Goal: Information Seeking & Learning: Learn about a topic

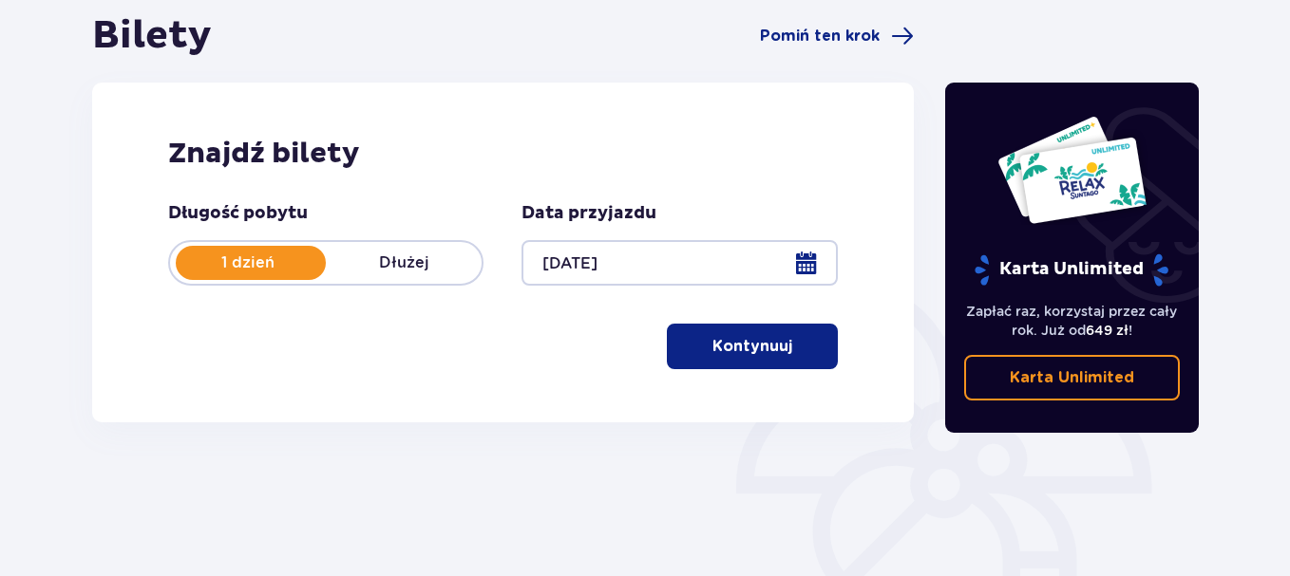
scroll to position [190, 0]
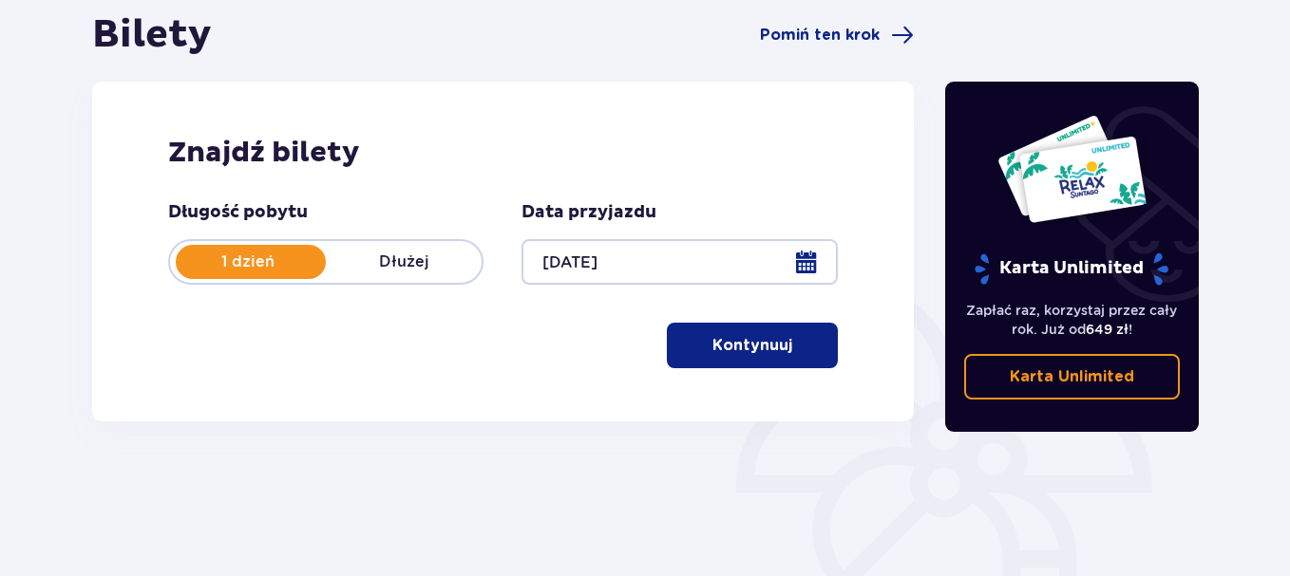
click at [747, 347] on p "Kontynuuj" at bounding box center [752, 345] width 80 height 21
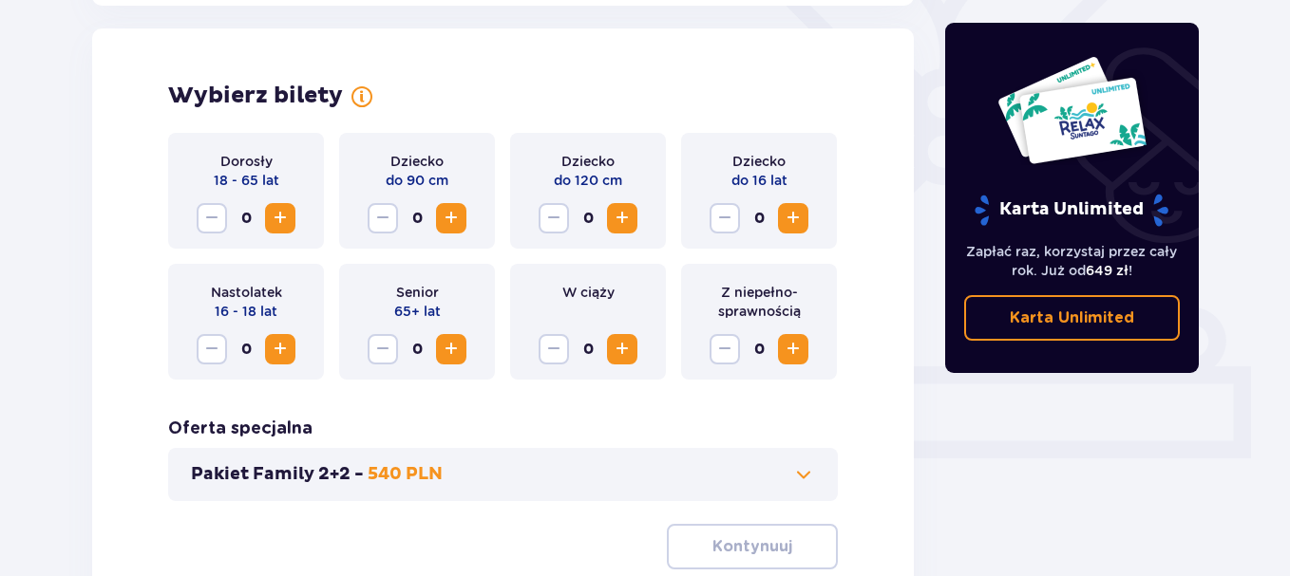
scroll to position [528, 0]
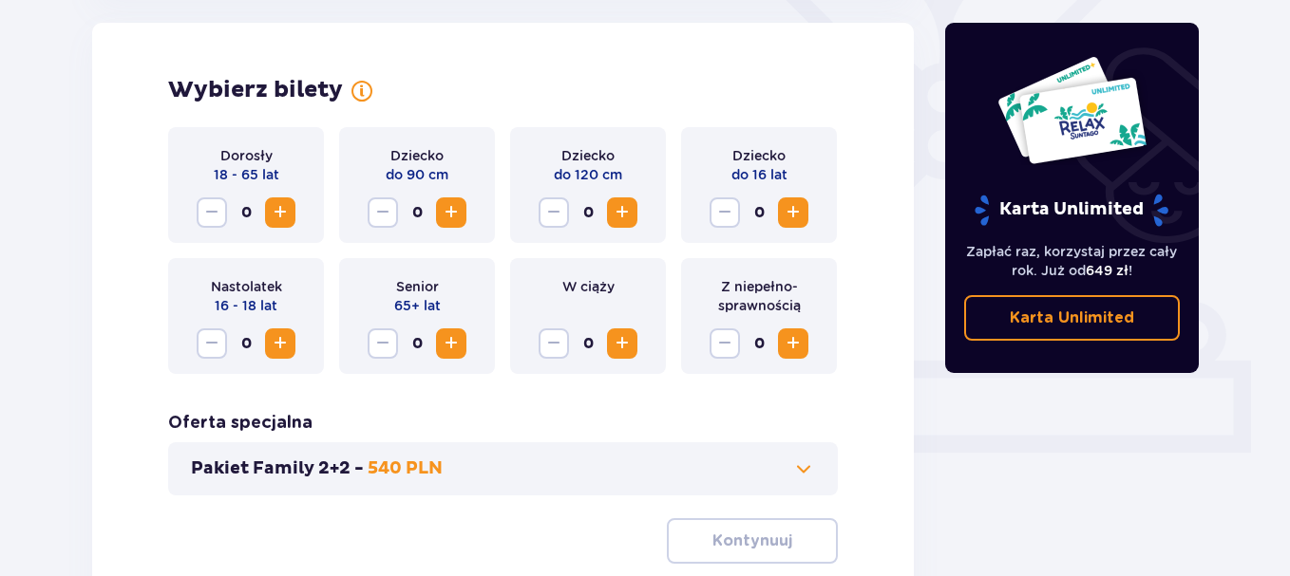
click at [282, 216] on span "Increase" at bounding box center [280, 212] width 23 height 23
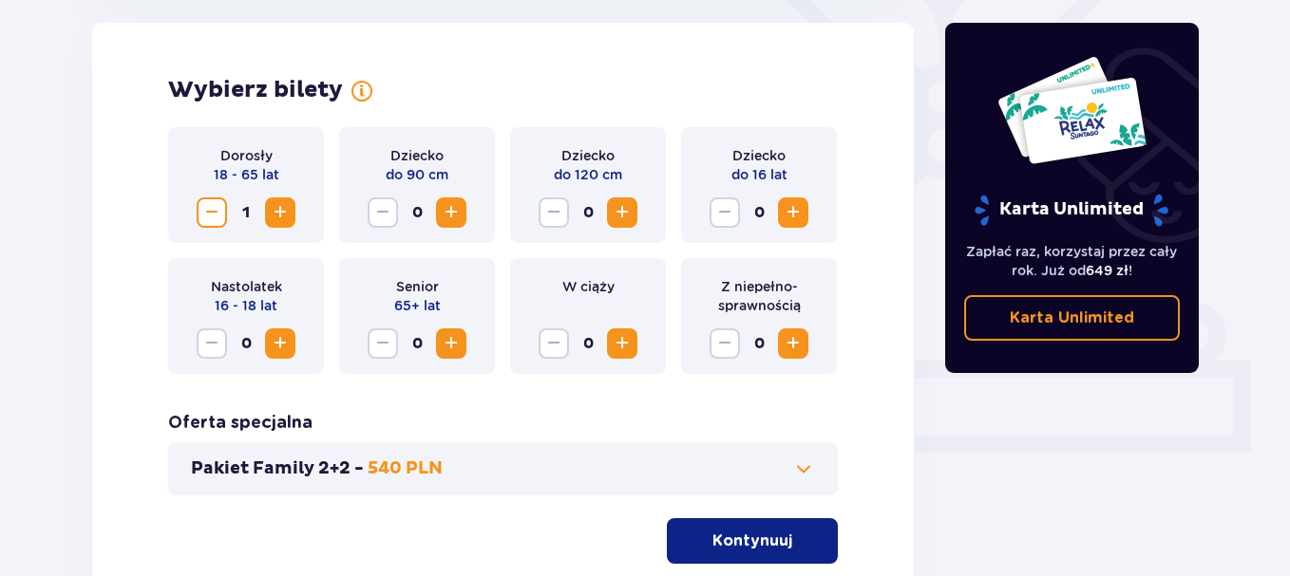
click at [282, 216] on span "Increase" at bounding box center [280, 212] width 23 height 23
click at [798, 213] on span "Increase" at bounding box center [793, 212] width 23 height 23
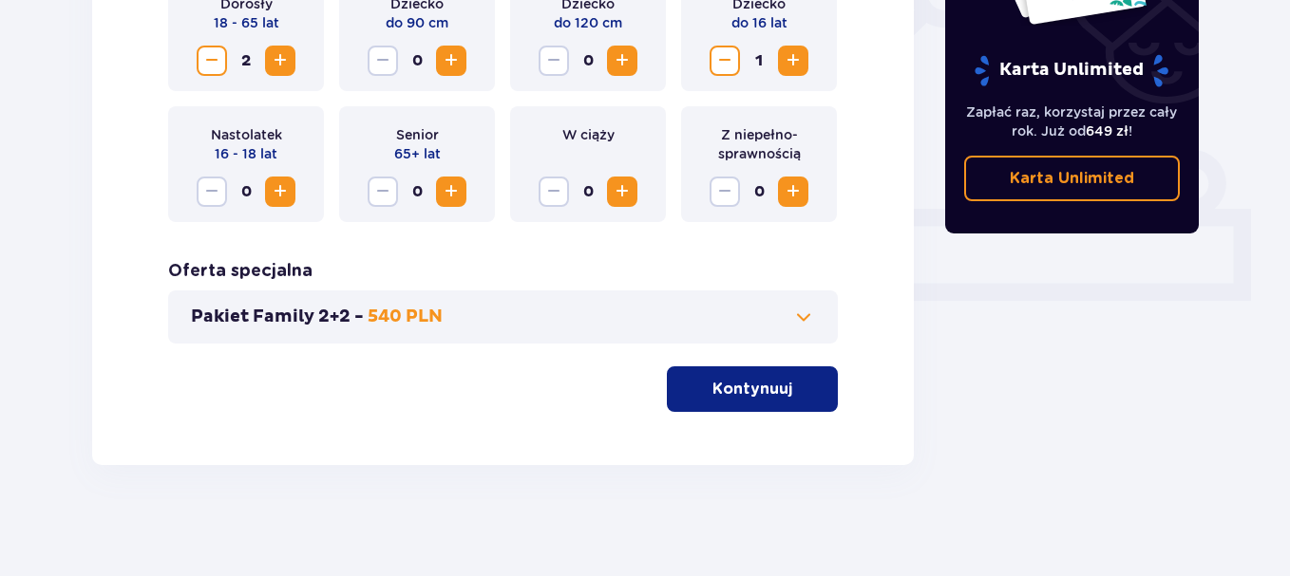
scroll to position [683, 0]
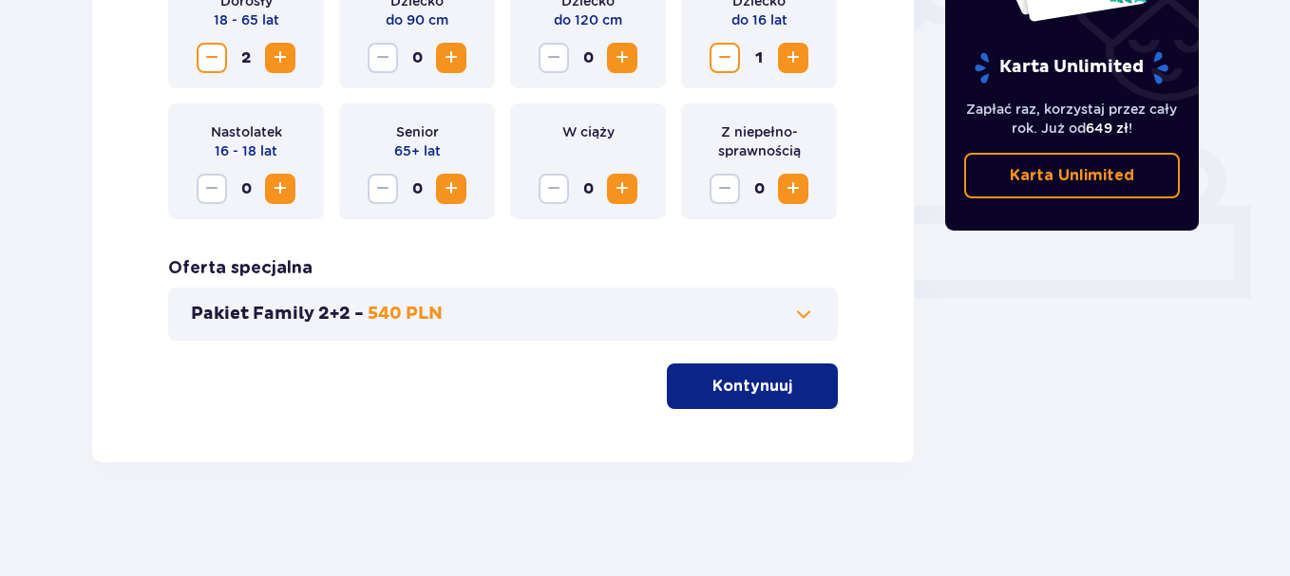
click at [798, 312] on span at bounding box center [803, 314] width 23 height 23
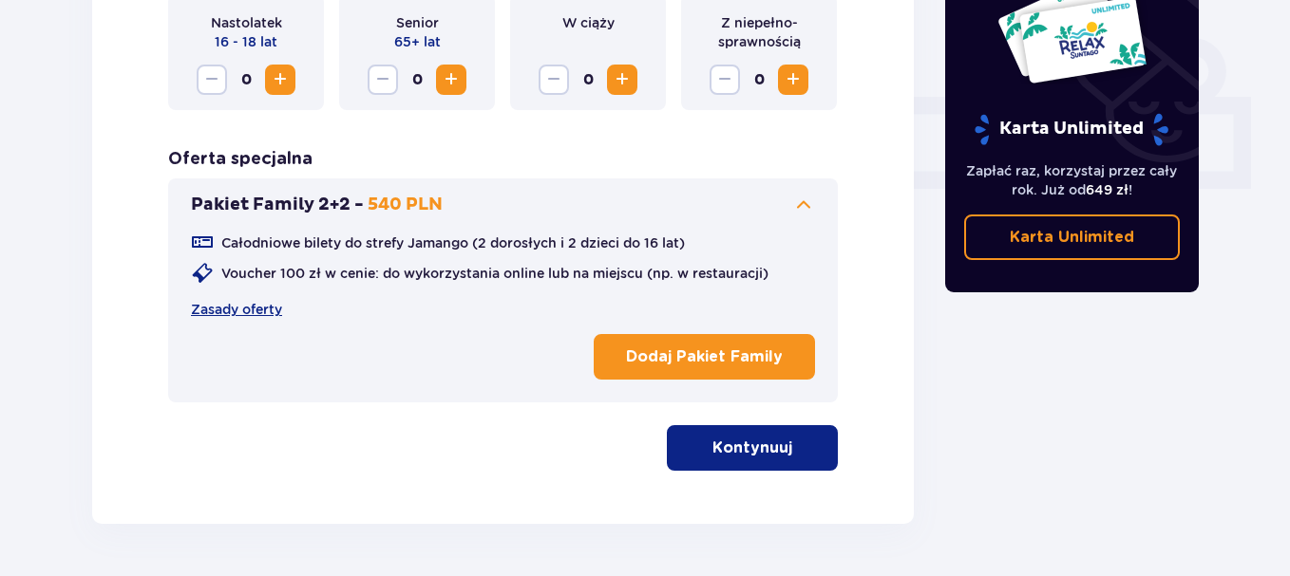
scroll to position [813, 0]
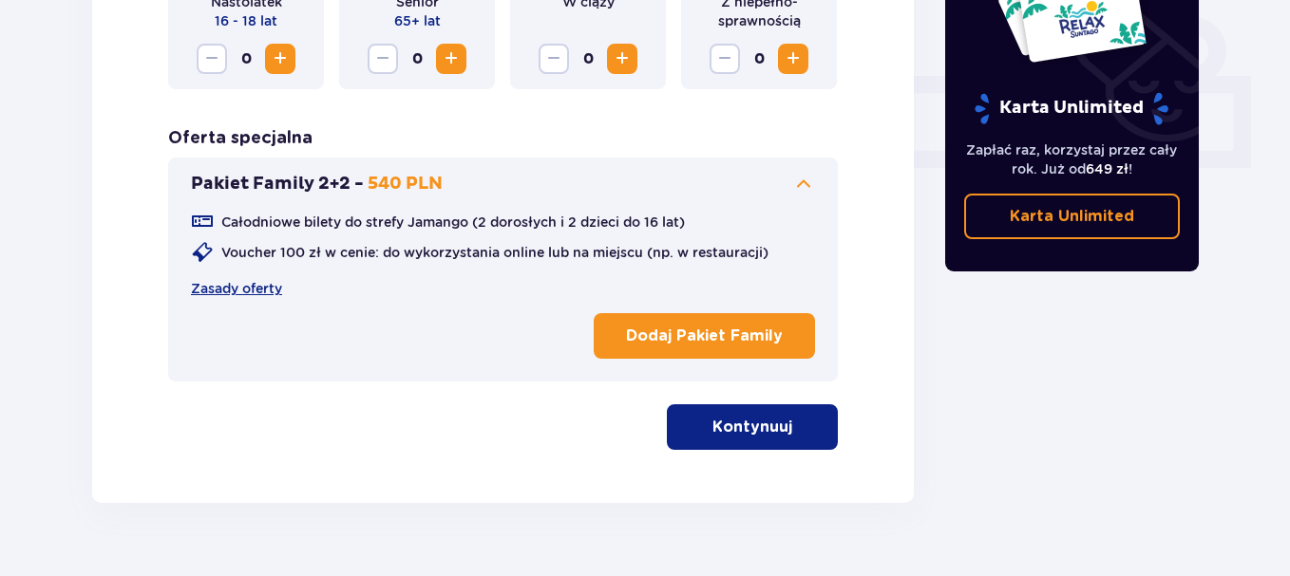
click at [753, 427] on p "Kontynuuj" at bounding box center [752, 427] width 80 height 21
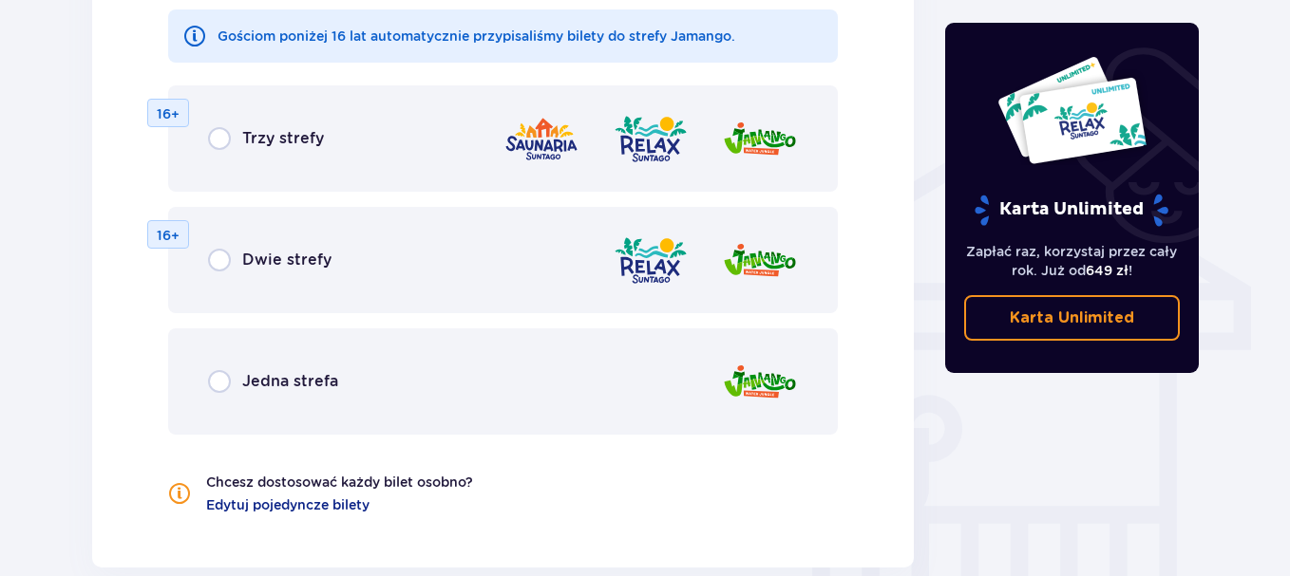
scroll to position [1415, 0]
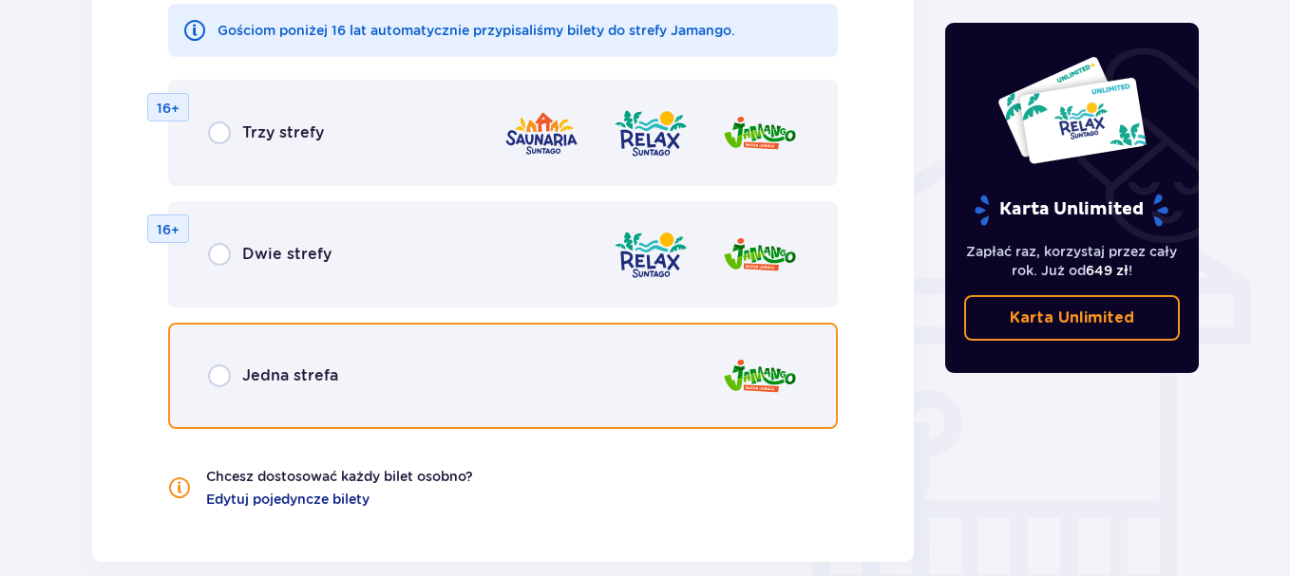
click at [224, 373] on input "radio" at bounding box center [219, 376] width 23 height 23
radio input "true"
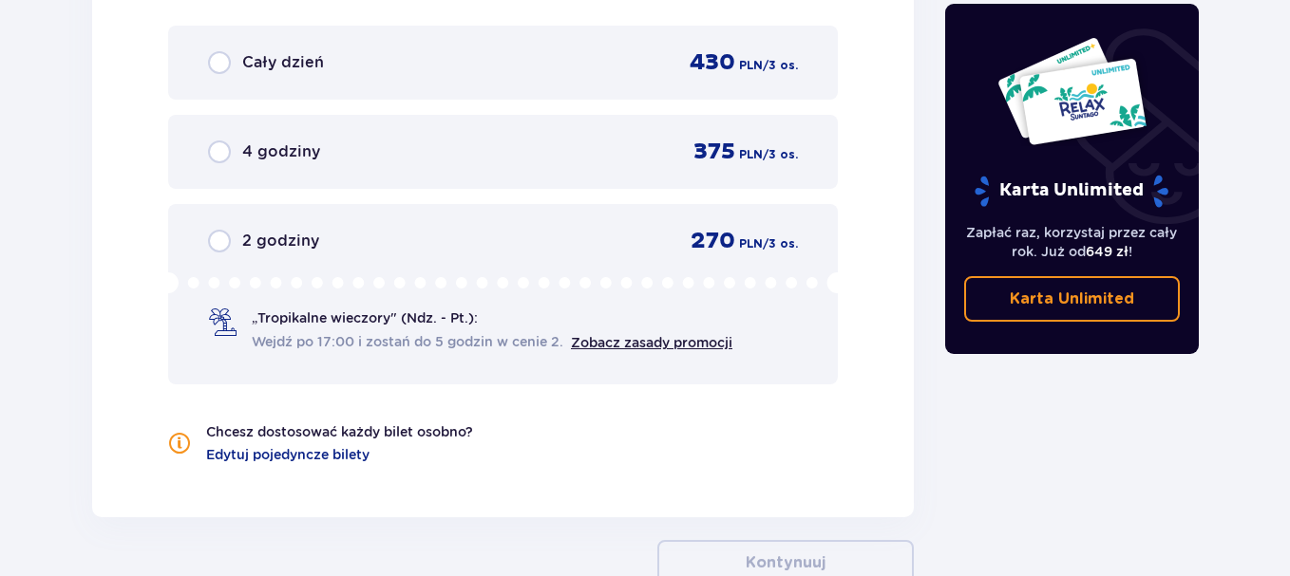
scroll to position [1822, 0]
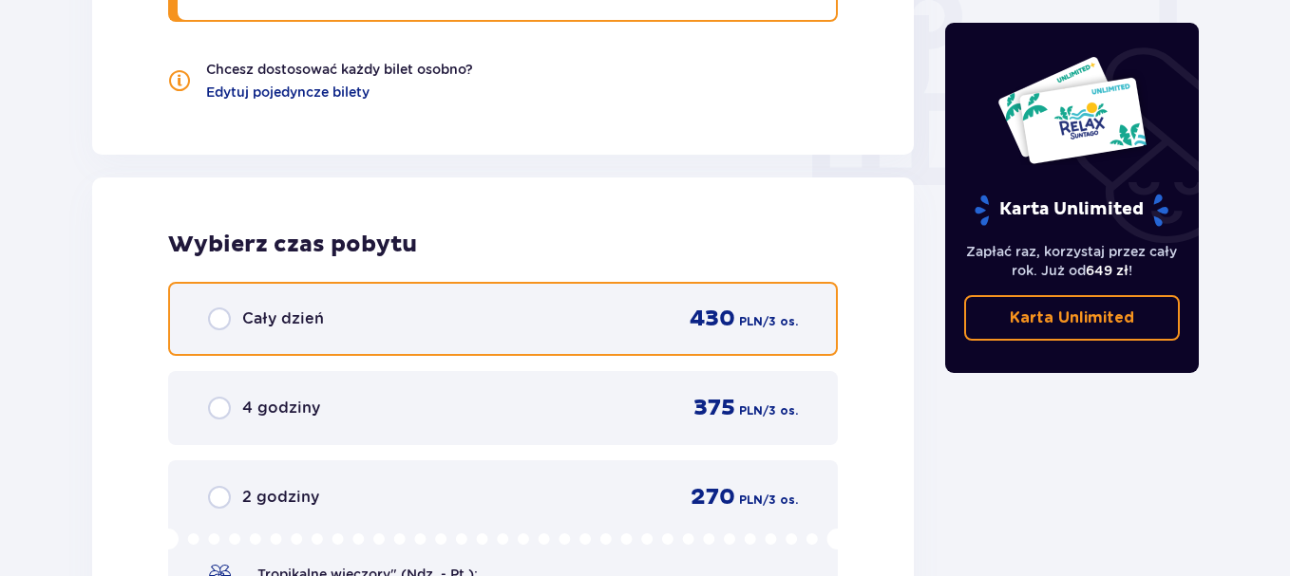
click at [225, 311] on input "radio" at bounding box center [219, 319] width 23 height 23
radio input "true"
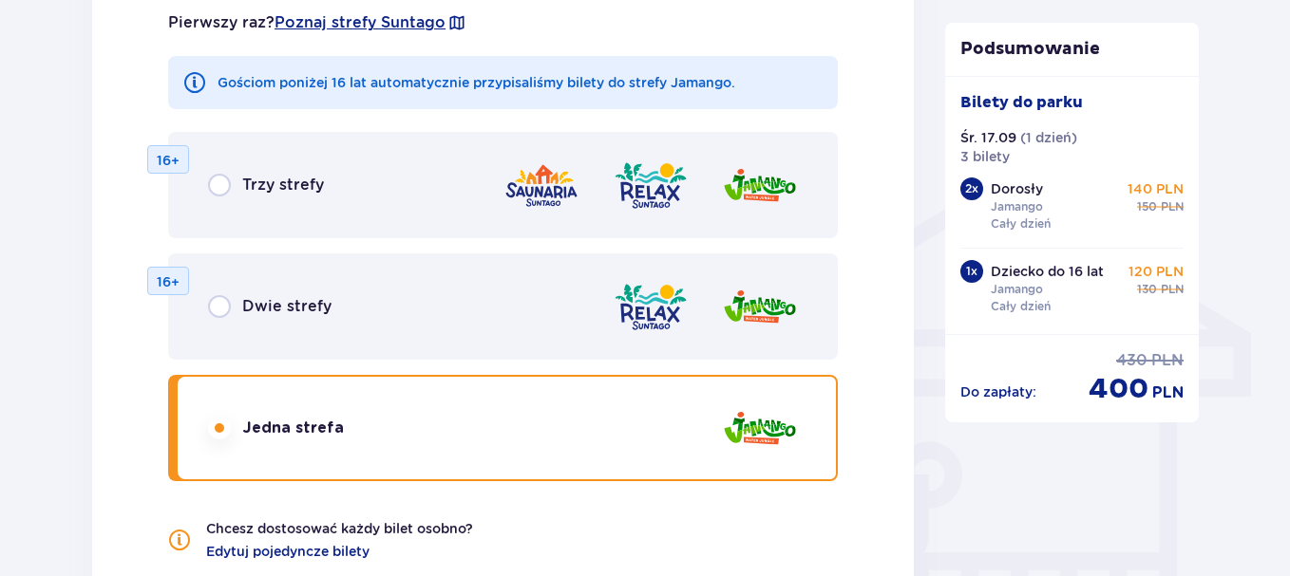
scroll to position [1359, 0]
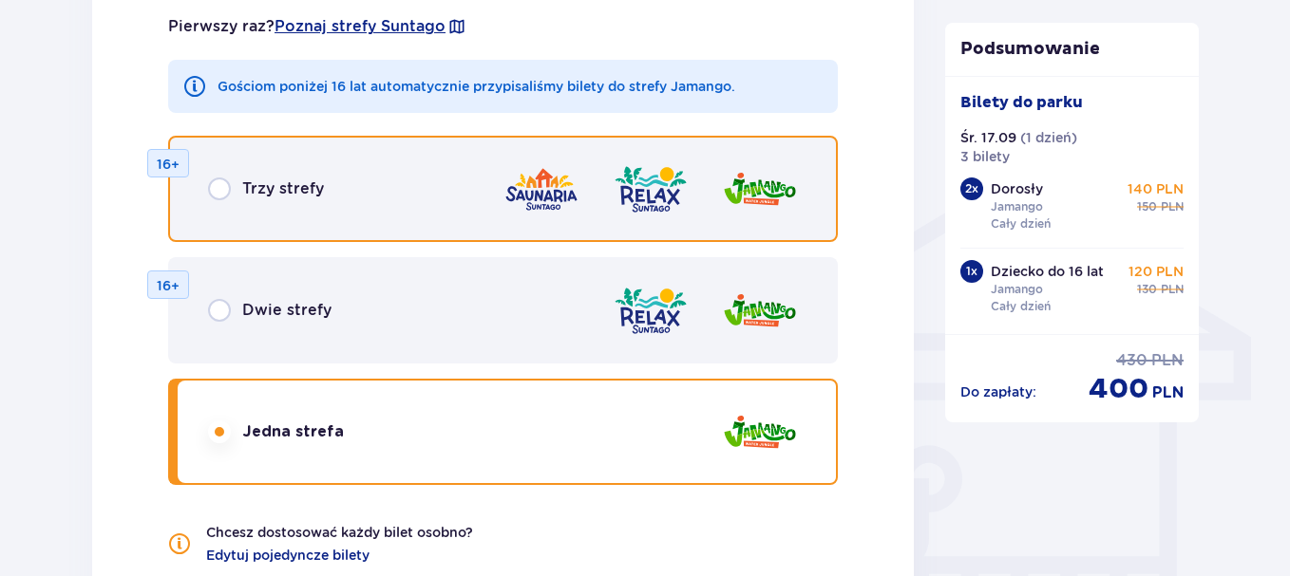
click at [223, 191] on input "radio" at bounding box center [219, 189] width 23 height 23
radio input "true"
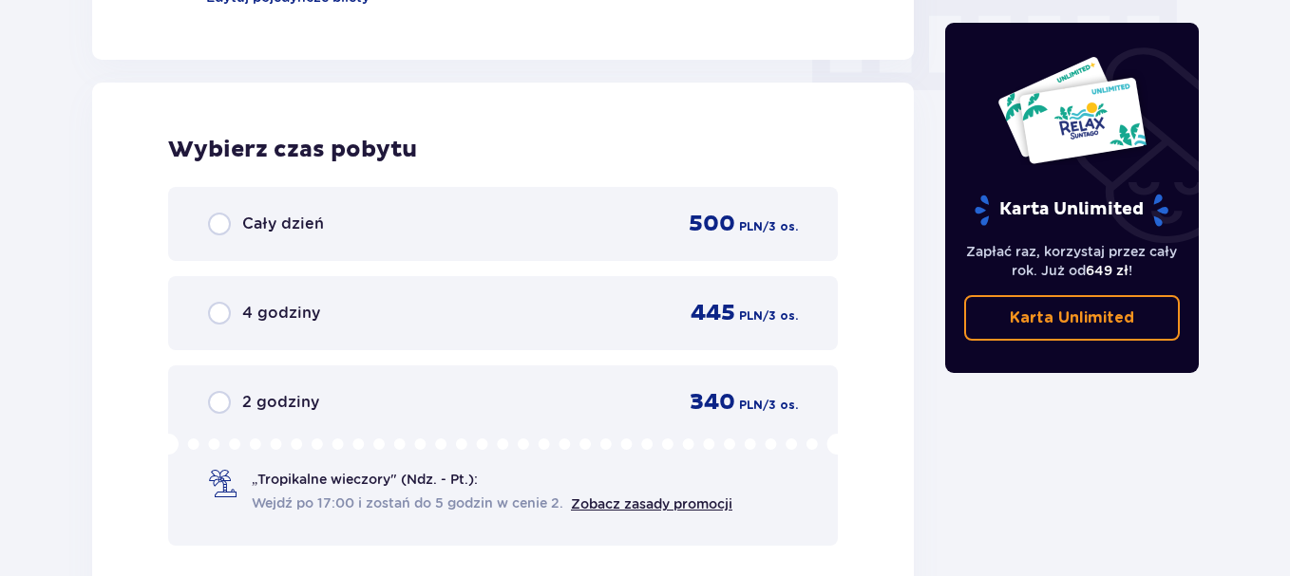
scroll to position [1954, 0]
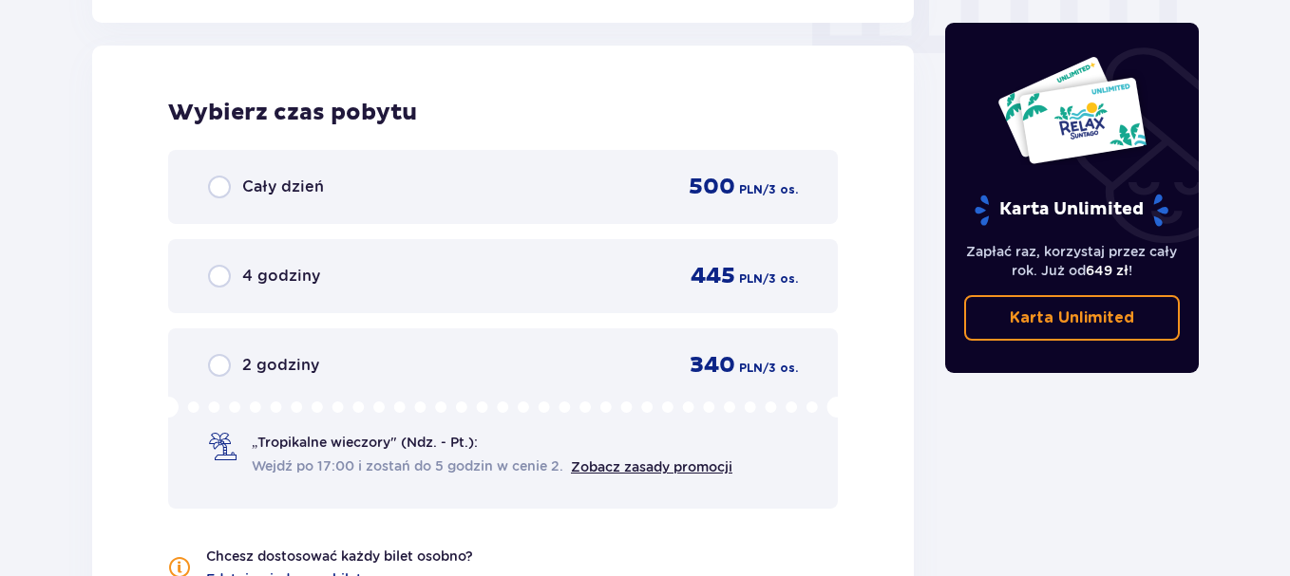
click at [206, 188] on div "Cały dzień 500 PLN / 3 os." at bounding box center [502, 187] width 669 height 74
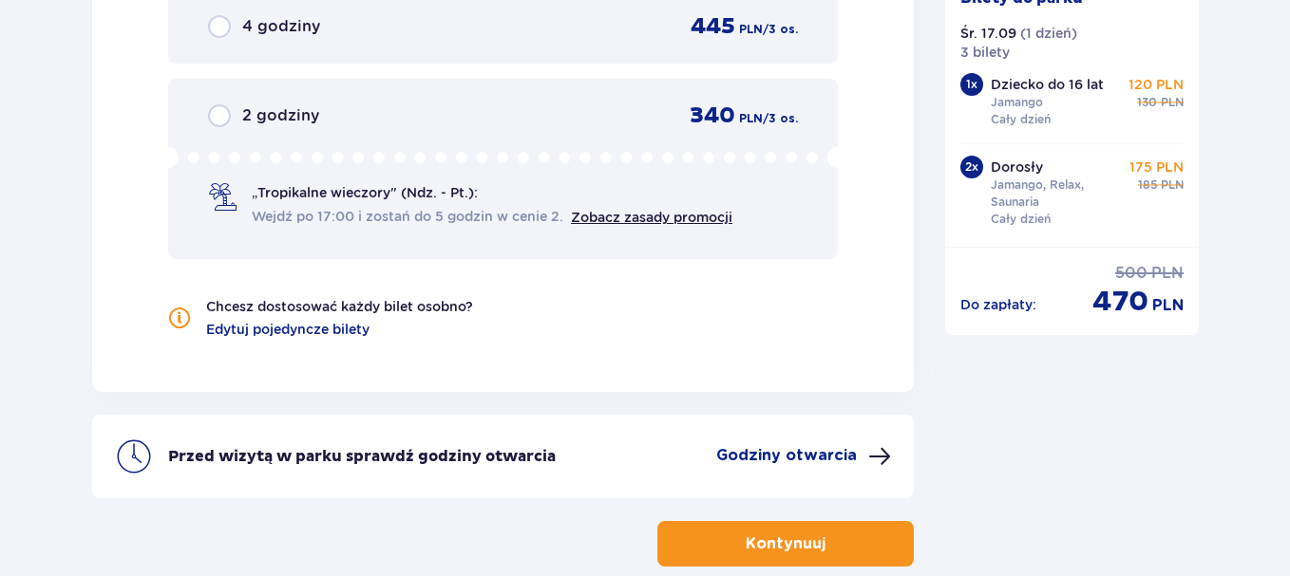
scroll to position [2214, 0]
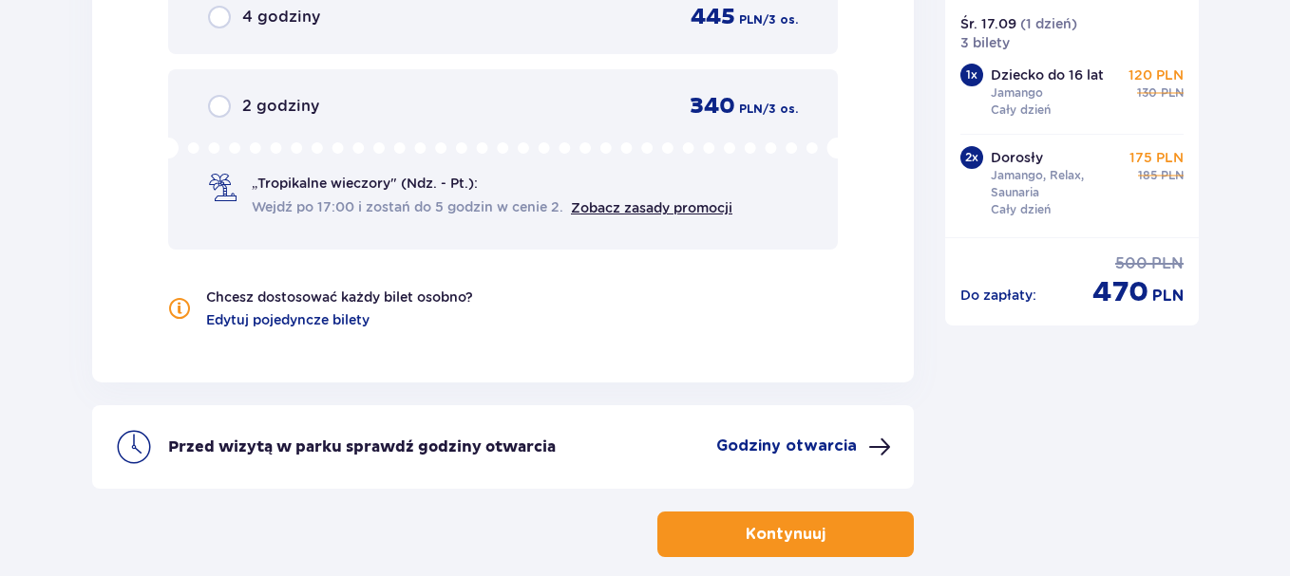
click at [775, 523] on button "Kontynuuj" at bounding box center [785, 535] width 256 height 46
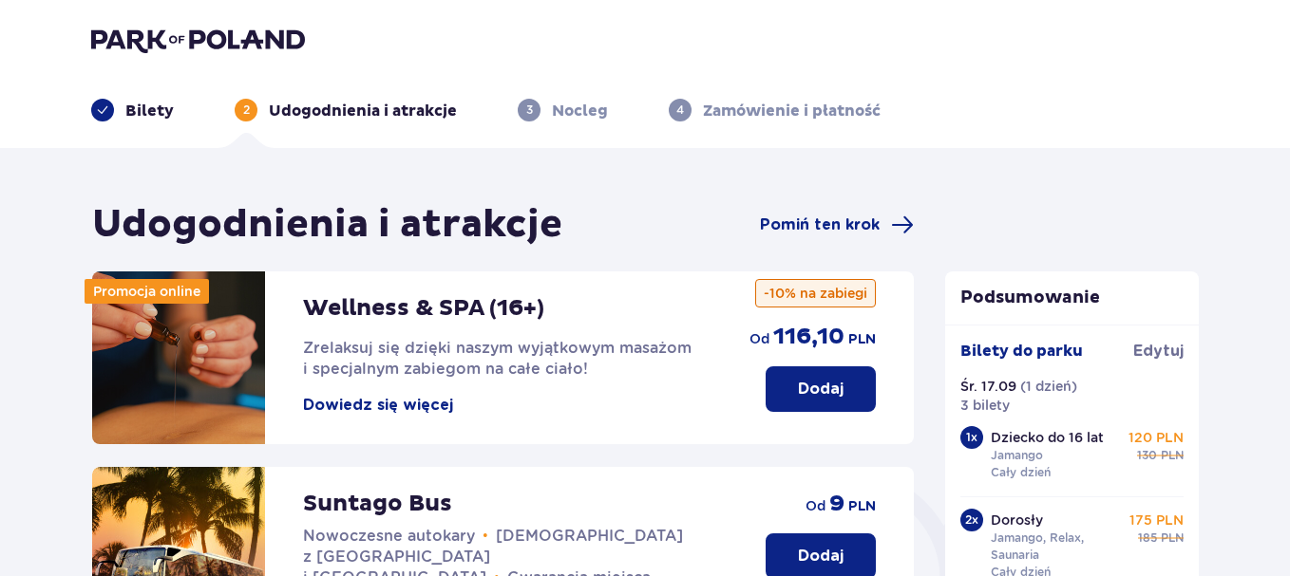
click at [187, 41] on img at bounding box center [198, 40] width 214 height 27
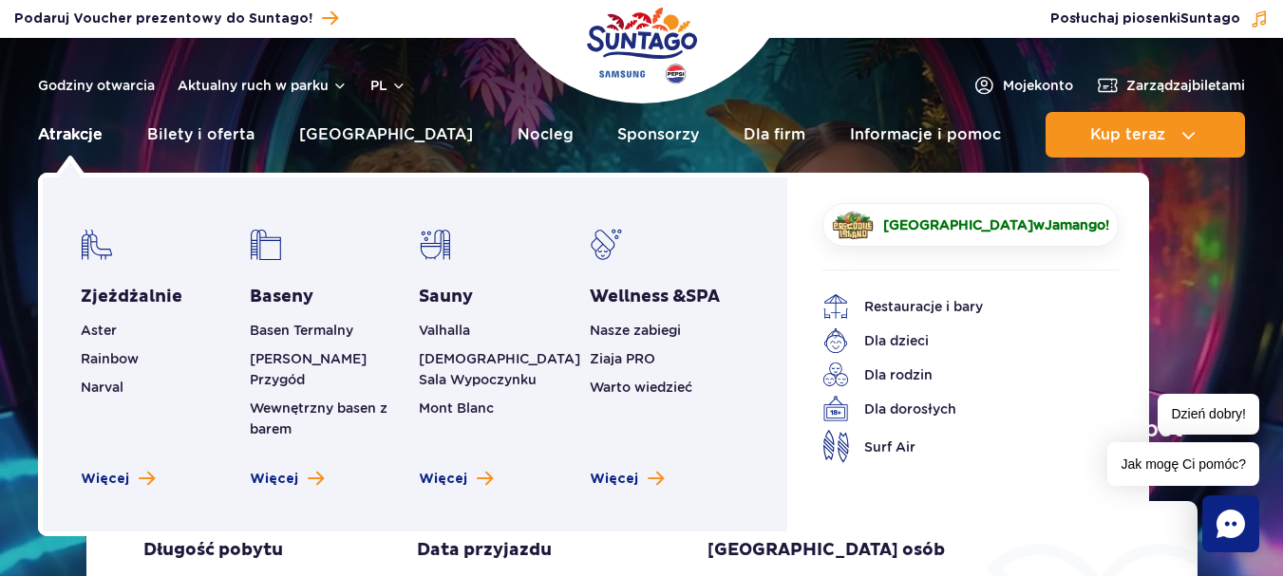
click at [75, 136] on link "Atrakcje" at bounding box center [70, 135] width 65 height 46
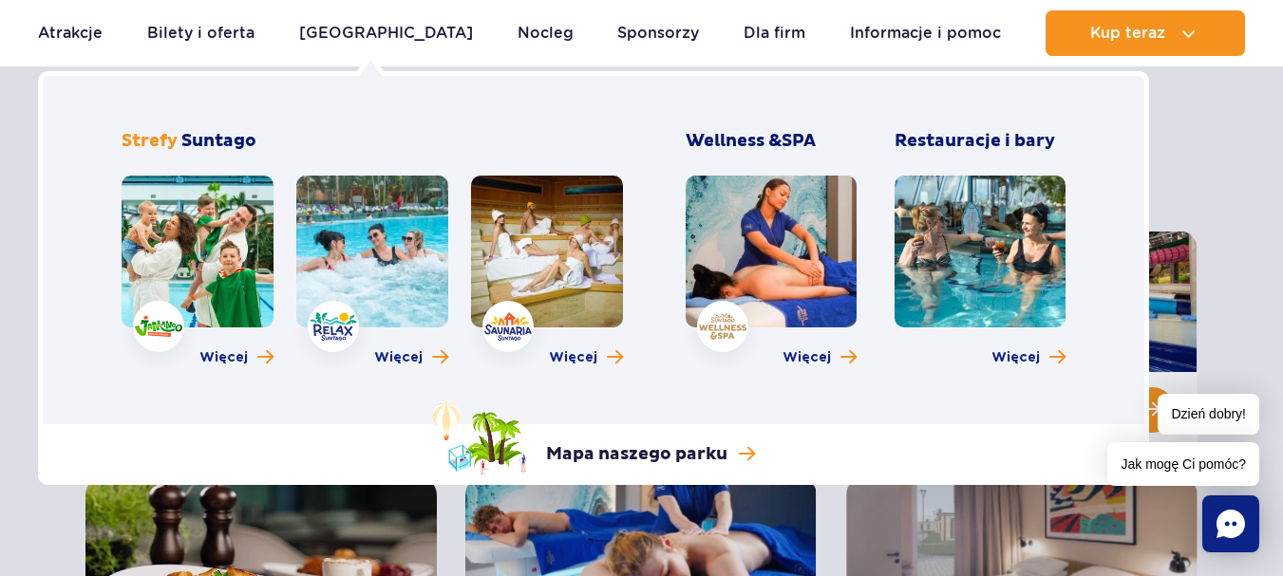
scroll to position [190, 0]
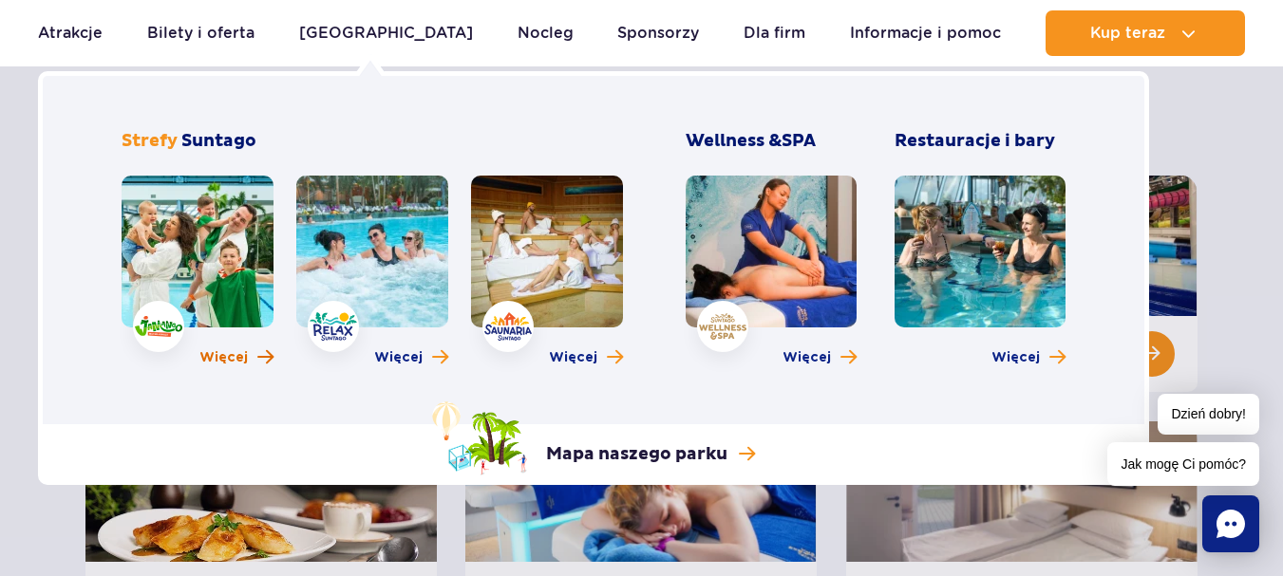
click at [228, 353] on span "Więcej" at bounding box center [223, 358] width 48 height 19
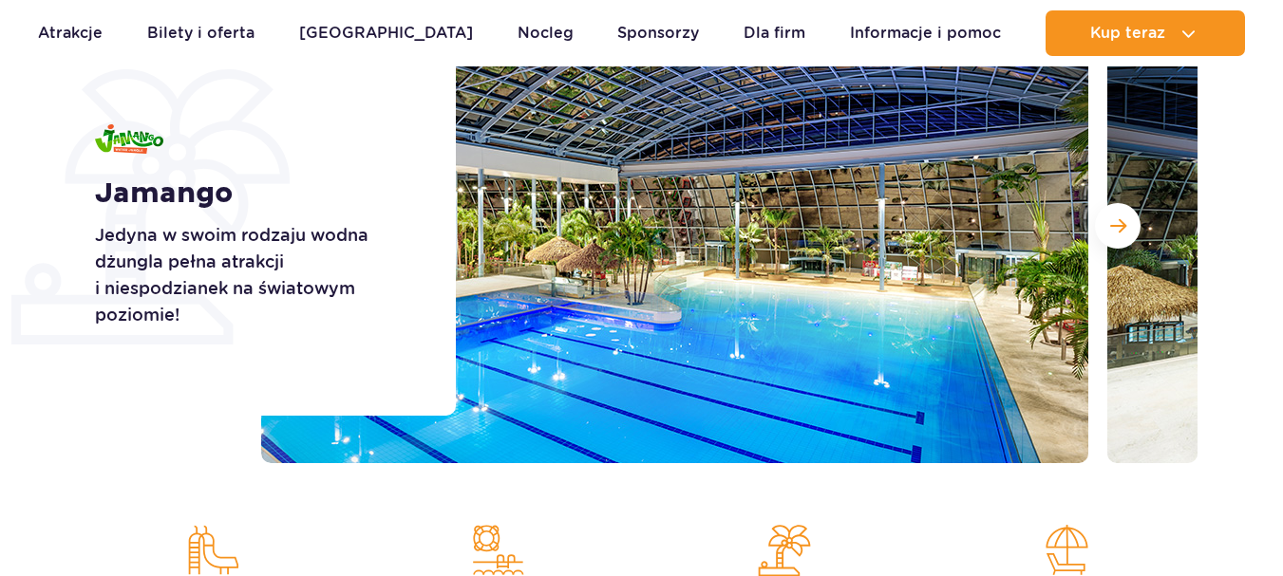
scroll to position [380, 0]
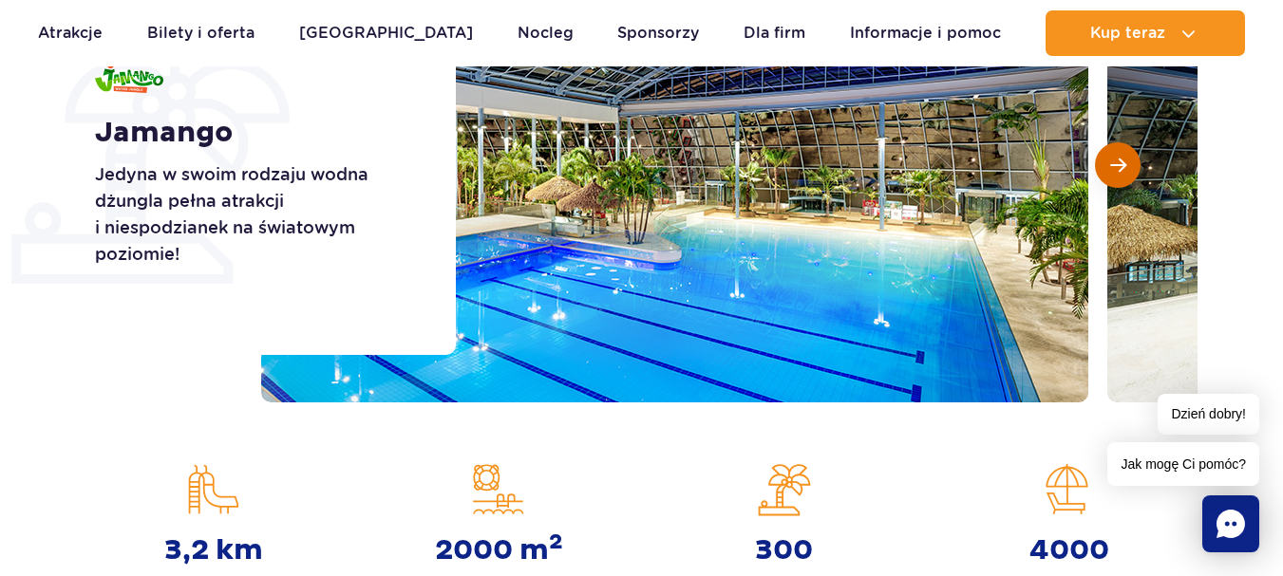
click at [1121, 168] on span "Następny slajd" at bounding box center [1118, 165] width 16 height 17
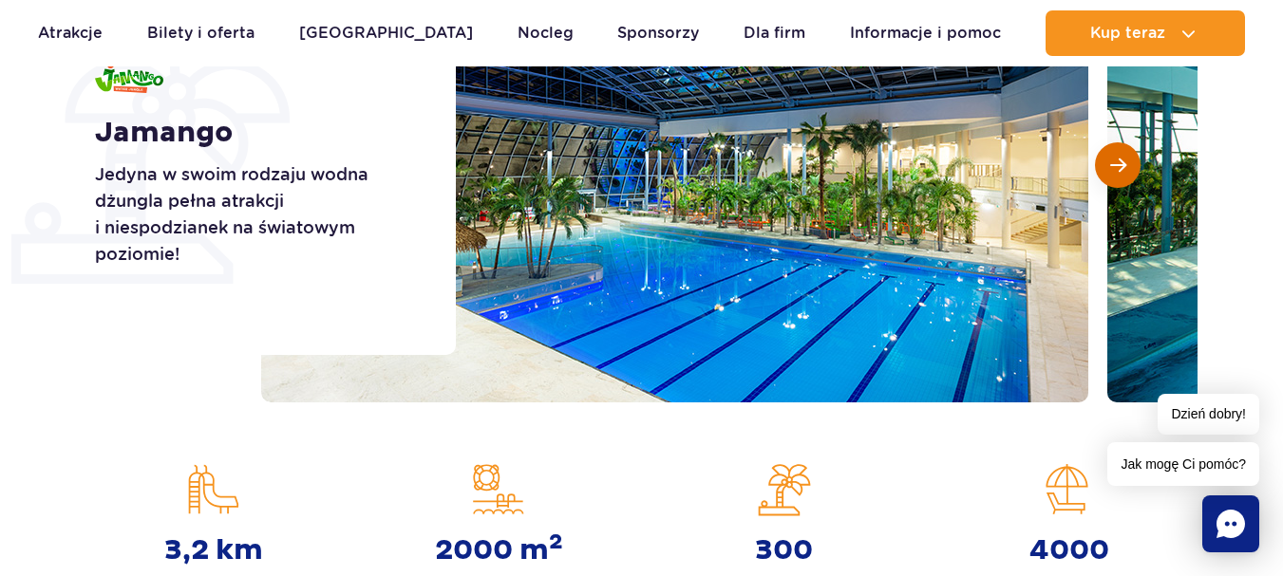
click at [1121, 168] on span "Następny slajd" at bounding box center [1118, 165] width 16 height 17
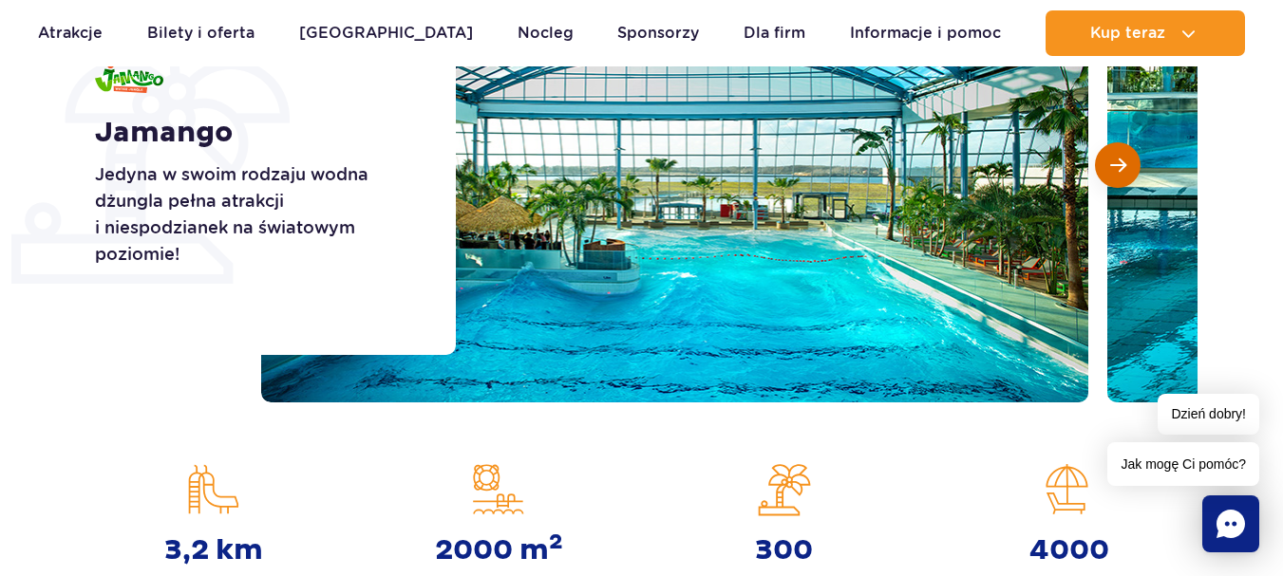
click at [1121, 168] on span "Następny slajd" at bounding box center [1118, 165] width 16 height 17
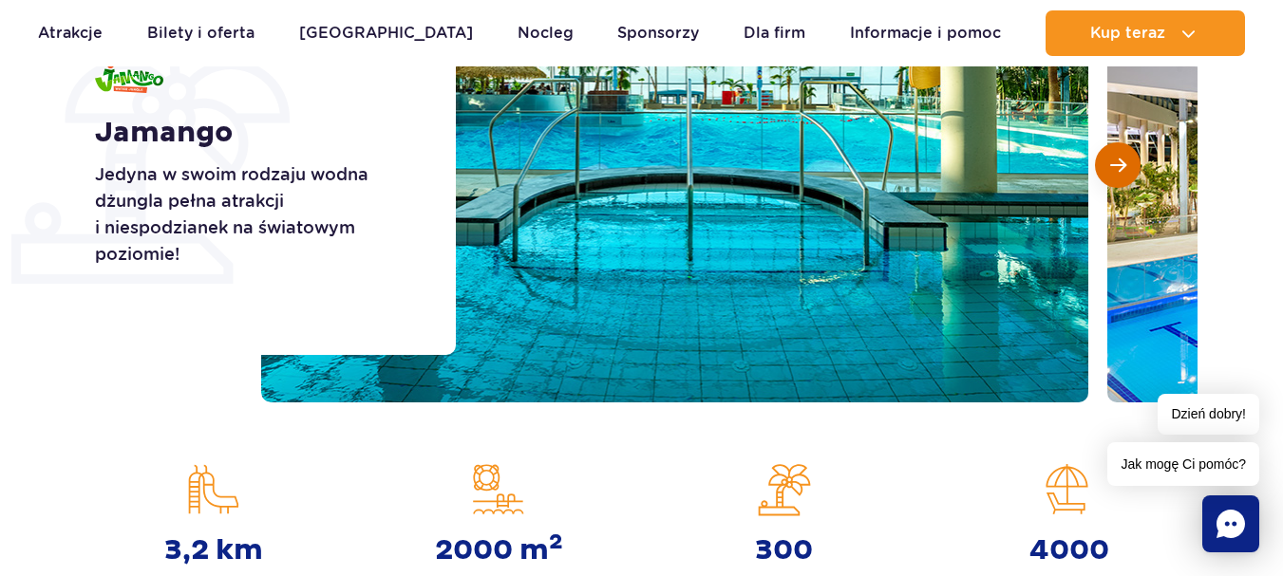
click at [1121, 167] on span "Następny slajd" at bounding box center [1118, 165] width 16 height 17
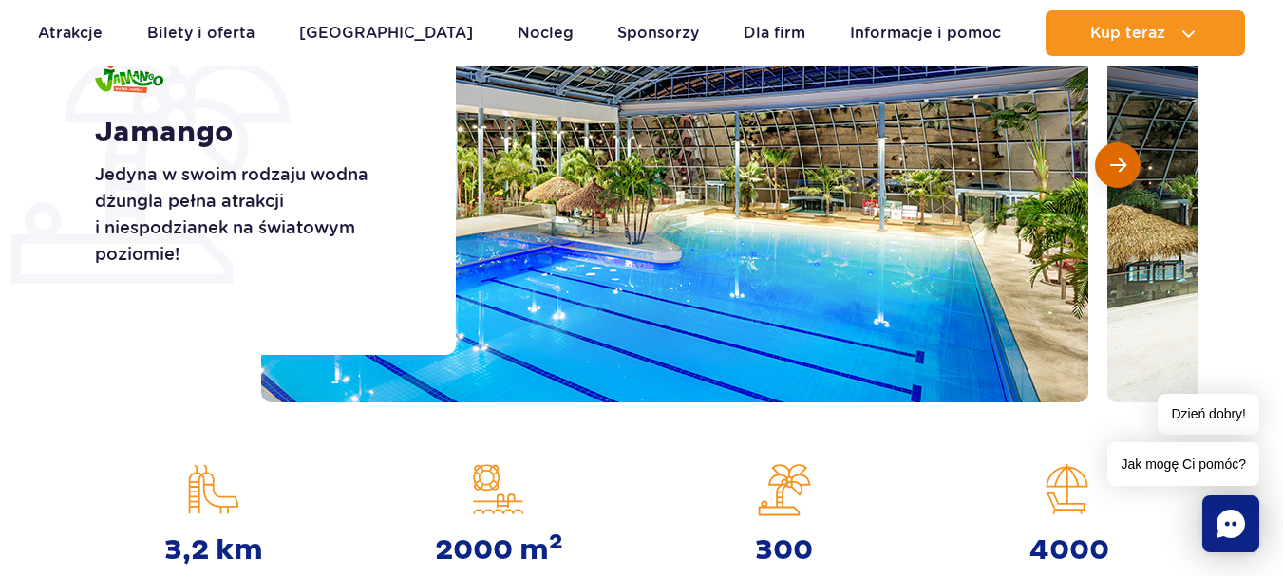
click at [1121, 167] on span "Następny slajd" at bounding box center [1118, 165] width 16 height 17
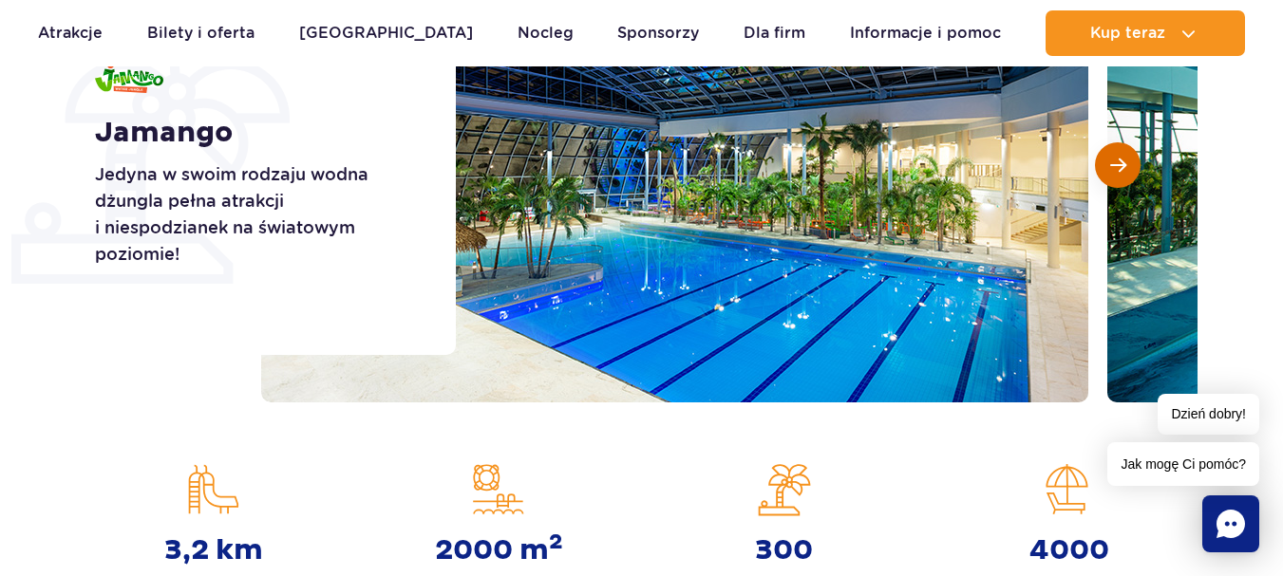
click at [1121, 167] on span "Następny slajd" at bounding box center [1118, 165] width 16 height 17
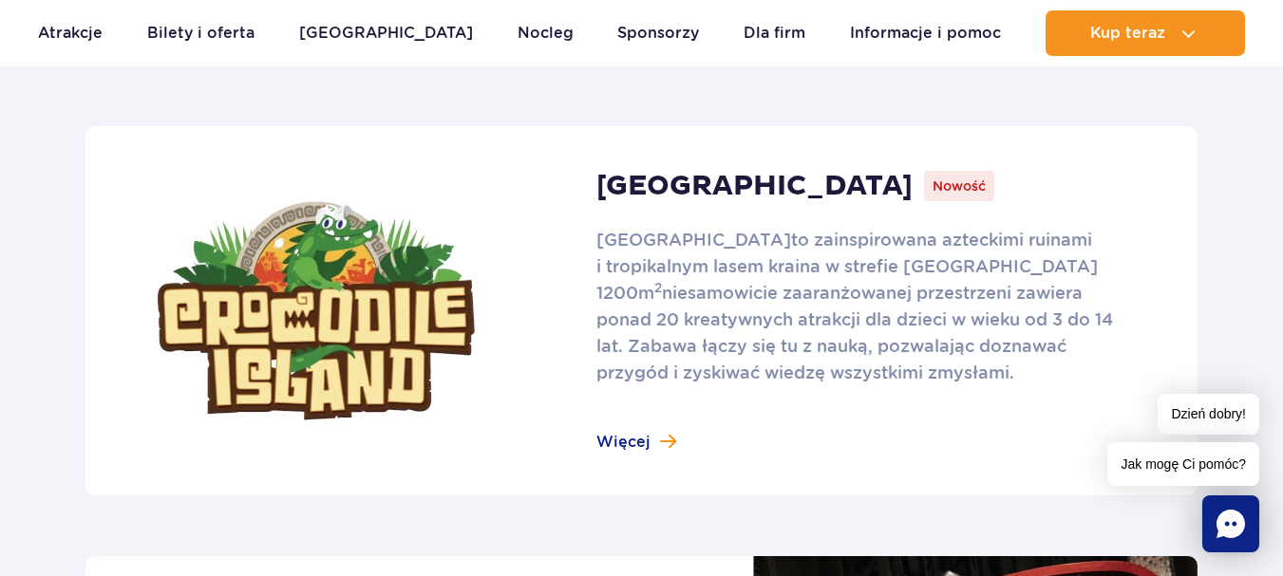
scroll to position [1234, 0]
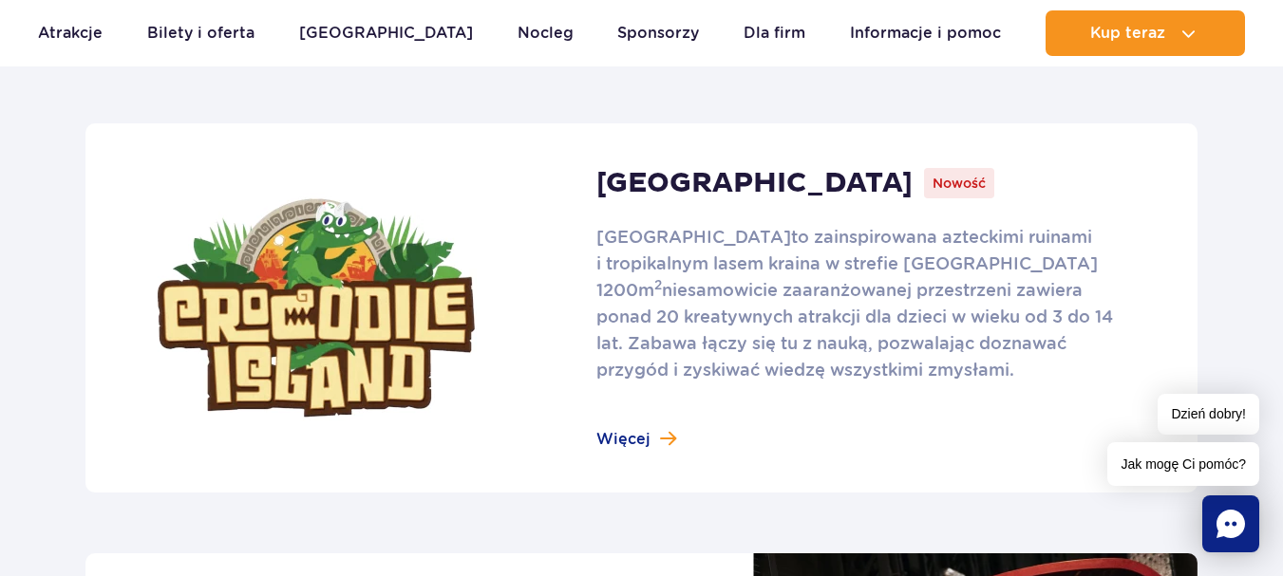
click at [618, 429] on link at bounding box center [641, 307] width 1112 height 369
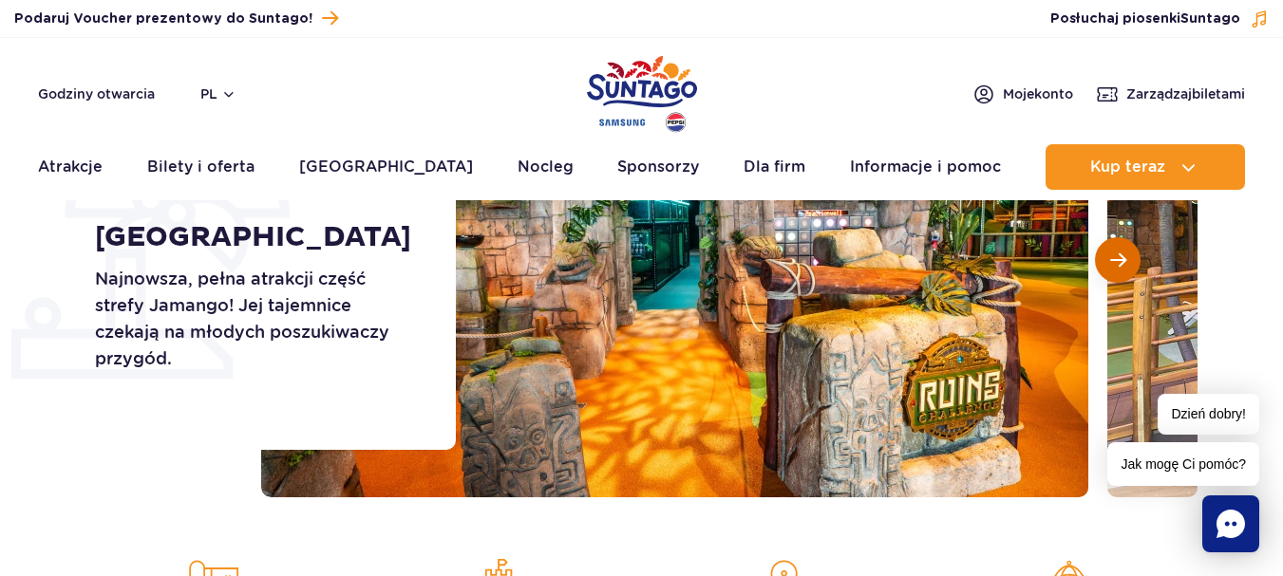
click at [1102, 264] on button "Następny slajd" at bounding box center [1118, 260] width 46 height 46
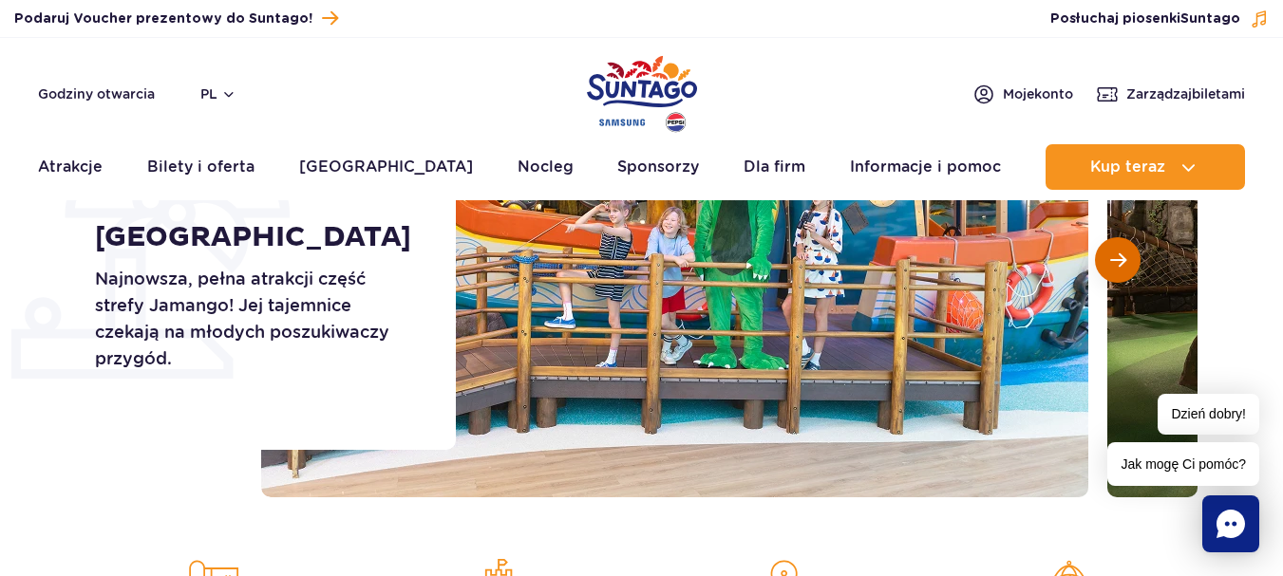
click at [1102, 264] on button "Następny slajd" at bounding box center [1118, 260] width 46 height 46
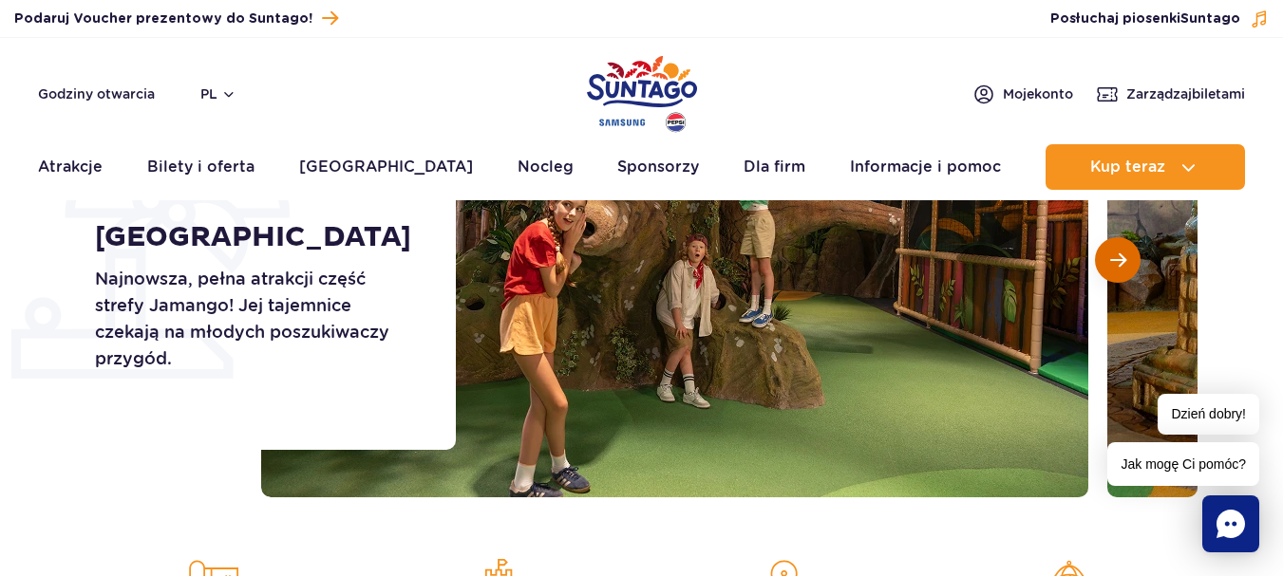
click at [1106, 264] on button "Następny slajd" at bounding box center [1118, 260] width 46 height 46
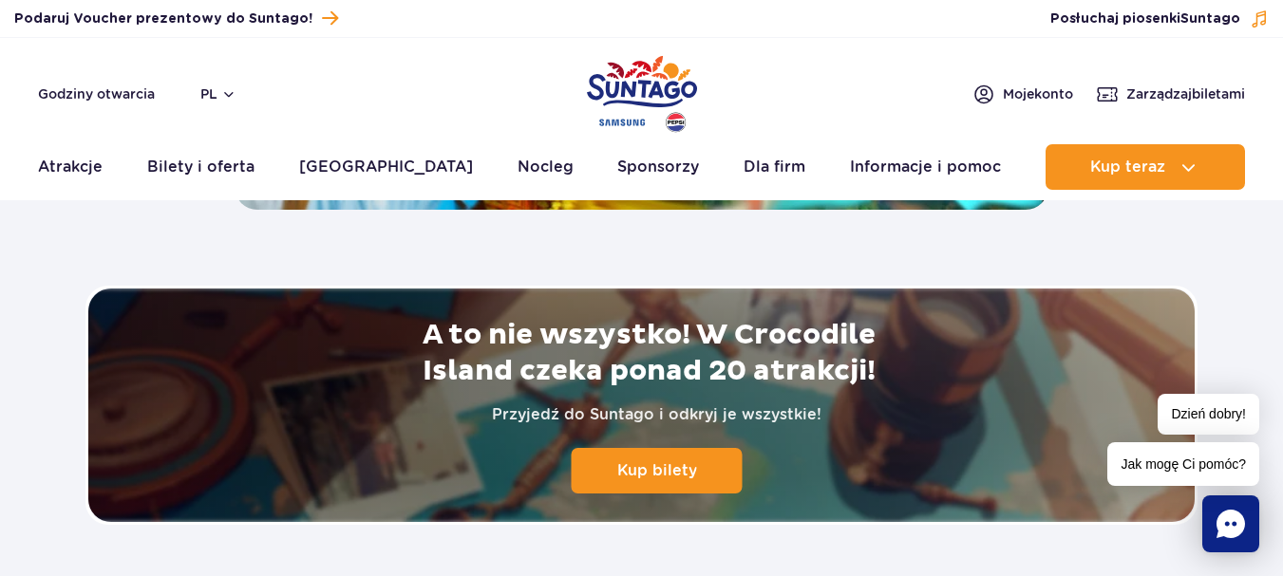
scroll to position [3514, 0]
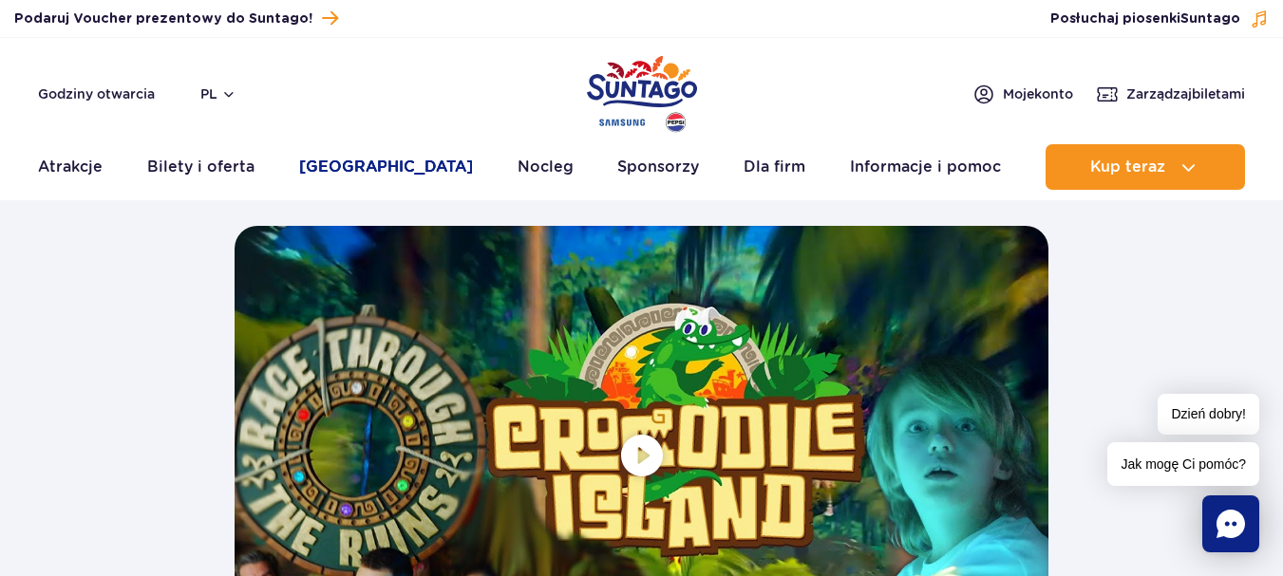
click at [367, 169] on link "[GEOGRAPHIC_DATA]" at bounding box center [386, 167] width 174 height 46
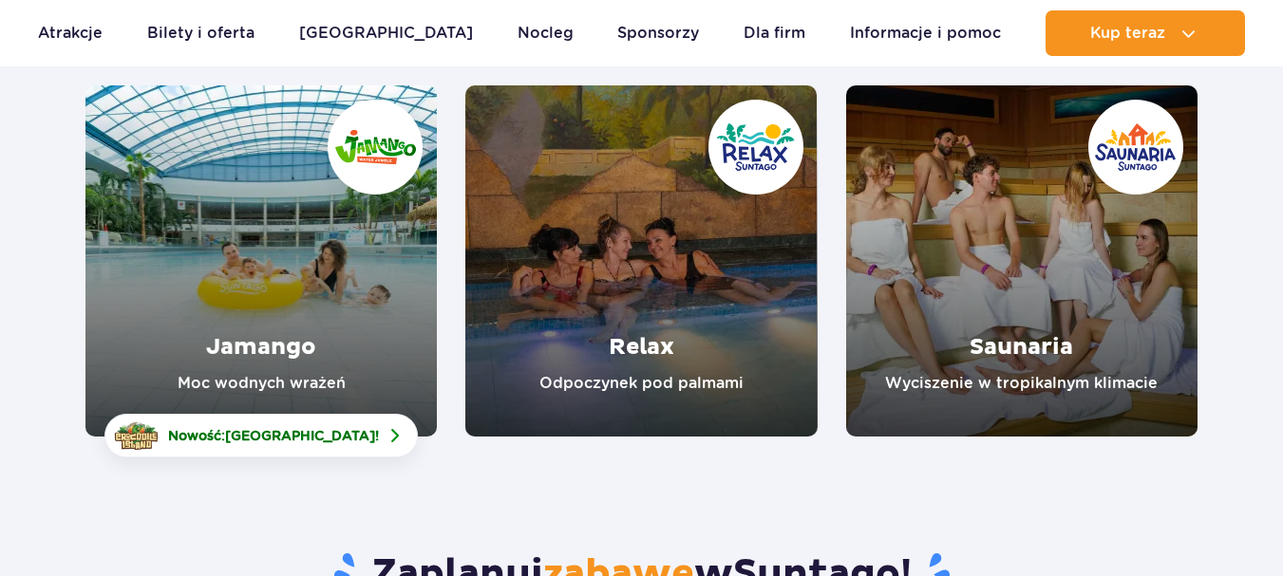
scroll to position [285, 0]
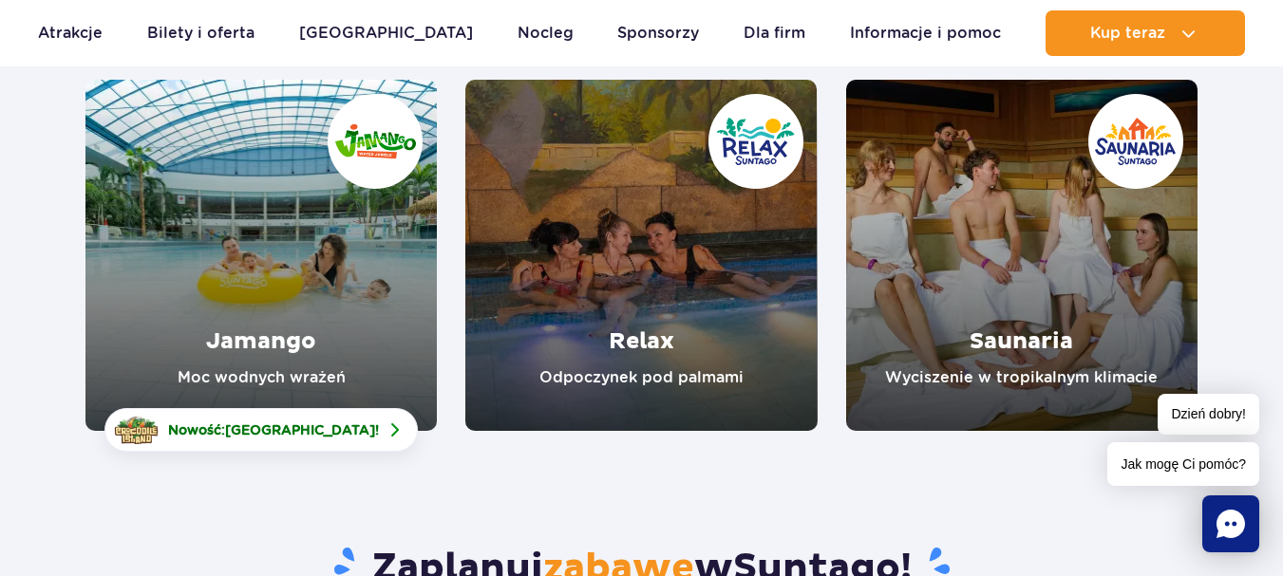
click at [302, 344] on link "Jamango" at bounding box center [260, 255] width 351 height 351
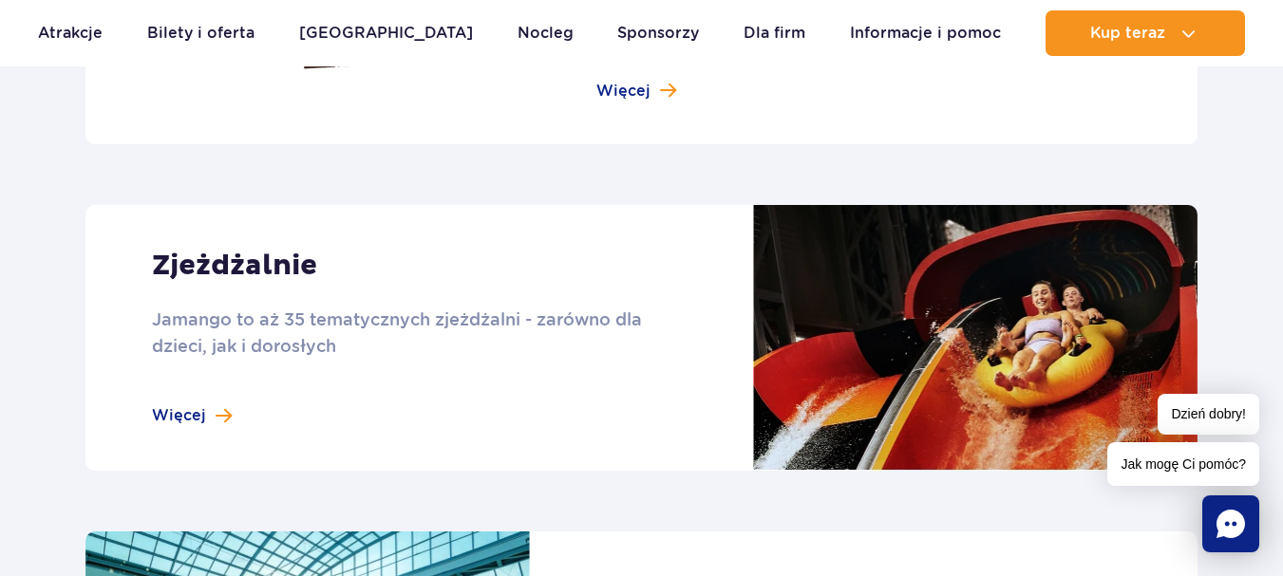
scroll to position [1709, 0]
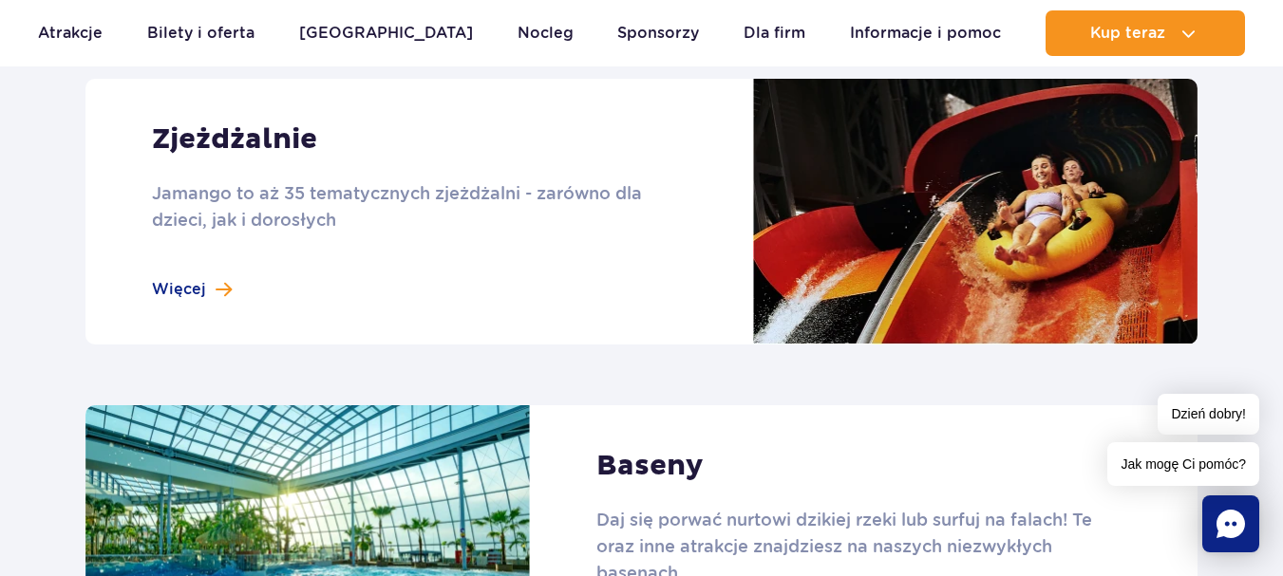
click at [198, 292] on link at bounding box center [641, 212] width 1112 height 266
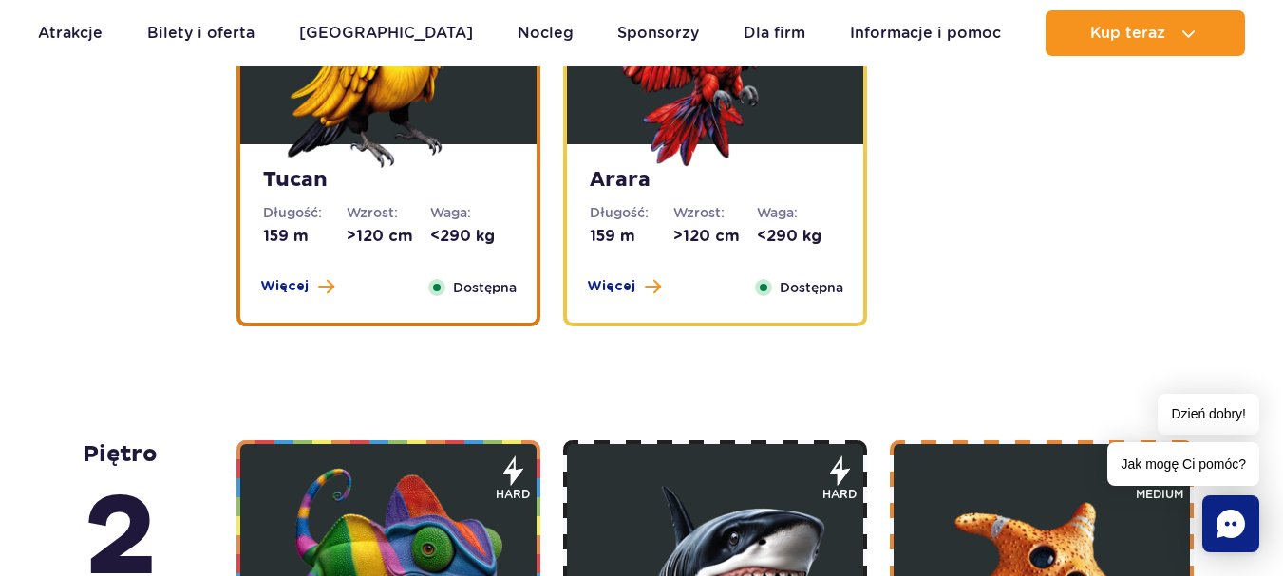
scroll to position [2754, 0]
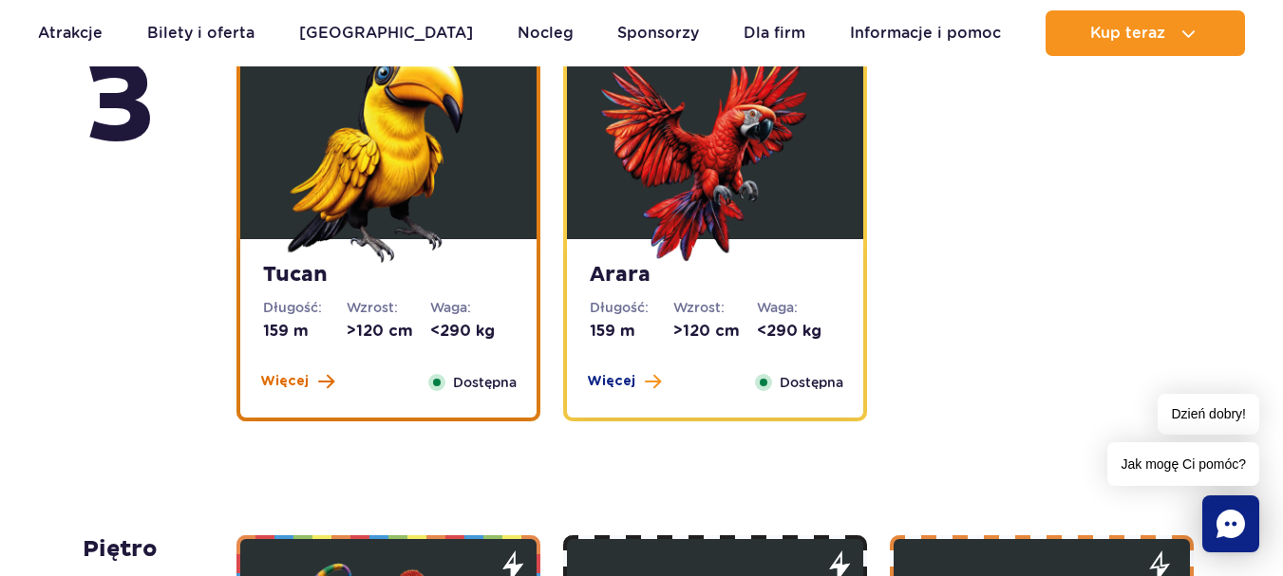
click at [295, 377] on span "Więcej" at bounding box center [284, 381] width 48 height 19
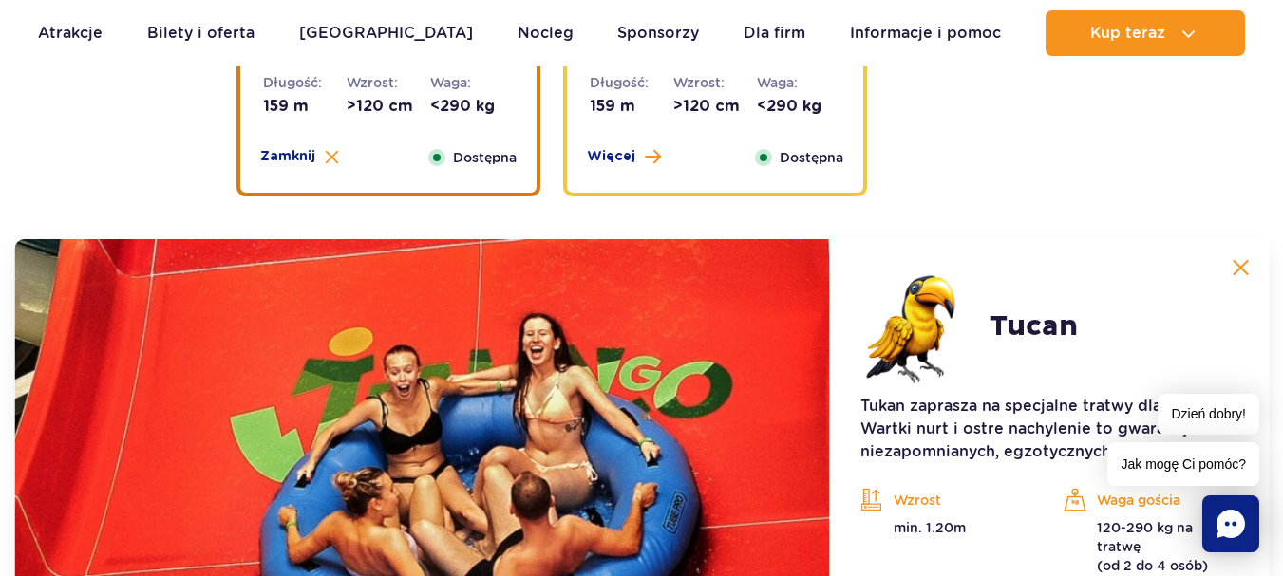
scroll to position [2724, 0]
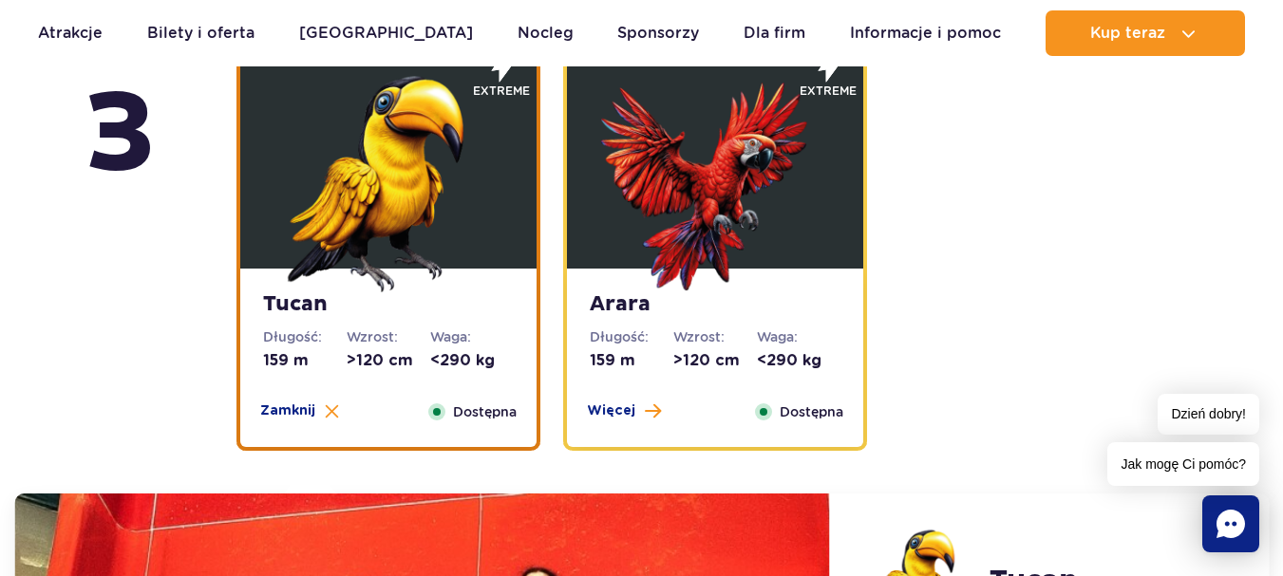
click at [645, 306] on strong "Arara" at bounding box center [715, 305] width 251 height 27
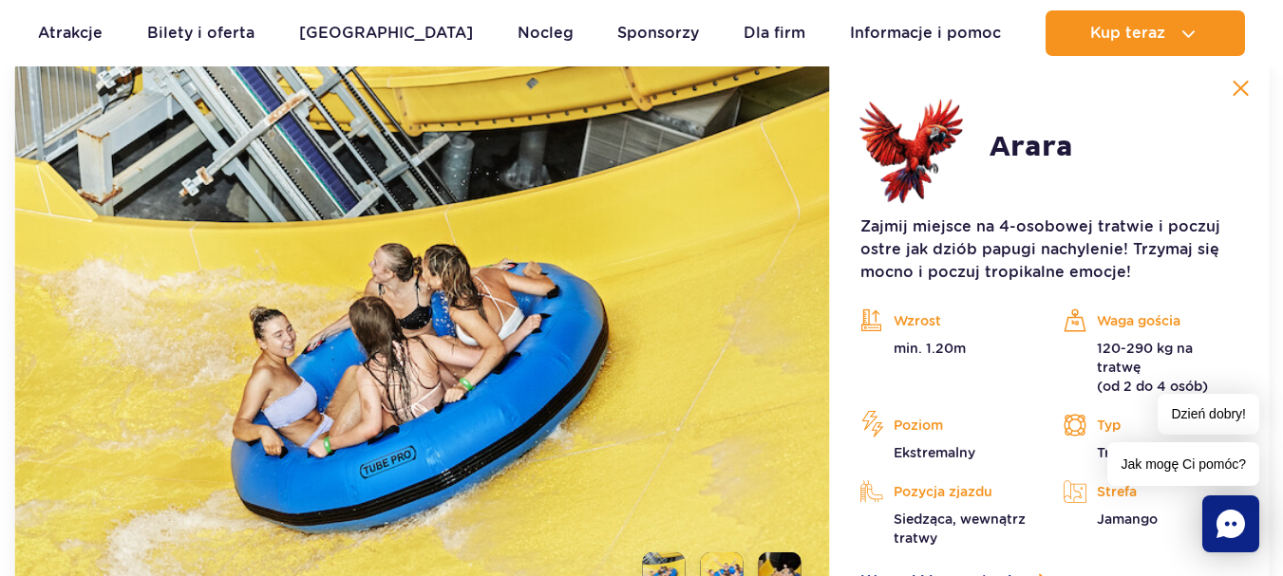
scroll to position [3199, 0]
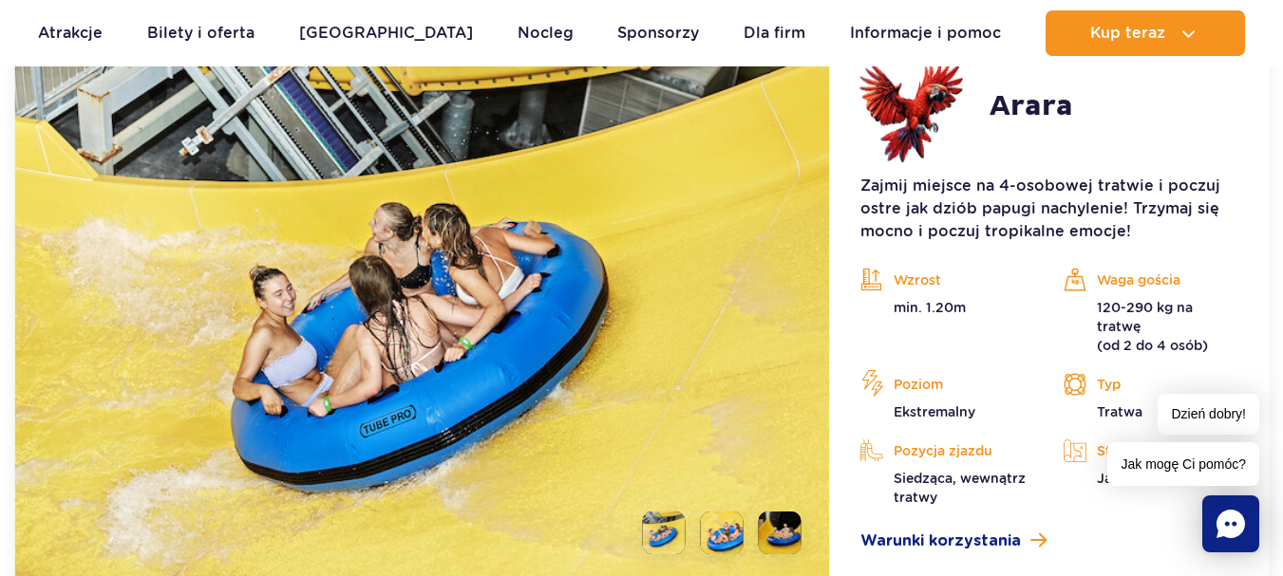
click at [724, 517] on li at bounding box center [722, 533] width 43 height 43
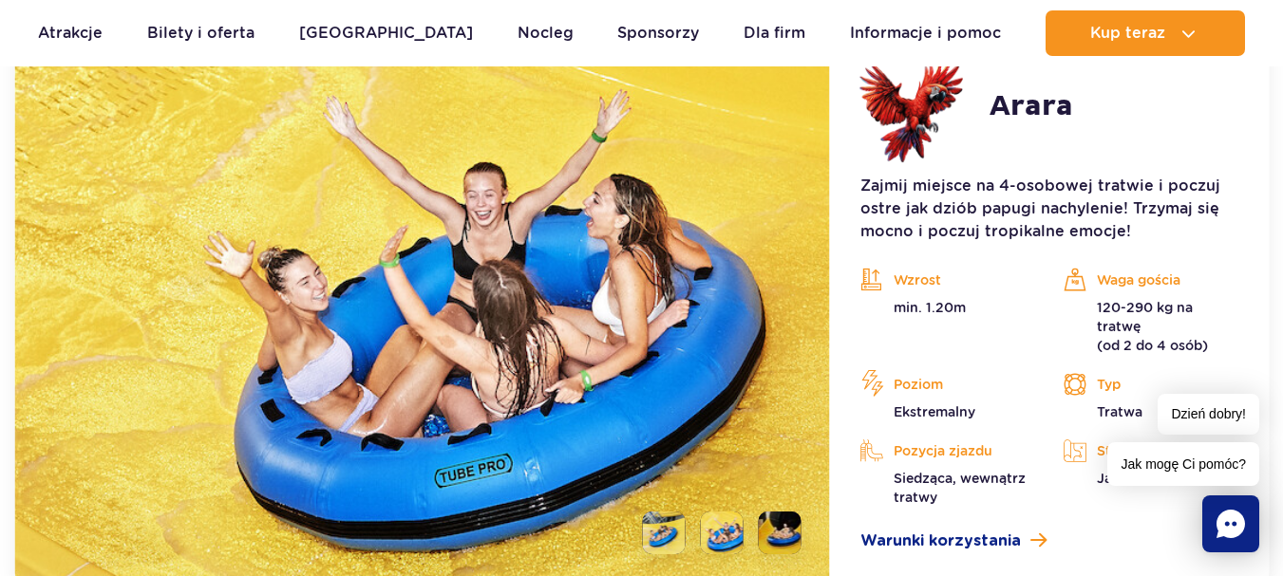
click at [787, 521] on li at bounding box center [780, 533] width 43 height 43
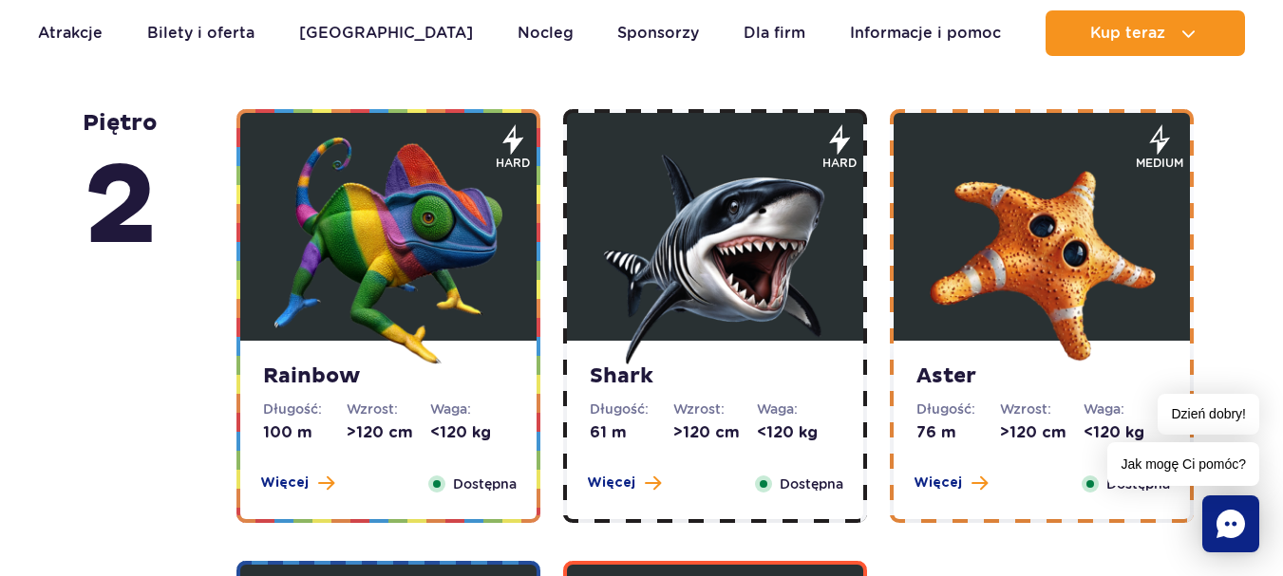
scroll to position [3769, 0]
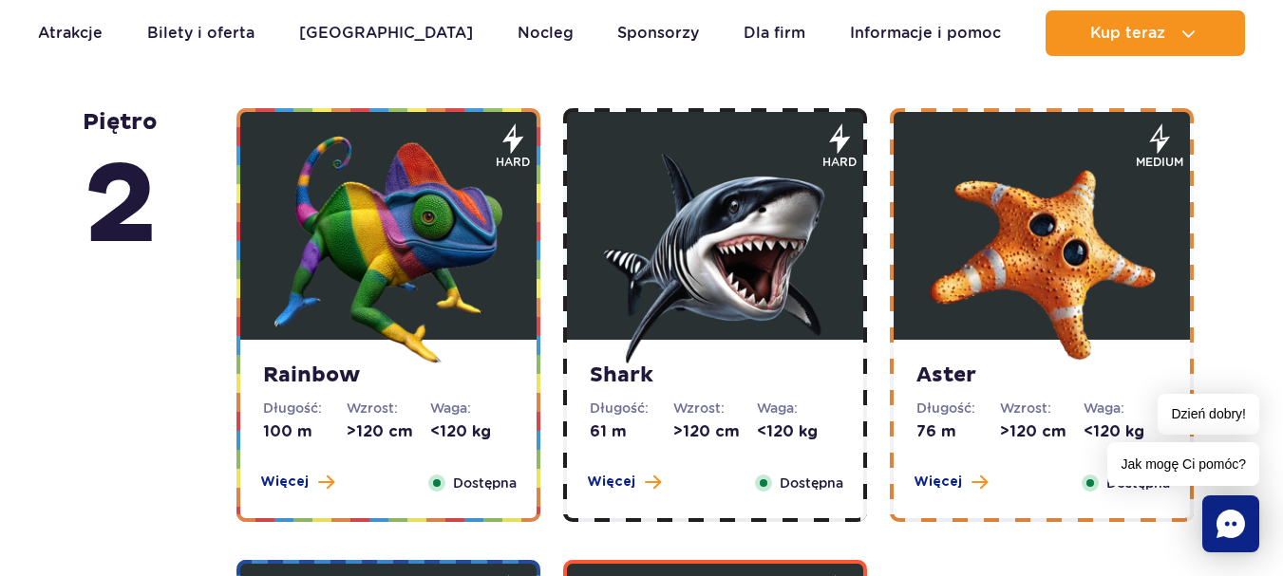
click at [276, 481] on span "Więcej" at bounding box center [284, 482] width 48 height 19
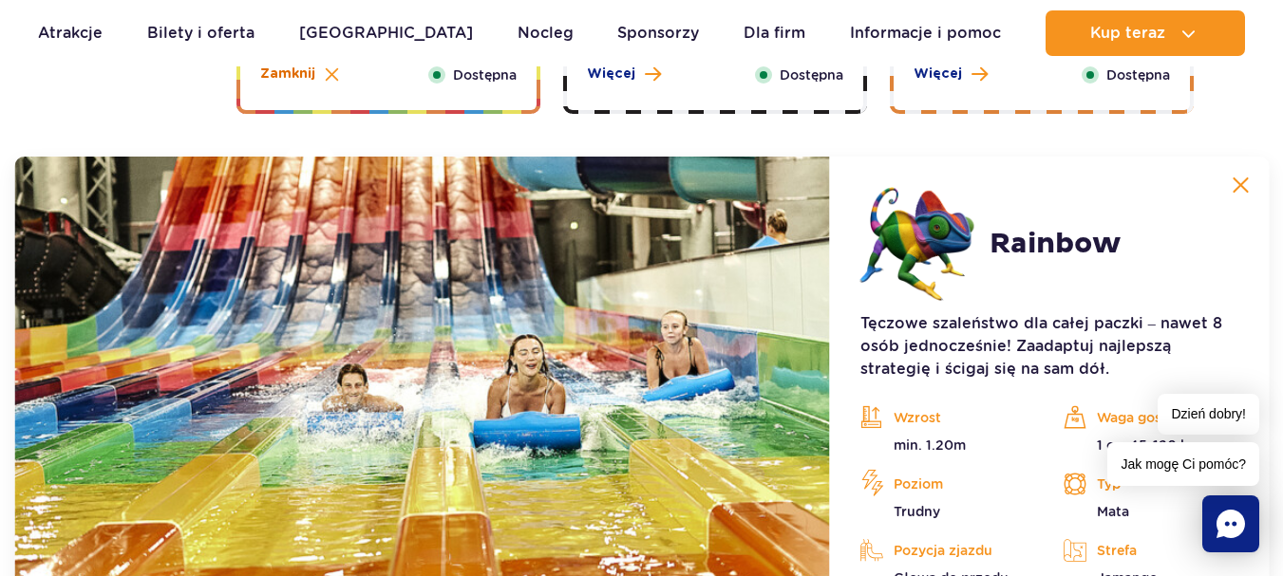
scroll to position [3632, 0]
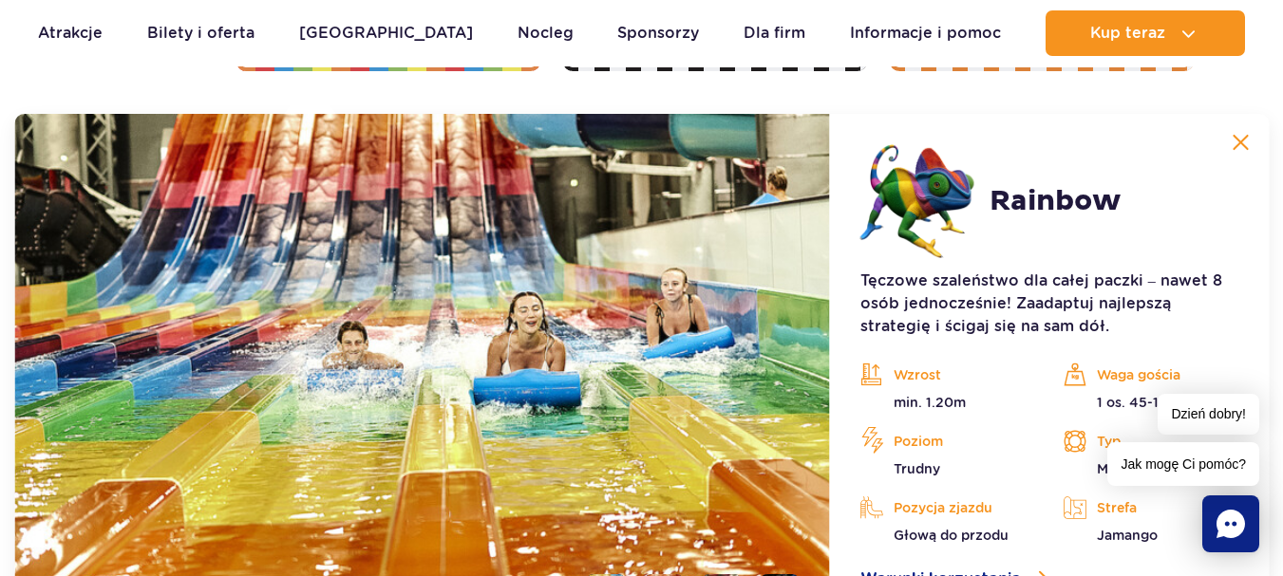
click at [1248, 141] on img at bounding box center [1240, 142] width 17 height 17
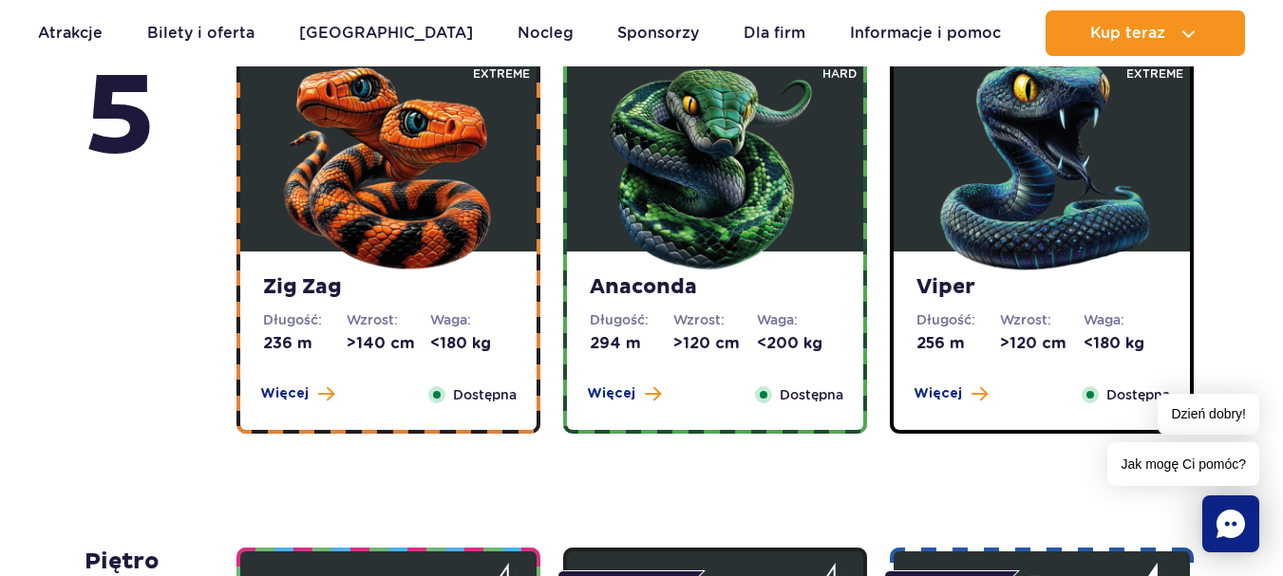
scroll to position [1258, 0]
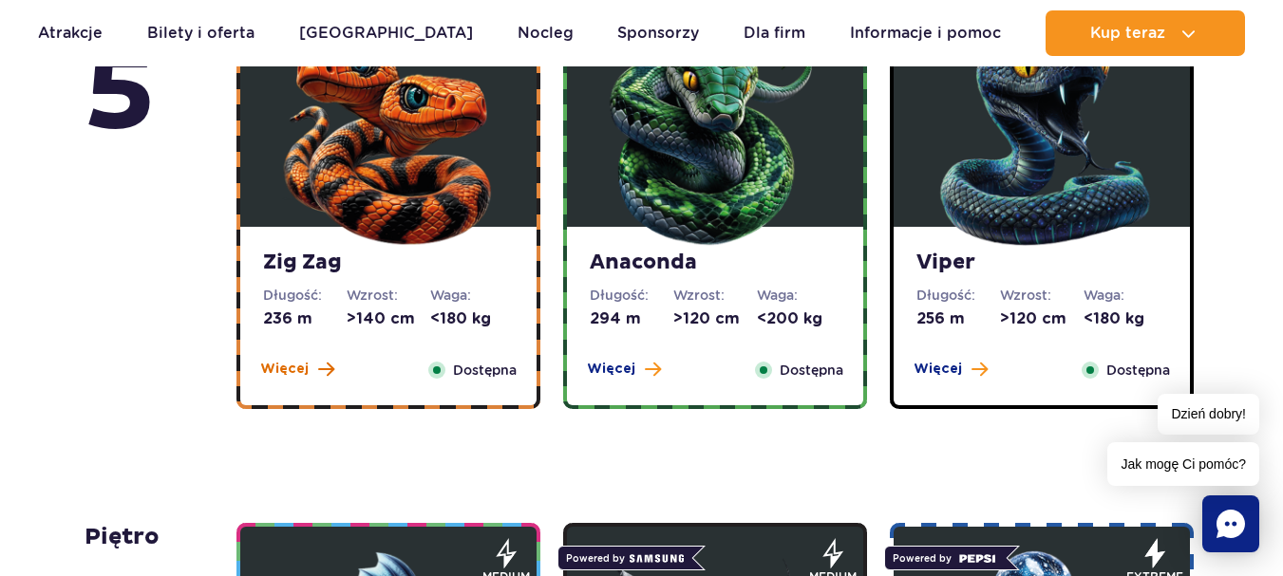
click at [310, 369] on button "Więcej" at bounding box center [297, 369] width 74 height 19
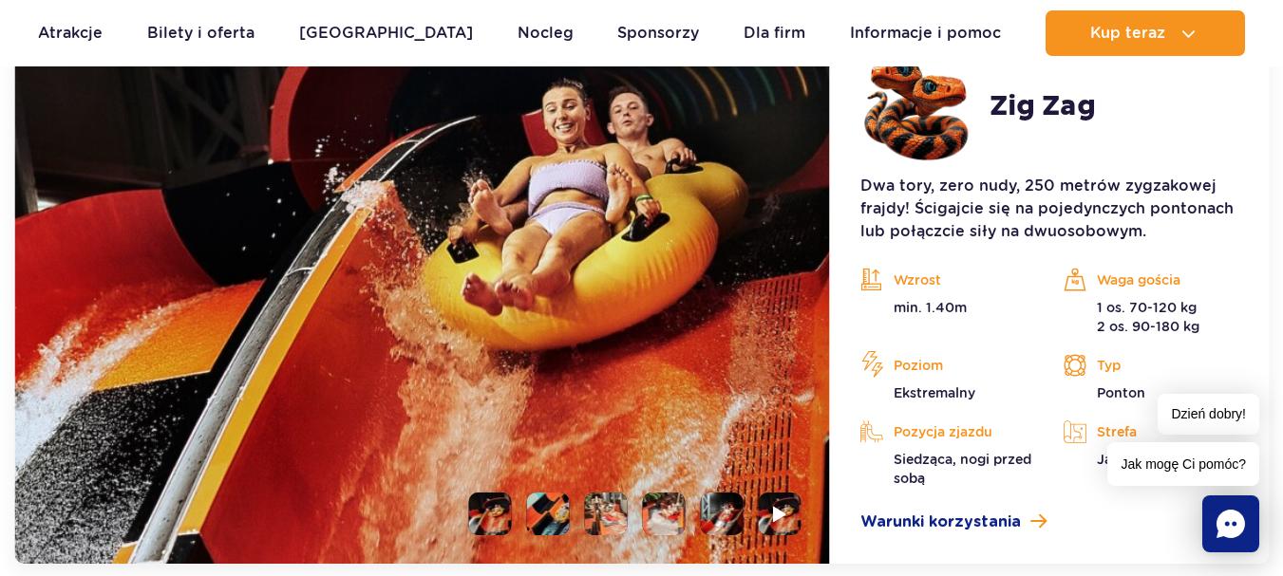
scroll to position [1786, 0]
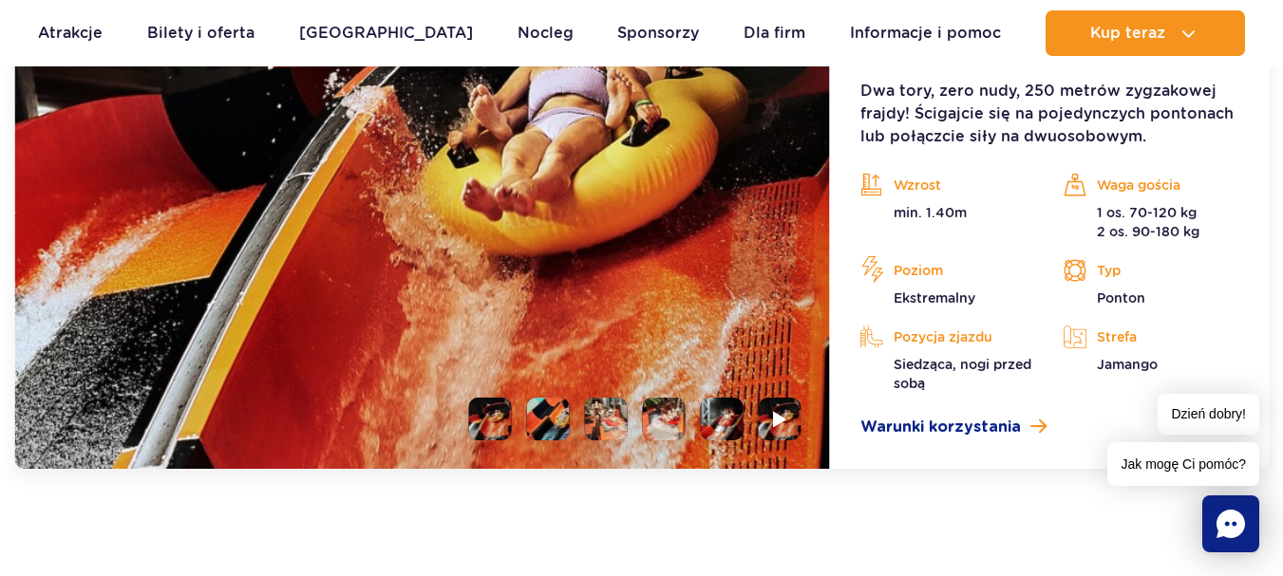
click at [543, 423] on li at bounding box center [548, 419] width 43 height 43
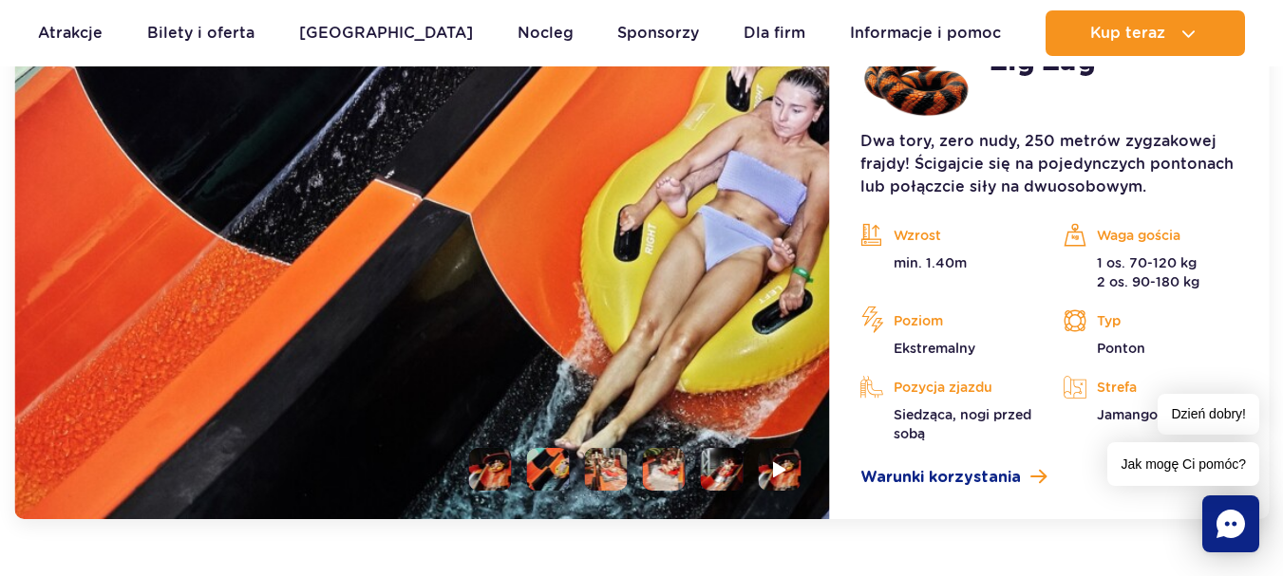
scroll to position [1691, 0]
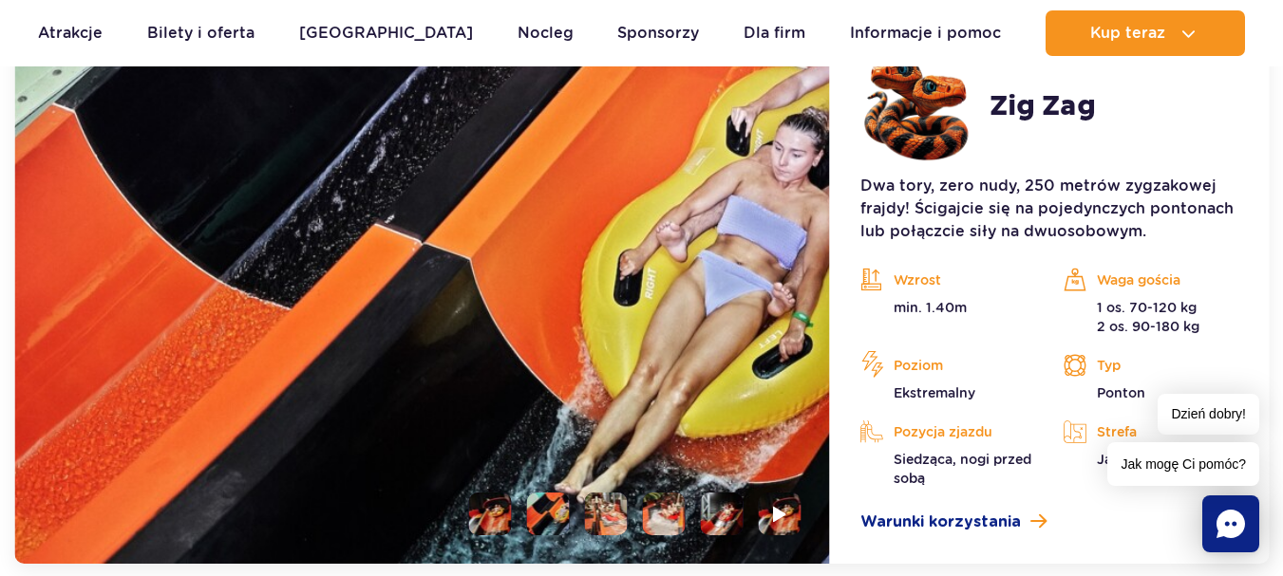
click at [612, 515] on li at bounding box center [606, 514] width 43 height 43
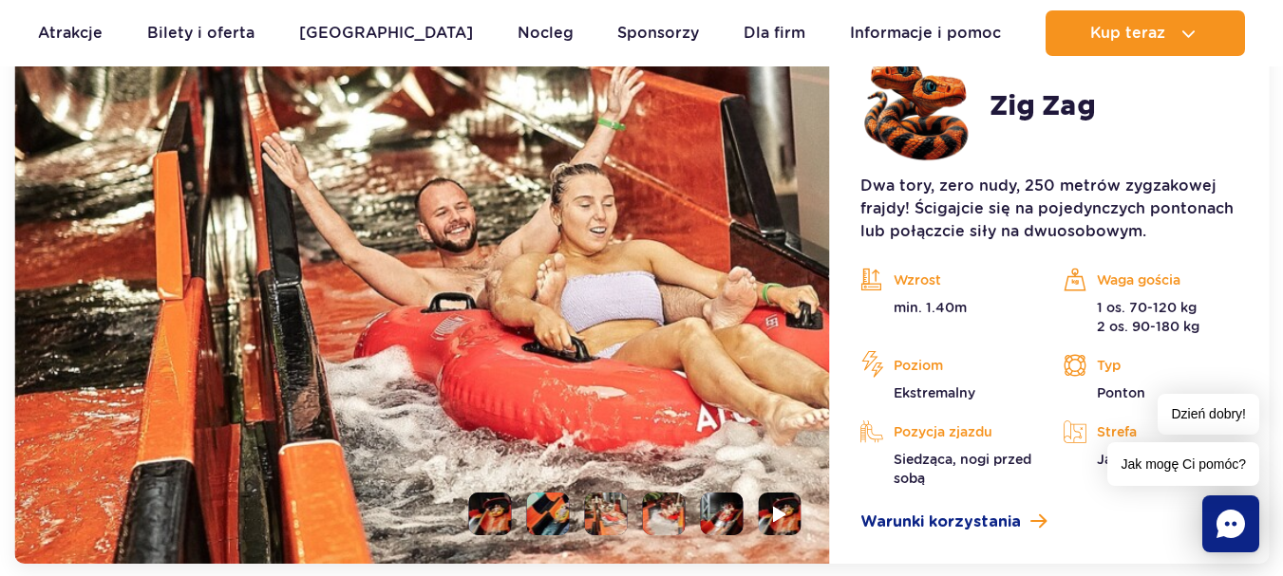
click at [655, 518] on li at bounding box center [664, 514] width 43 height 43
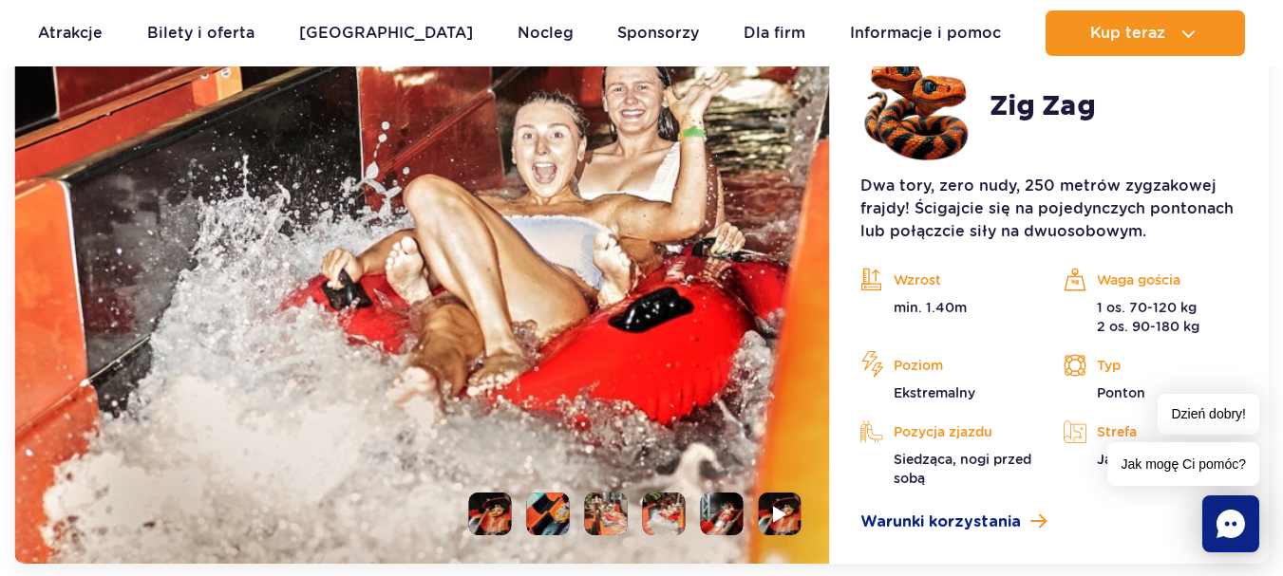
click at [679, 515] on img at bounding box center [664, 514] width 43 height 43
click at [730, 512] on li at bounding box center [722, 514] width 43 height 43
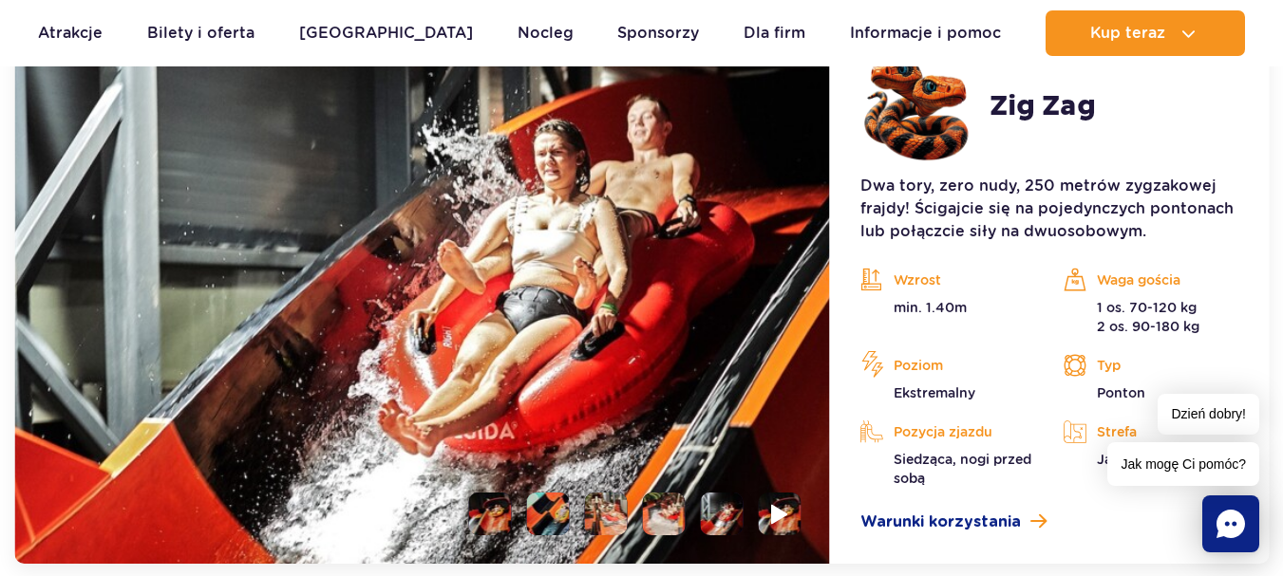
click at [789, 519] on img at bounding box center [780, 514] width 18 height 22
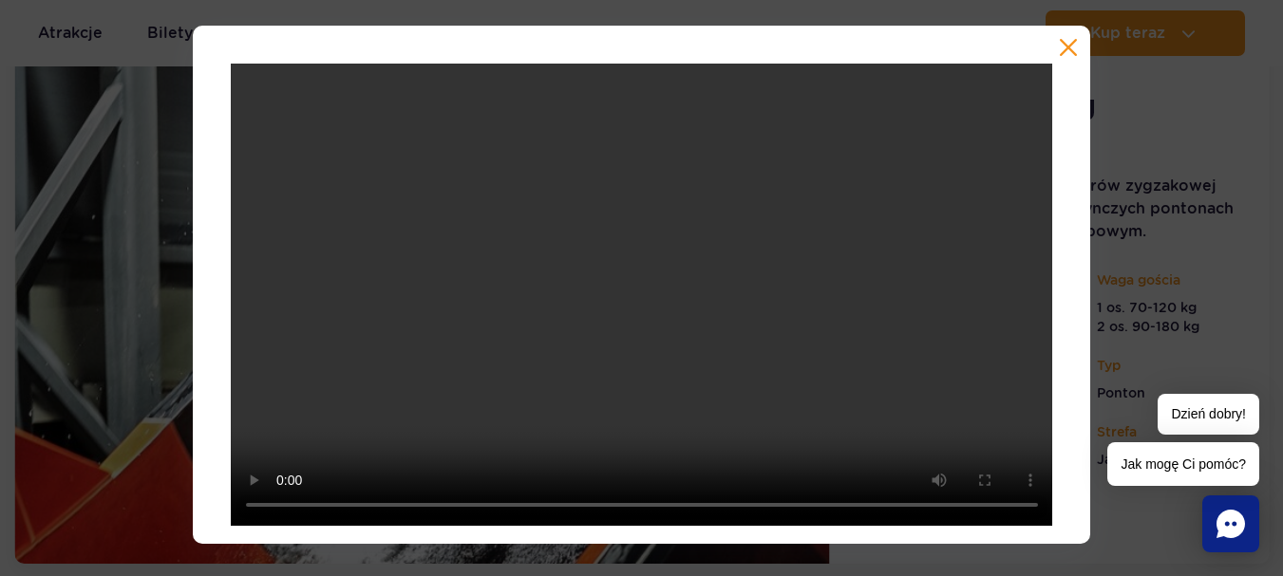
click at [1064, 46] on button "button" at bounding box center [1068, 47] width 19 height 19
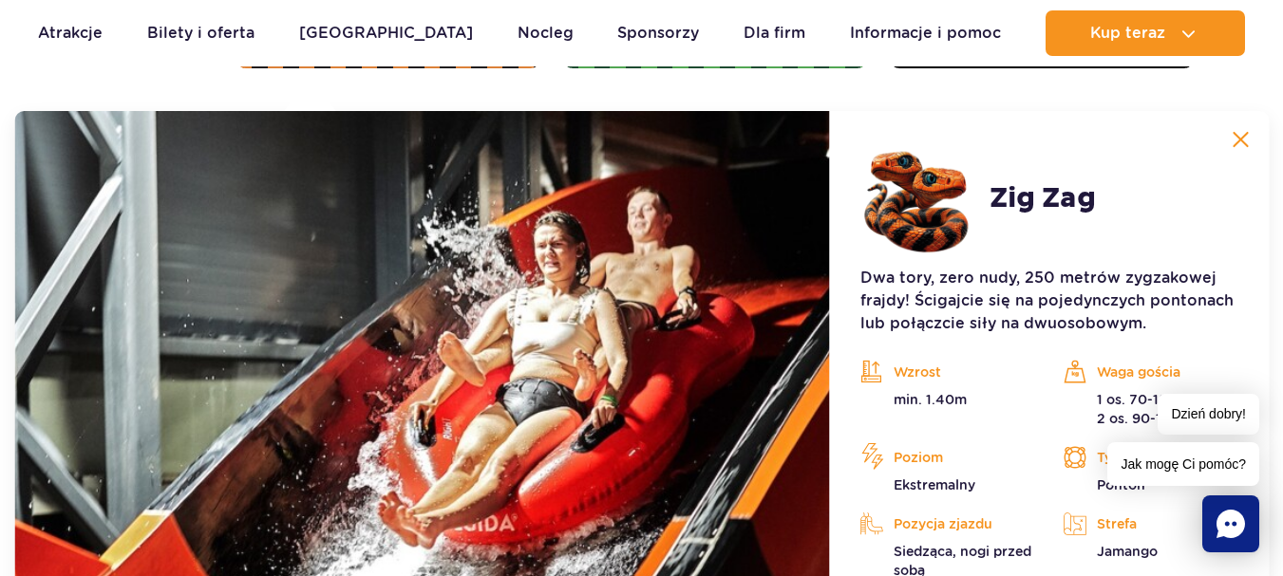
scroll to position [1596, 0]
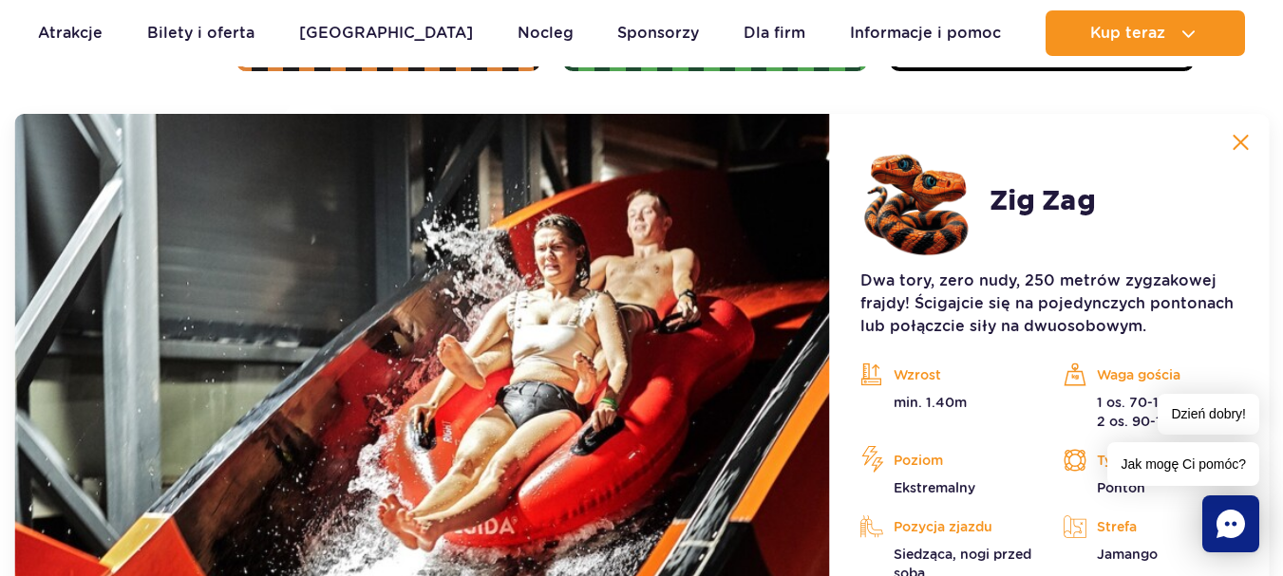
click at [1257, 143] on button at bounding box center [1240, 142] width 38 height 38
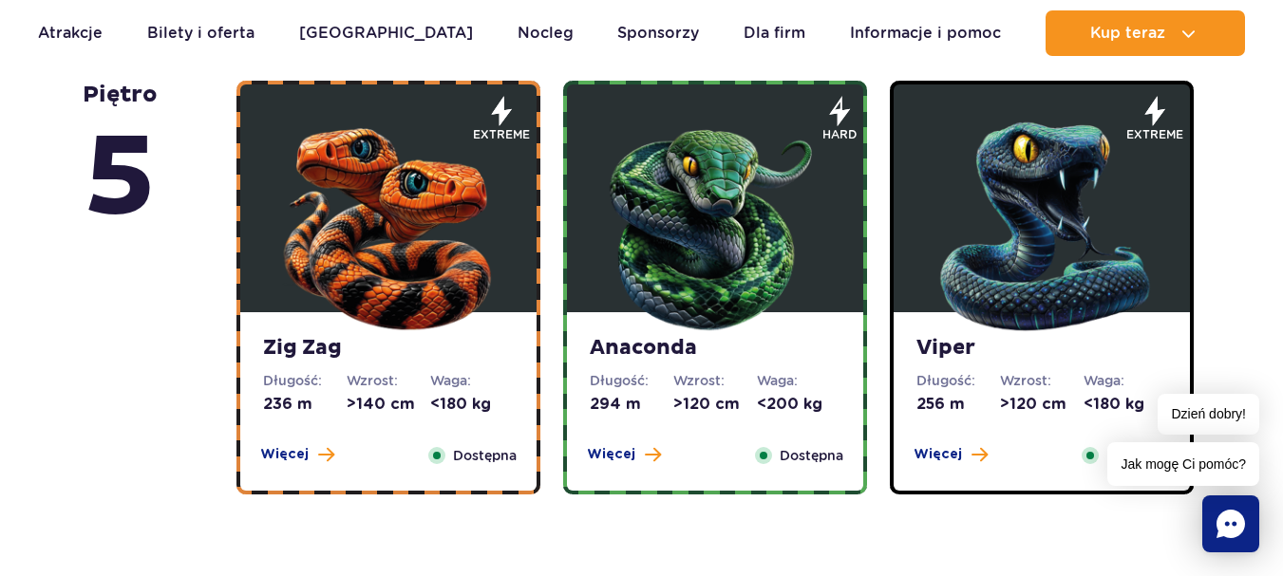
scroll to position [1216, 0]
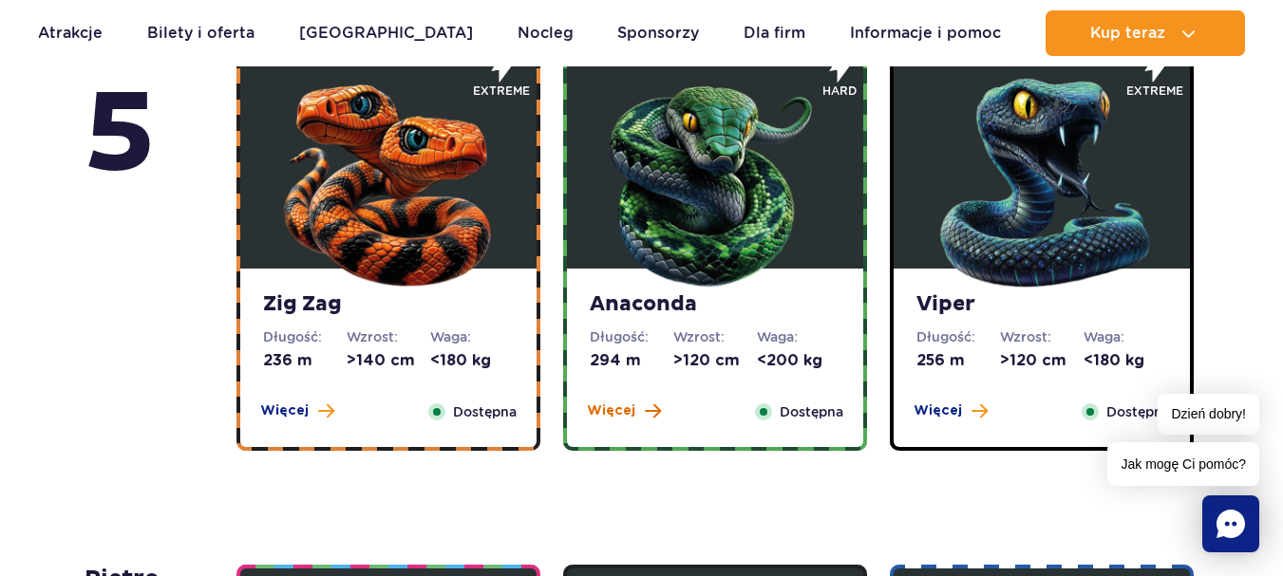
click at [628, 405] on span "Więcej" at bounding box center [611, 411] width 48 height 19
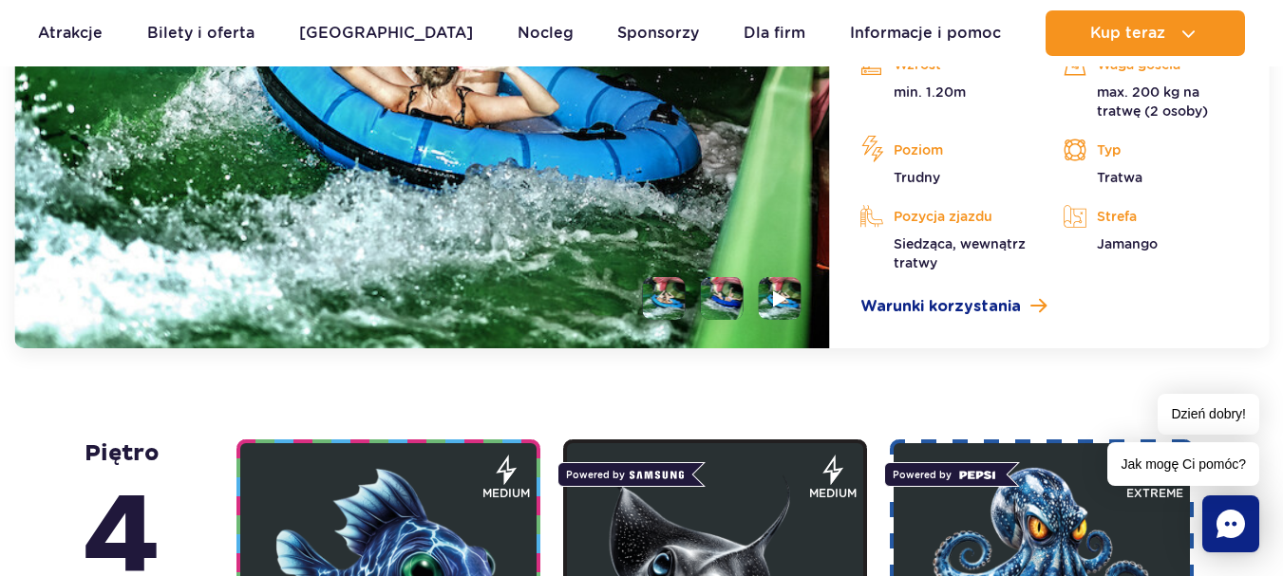
scroll to position [1881, 0]
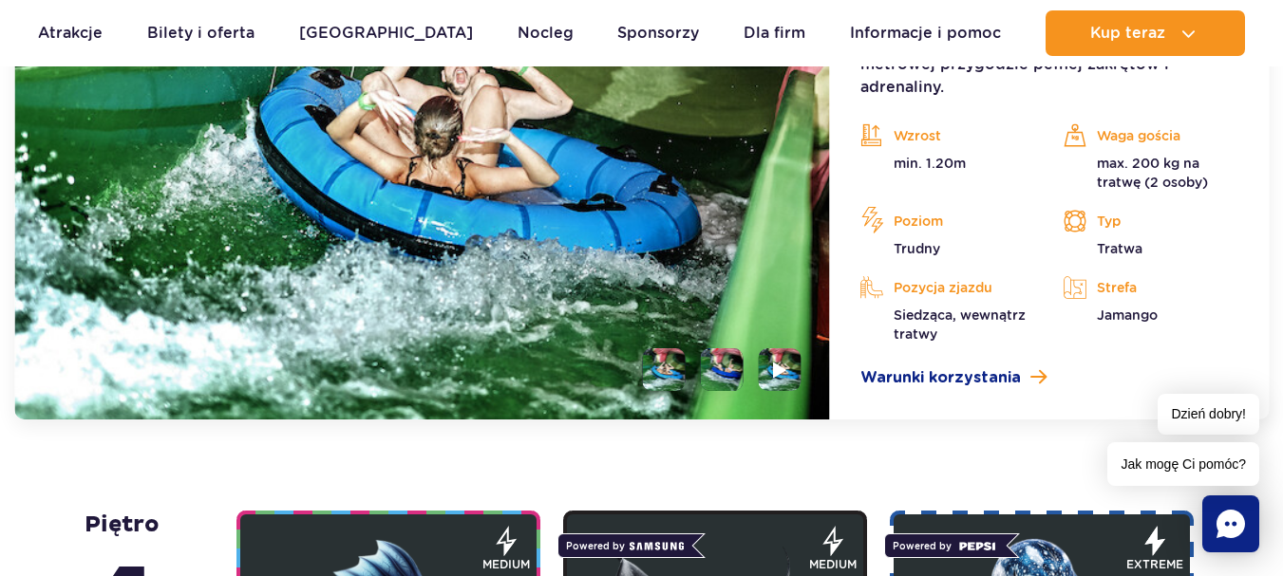
click at [740, 349] on li at bounding box center [722, 370] width 43 height 43
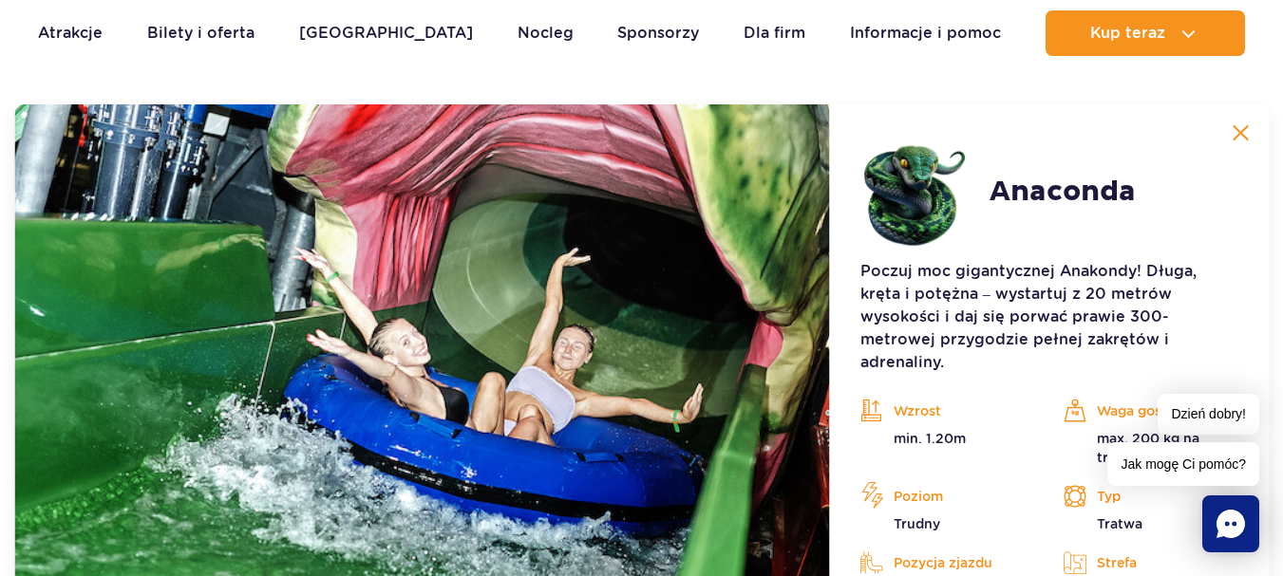
scroll to position [1596, 0]
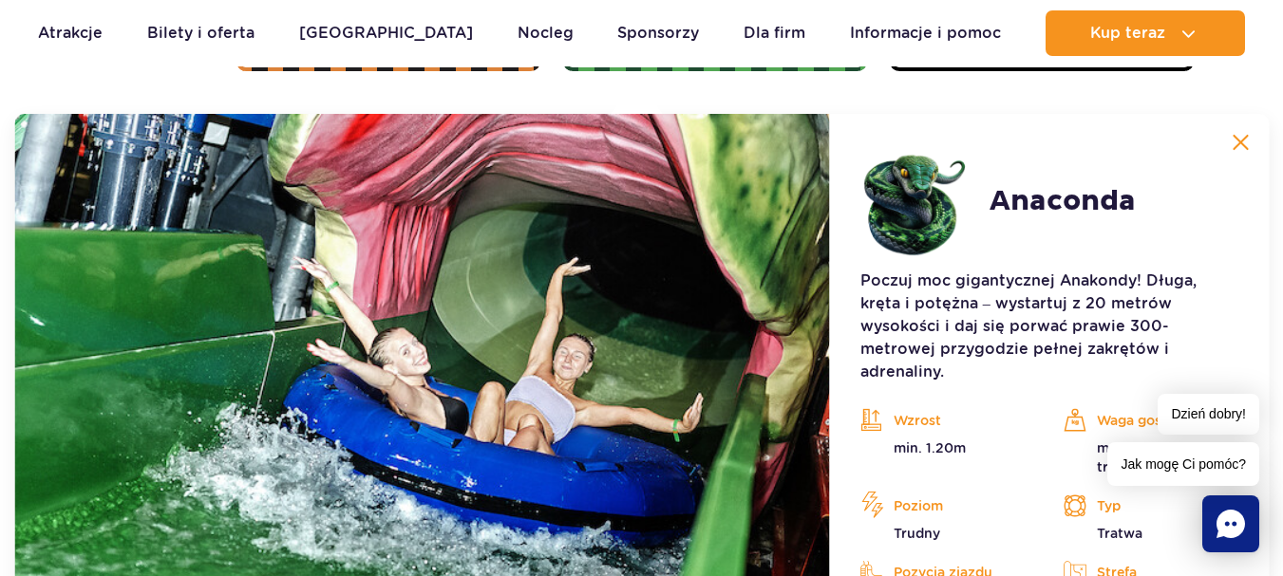
click at [1248, 140] on img at bounding box center [1240, 142] width 17 height 17
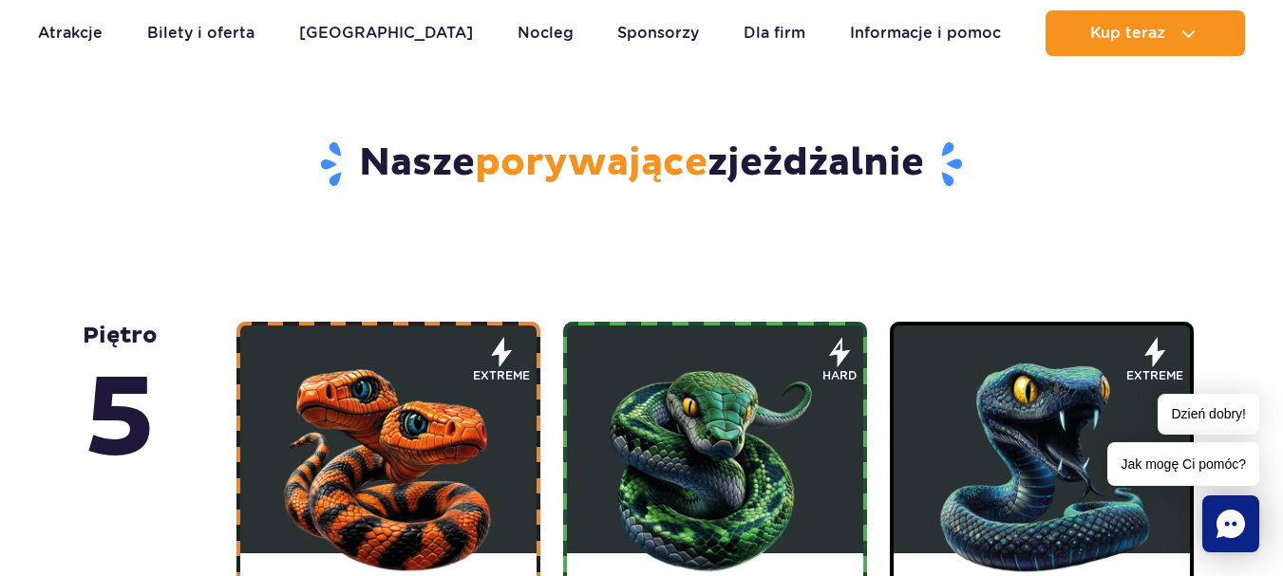
scroll to position [1121, 0]
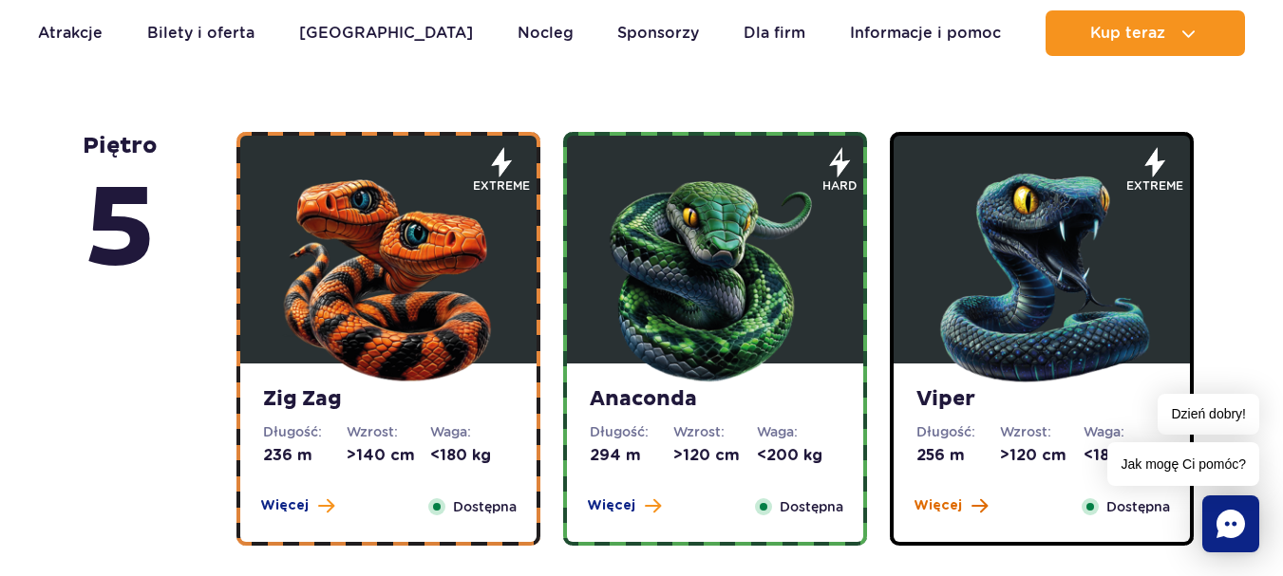
click at [951, 507] on span "Więcej" at bounding box center [938, 506] width 48 height 19
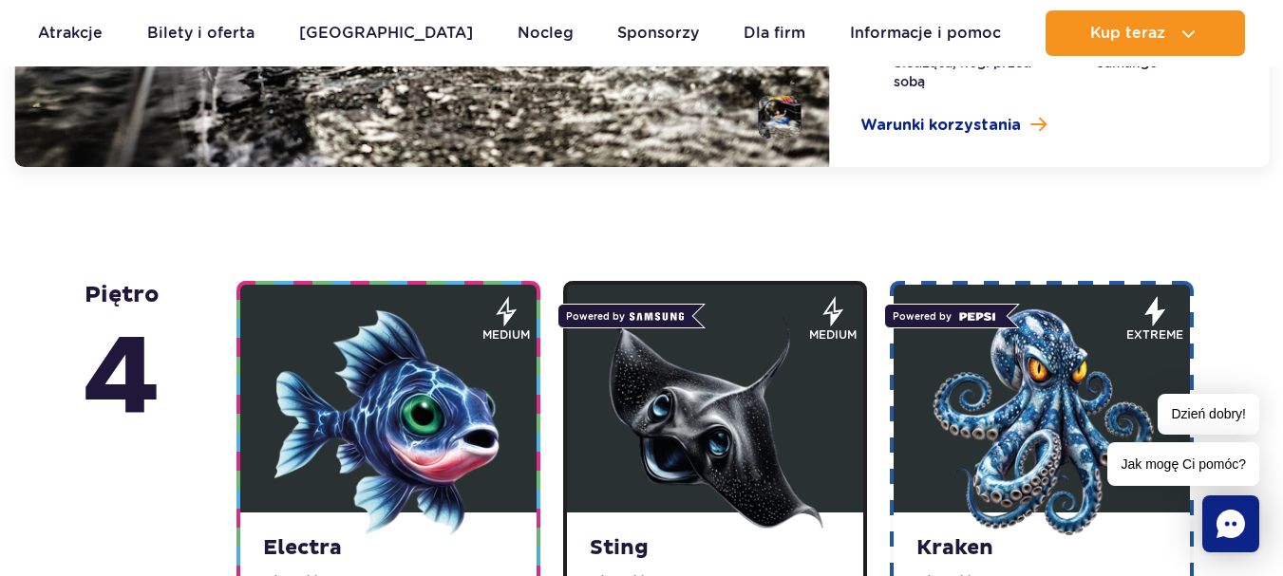
scroll to position [2261, 0]
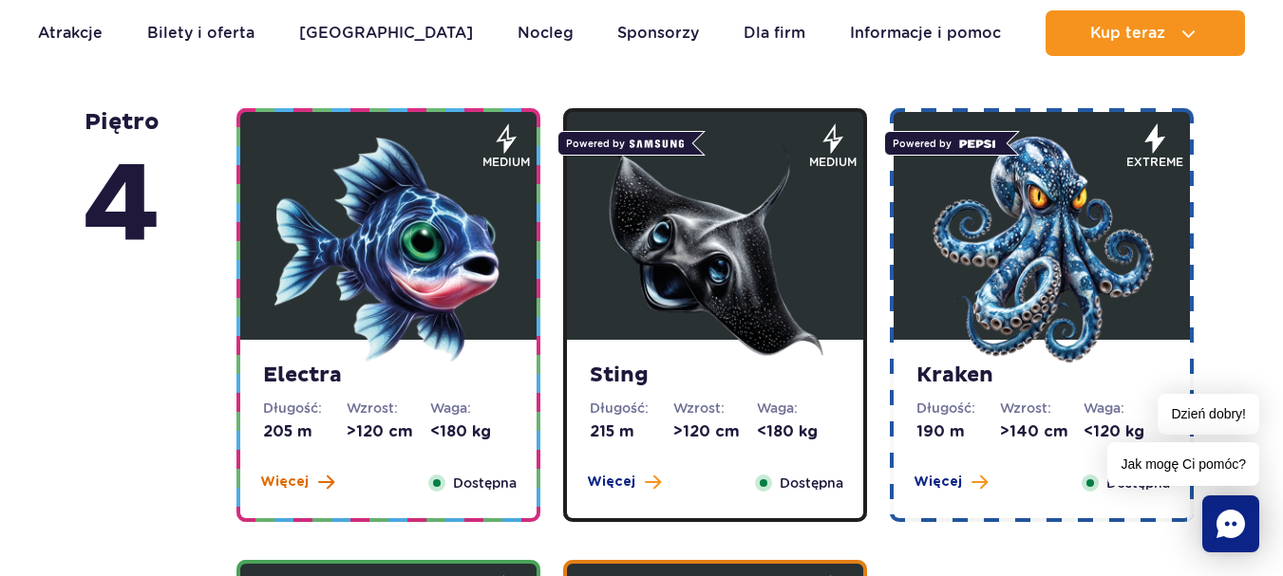
click at [293, 486] on span "Więcej" at bounding box center [284, 482] width 48 height 19
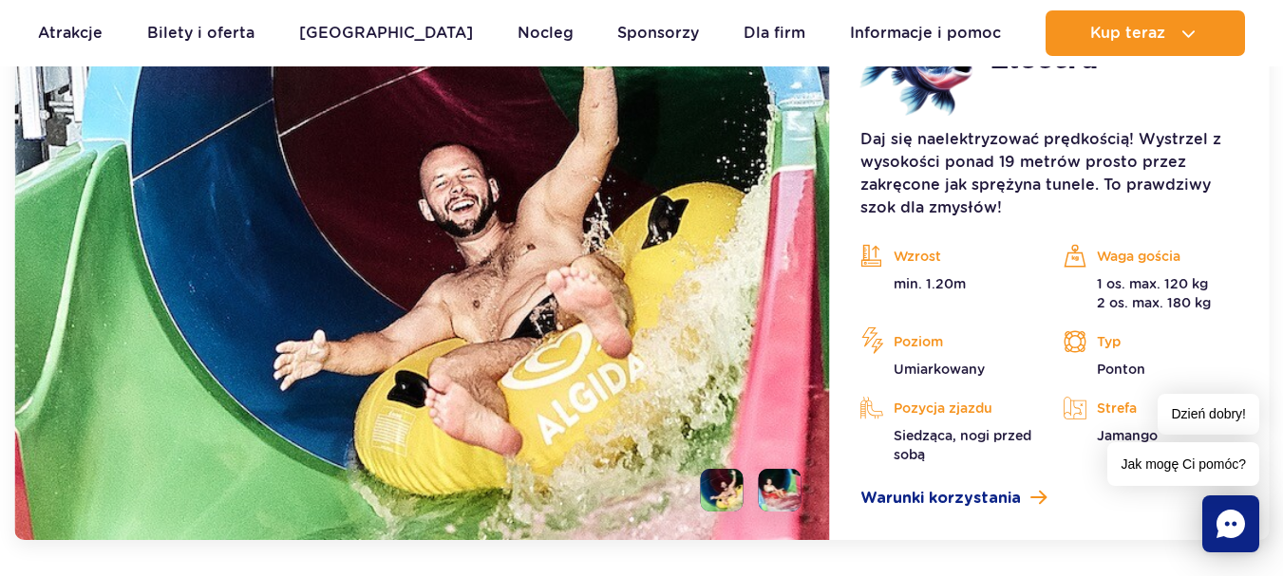
scroll to position [2314, 0]
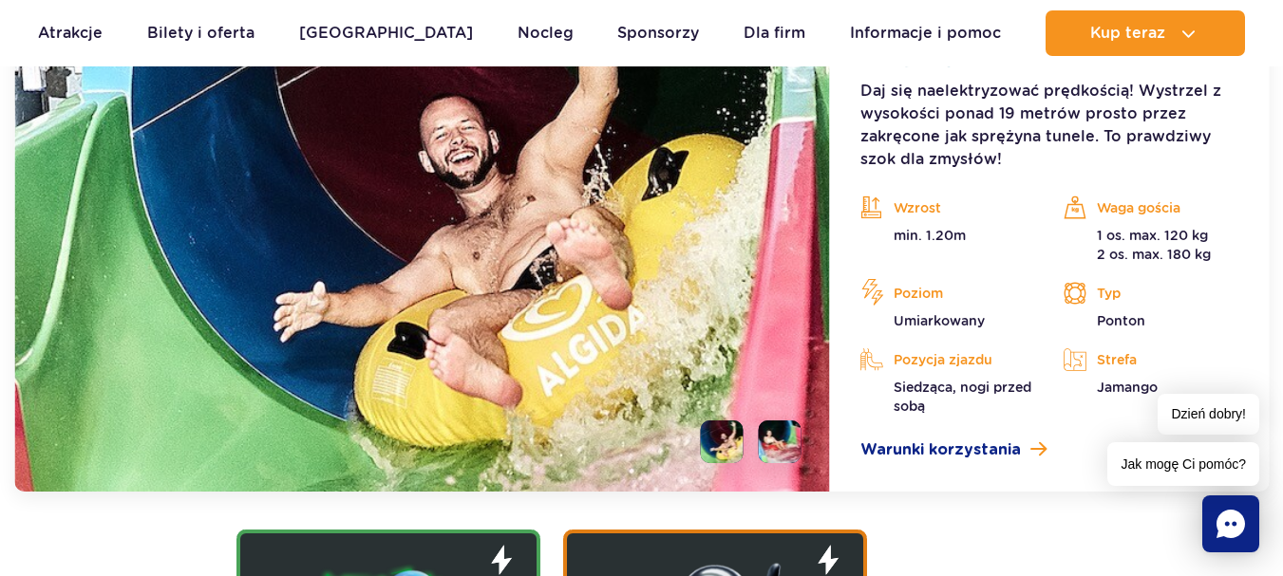
click at [784, 435] on li at bounding box center [780, 442] width 43 height 43
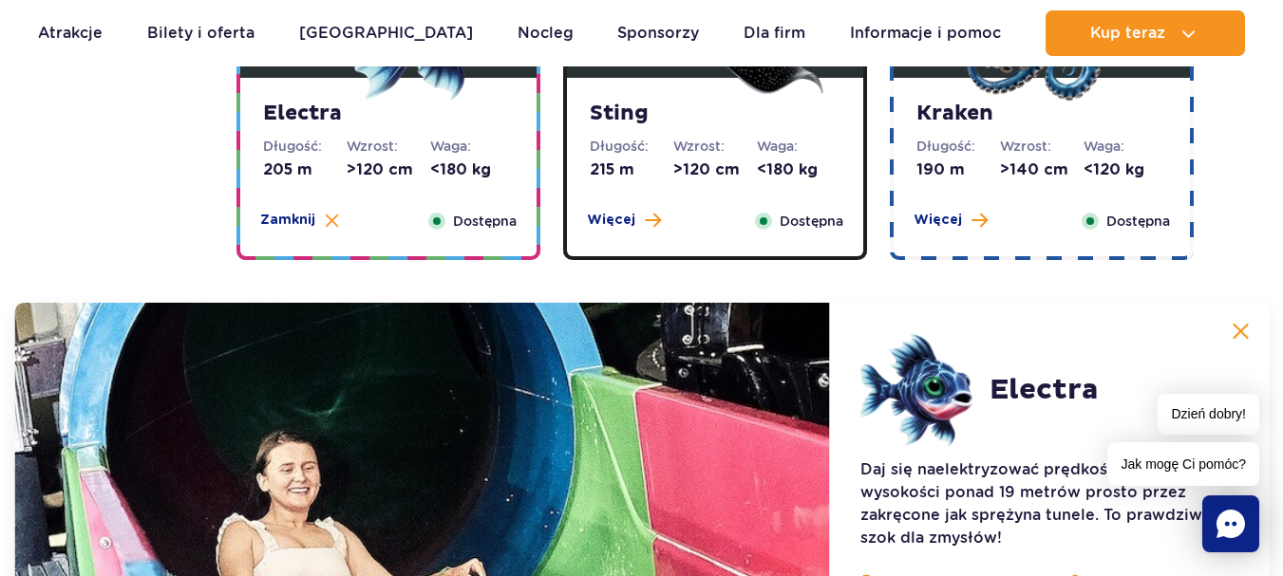
scroll to position [1934, 0]
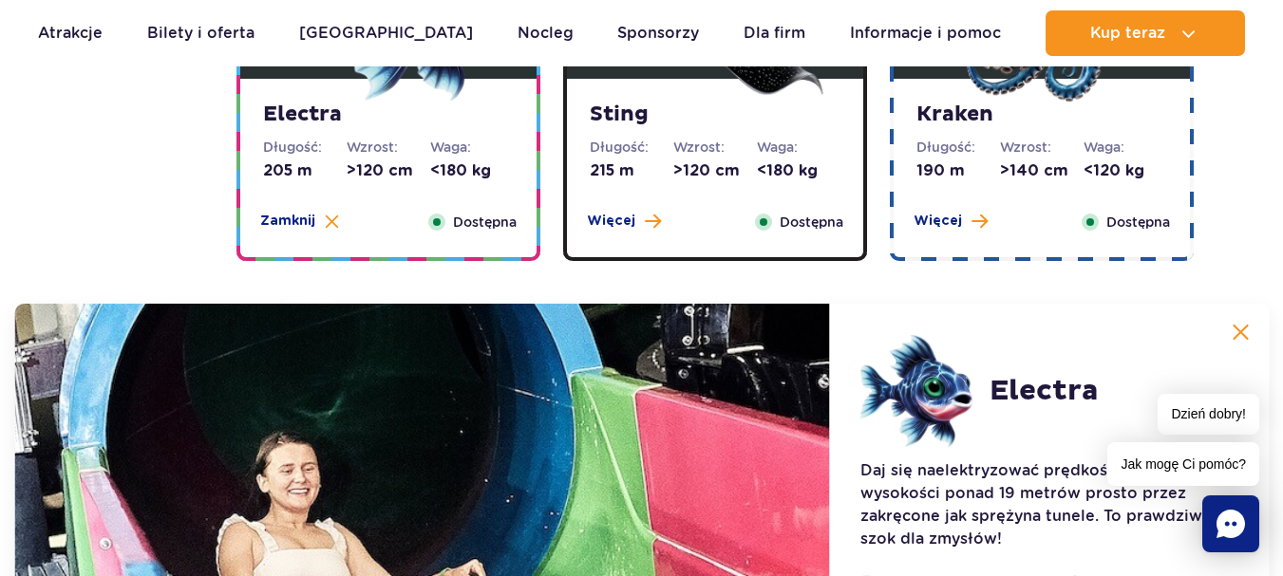
click at [1247, 334] on img at bounding box center [1240, 332] width 17 height 17
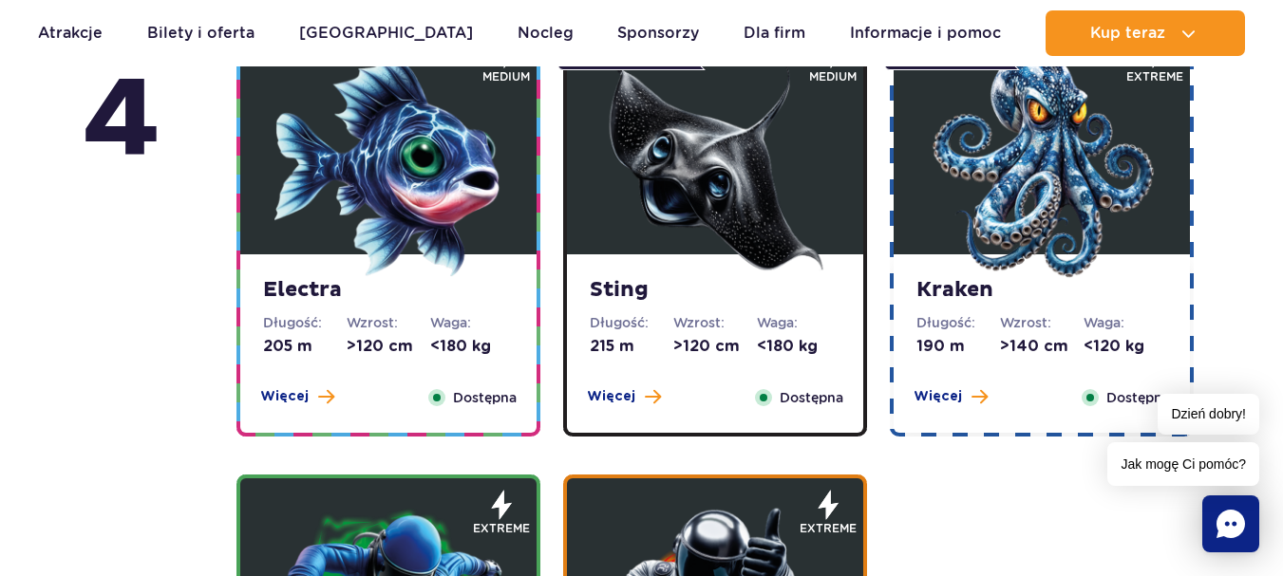
scroll to position [1744, 0]
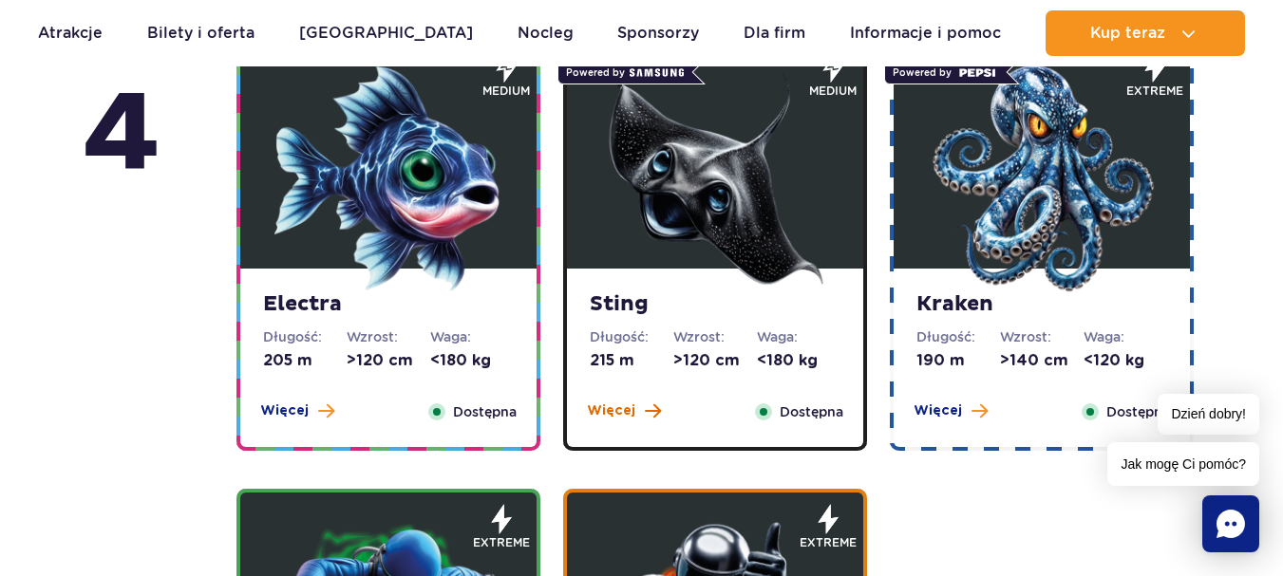
click at [608, 405] on span "Więcej" at bounding box center [611, 411] width 48 height 19
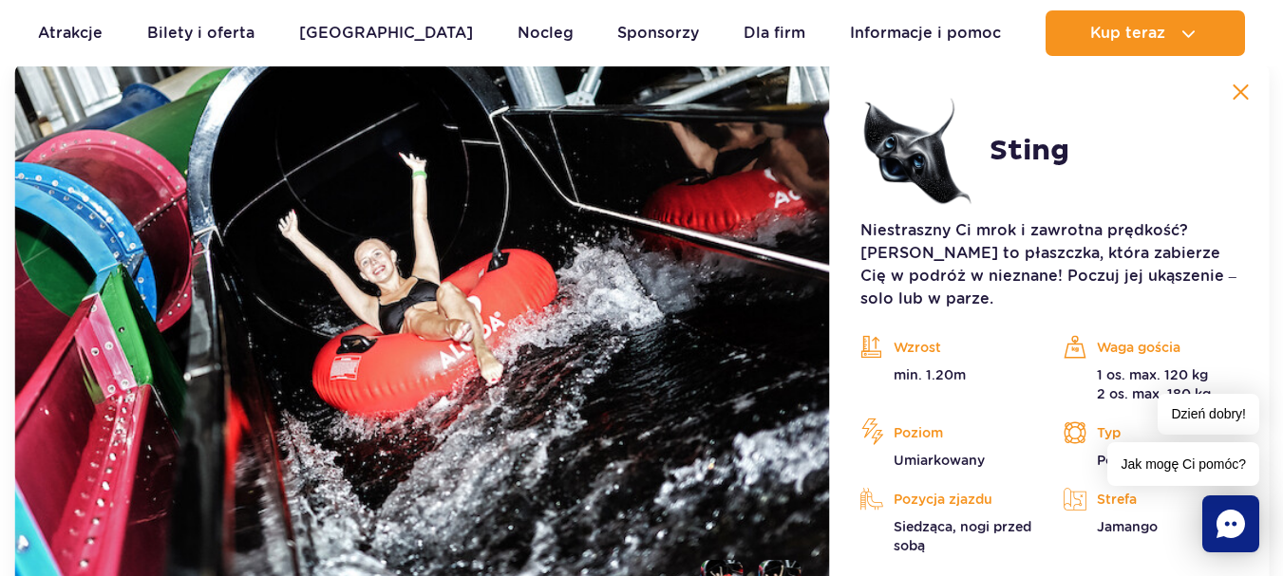
scroll to position [2219, 0]
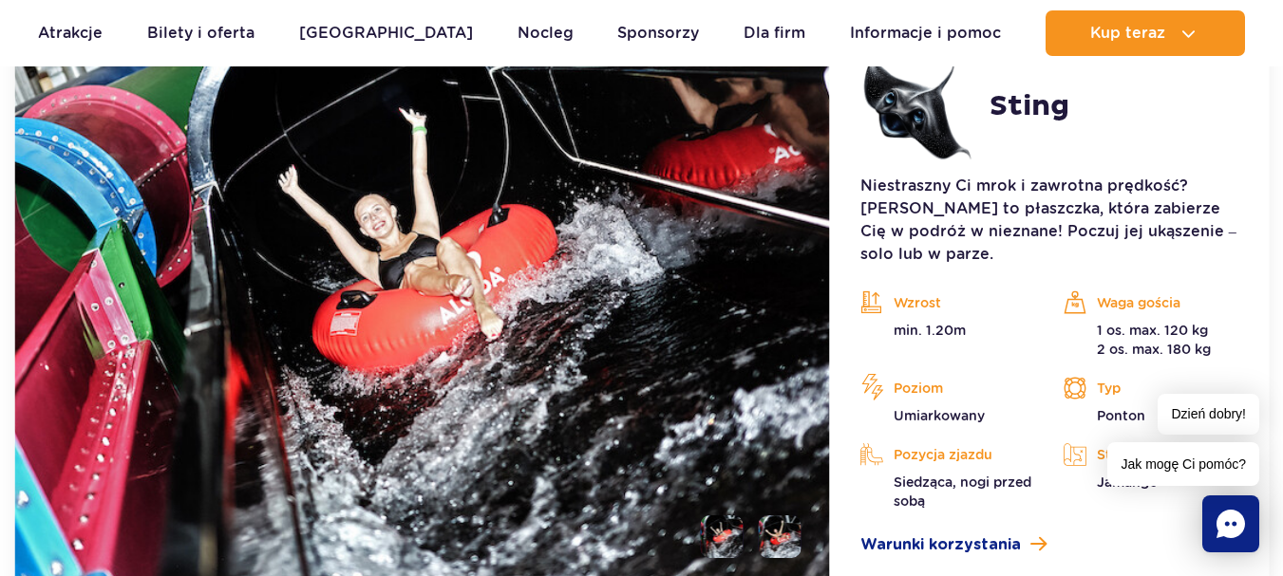
click at [778, 516] on li at bounding box center [780, 537] width 43 height 43
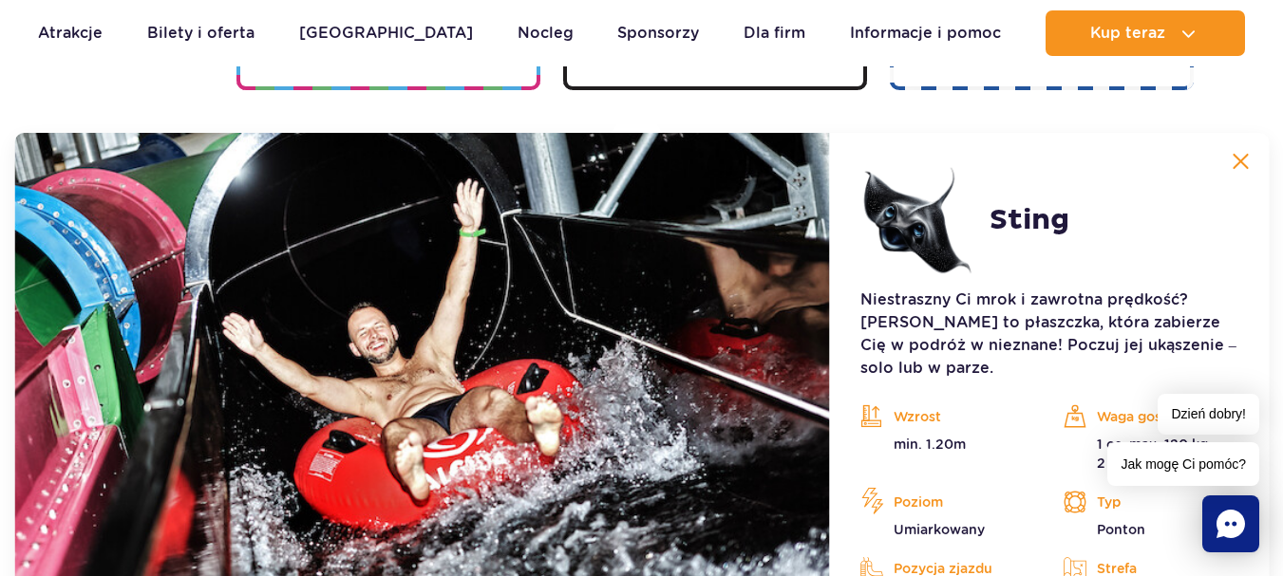
scroll to position [2124, 0]
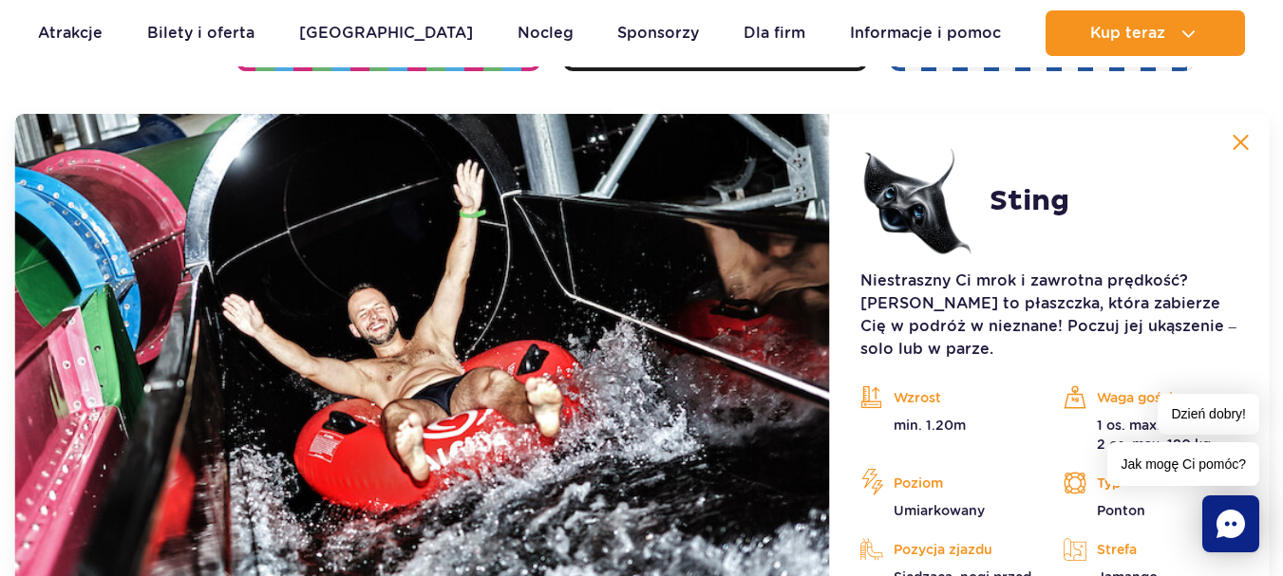
click at [1245, 139] on img at bounding box center [1240, 142] width 17 height 17
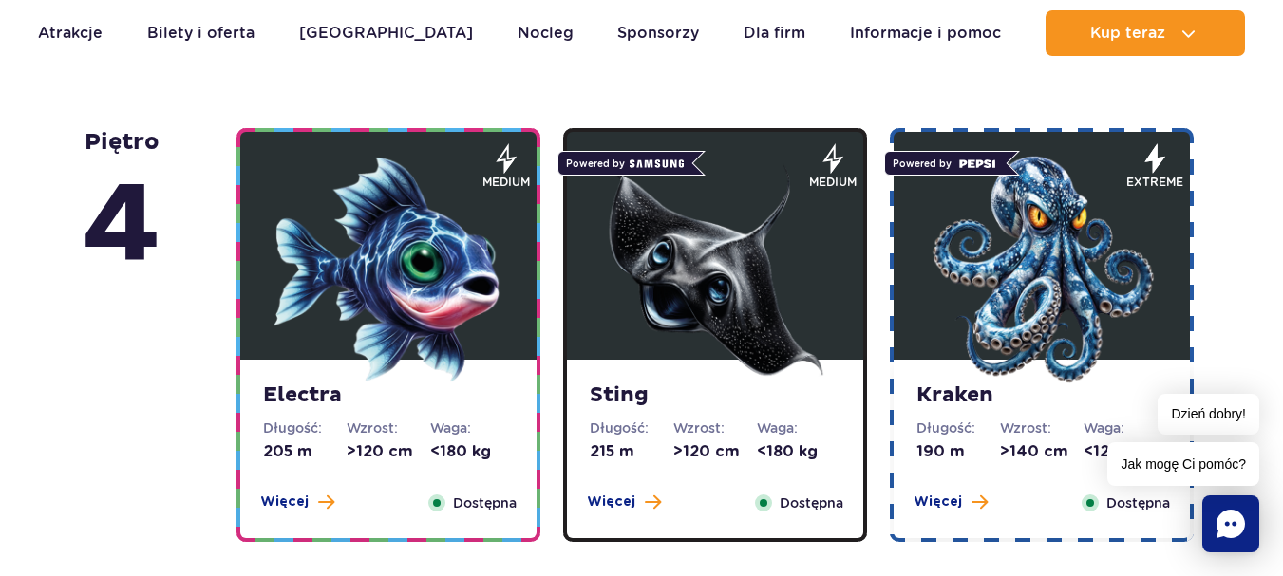
scroll to position [1649, 0]
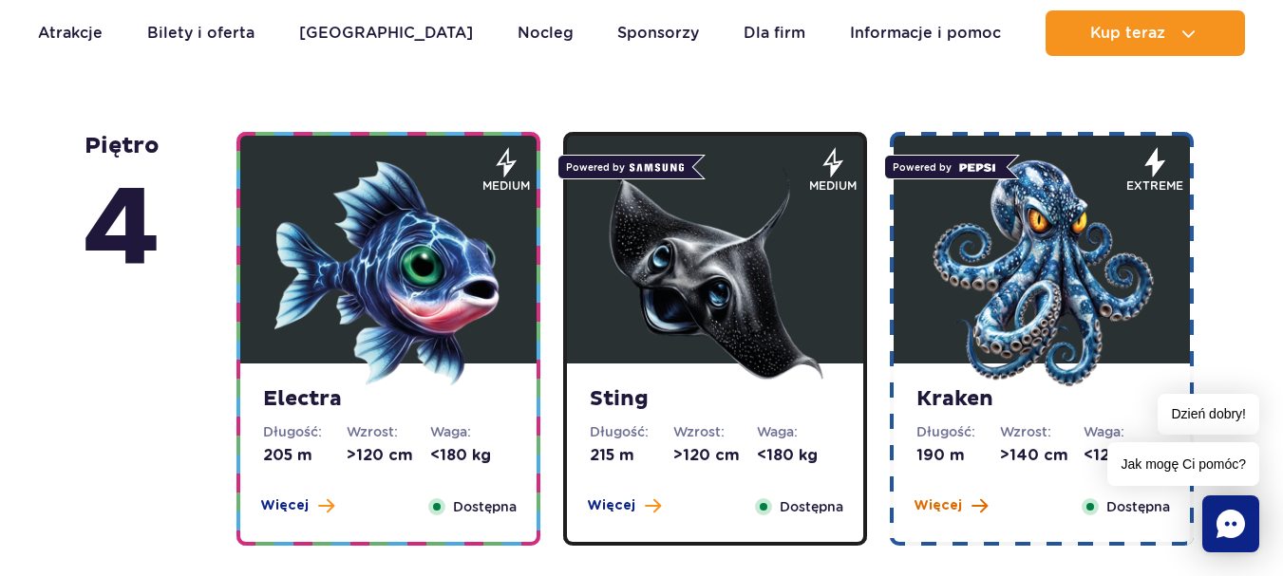
click at [931, 498] on span "Więcej" at bounding box center [938, 506] width 48 height 19
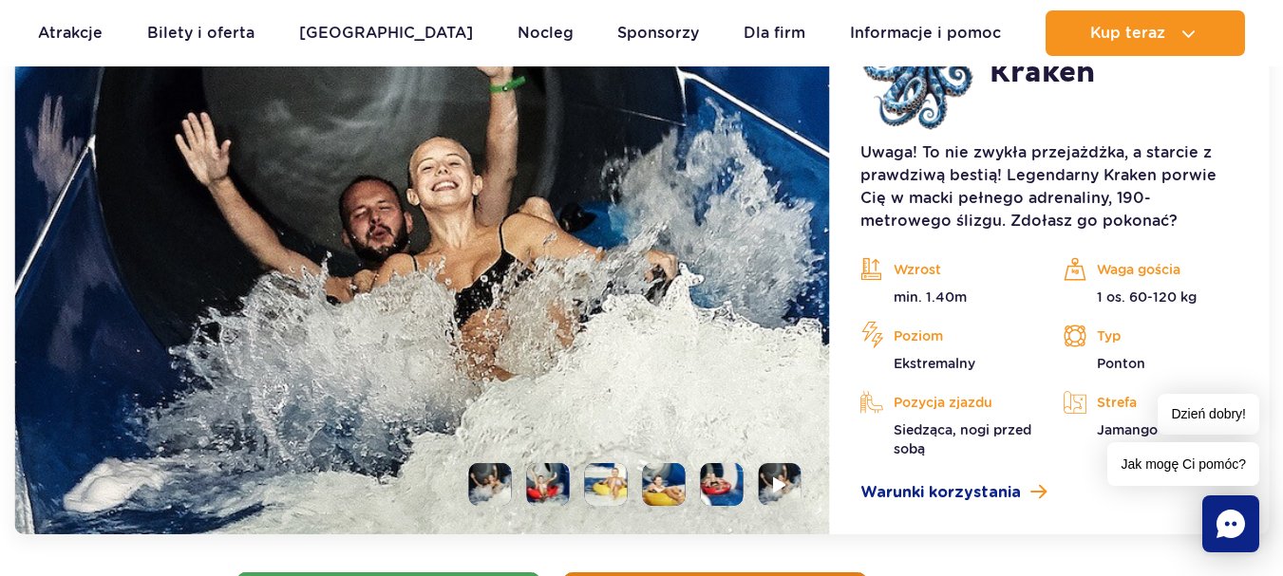
scroll to position [2219, 0]
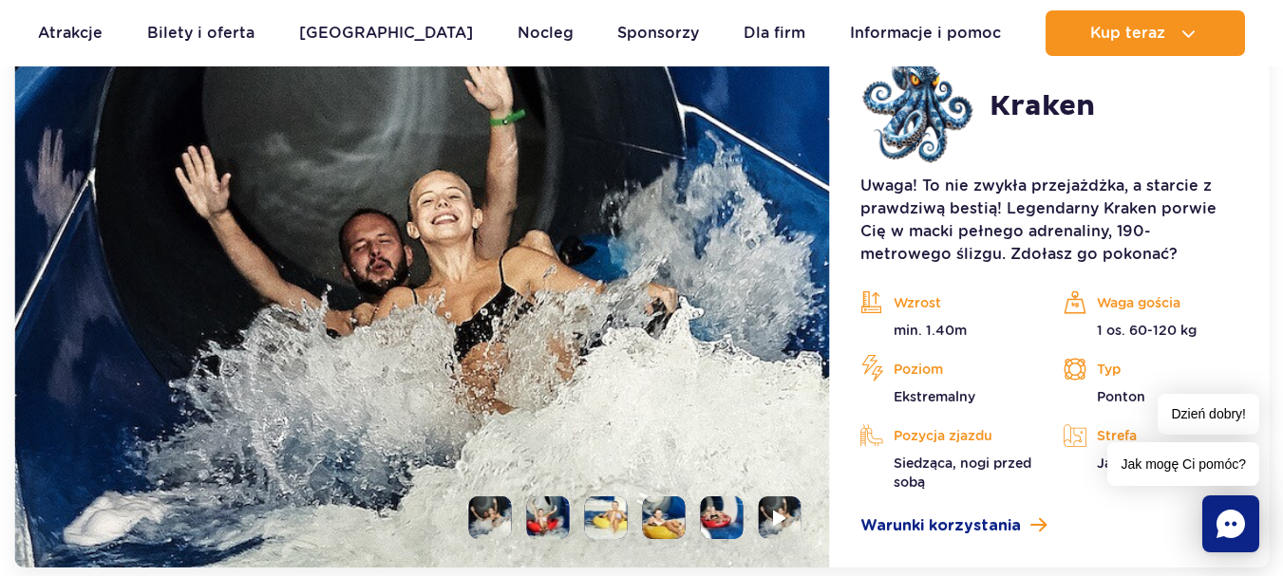
click at [541, 517] on li at bounding box center [548, 518] width 43 height 43
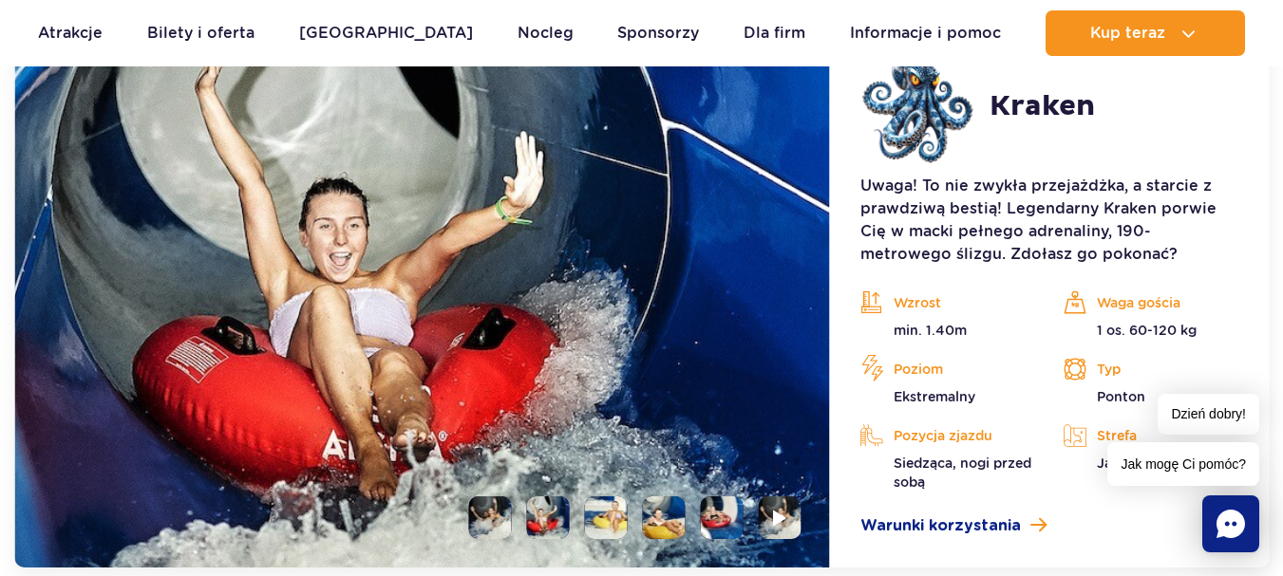
click at [613, 518] on li at bounding box center [606, 518] width 43 height 43
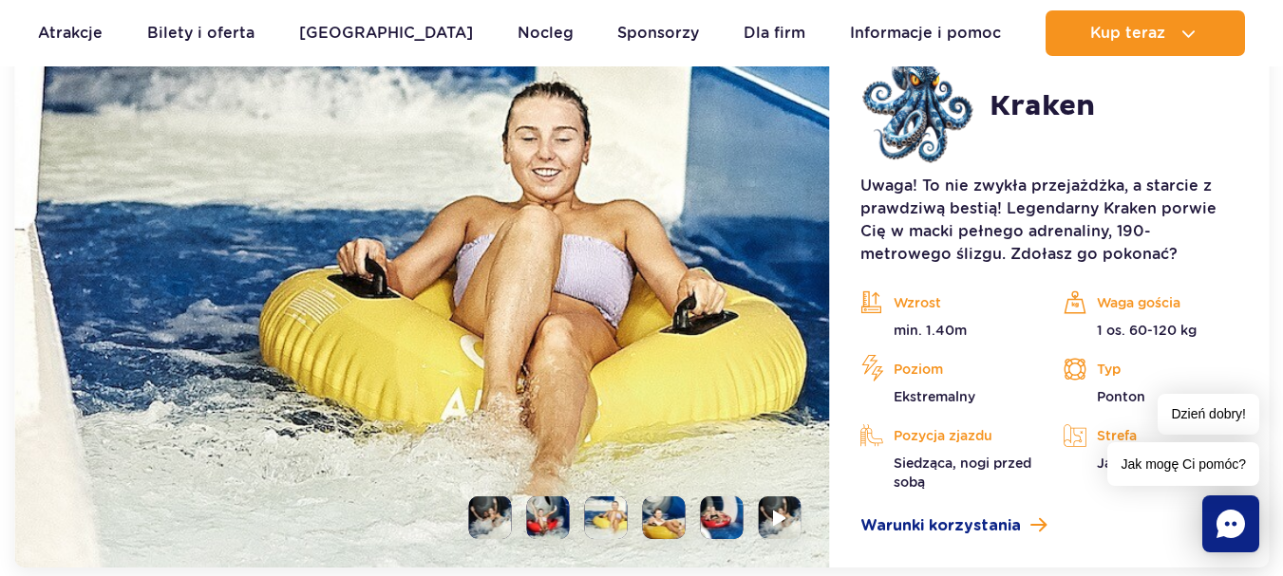
click at [659, 520] on li at bounding box center [664, 518] width 43 height 43
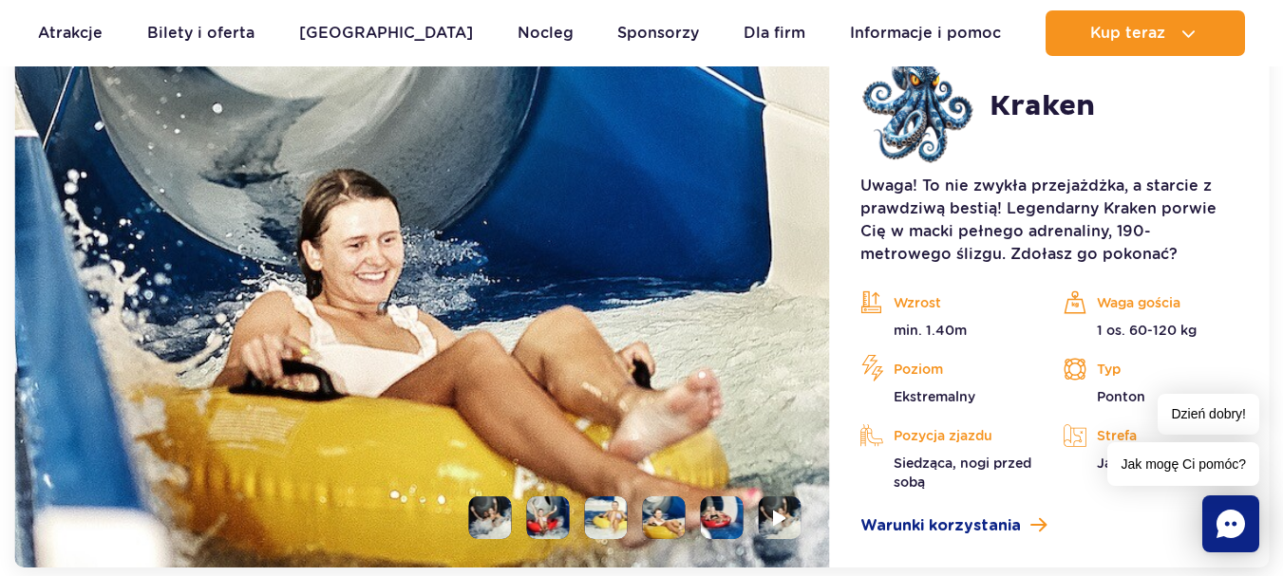
click at [726, 520] on li at bounding box center [722, 518] width 43 height 43
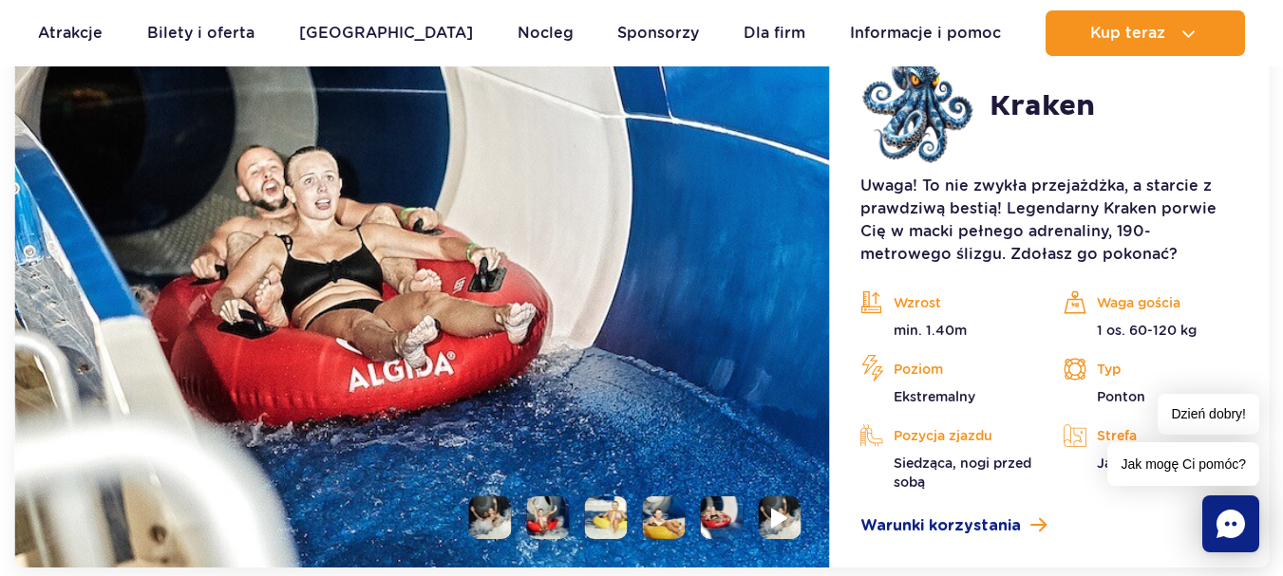
click at [782, 521] on img at bounding box center [780, 518] width 18 height 22
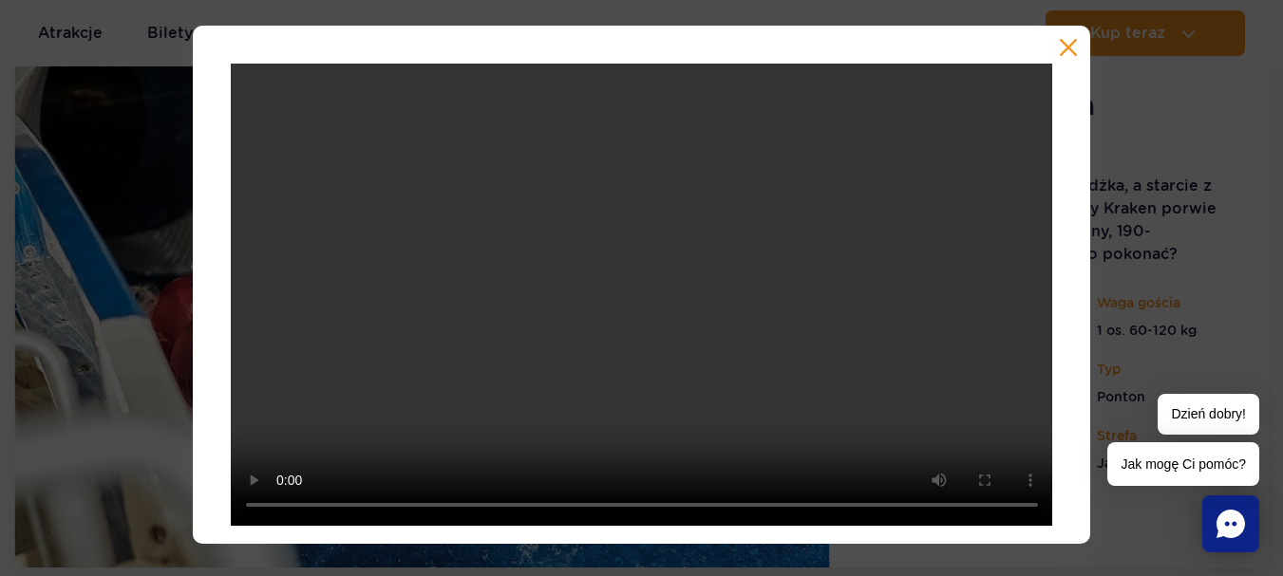
click at [1071, 47] on button "button" at bounding box center [1068, 47] width 19 height 19
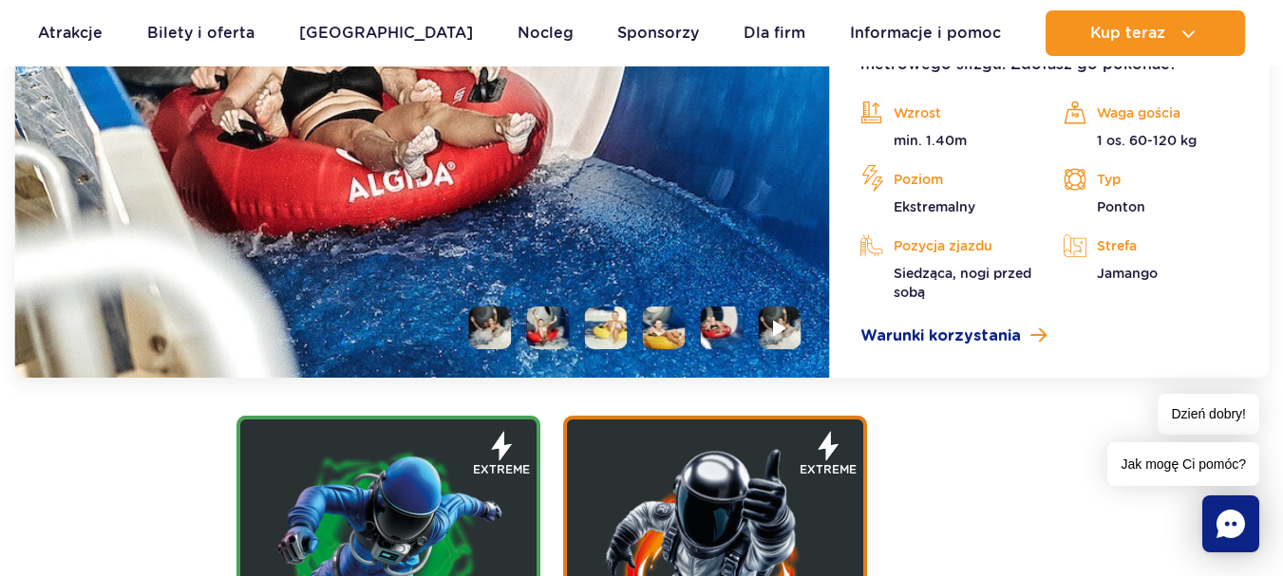
scroll to position [2124, 0]
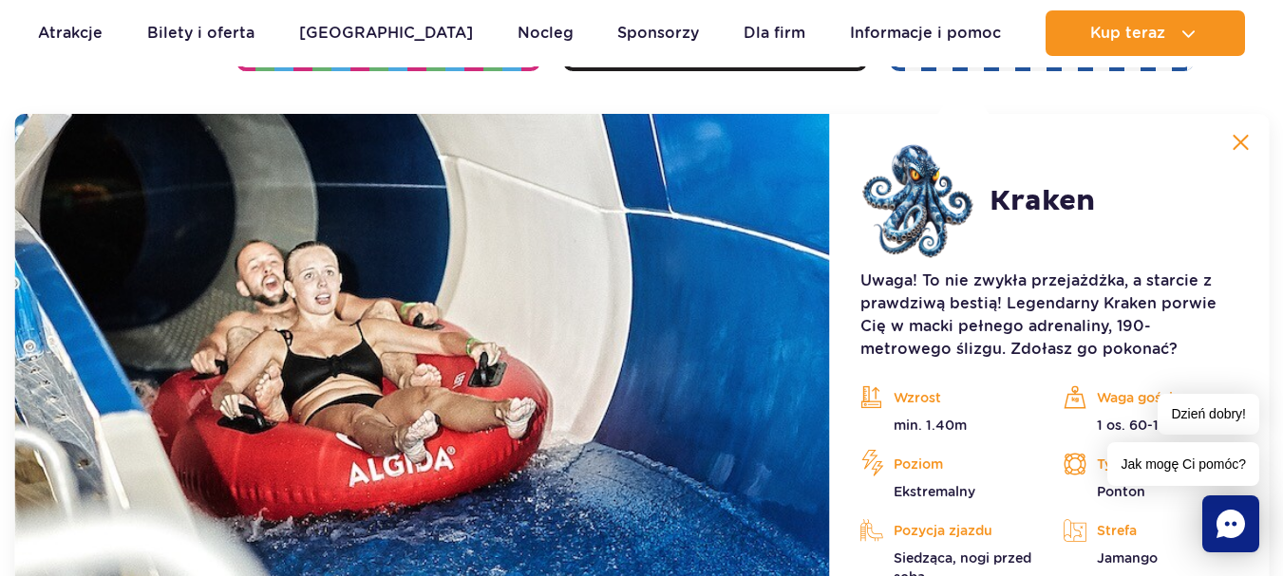
click at [1249, 143] on img at bounding box center [1240, 142] width 17 height 17
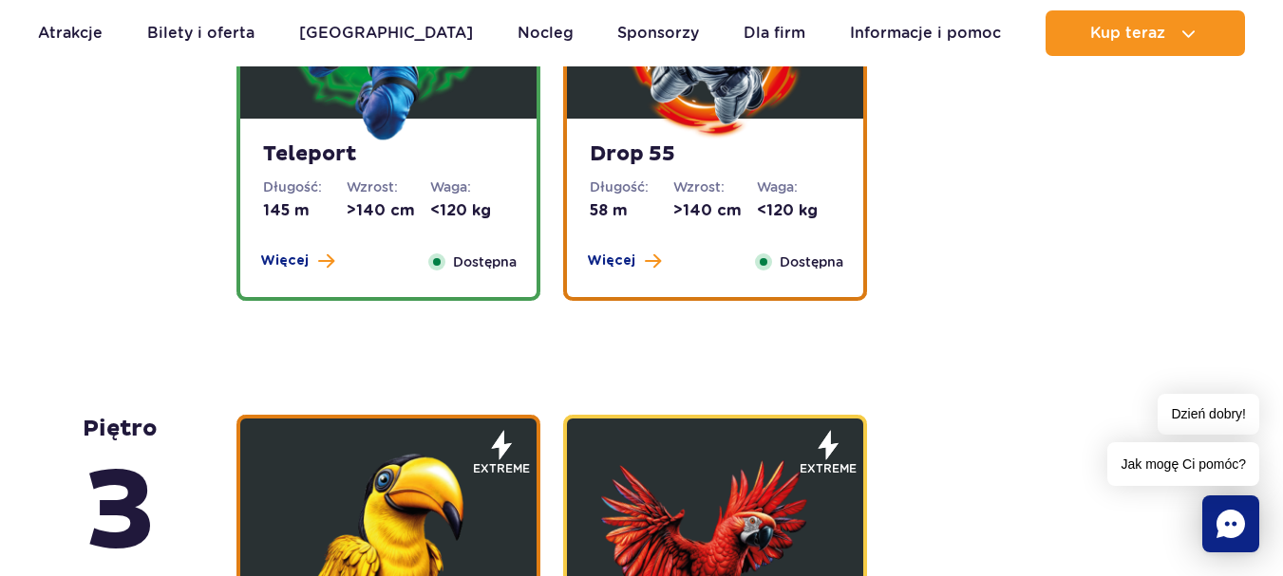
scroll to position [2314, 0]
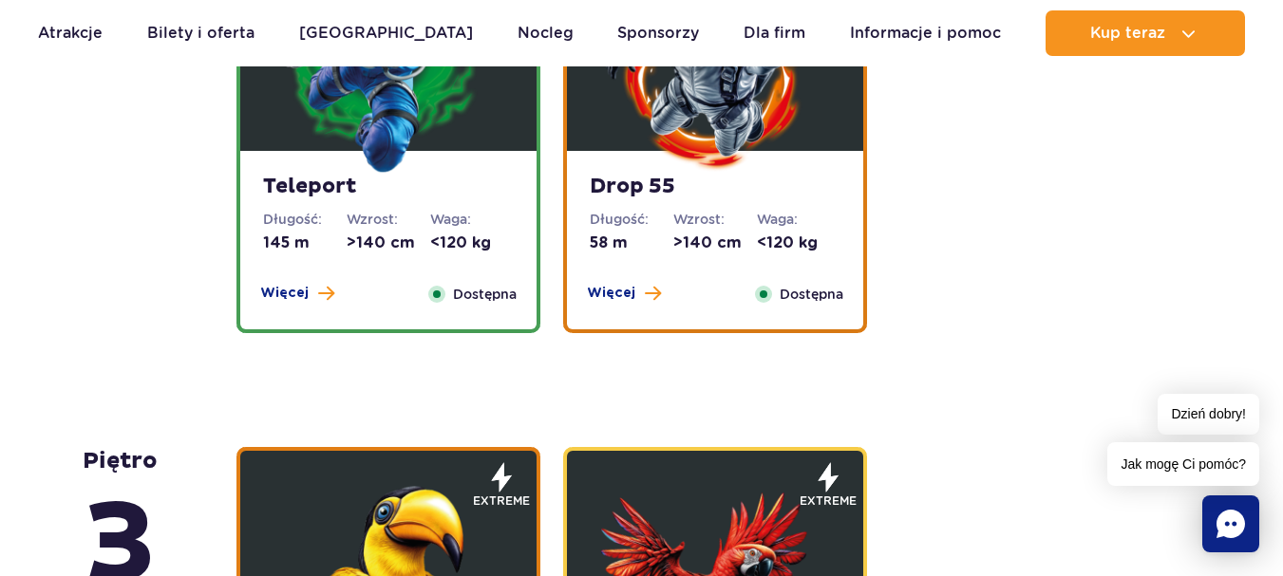
click at [283, 297] on span "Więcej" at bounding box center [284, 293] width 48 height 19
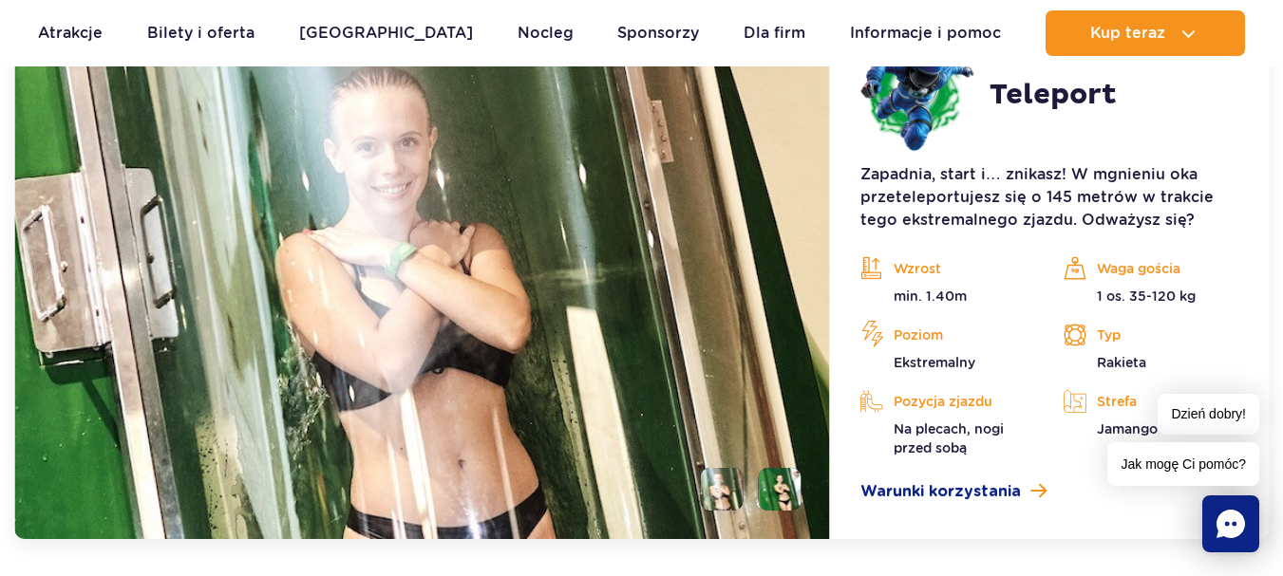
scroll to position [2671, 0]
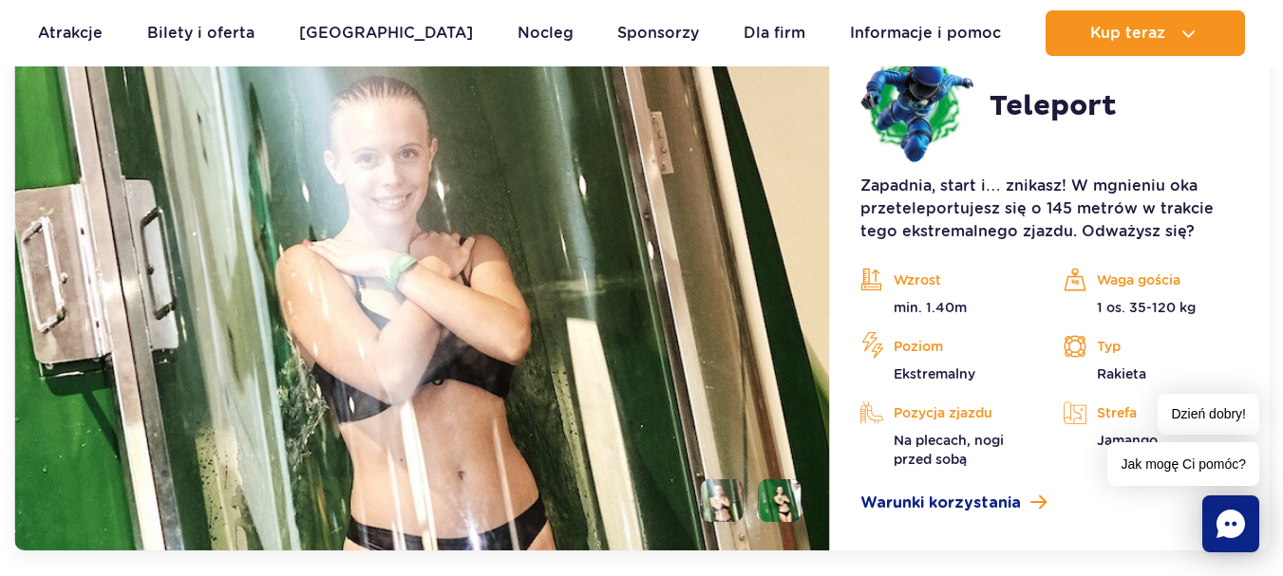
click at [791, 500] on li at bounding box center [780, 501] width 43 height 43
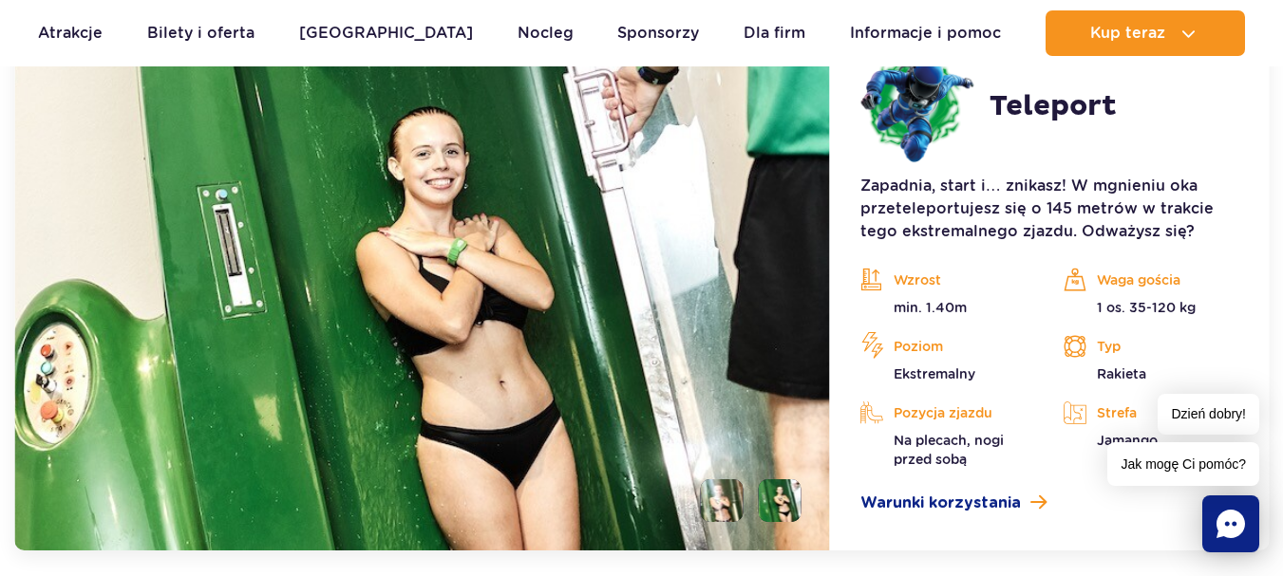
scroll to position [2576, 0]
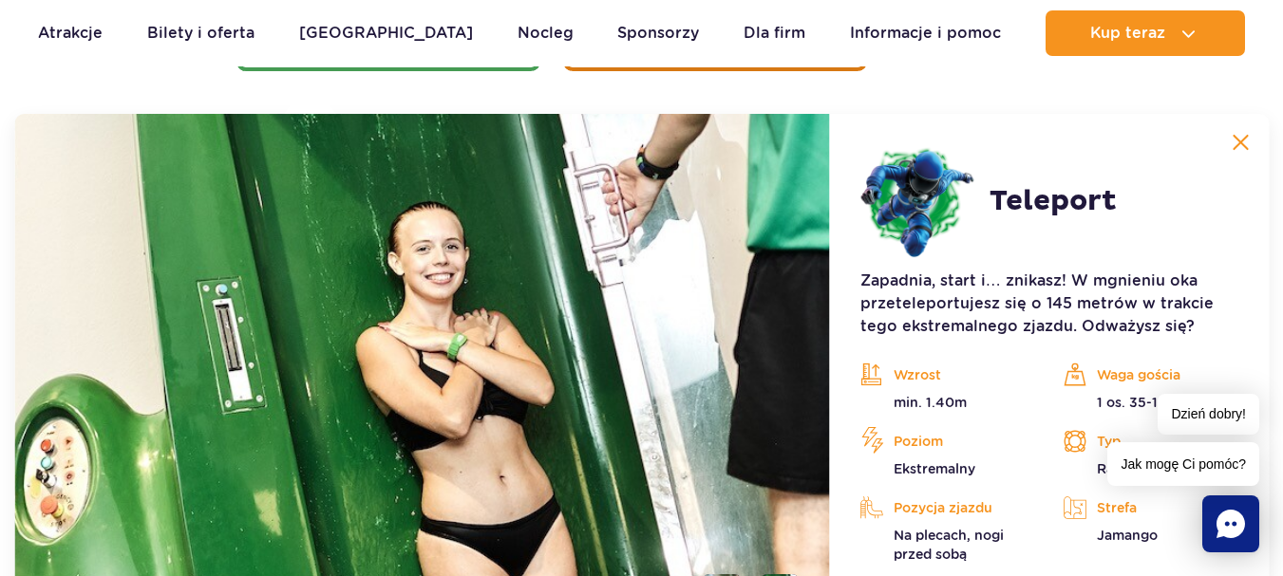
click at [1256, 141] on button at bounding box center [1240, 142] width 38 height 38
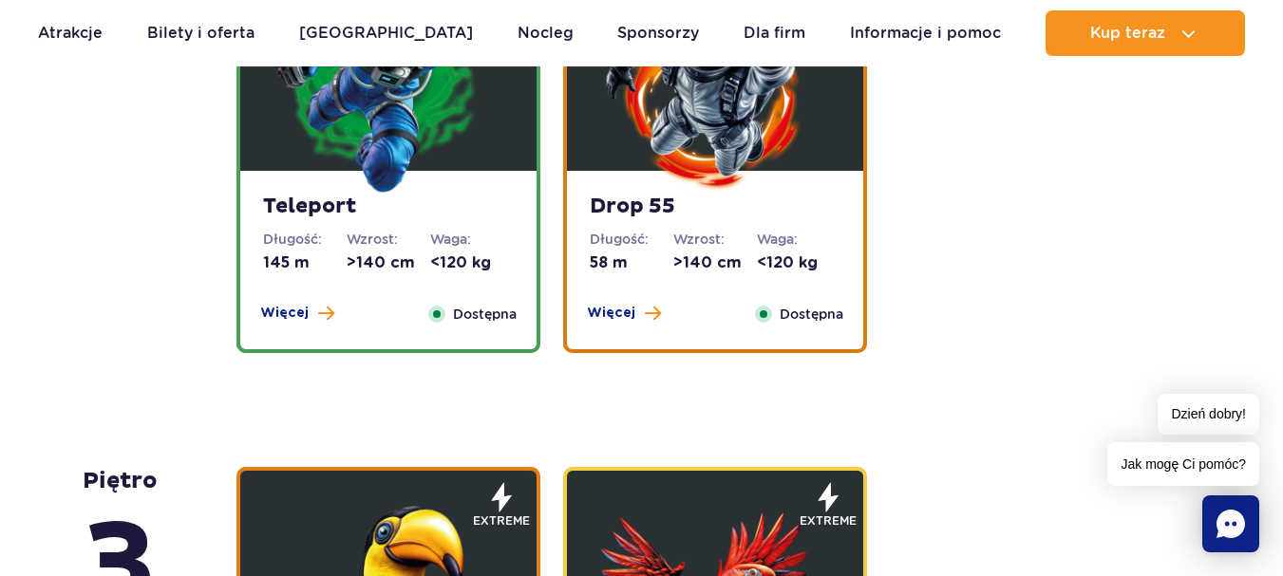
scroll to position [2291, 0]
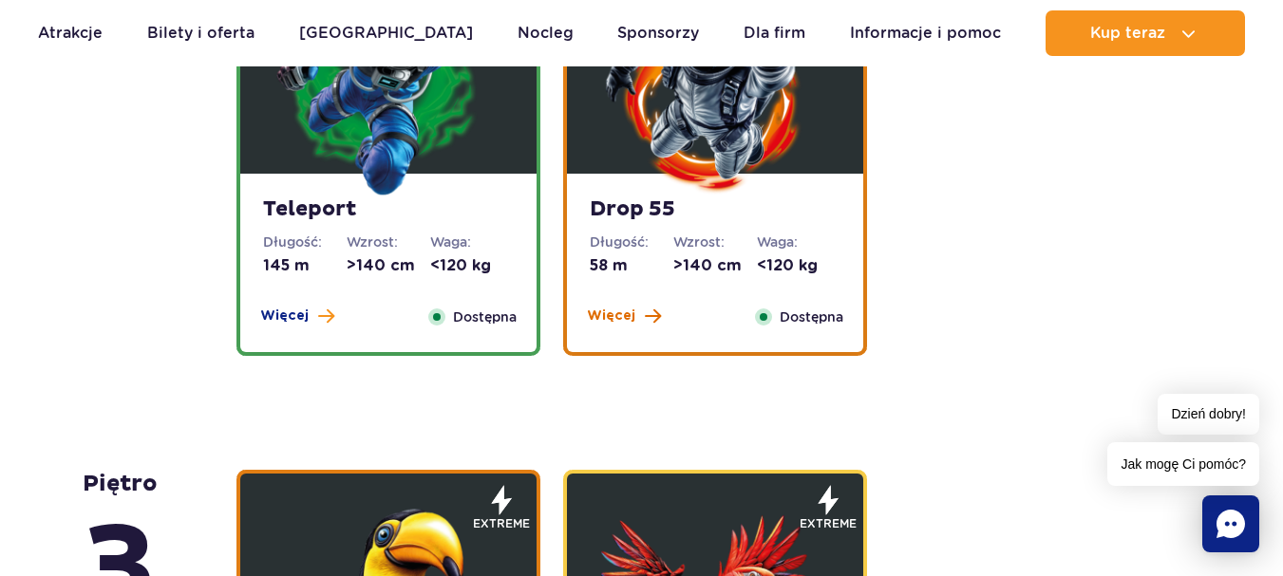
click at [605, 309] on span "Więcej" at bounding box center [611, 316] width 48 height 19
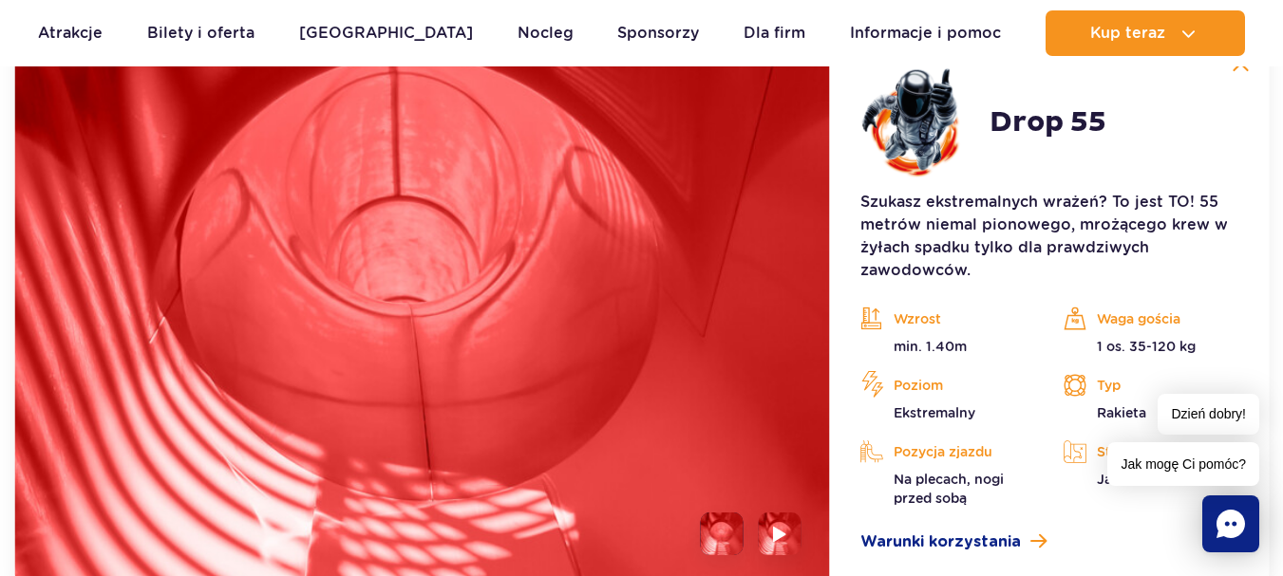
scroll to position [2481, 0]
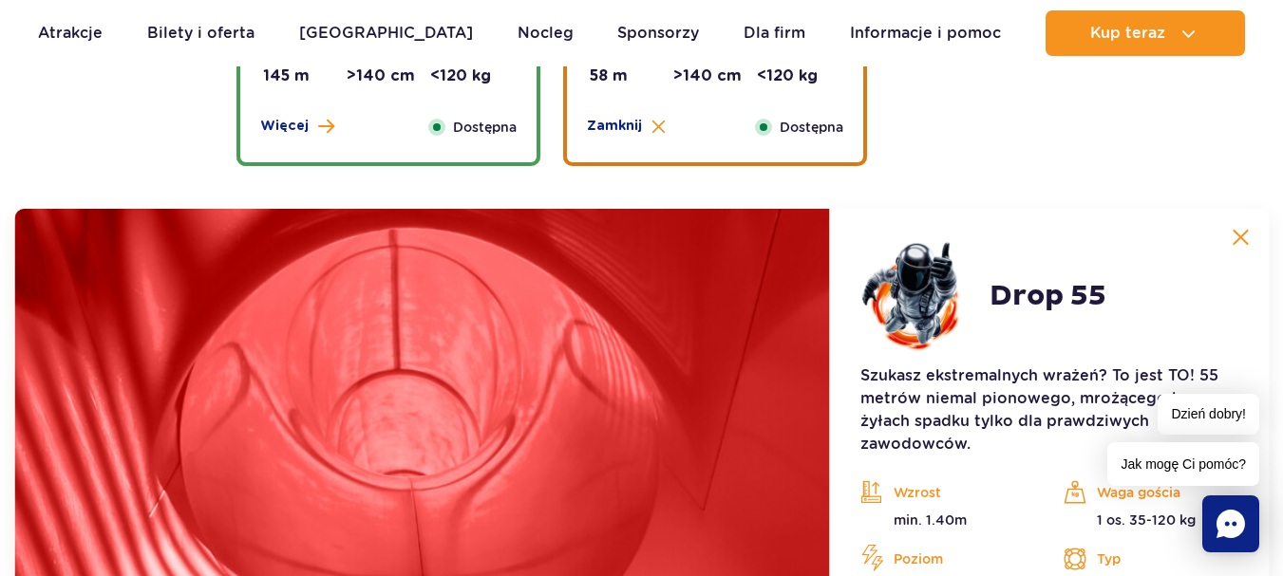
click at [1246, 233] on img at bounding box center [1240, 237] width 17 height 17
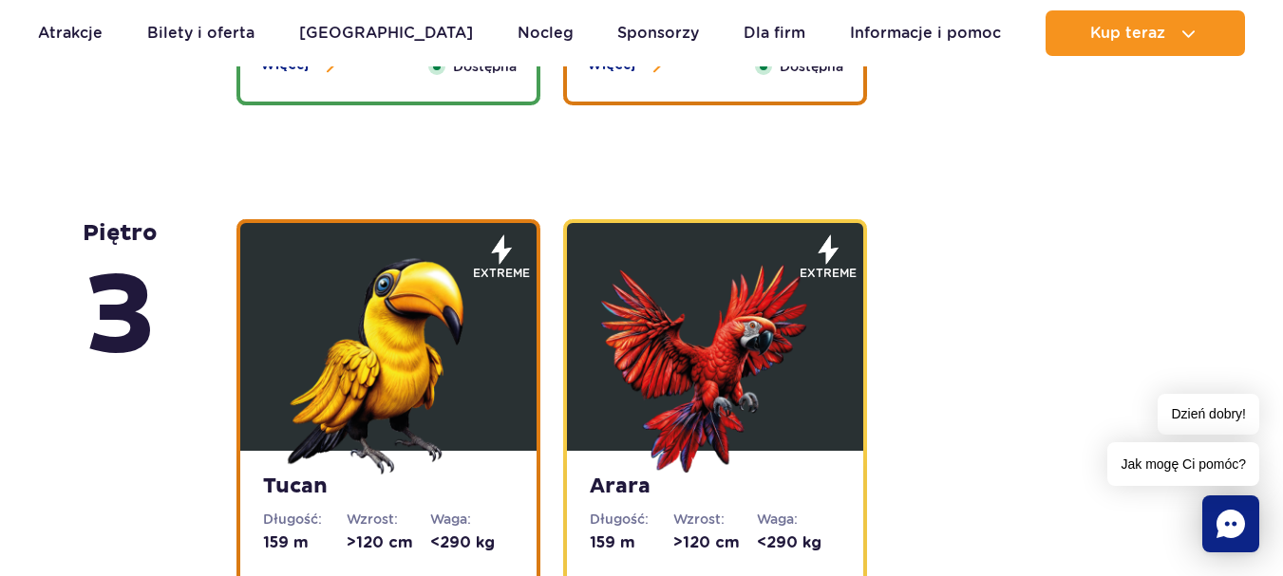
scroll to position [2671, 0]
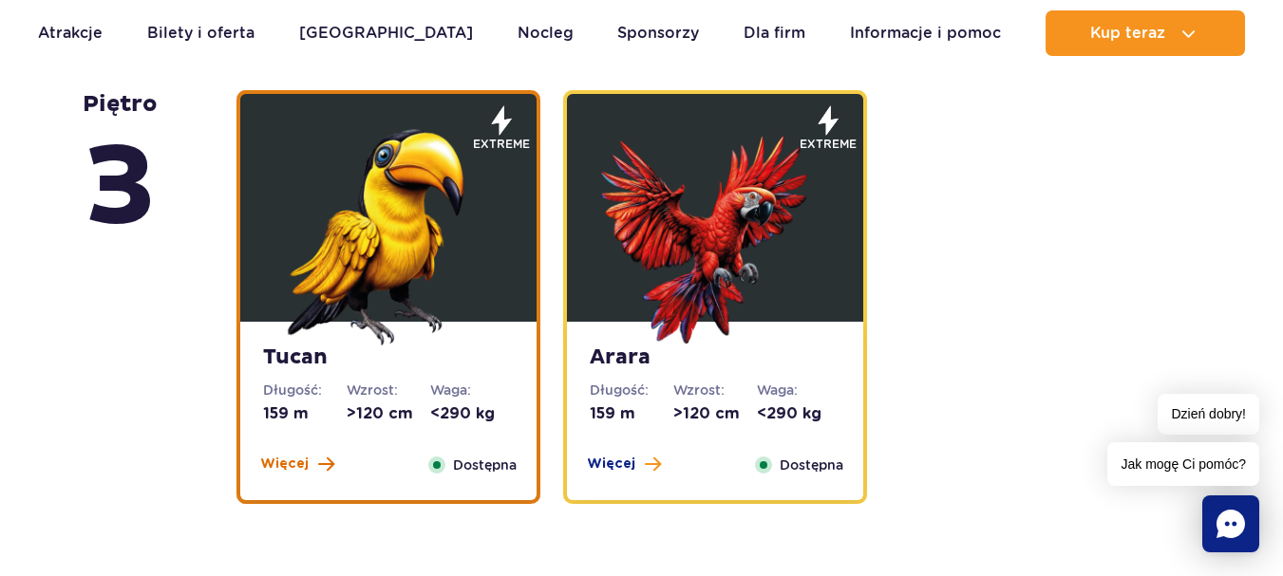
click at [313, 462] on button "Więcej" at bounding box center [297, 464] width 74 height 19
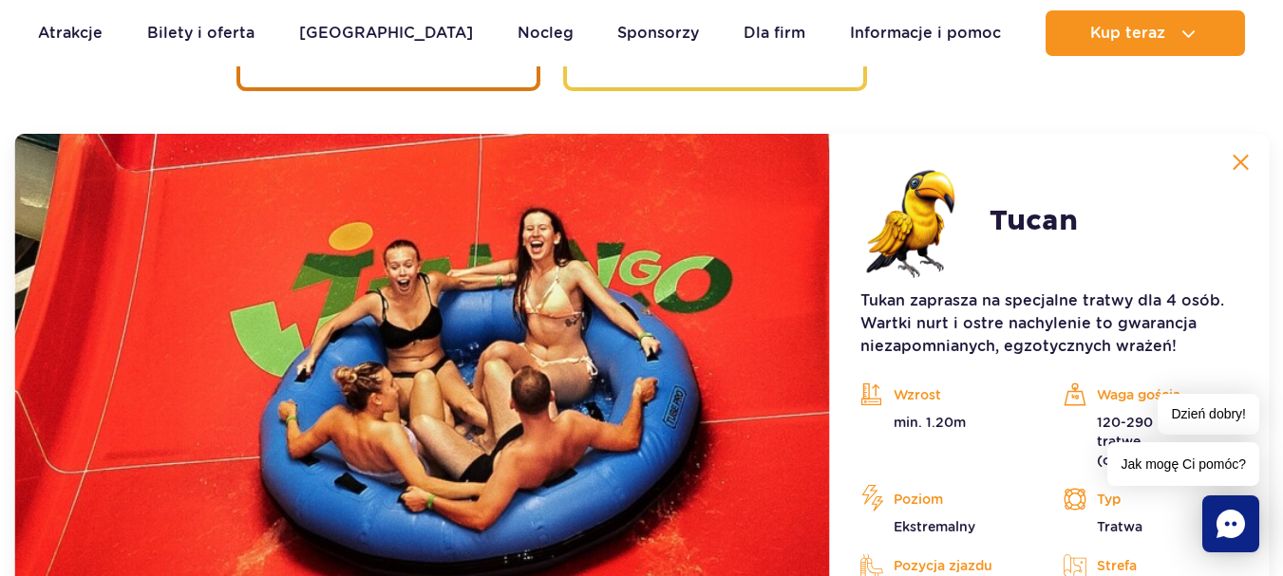
scroll to position [3104, 0]
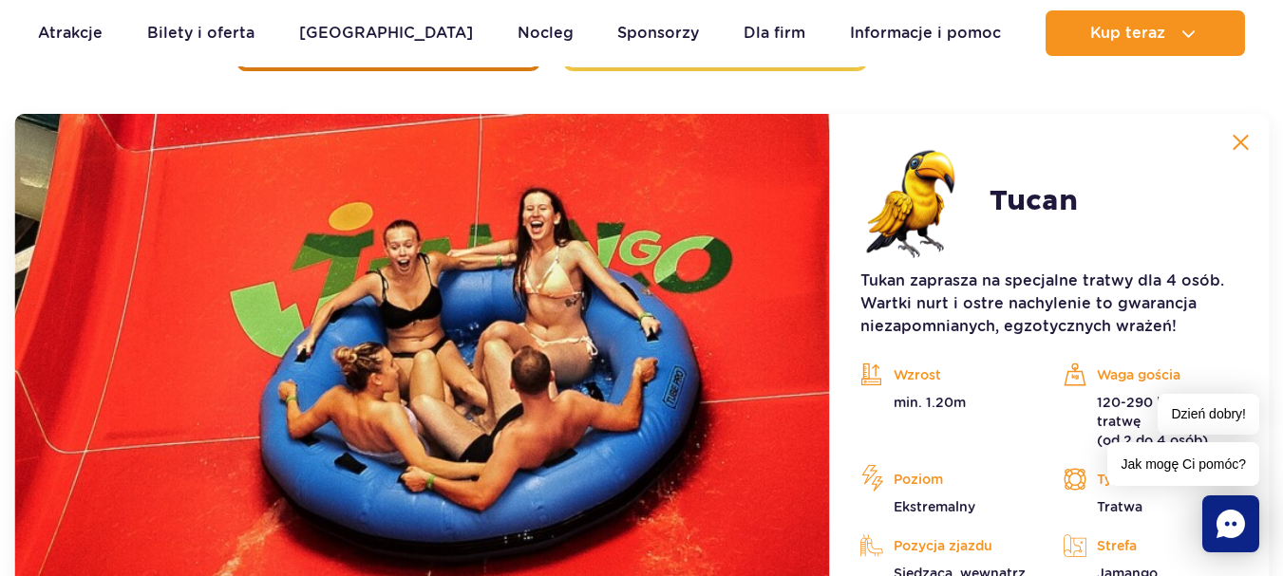
click at [1249, 141] on img at bounding box center [1240, 142] width 17 height 17
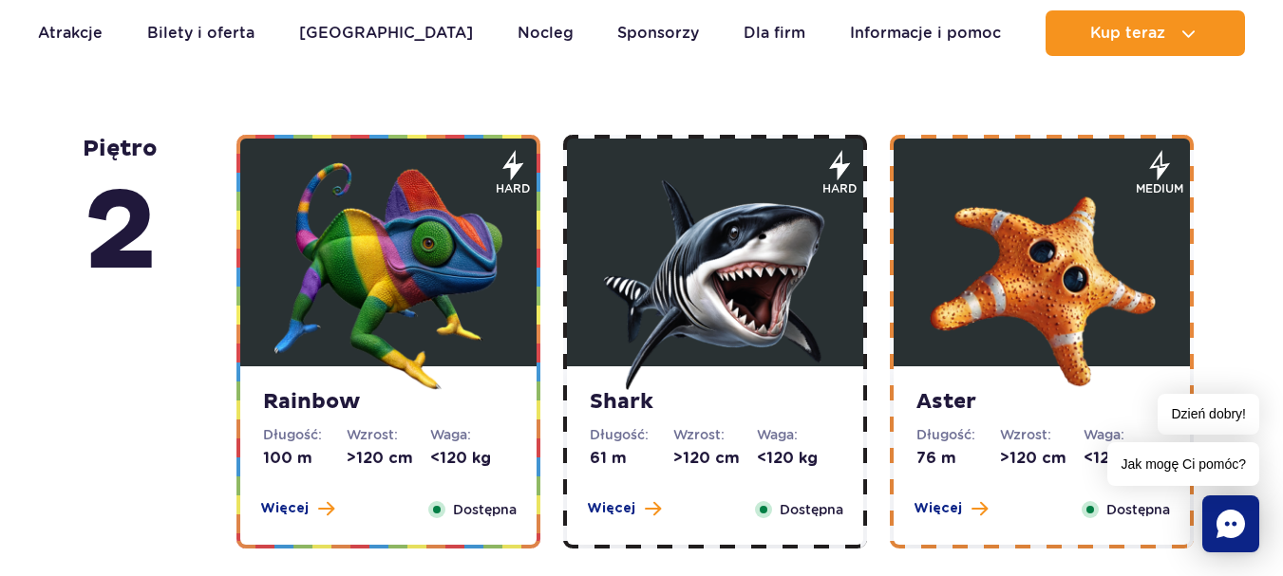
scroll to position [3199, 0]
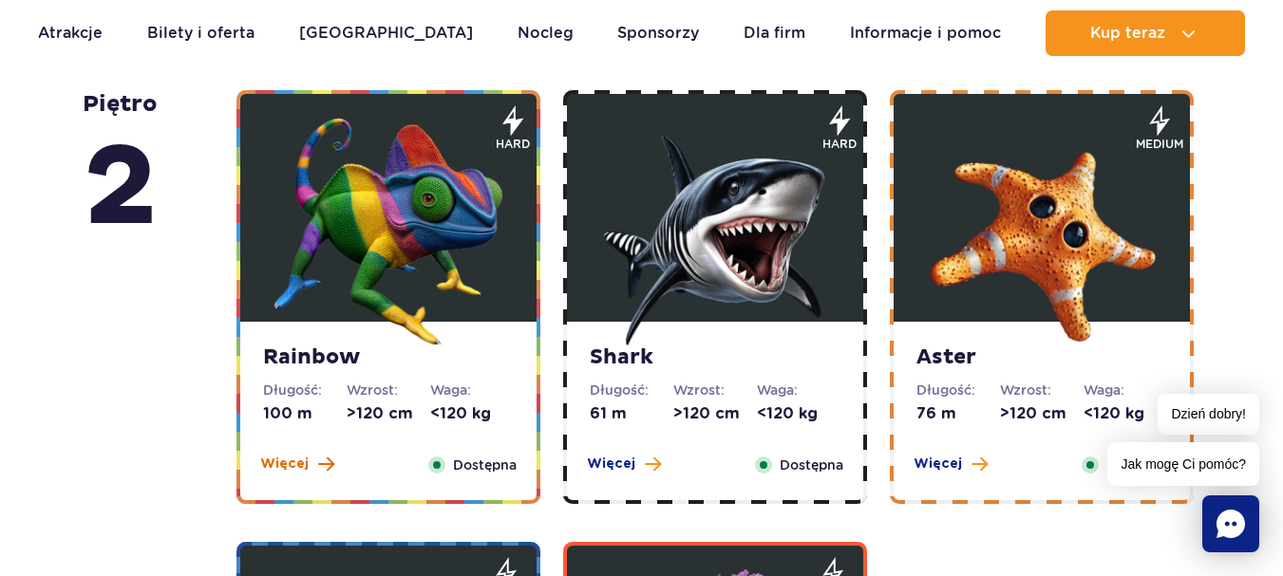
click at [294, 465] on span "Więcej" at bounding box center [284, 464] width 48 height 19
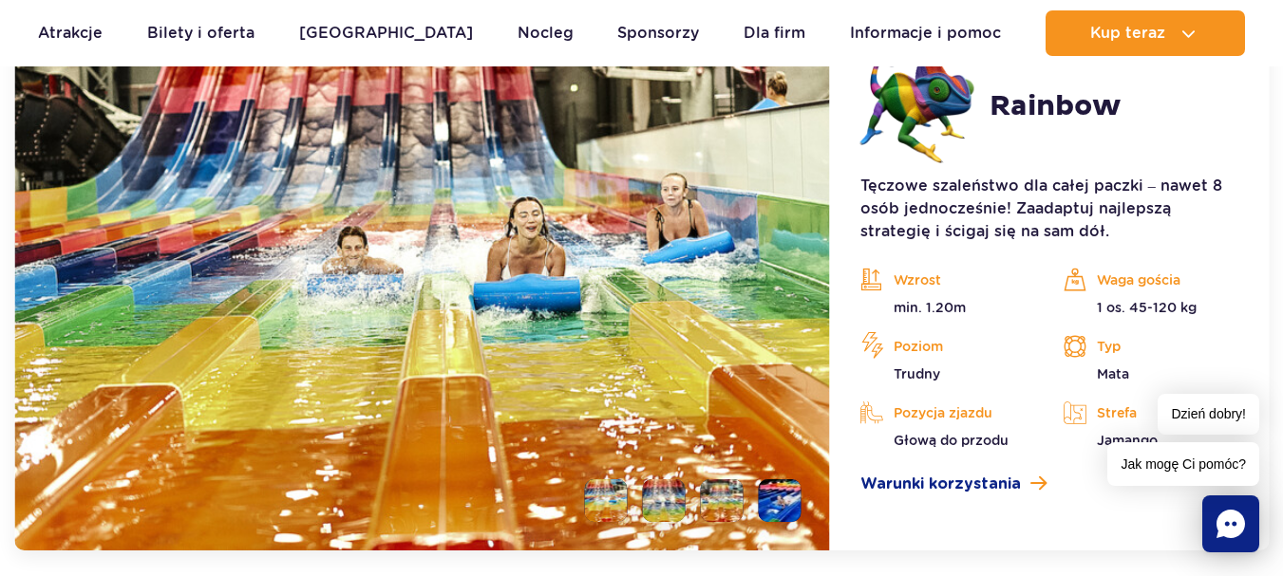
scroll to position [3632, 0]
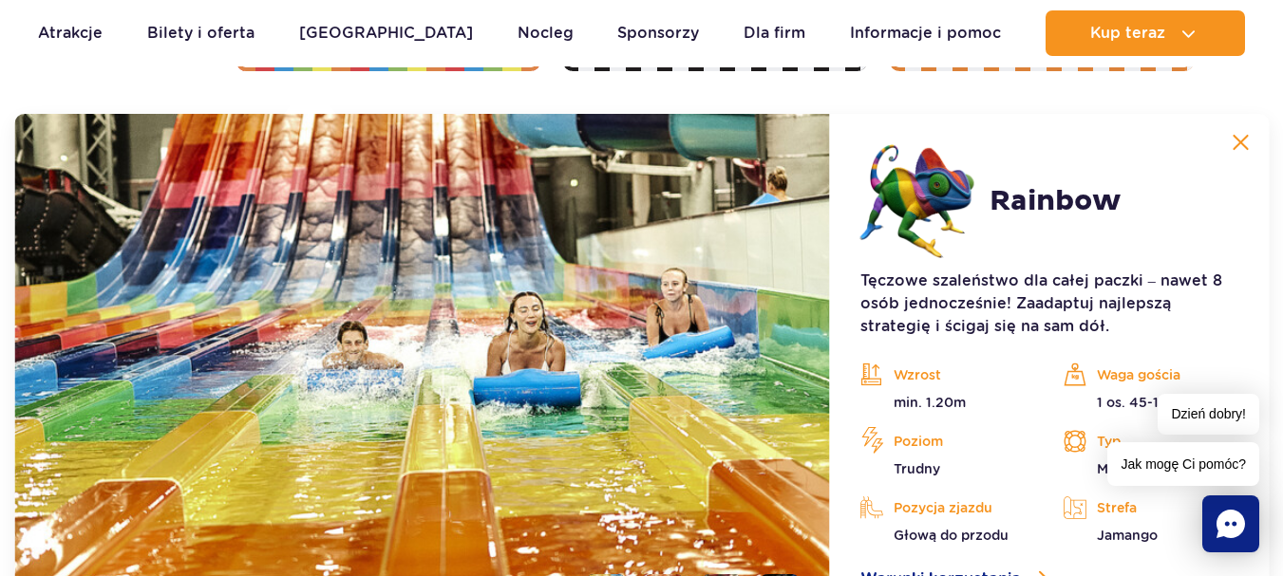
click at [1243, 139] on img at bounding box center [1240, 142] width 17 height 17
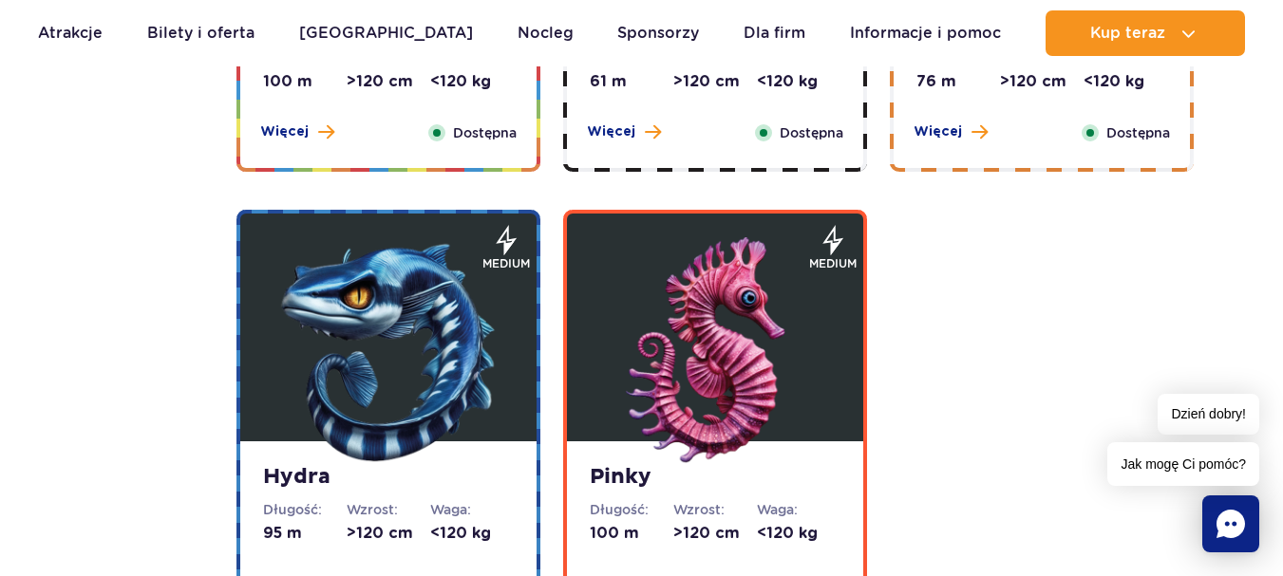
scroll to position [3347, 0]
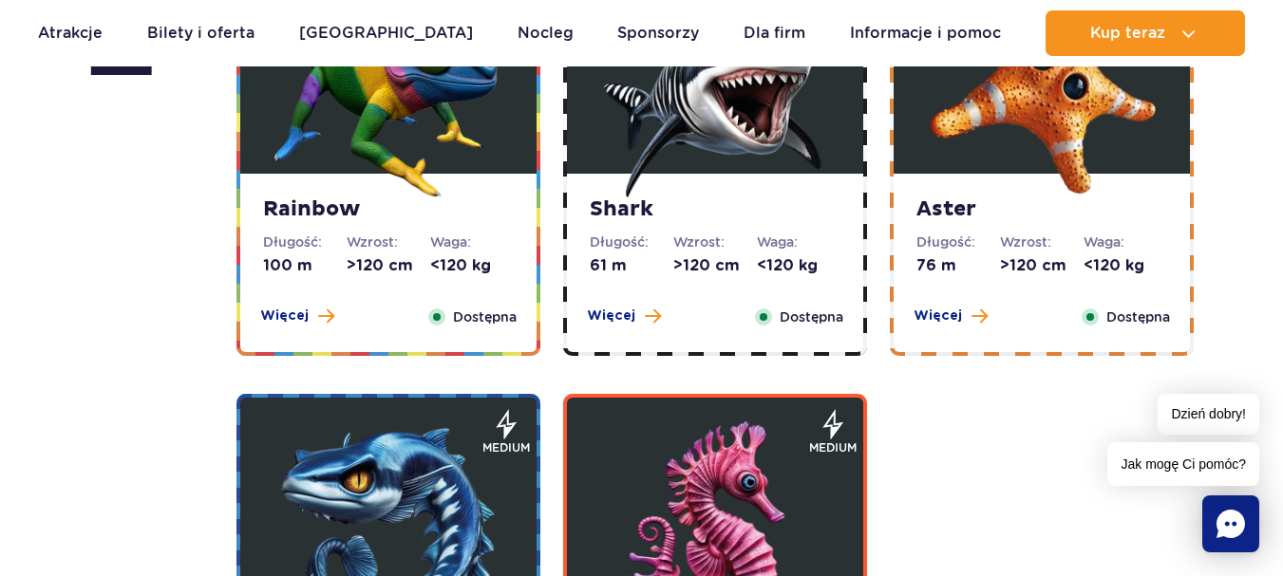
click at [617, 317] on span "Więcej" at bounding box center [611, 316] width 48 height 19
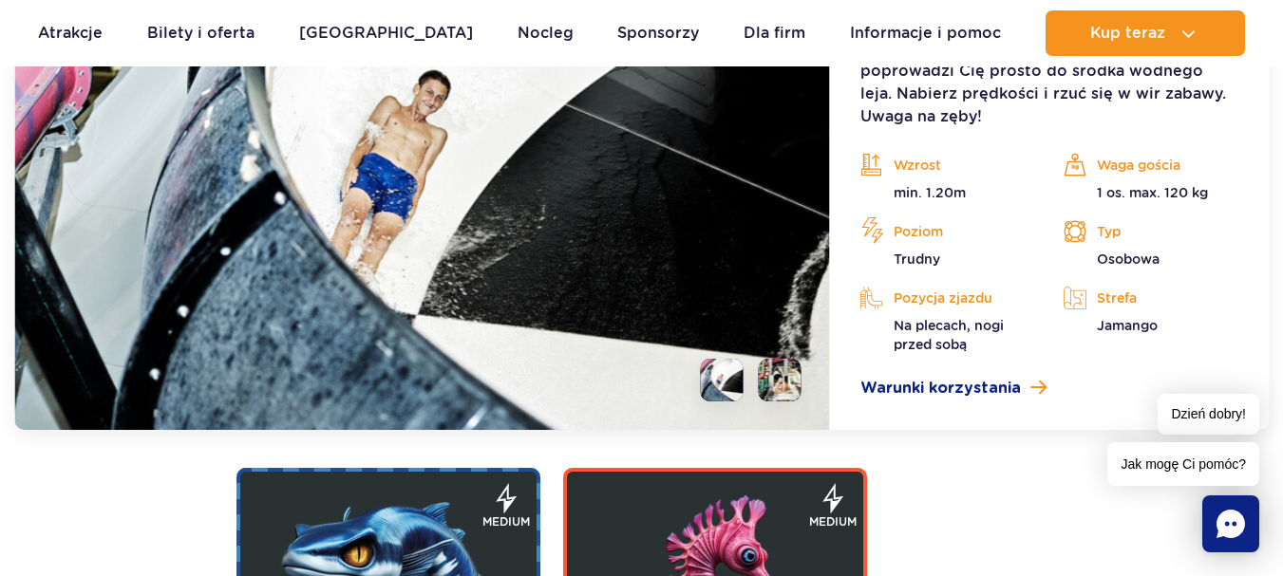
scroll to position [3917, 0]
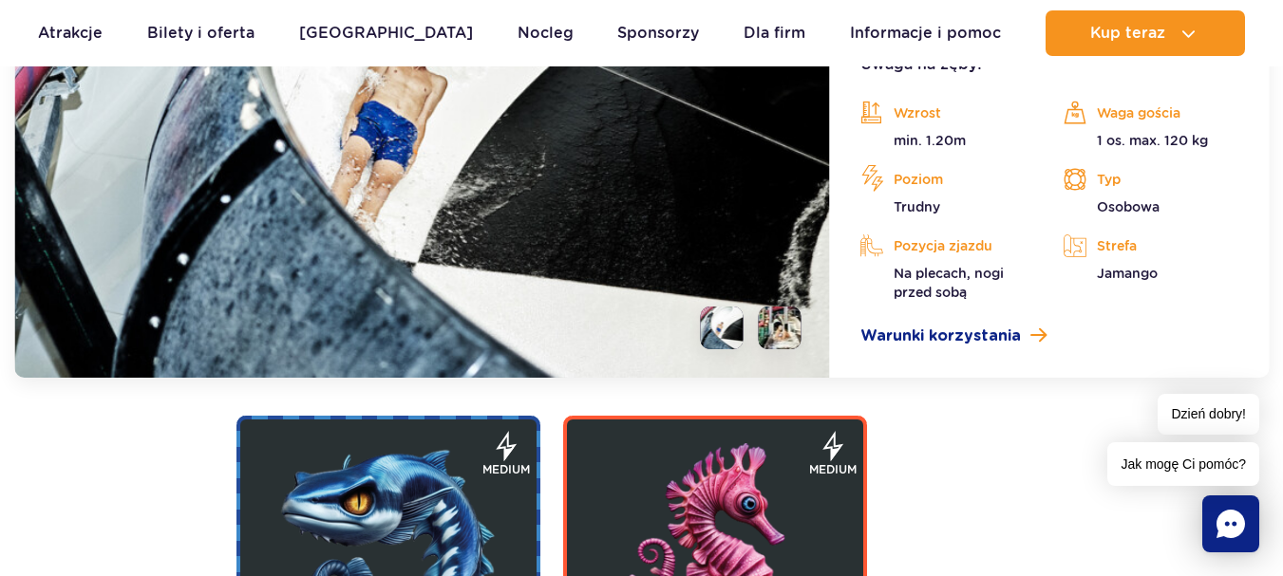
click at [784, 334] on li at bounding box center [780, 328] width 43 height 43
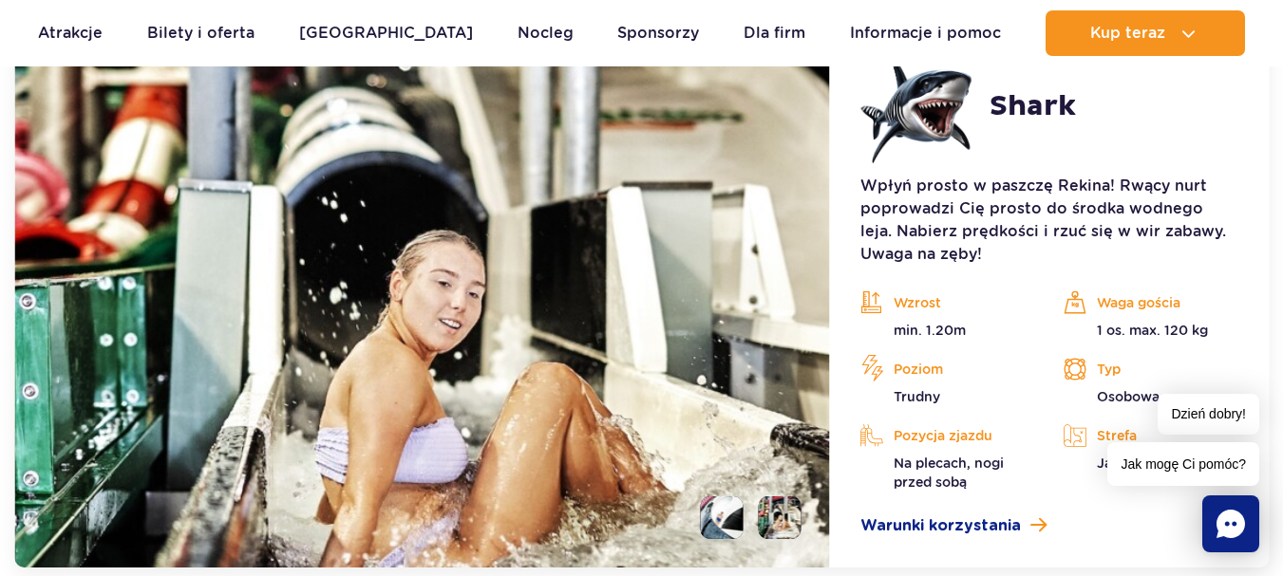
scroll to position [3537, 0]
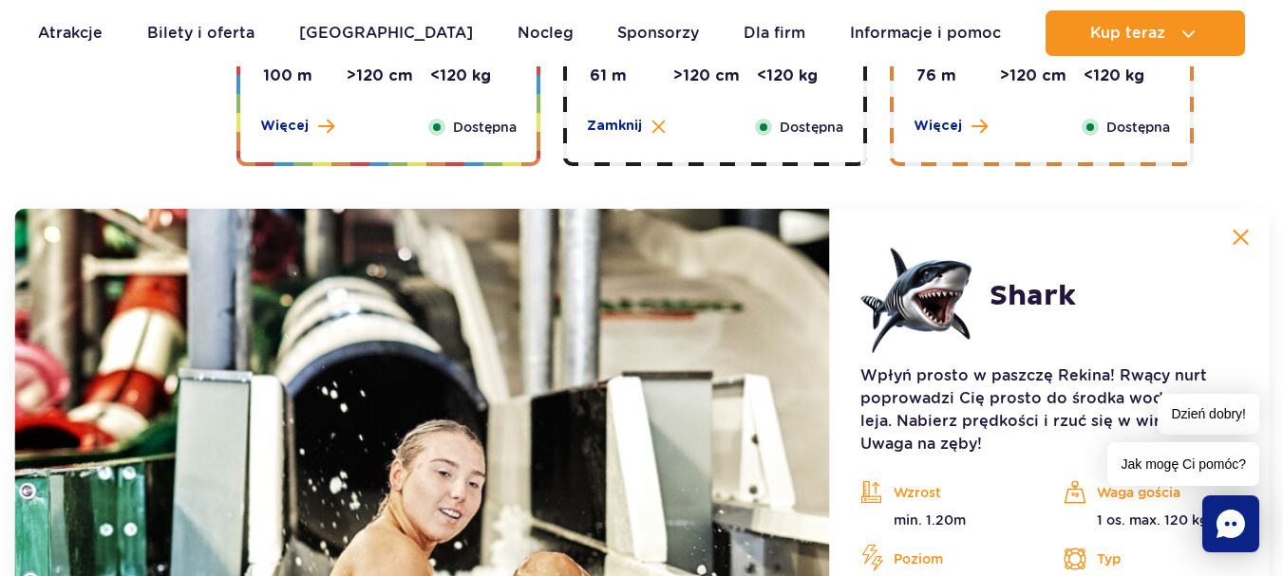
click at [1246, 236] on img at bounding box center [1240, 237] width 17 height 17
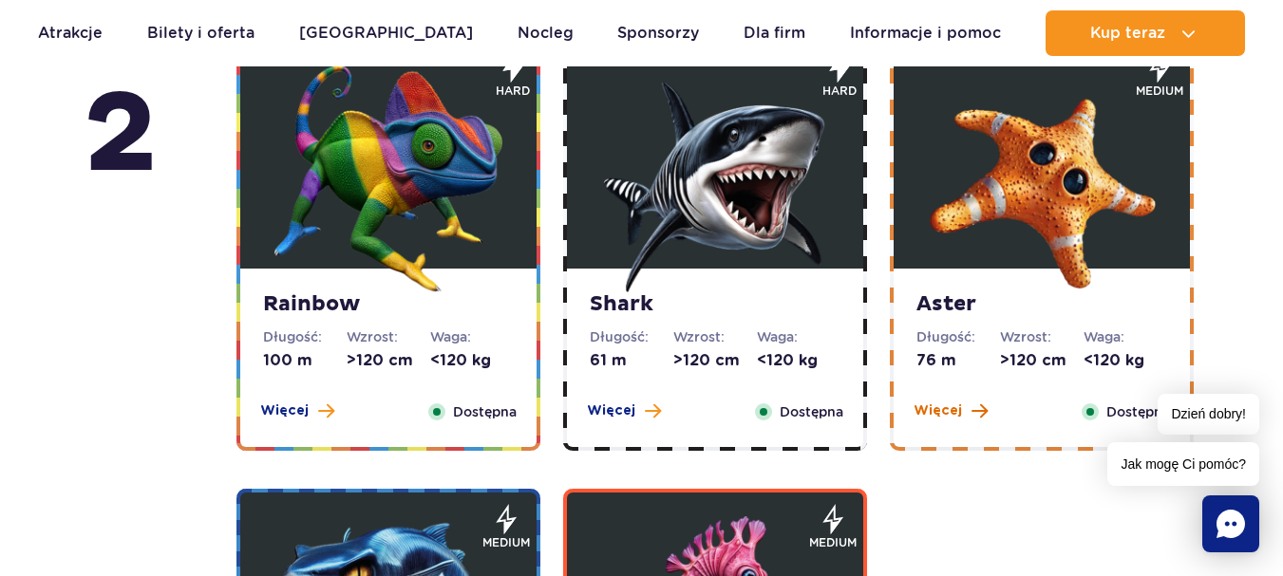
click at [956, 406] on span "Więcej" at bounding box center [938, 411] width 48 height 19
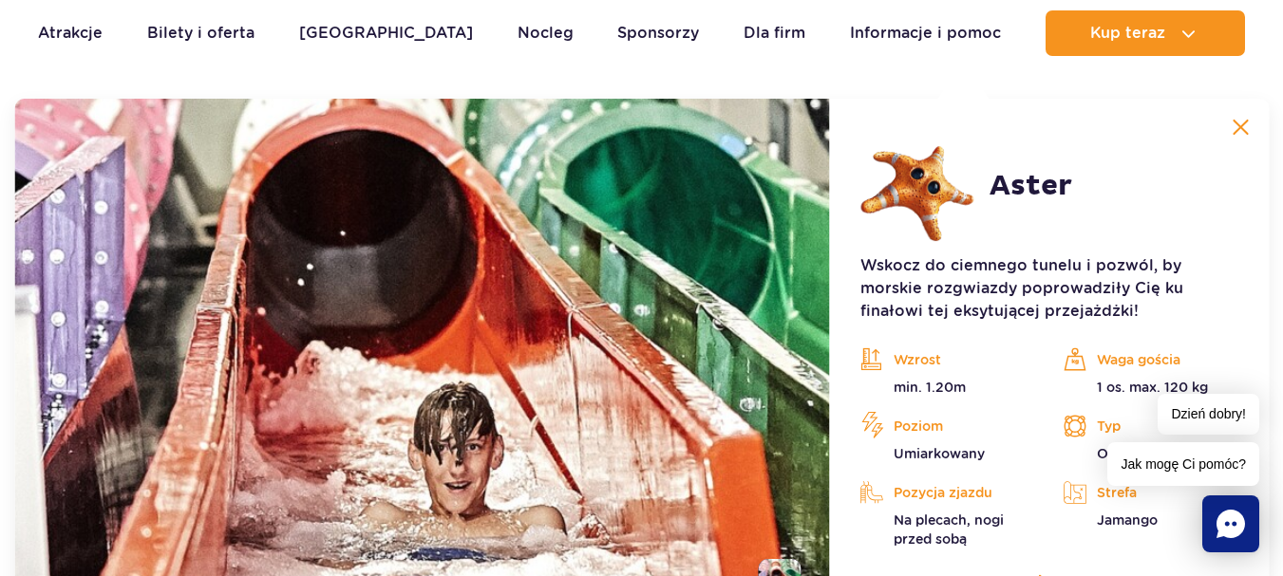
scroll to position [3632, 0]
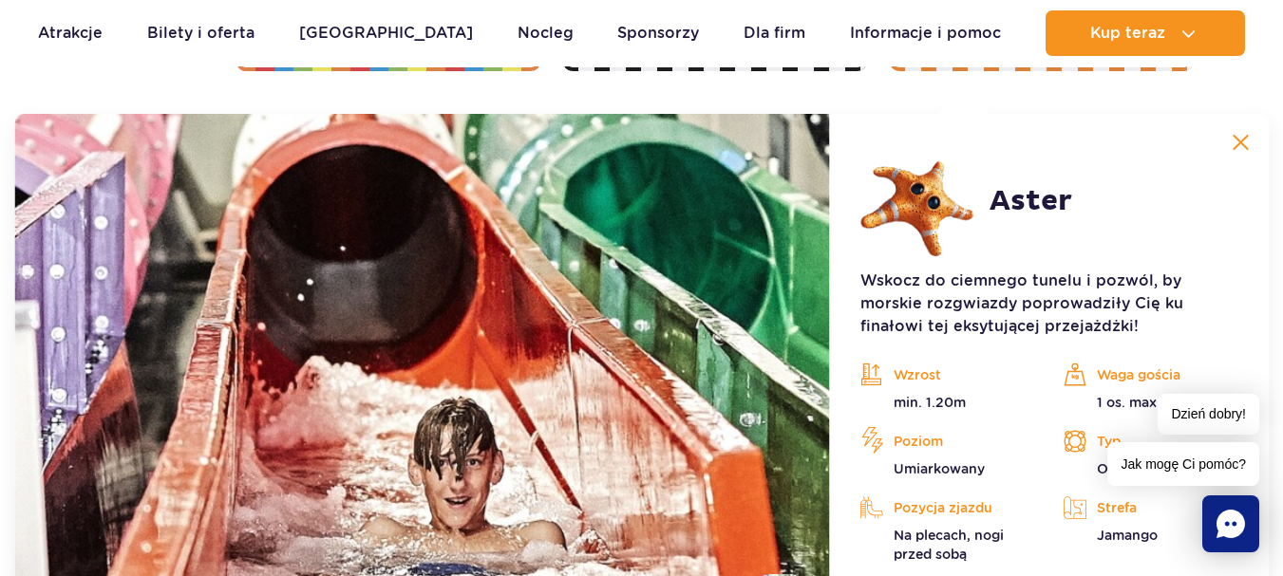
click at [1249, 135] on img at bounding box center [1240, 142] width 17 height 17
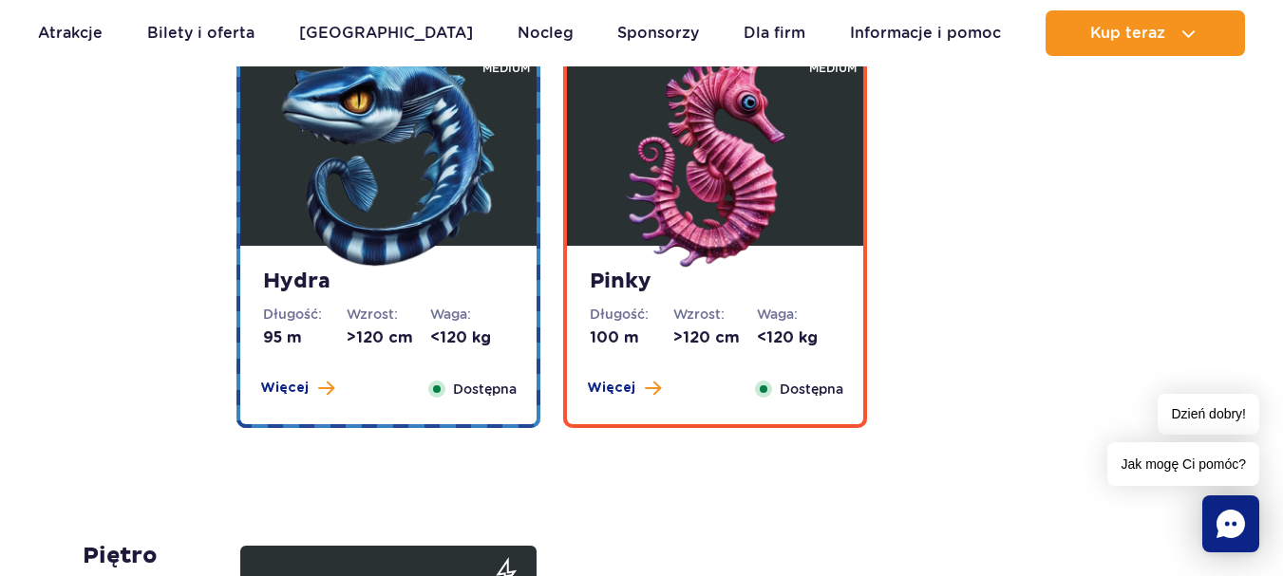
click at [282, 387] on span "Więcej" at bounding box center [284, 388] width 48 height 19
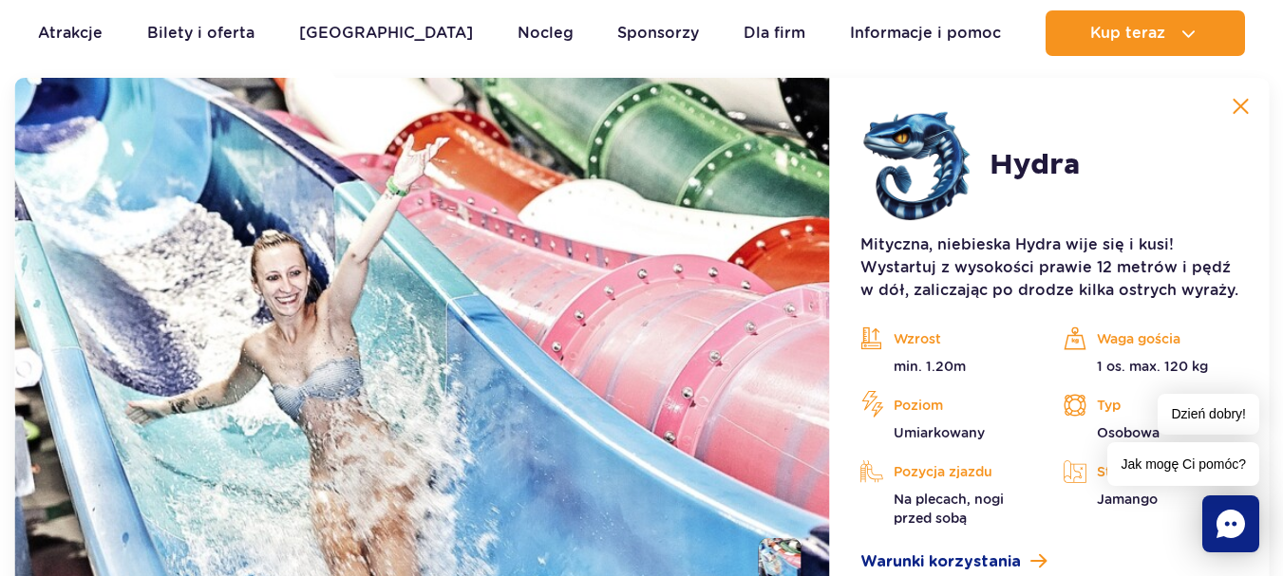
scroll to position [3989, 0]
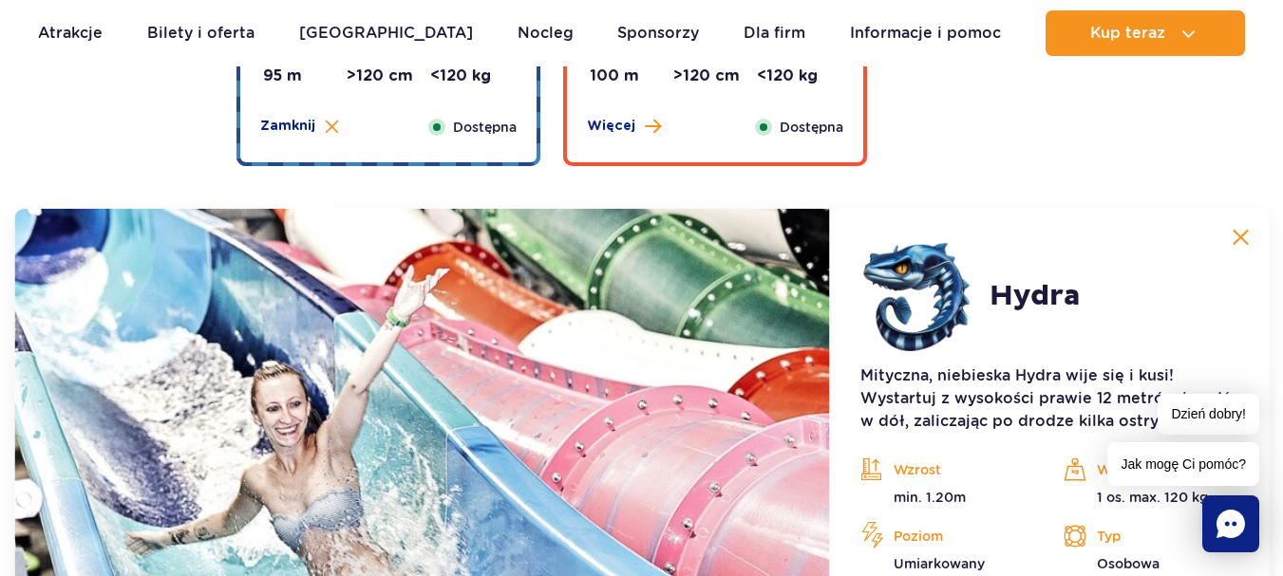
click at [1248, 237] on img at bounding box center [1240, 237] width 17 height 17
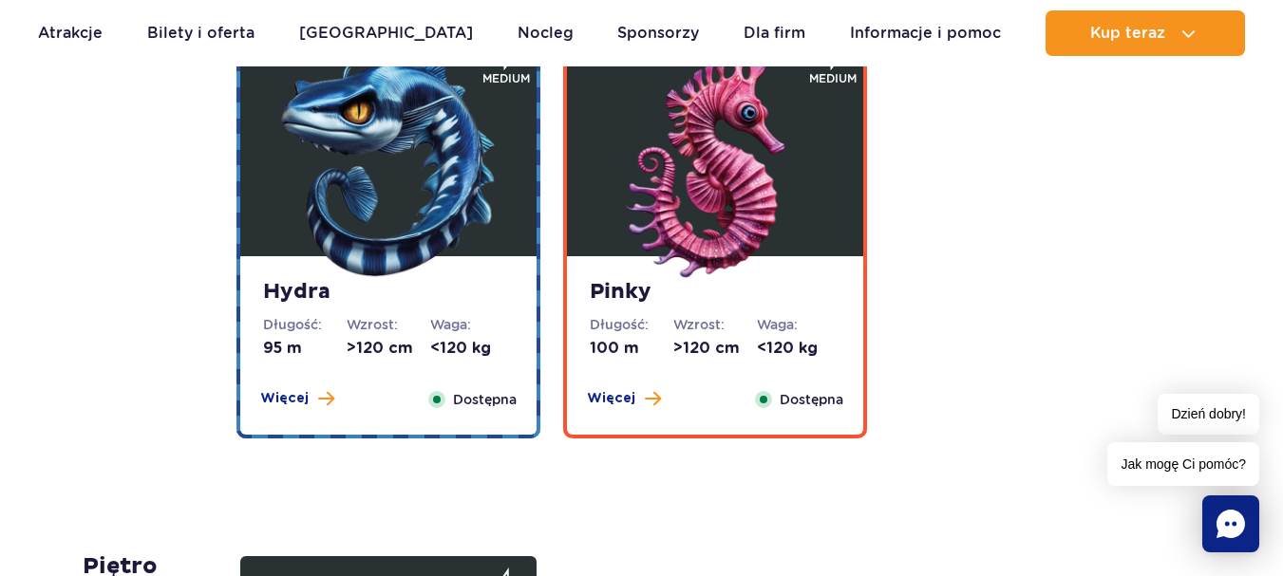
scroll to position [3704, 0]
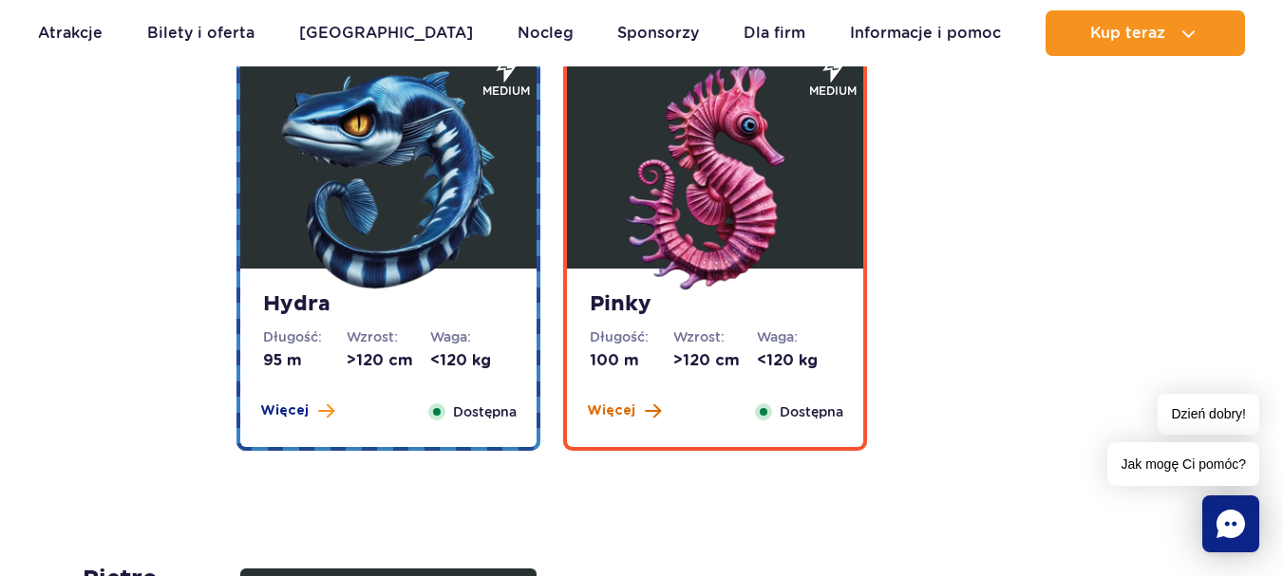
click at [608, 420] on span "Więcej" at bounding box center [611, 411] width 48 height 19
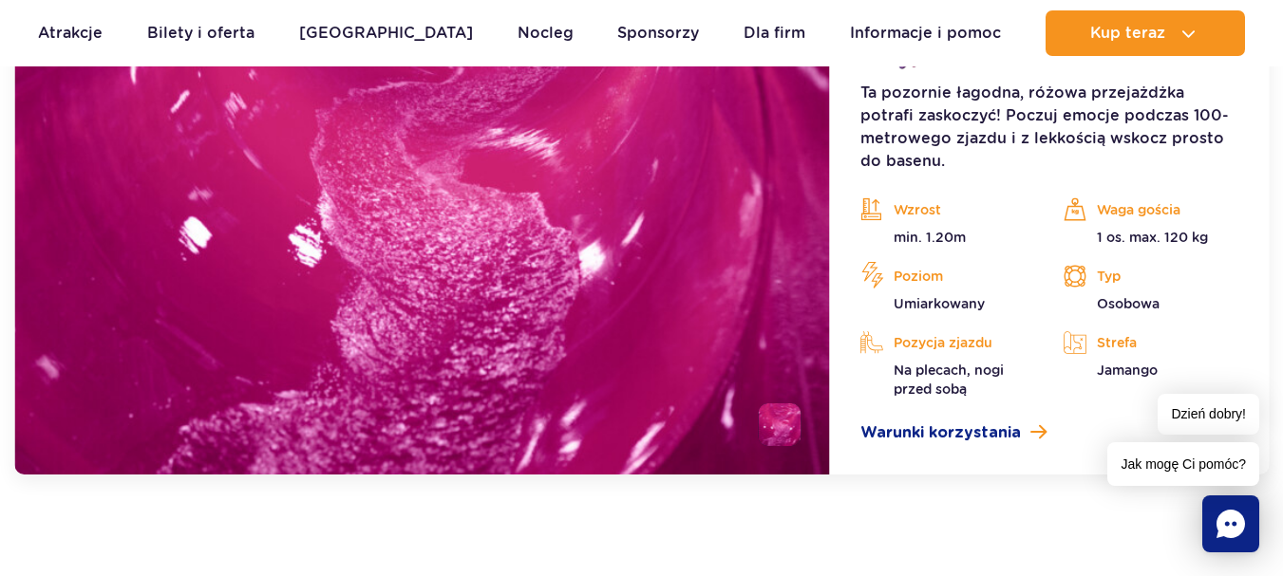
scroll to position [4274, 0]
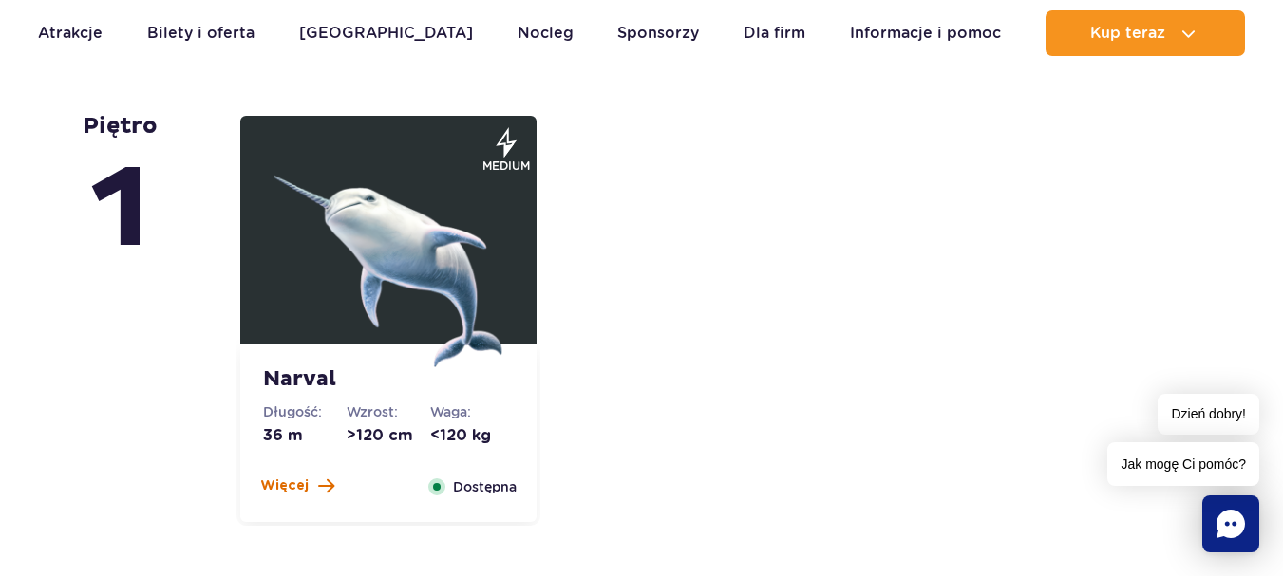
click at [272, 483] on span "Więcej" at bounding box center [284, 486] width 48 height 19
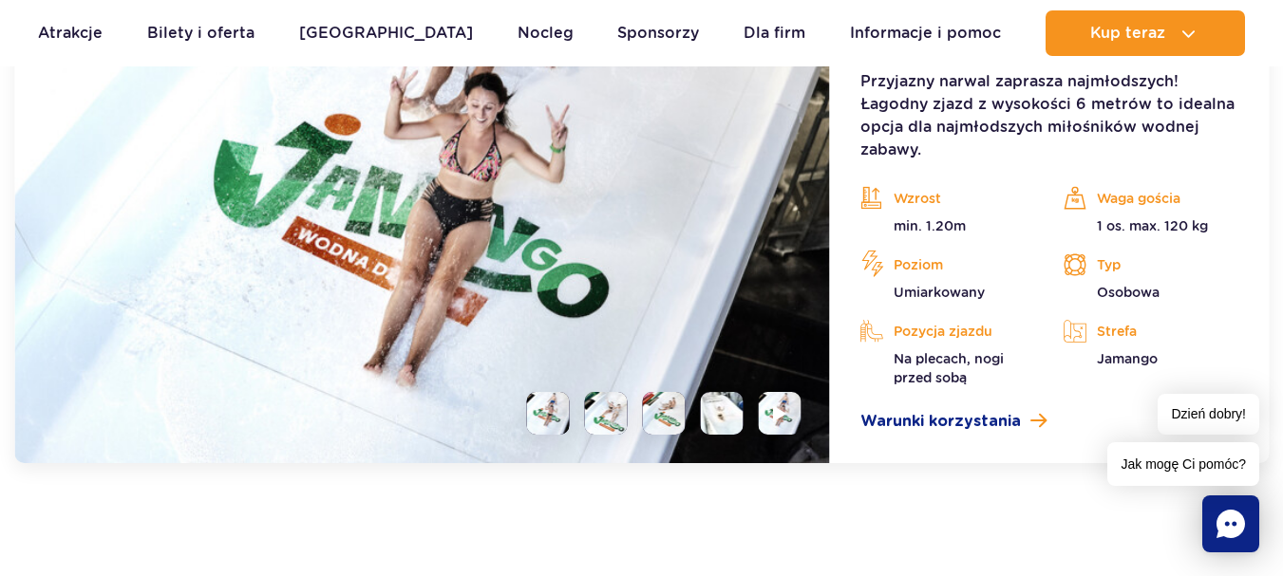
scroll to position [4802, 0]
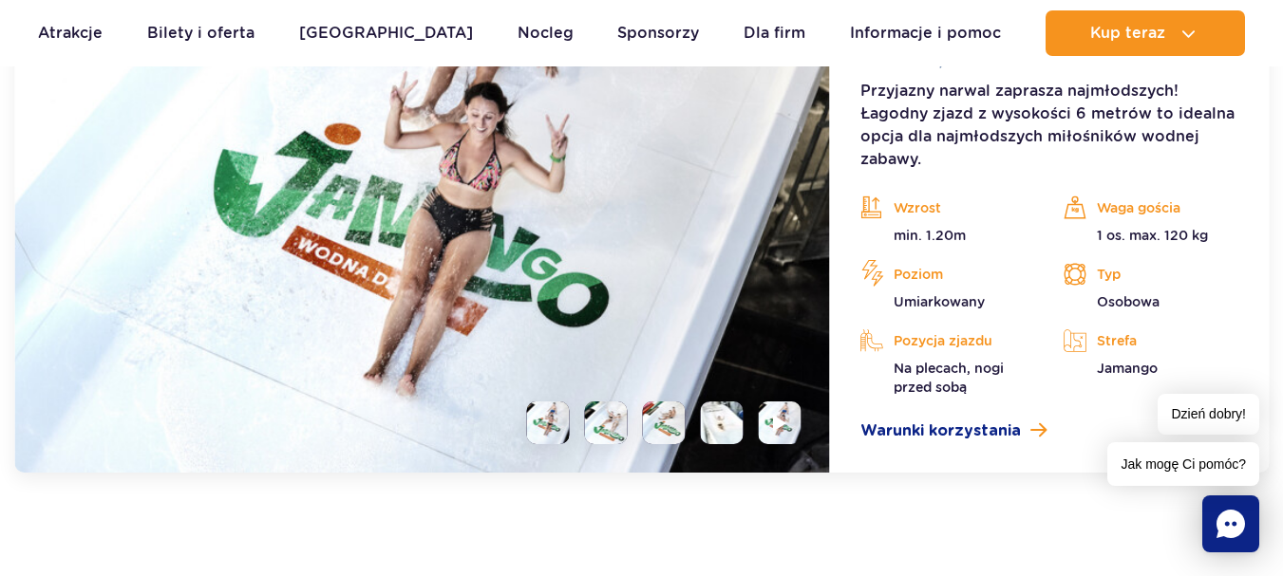
click at [617, 438] on li at bounding box center [606, 423] width 43 height 43
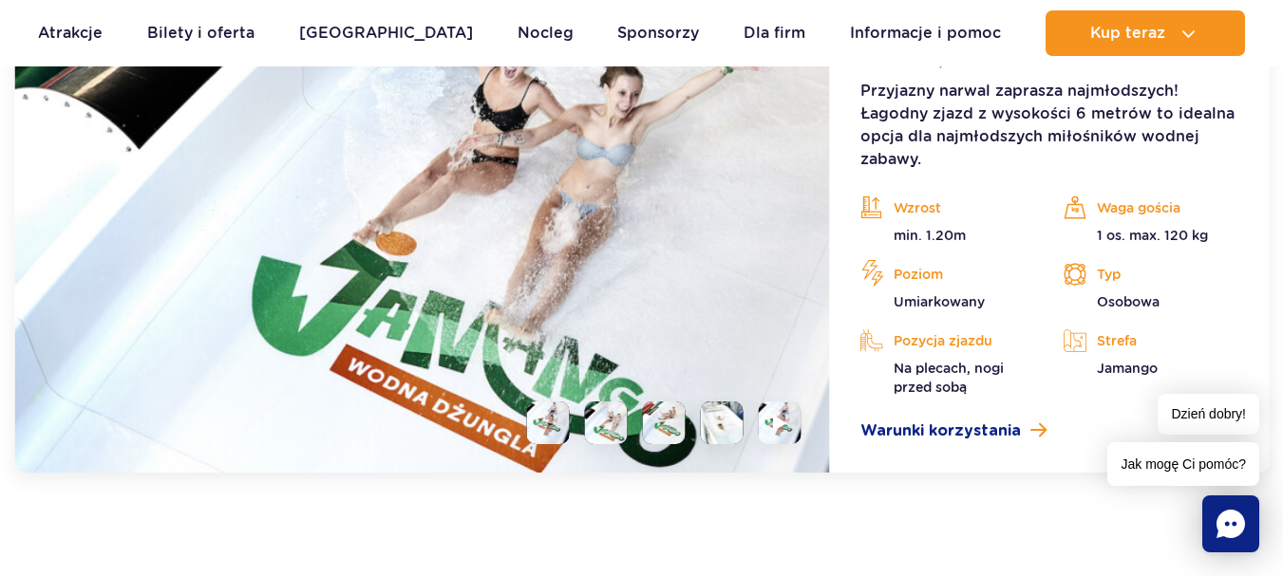
click at [661, 436] on li at bounding box center [664, 423] width 43 height 43
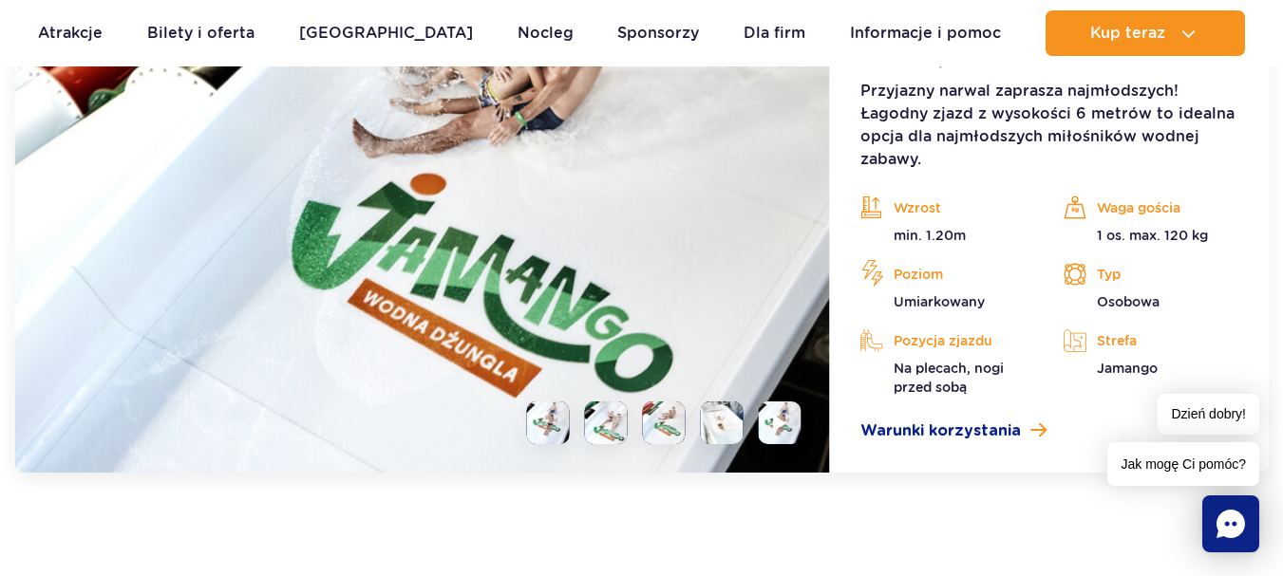
click at [711, 433] on li at bounding box center [722, 423] width 43 height 43
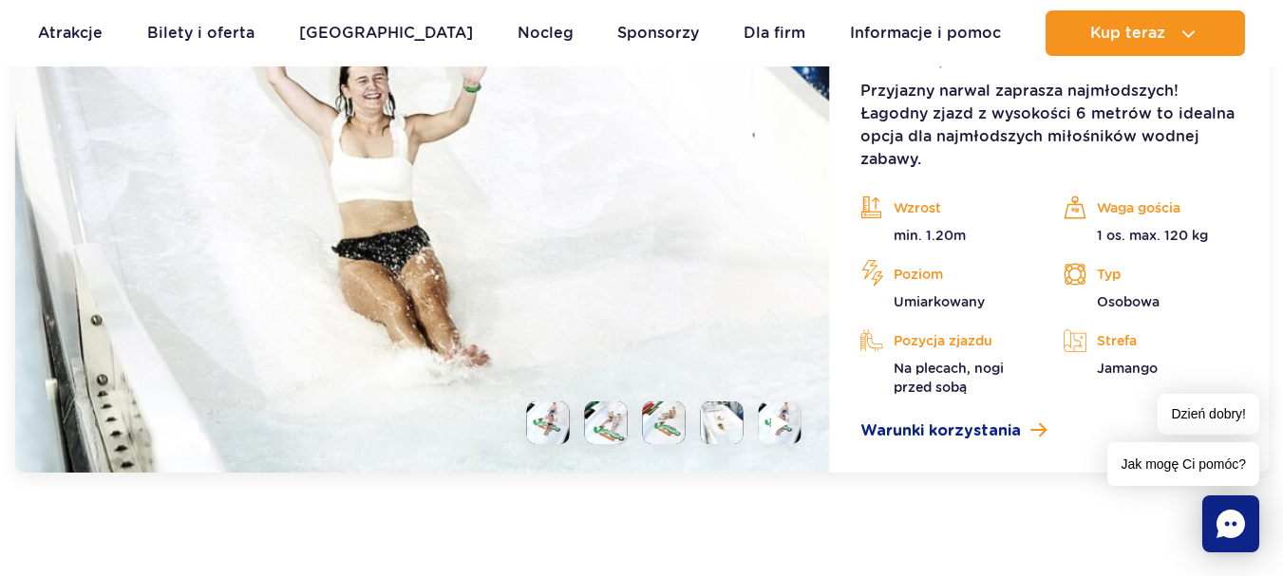
click at [781, 434] on img at bounding box center [780, 423] width 18 height 22
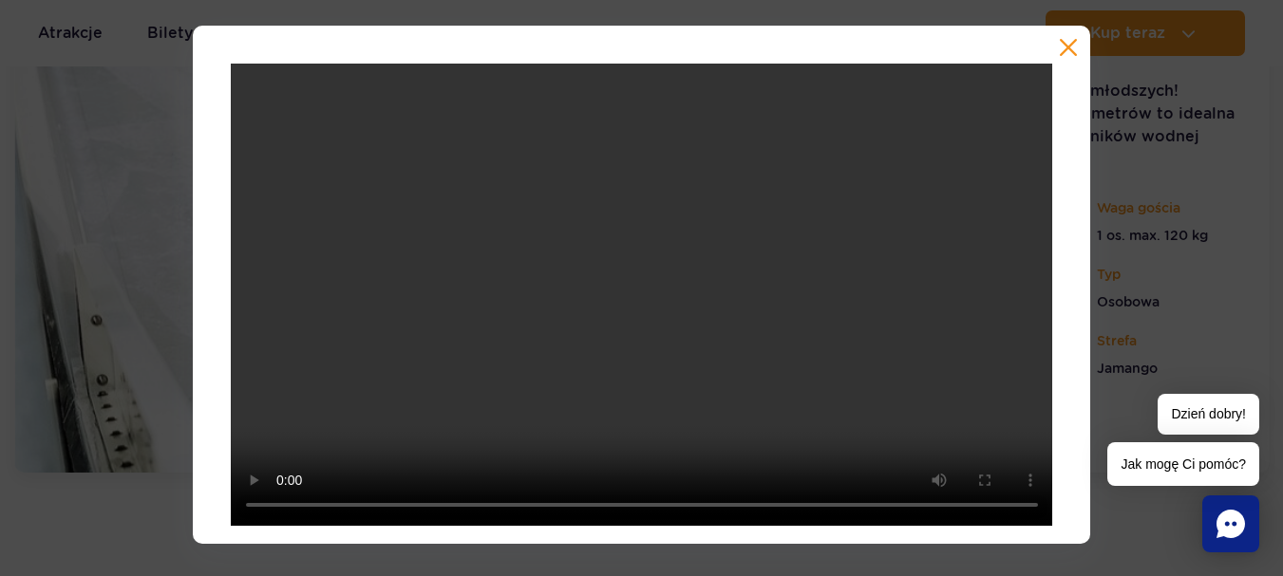
click at [1070, 45] on button "button" at bounding box center [1068, 47] width 19 height 19
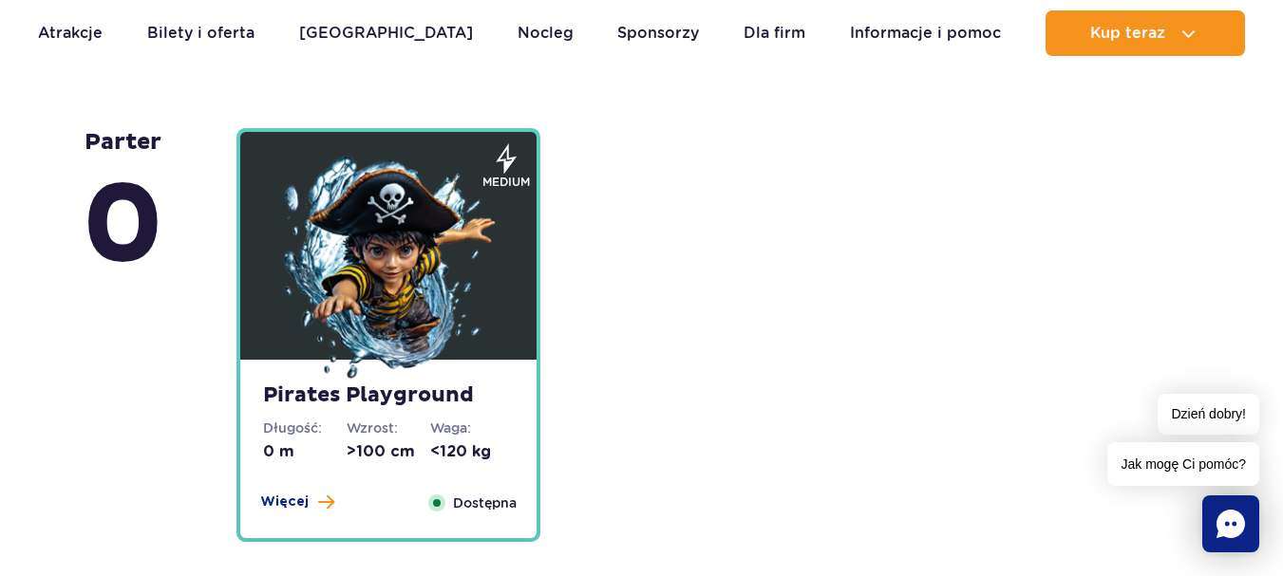
scroll to position [5372, 0]
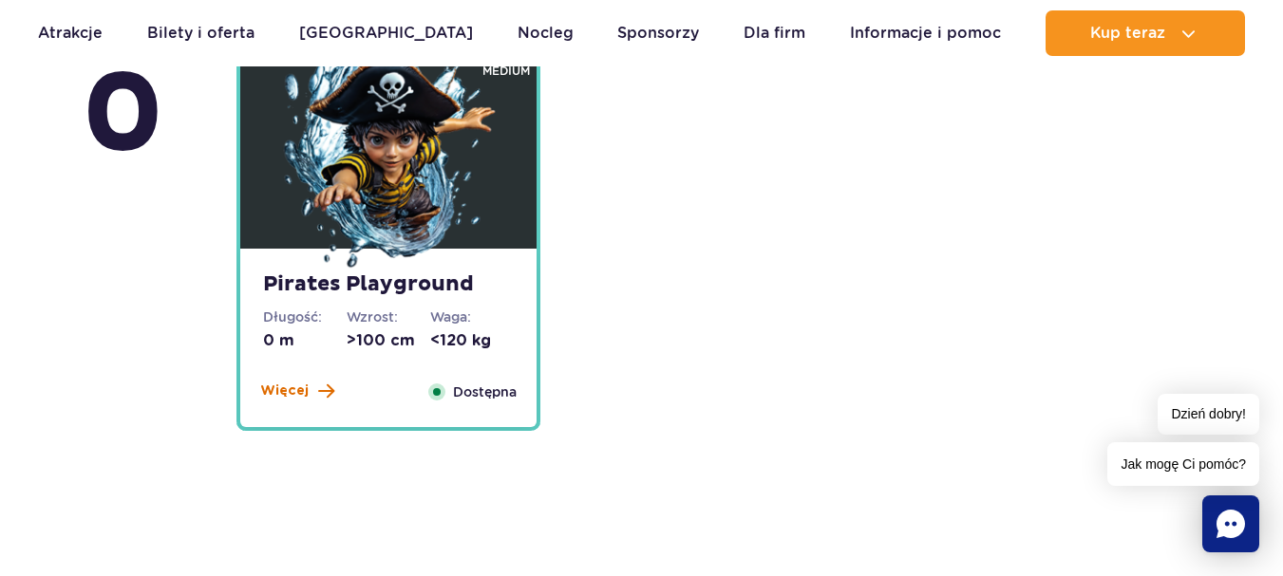
click at [303, 390] on span "Więcej" at bounding box center [284, 391] width 48 height 19
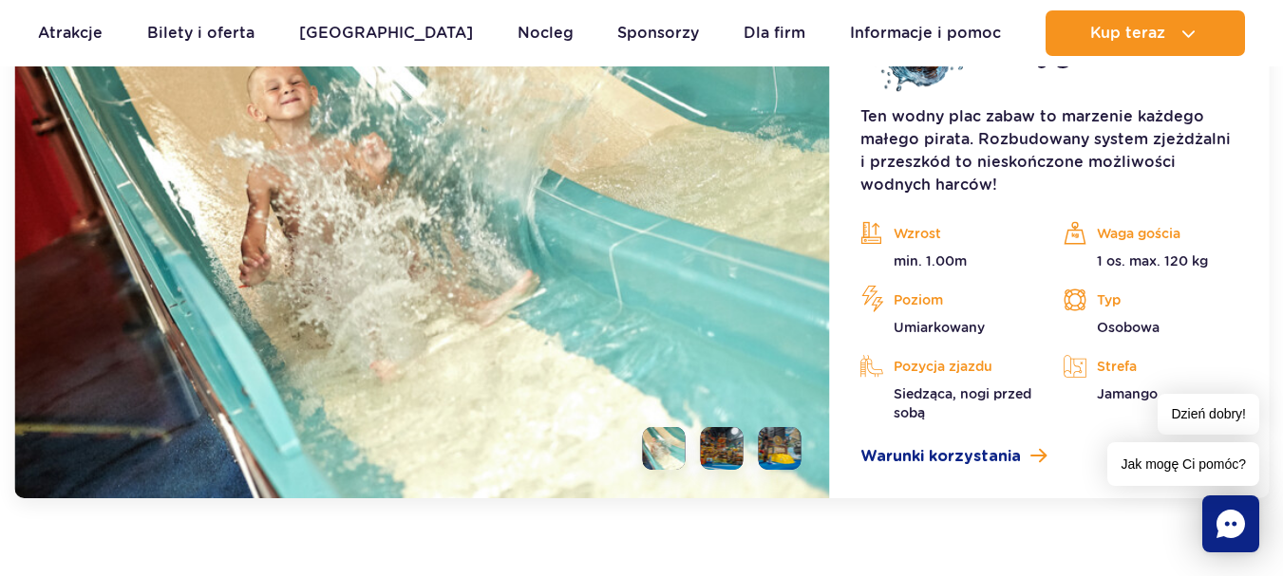
scroll to position [5330, 0]
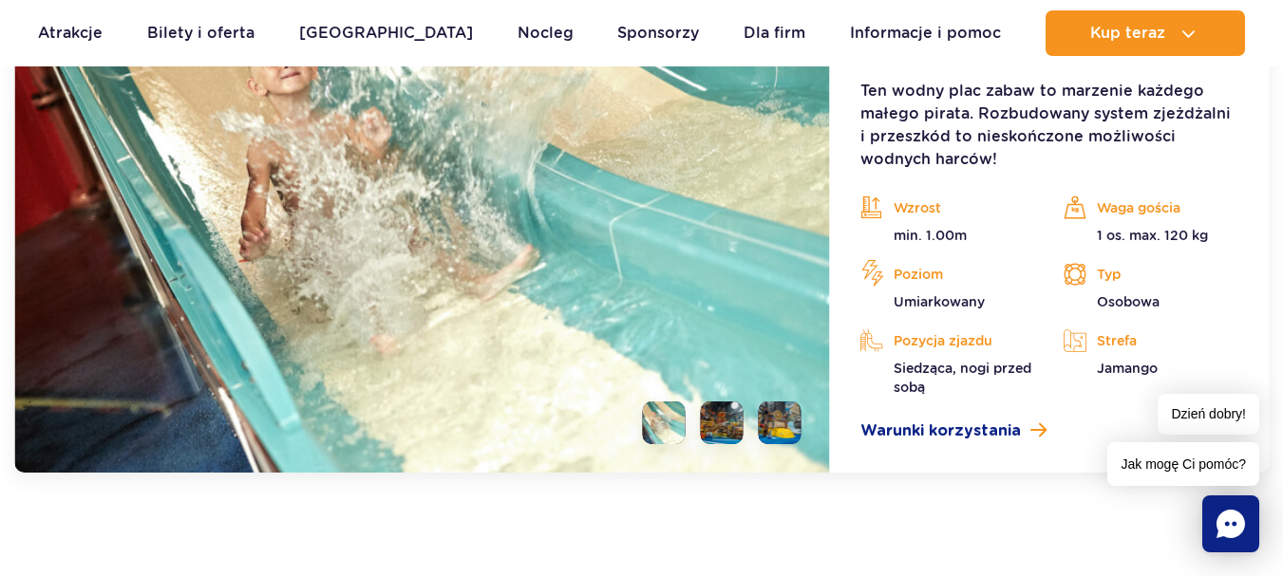
click at [715, 417] on li at bounding box center [722, 423] width 43 height 43
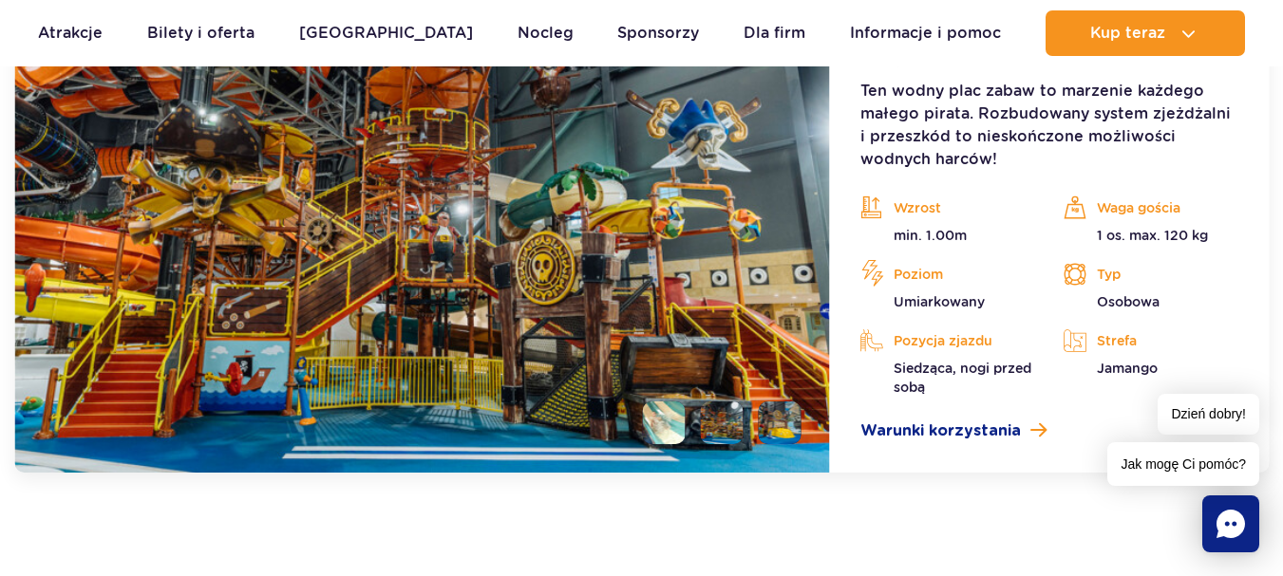
click at [778, 424] on li at bounding box center [780, 423] width 43 height 43
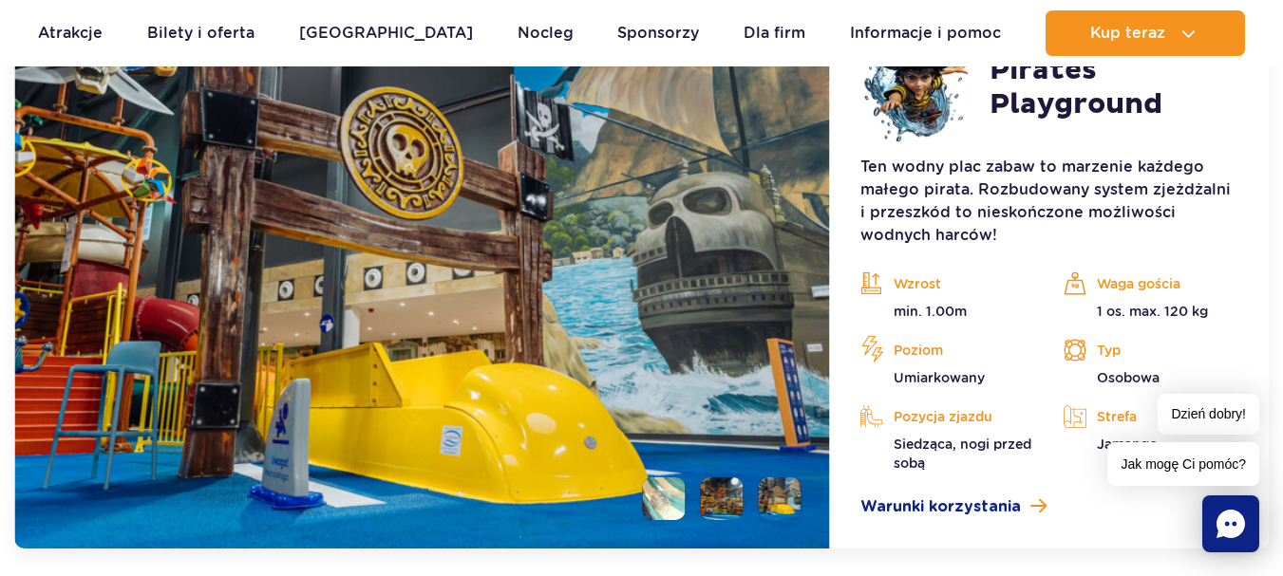
scroll to position [5140, 0]
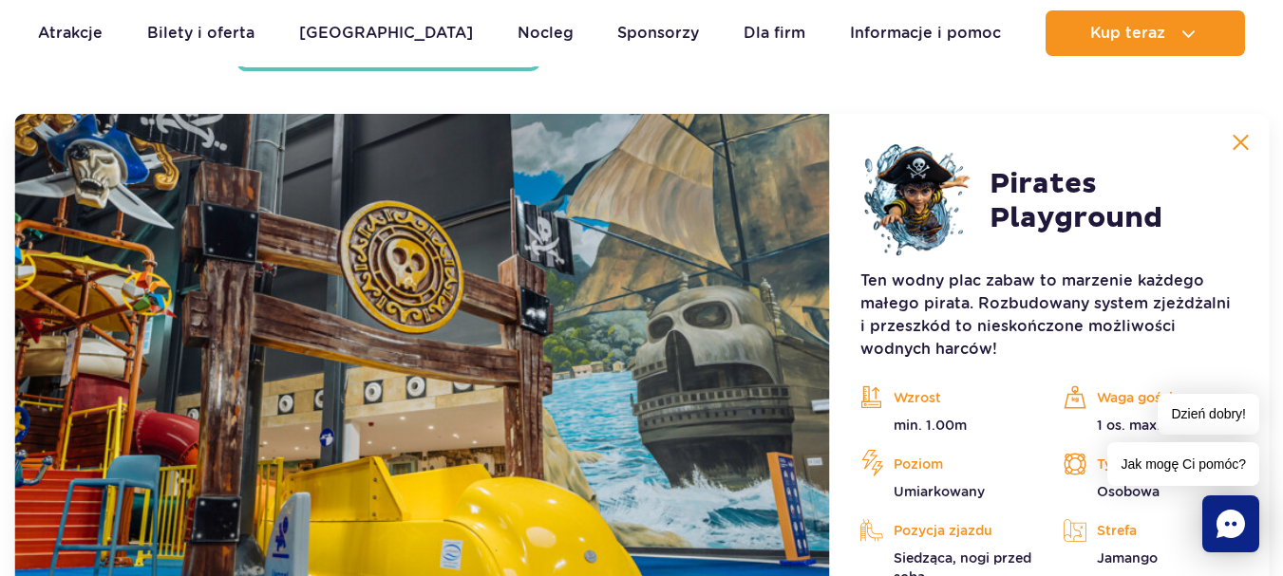
click at [1243, 142] on img at bounding box center [1240, 142] width 17 height 17
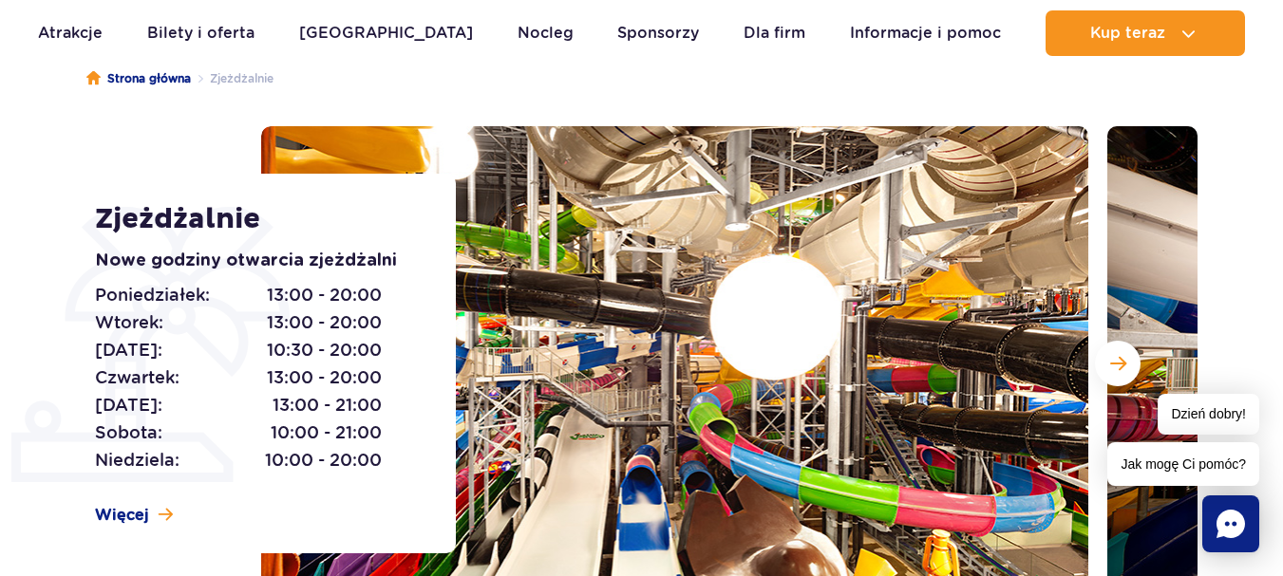
scroll to position [0, 0]
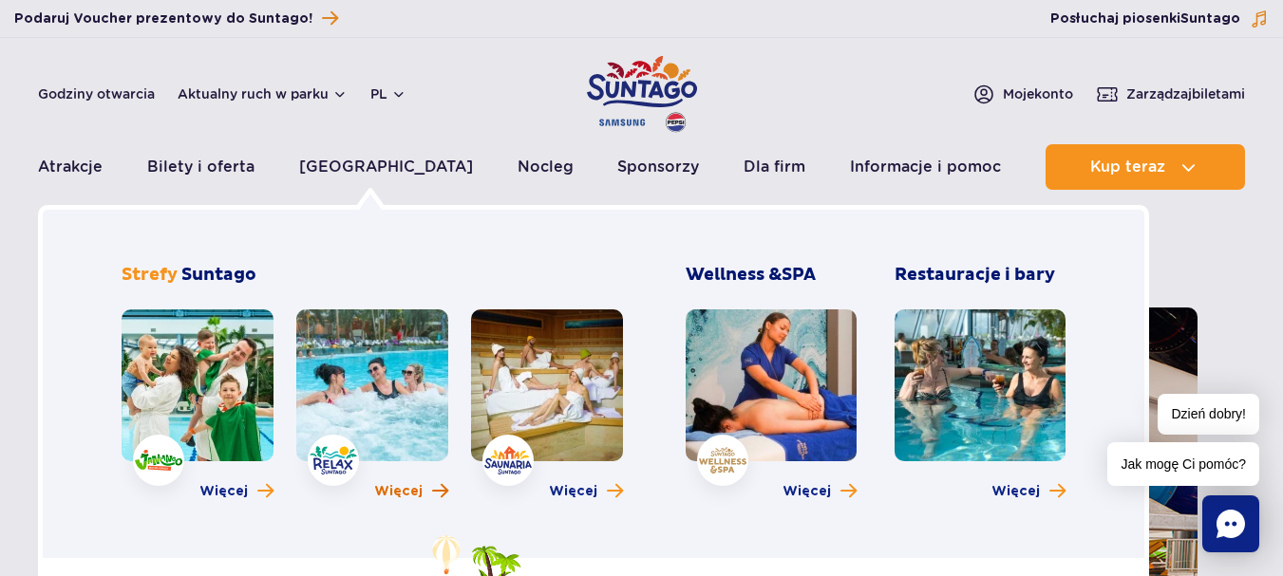
click at [412, 489] on span "Więcej" at bounding box center [398, 491] width 48 height 19
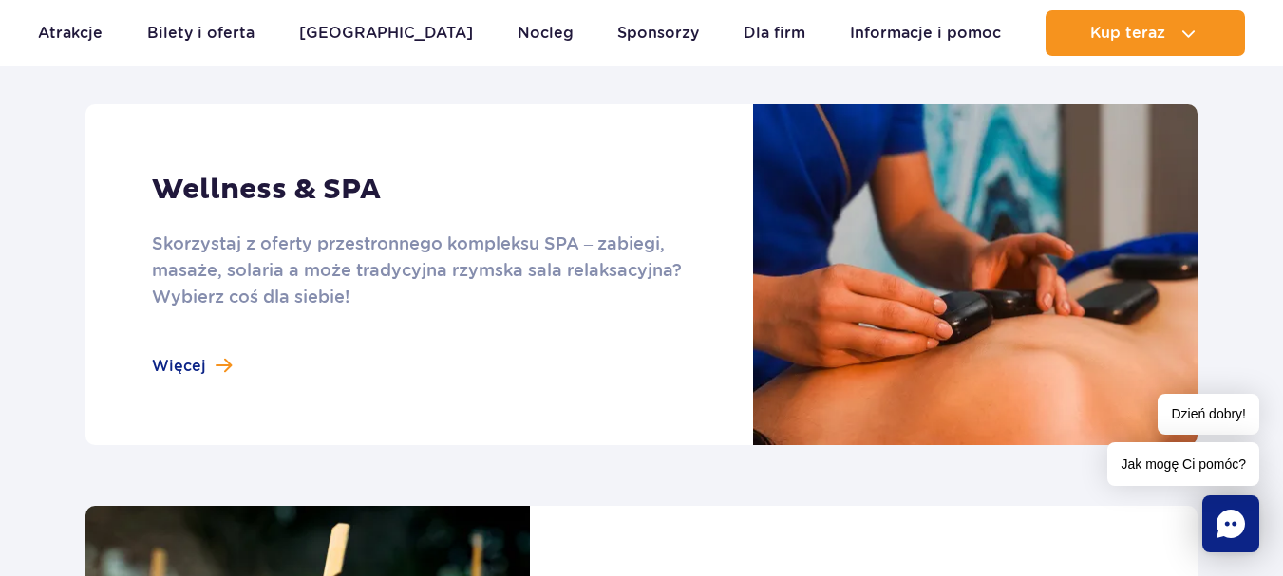
scroll to position [1424, 0]
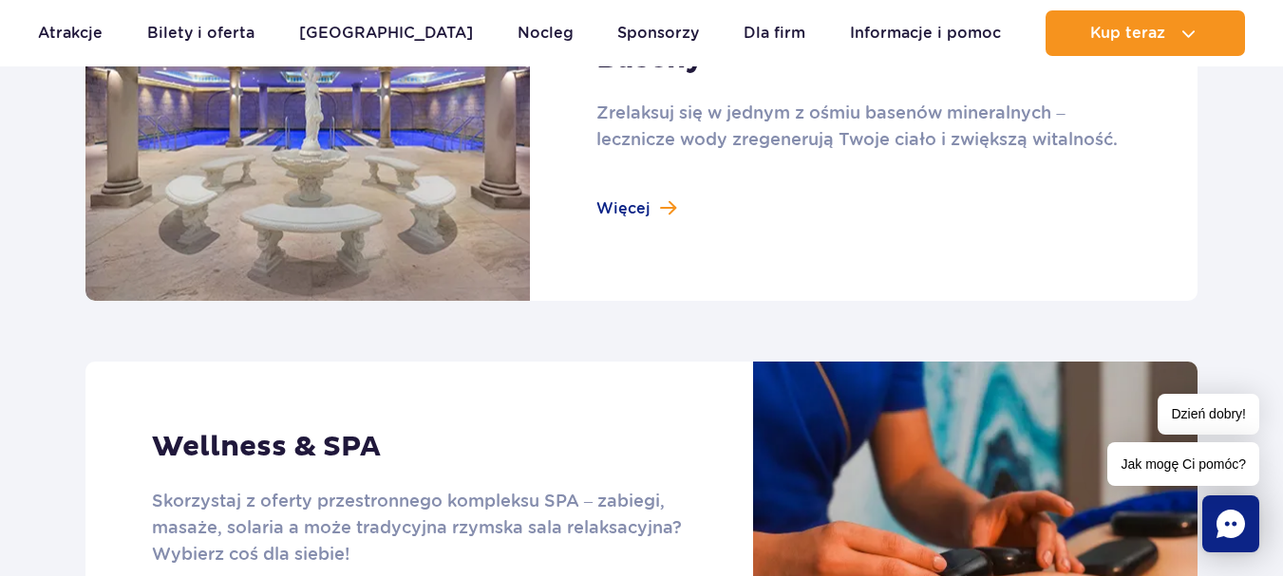
click at [606, 206] on link at bounding box center [641, 130] width 1112 height 341
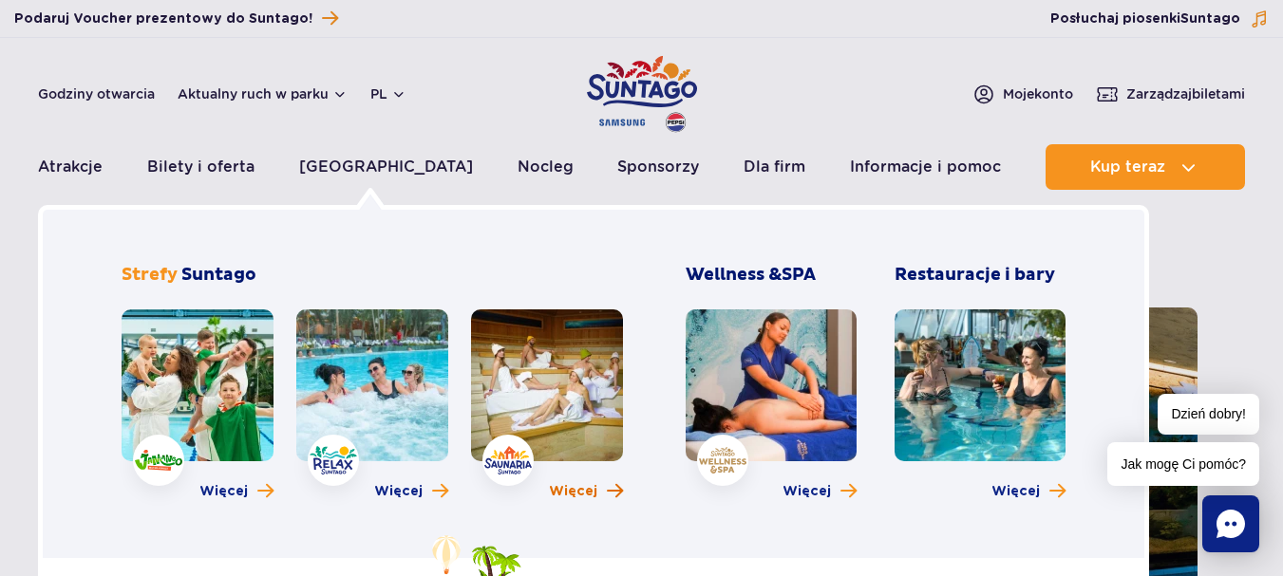
click at [564, 489] on span "Więcej" at bounding box center [573, 491] width 48 height 19
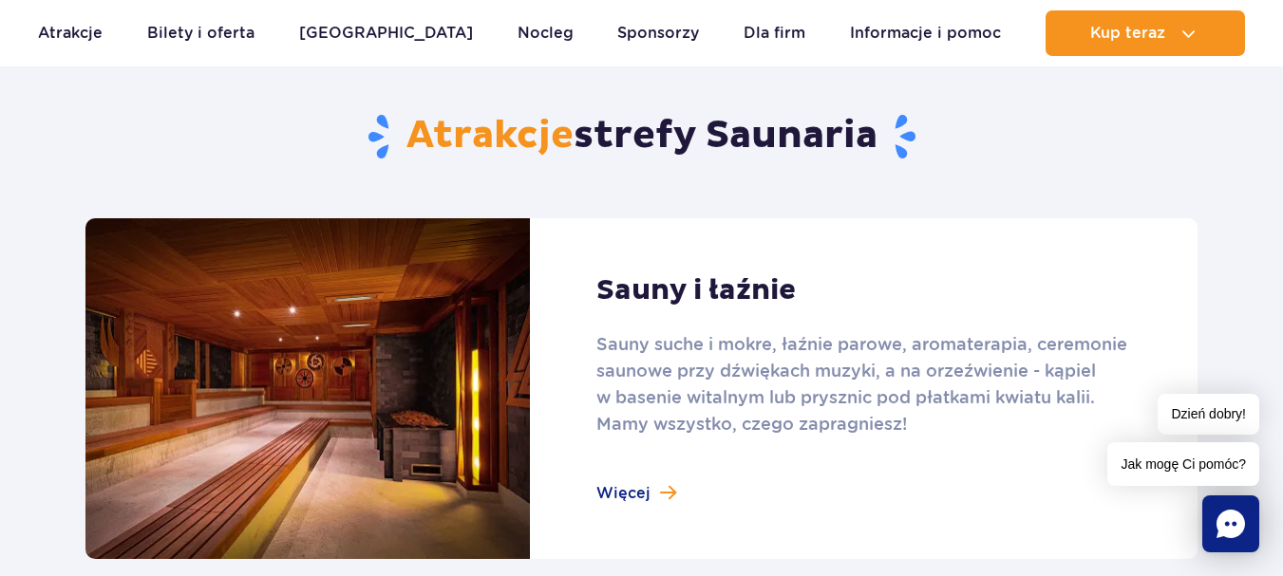
scroll to position [1234, 0]
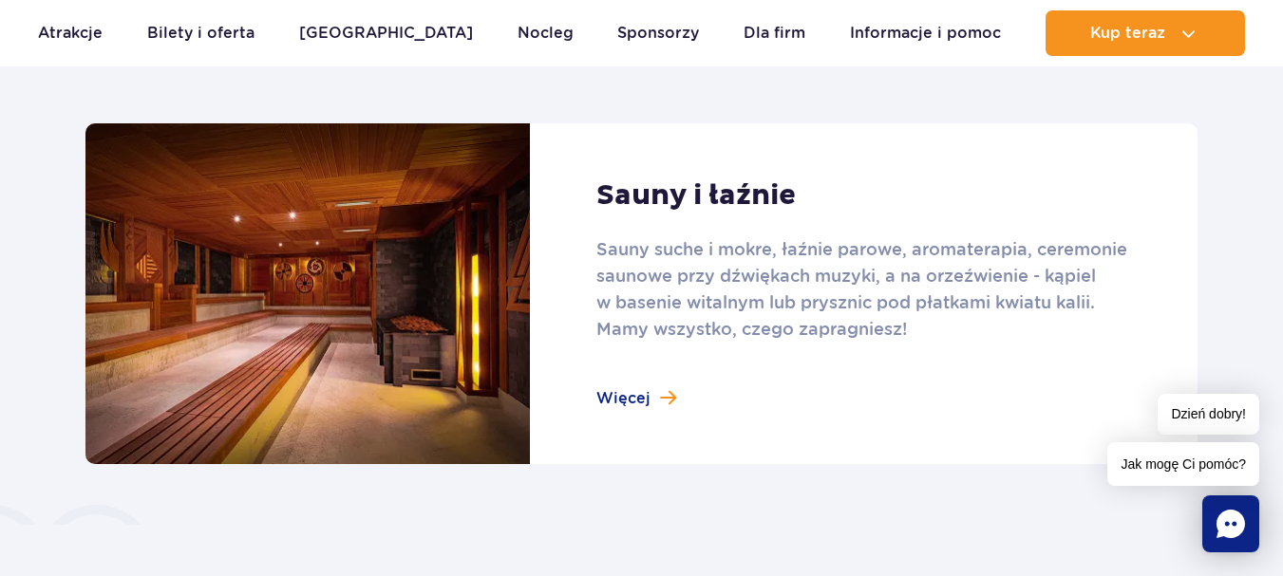
click at [635, 391] on link at bounding box center [641, 293] width 1112 height 341
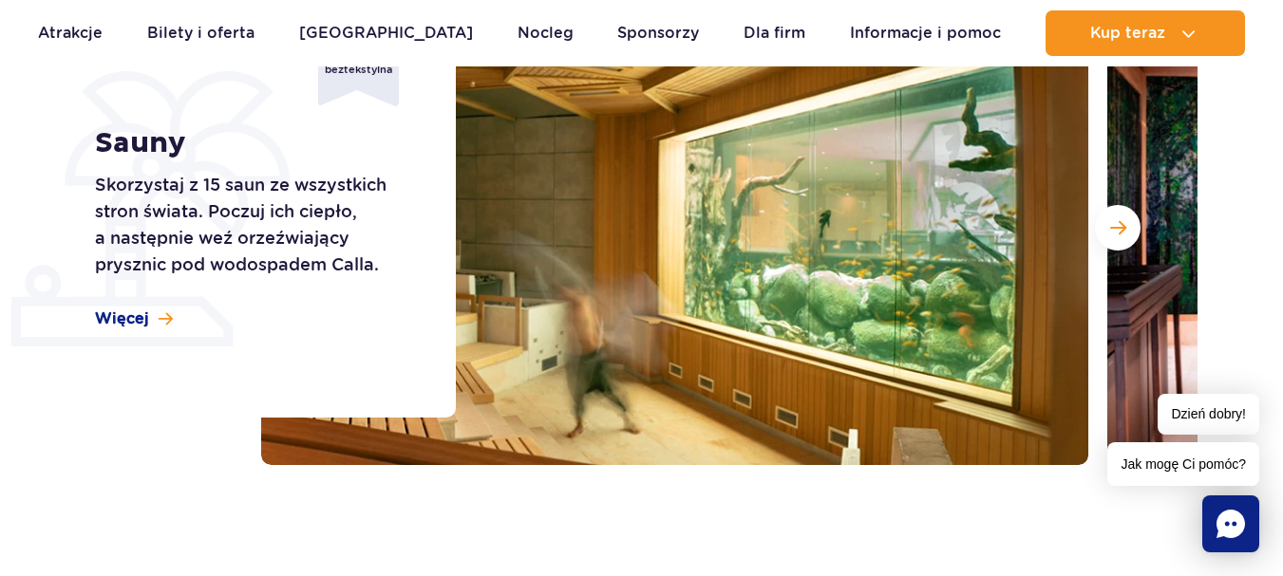
scroll to position [285, 0]
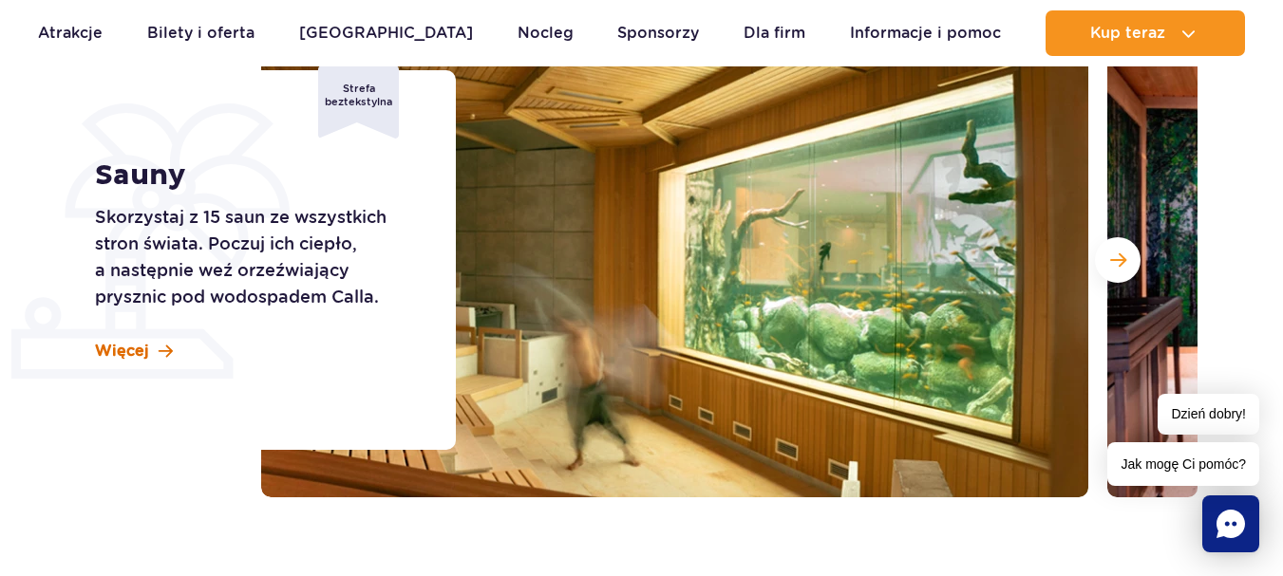
click at [120, 341] on div "Sauny Skorzystaj z 15 saun ze wszystkich stron świata. Poczuj ich ciepło, a nas…" at bounding box center [263, 260] width 385 height 380
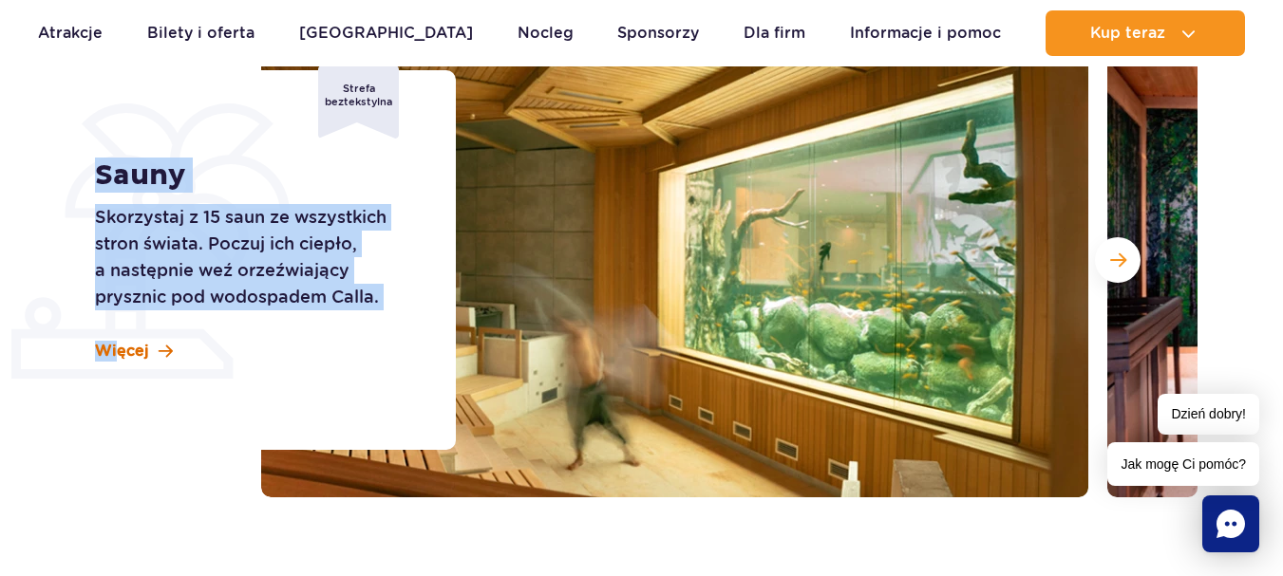
click at [139, 354] on span "Więcej" at bounding box center [122, 351] width 54 height 21
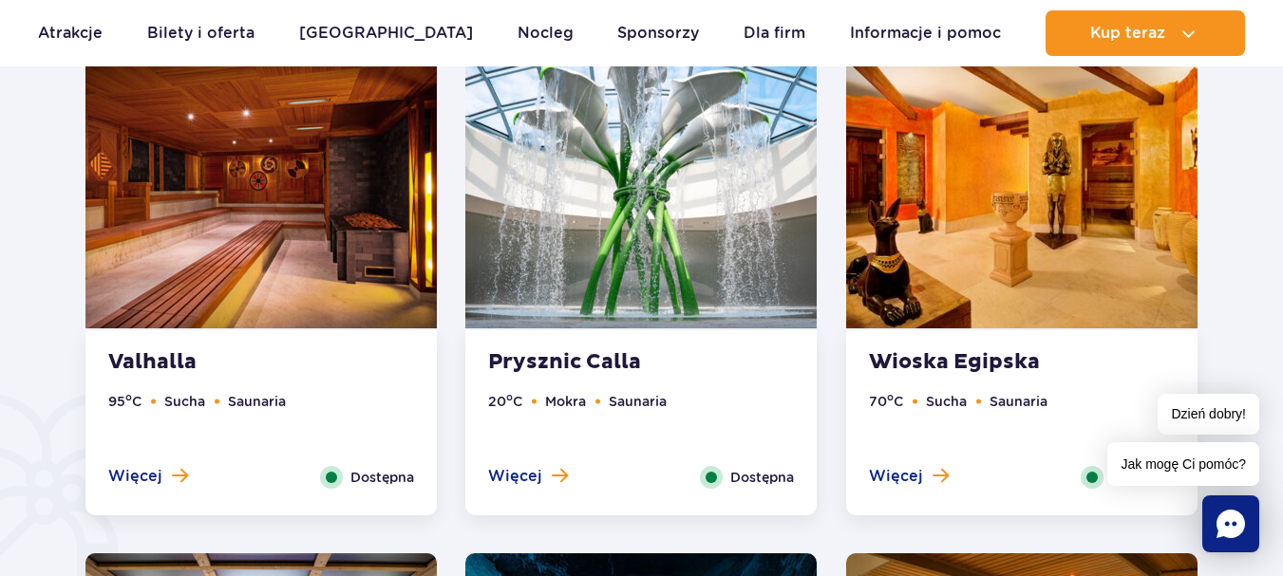
scroll to position [1147, 0]
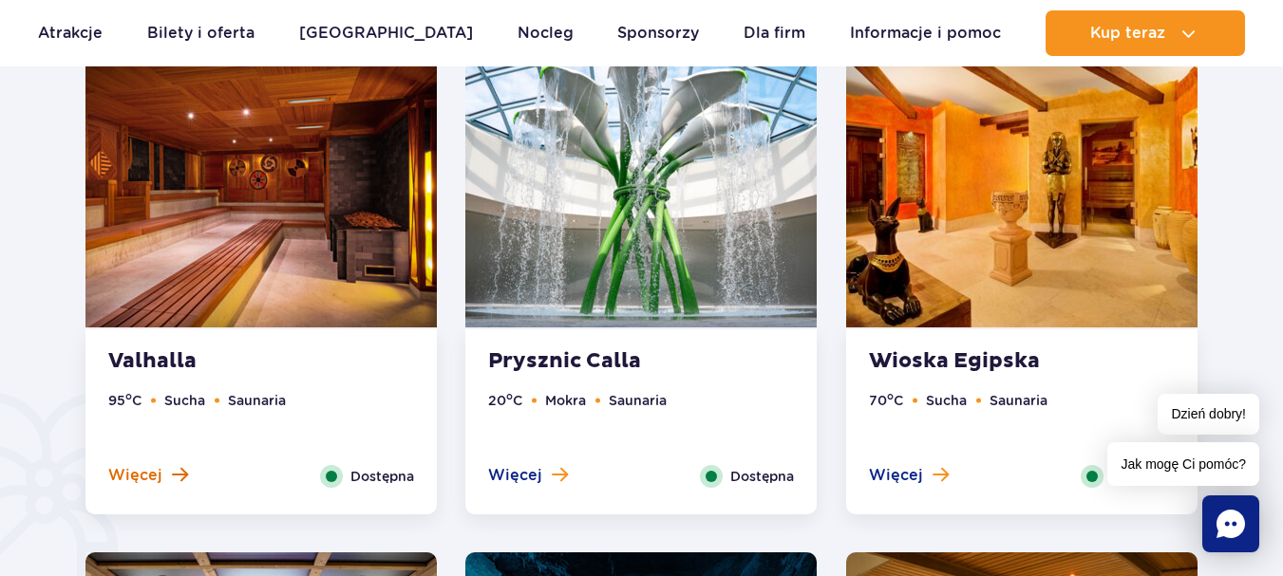
click at [151, 478] on span "Więcej" at bounding box center [135, 475] width 54 height 21
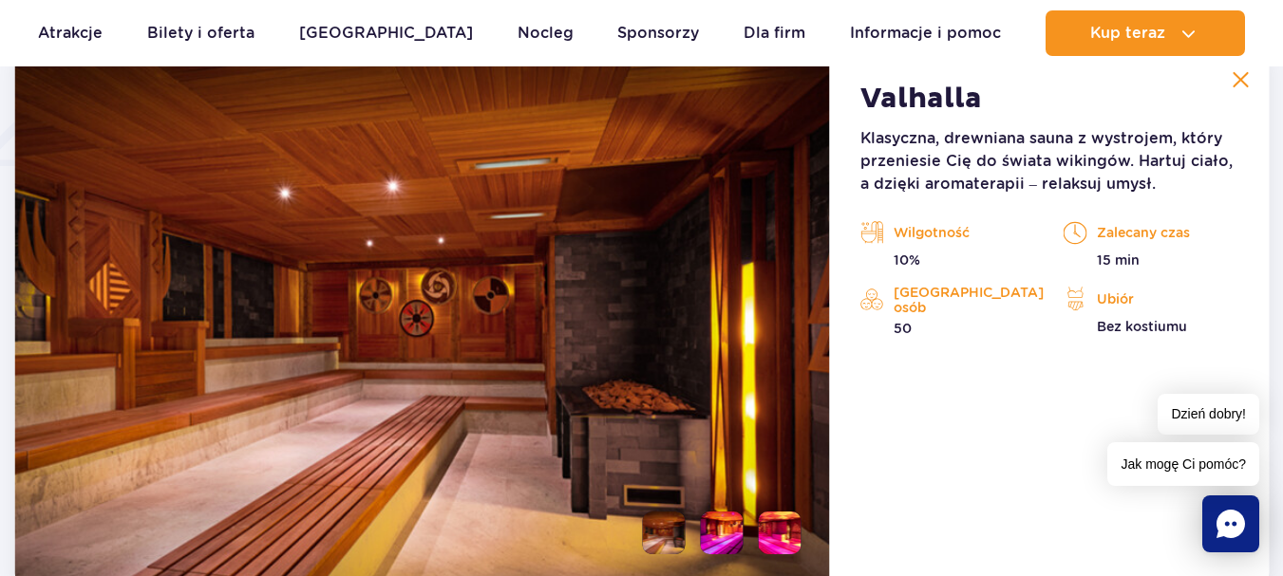
scroll to position [1686, 0]
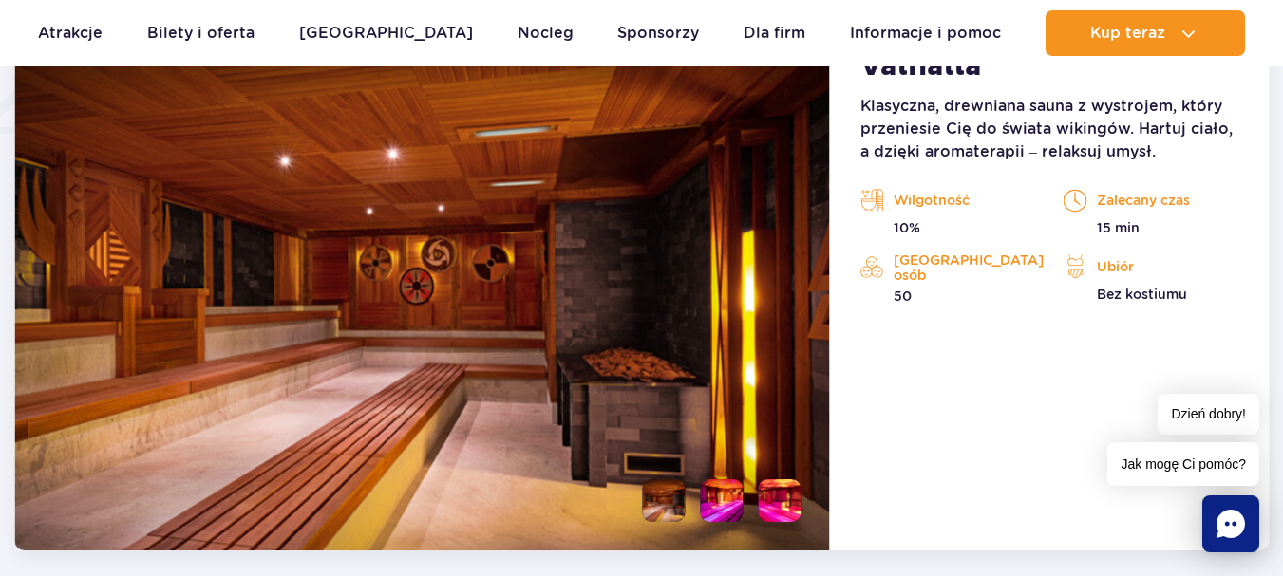
click at [732, 498] on li at bounding box center [722, 501] width 43 height 43
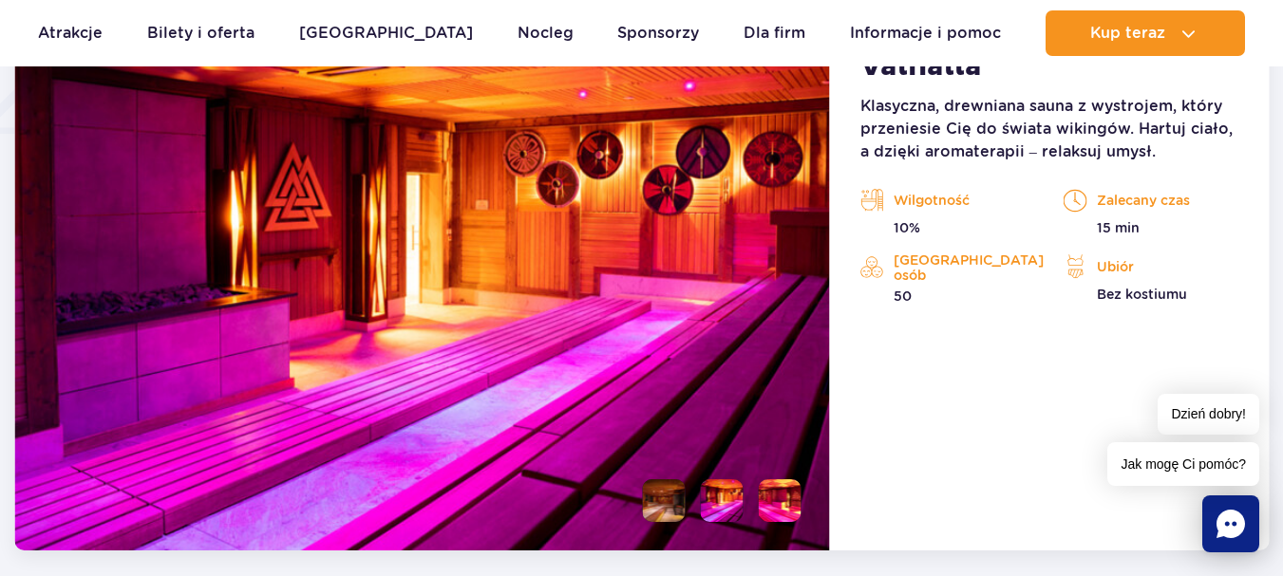
click at [783, 493] on li at bounding box center [780, 501] width 43 height 43
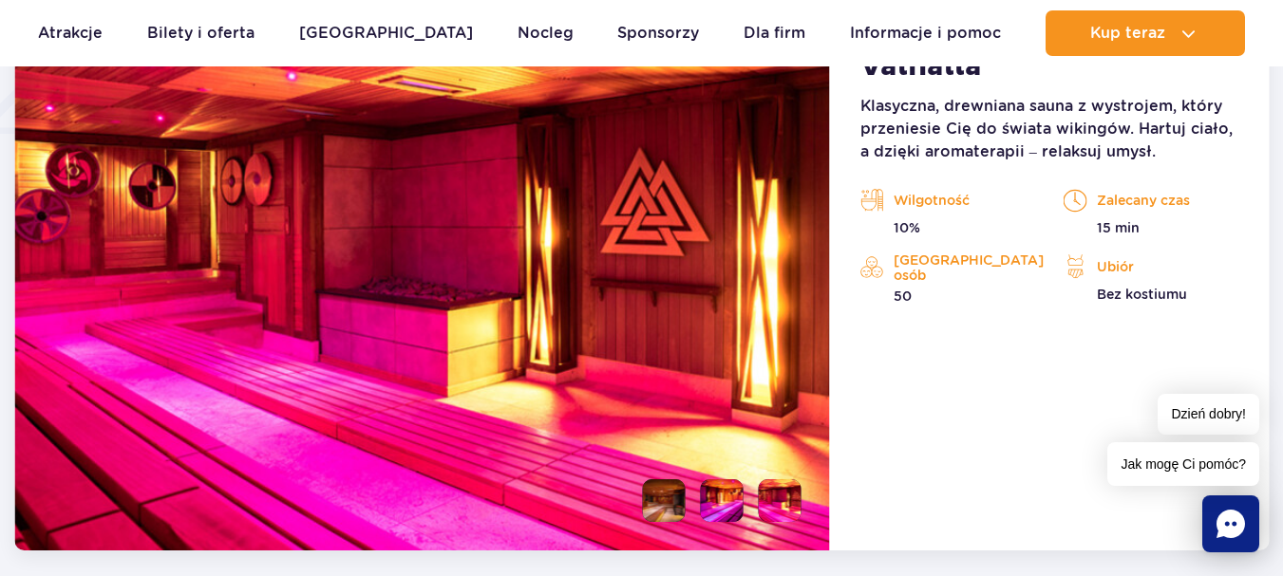
scroll to position [1401, 0]
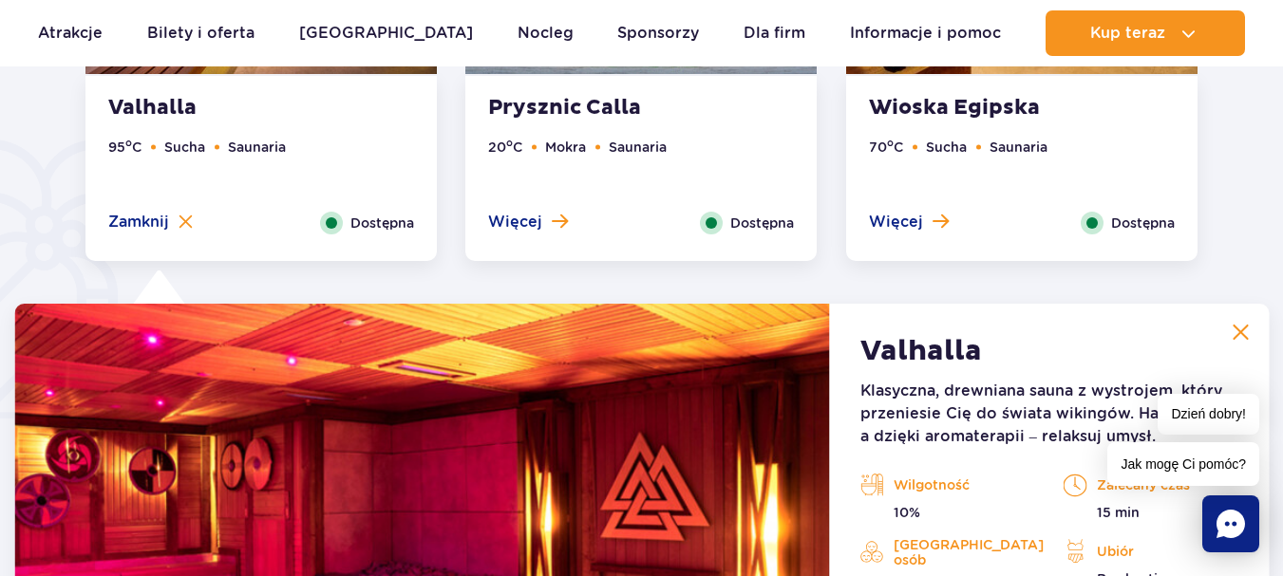
click at [1246, 328] on img at bounding box center [1240, 332] width 17 height 17
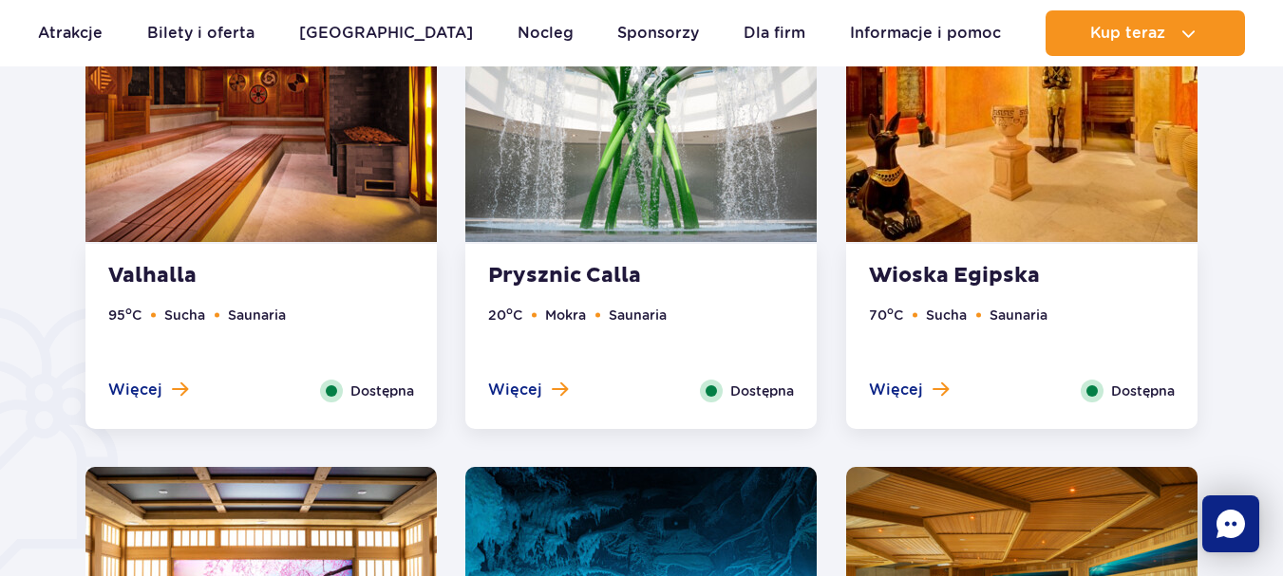
scroll to position [1211, 0]
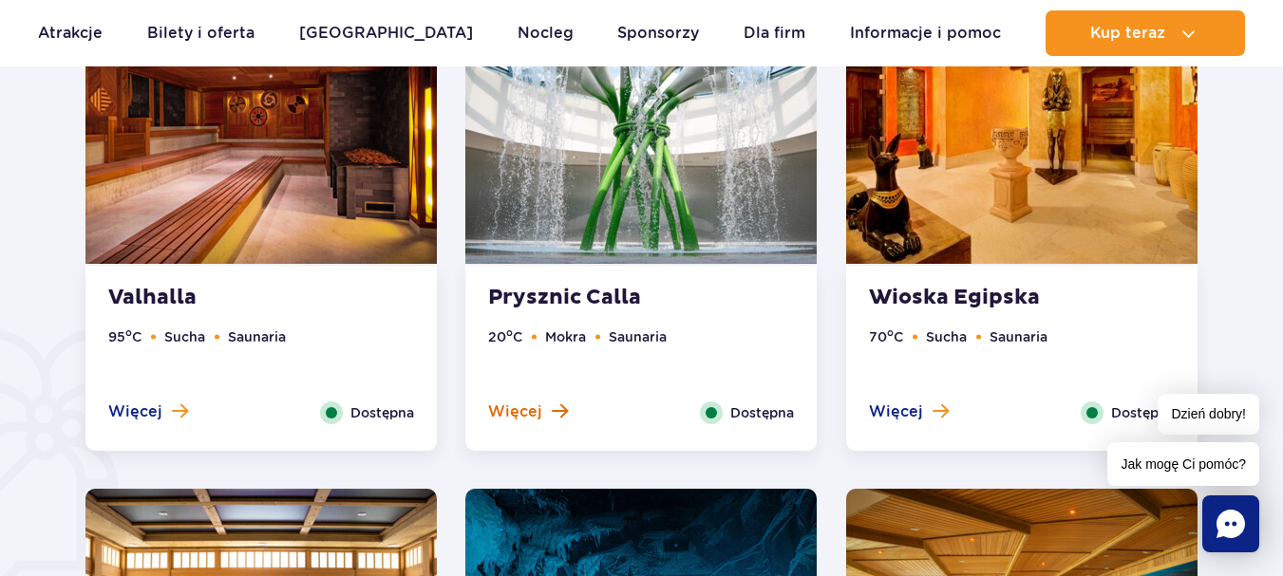
click at [536, 412] on span "Więcej" at bounding box center [515, 412] width 54 height 21
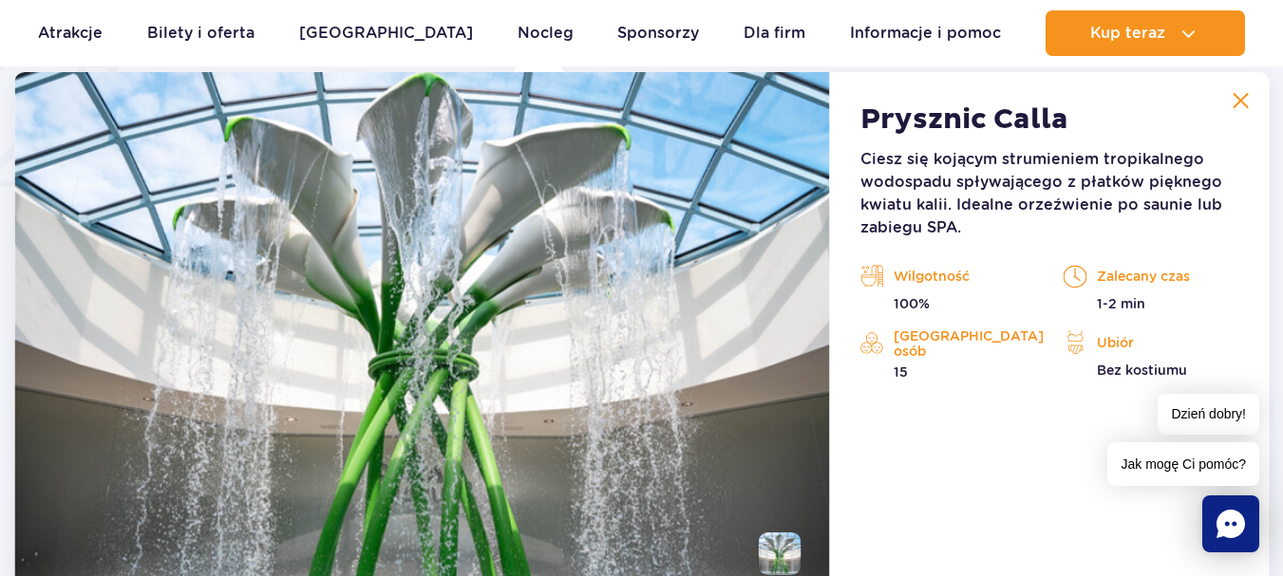
scroll to position [1591, 0]
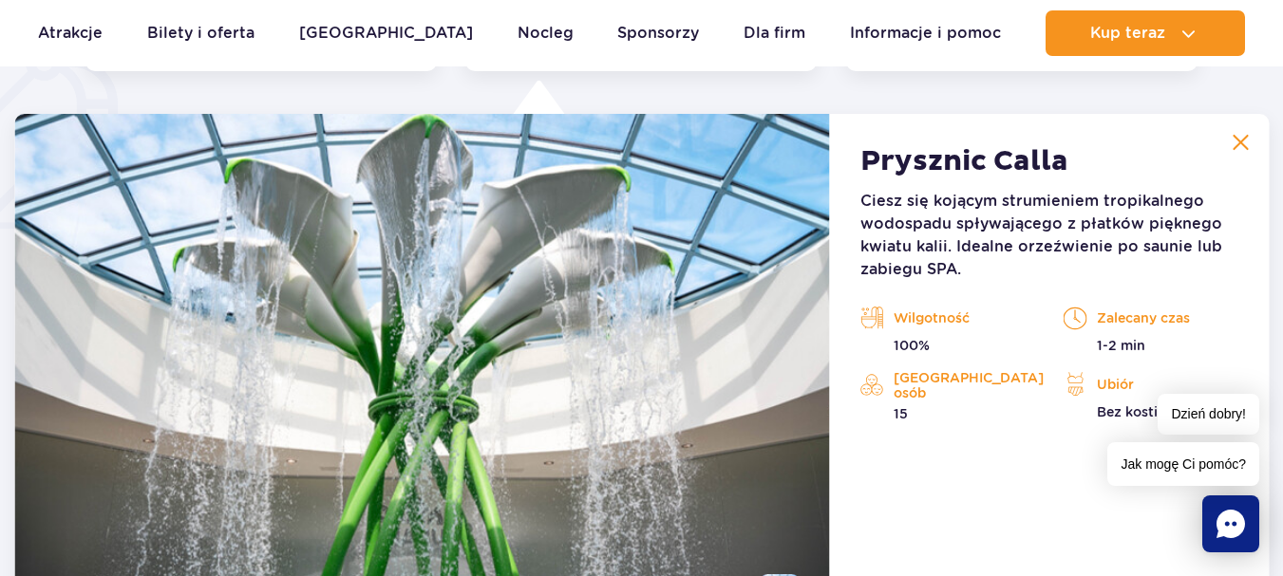
click at [1249, 139] on img at bounding box center [1240, 142] width 17 height 17
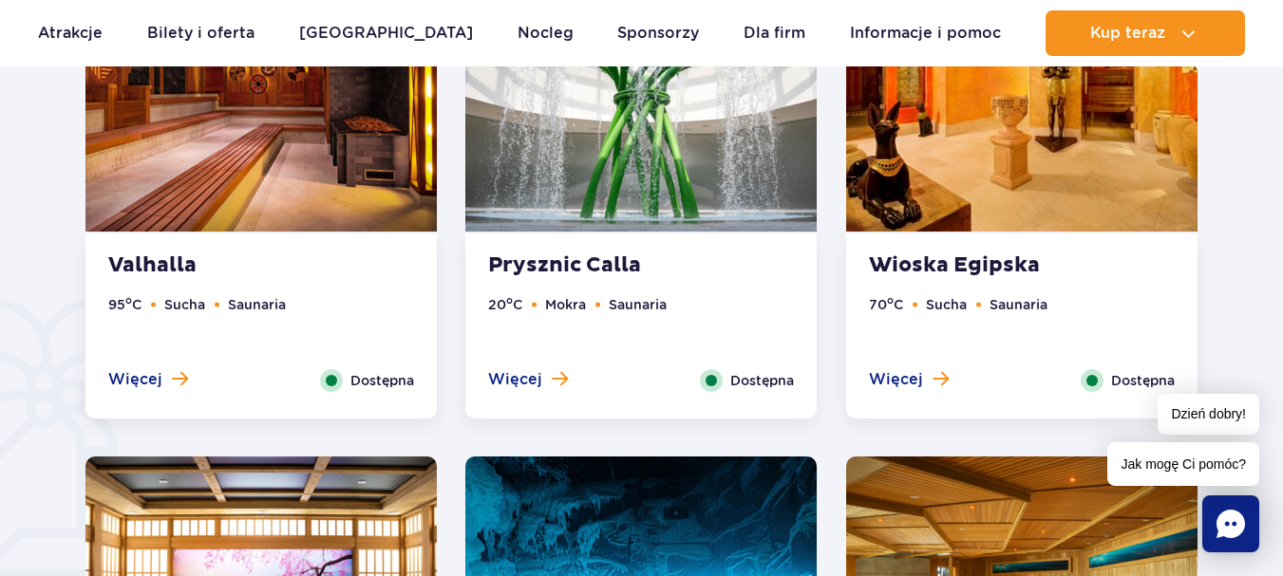
scroll to position [1211, 0]
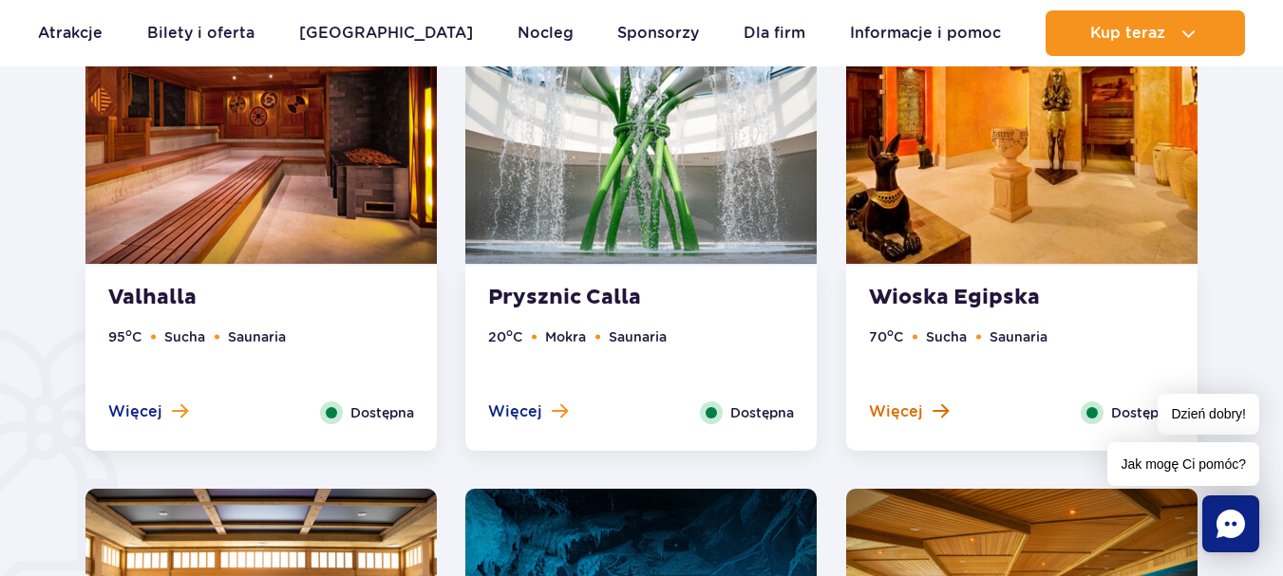
click at [894, 406] on span "Więcej" at bounding box center [896, 412] width 54 height 21
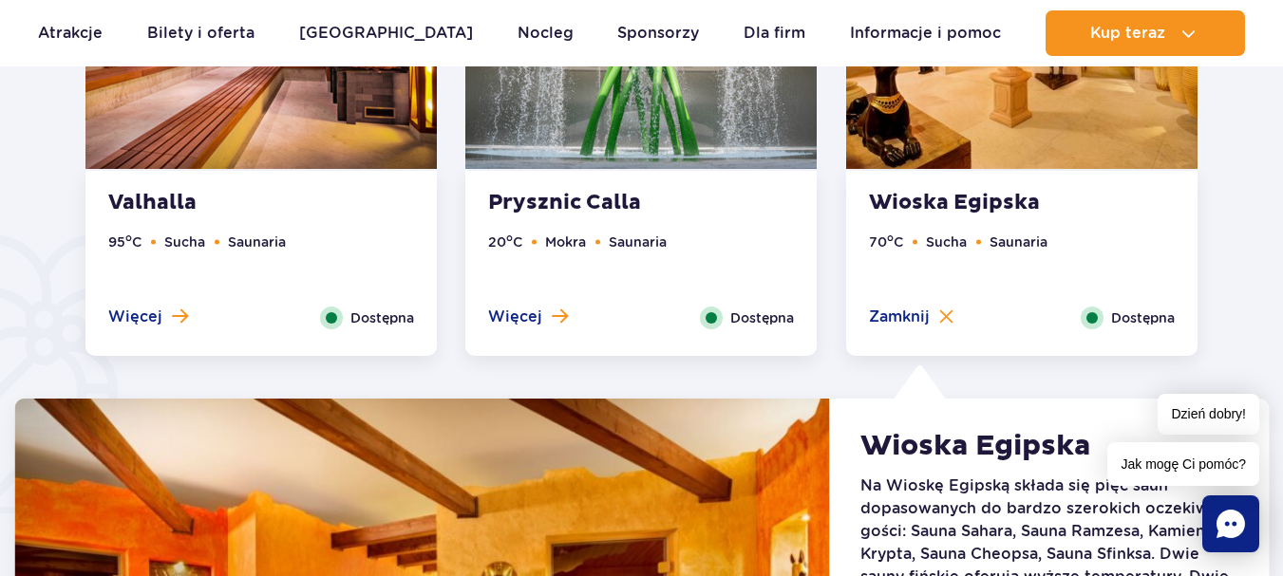
scroll to position [1401, 0]
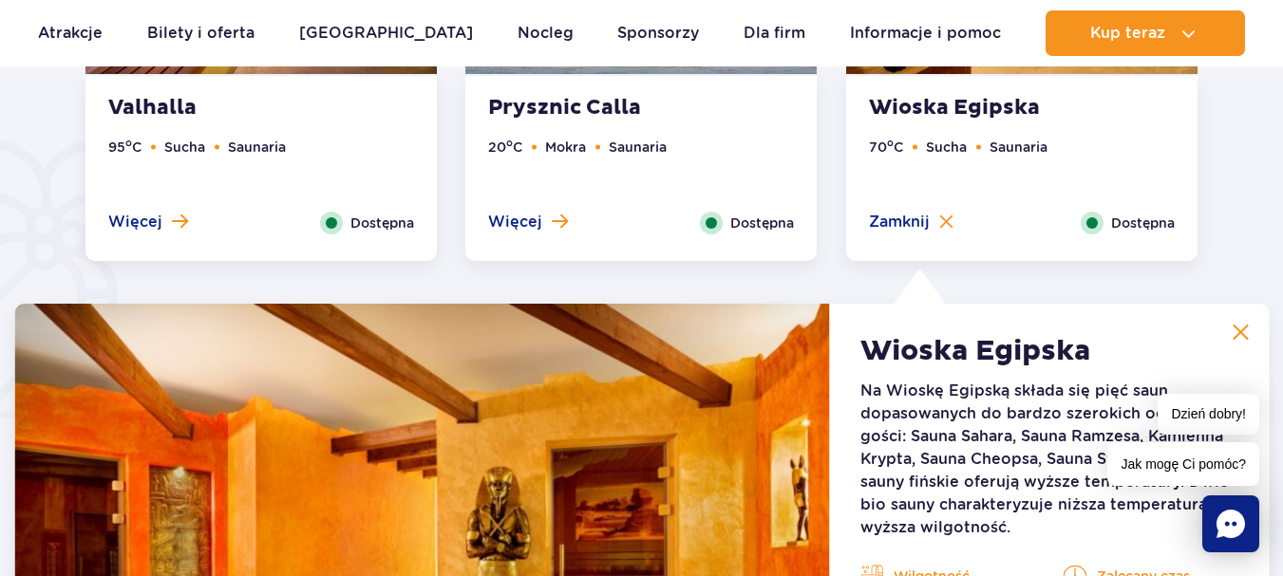
click at [1247, 333] on img at bounding box center [1240, 332] width 17 height 17
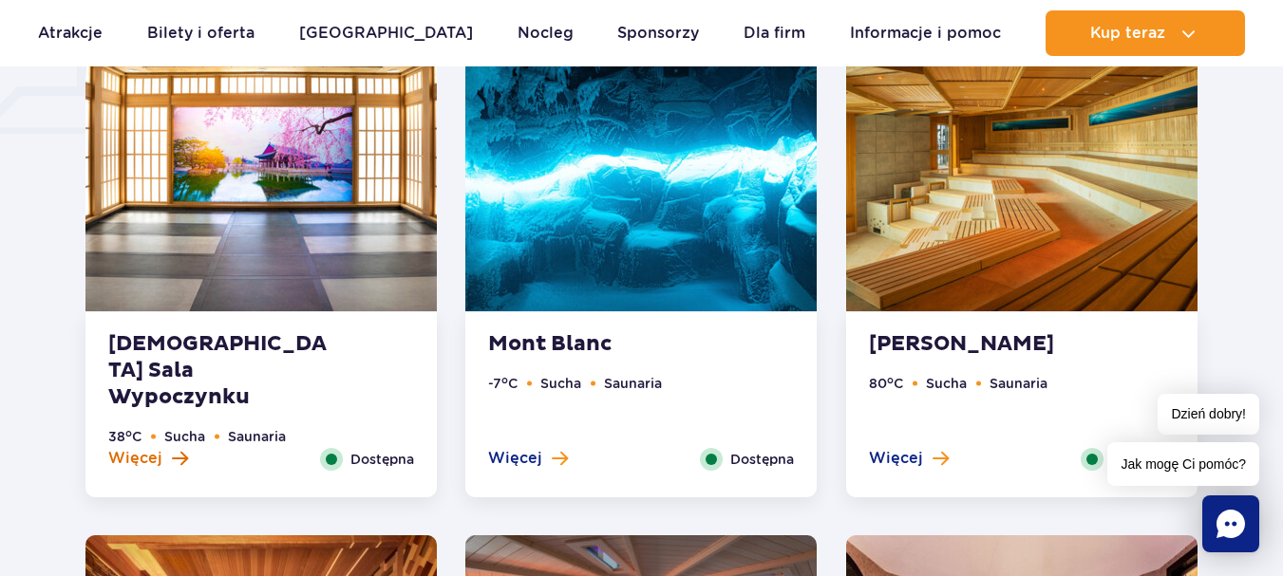
click at [160, 455] on button "Więcej" at bounding box center [148, 458] width 80 height 21
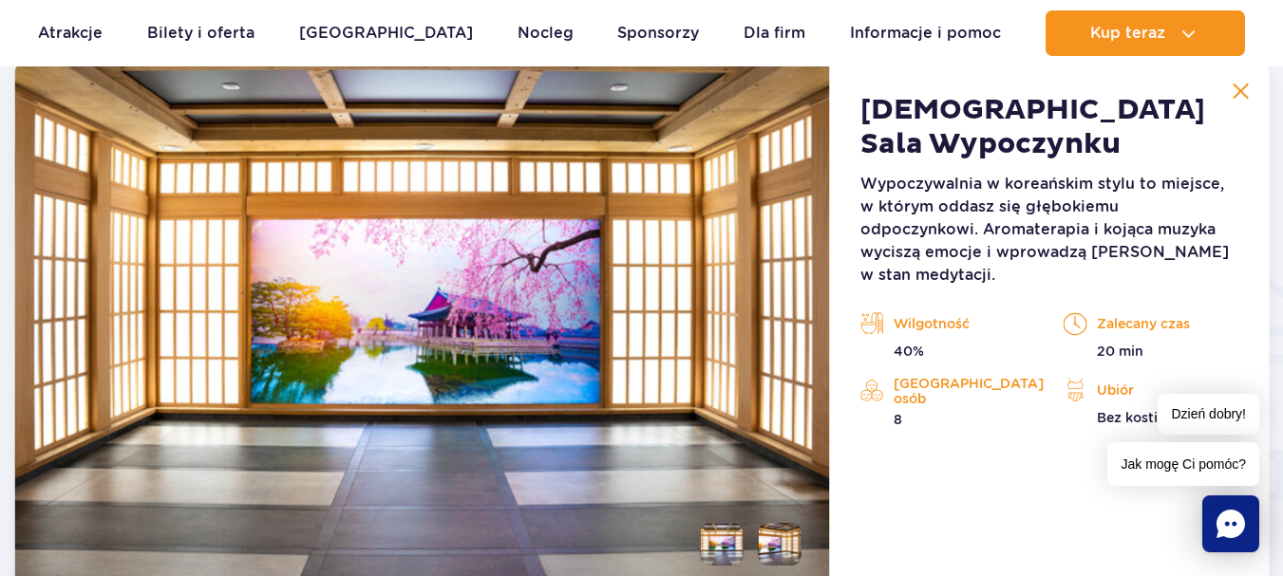
scroll to position [2208, 0]
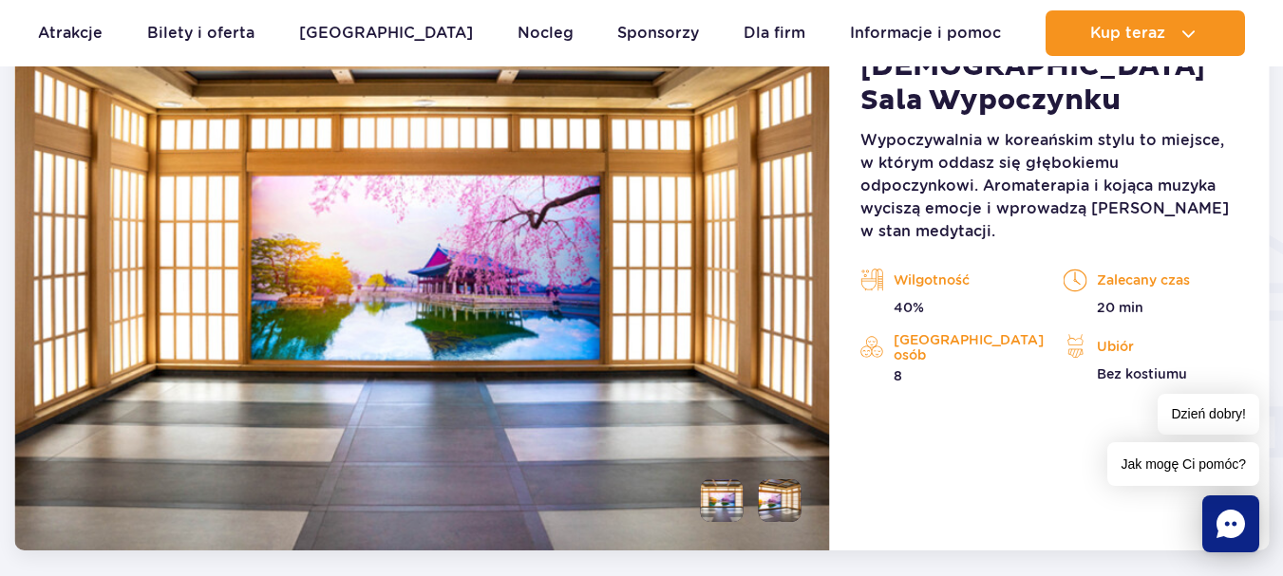
click at [771, 497] on li at bounding box center [780, 501] width 43 height 43
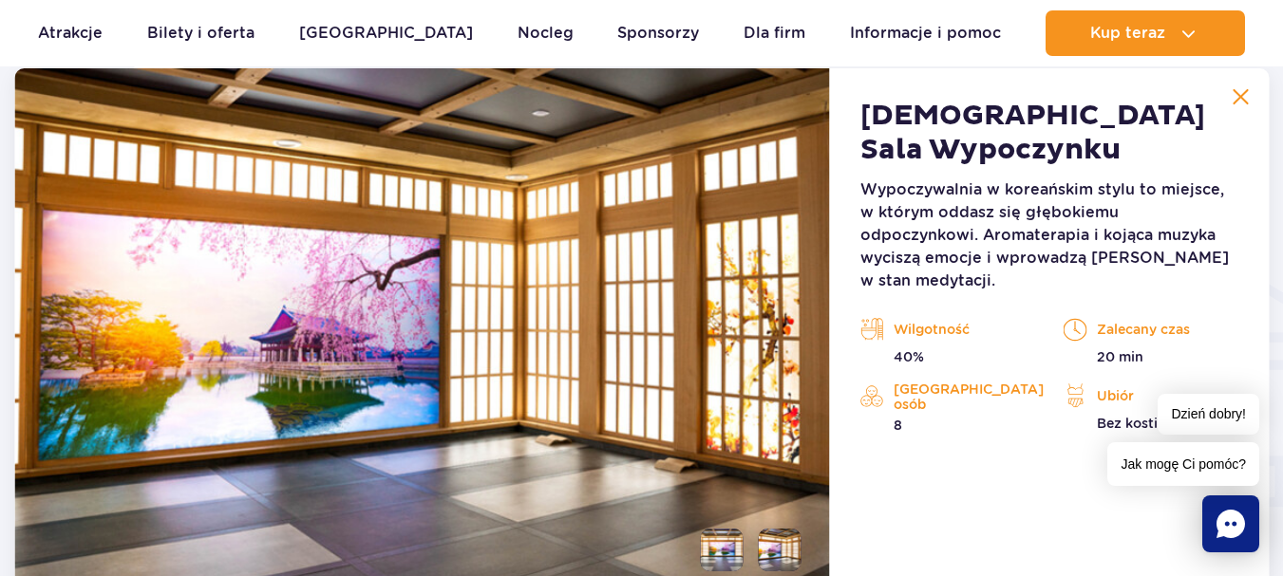
scroll to position [2018, 0]
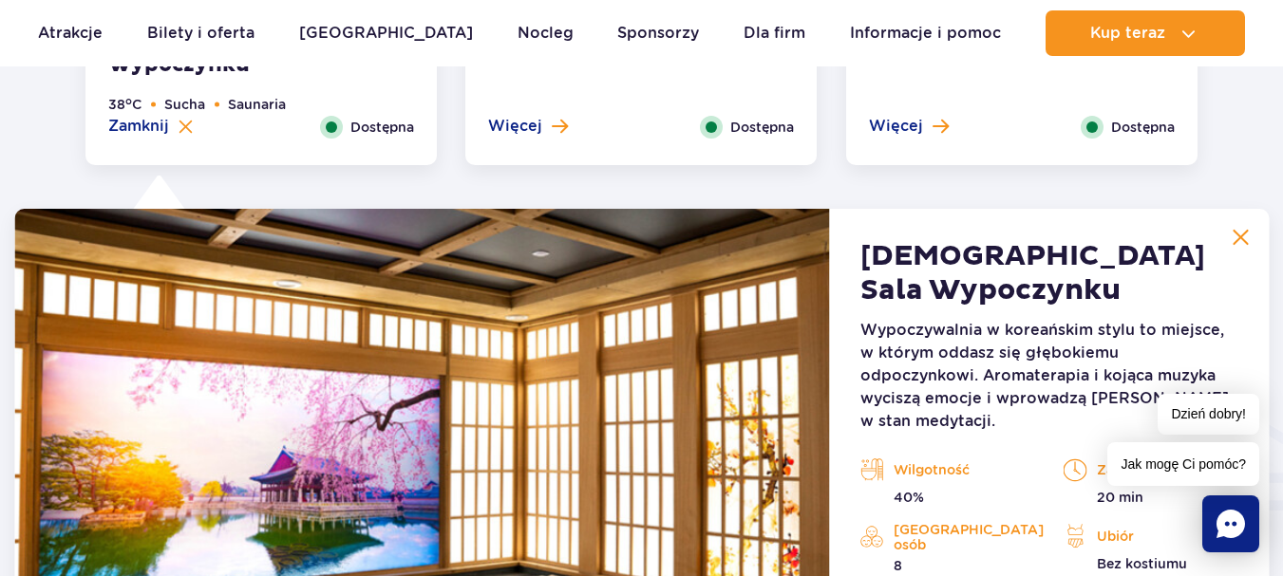
click at [1259, 233] on button at bounding box center [1240, 237] width 38 height 38
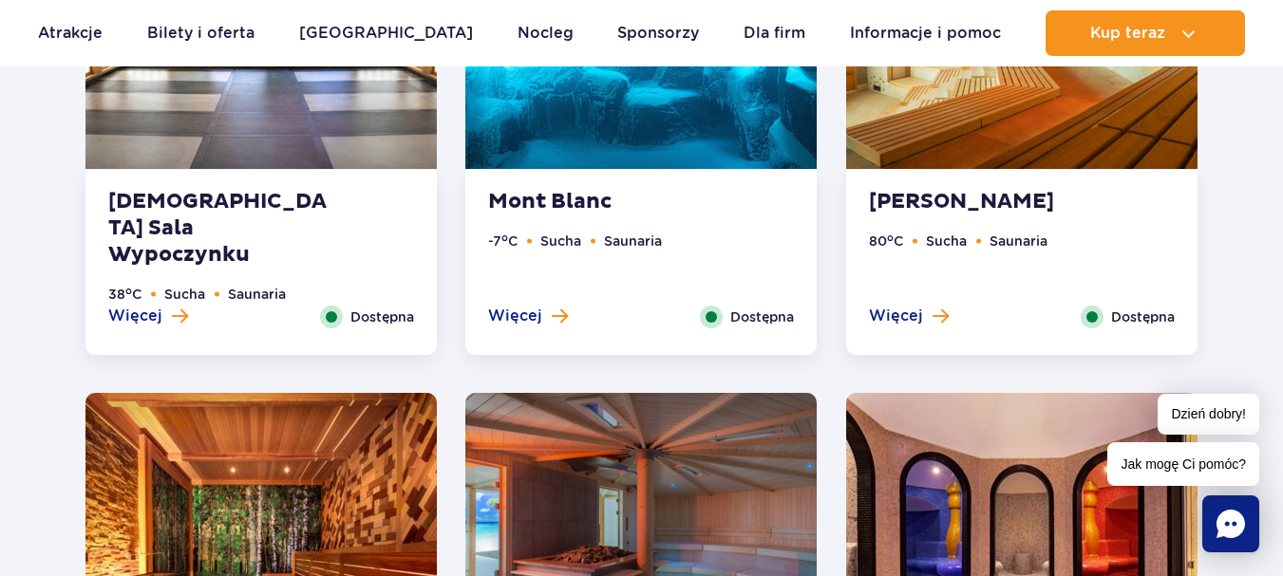
scroll to position [1733, 0]
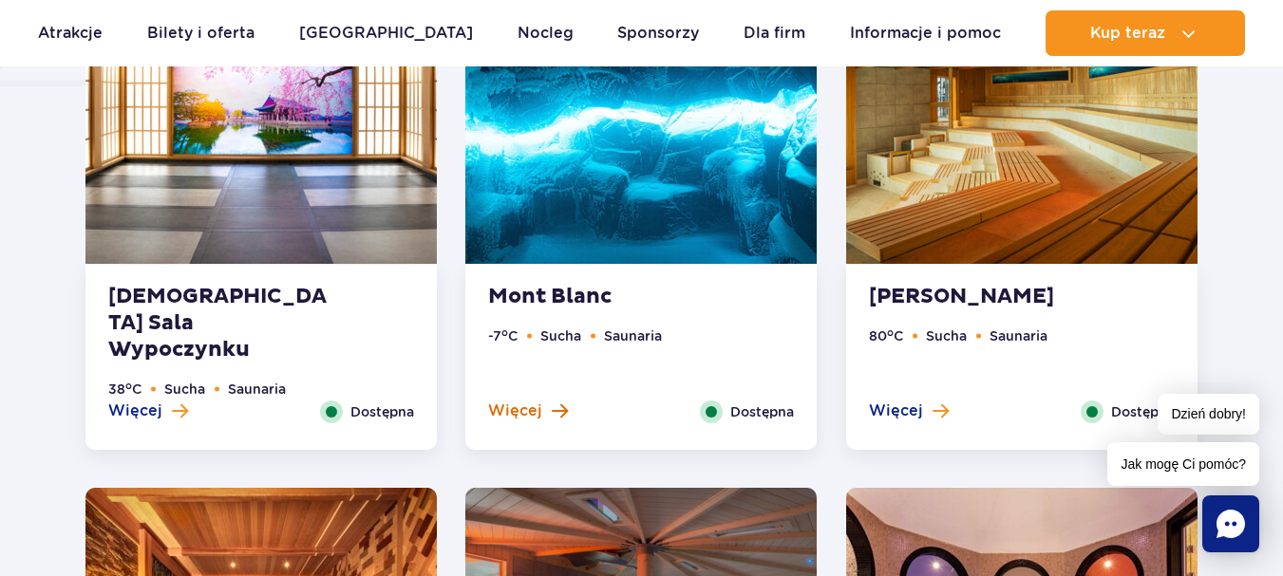
click at [531, 409] on span "Więcej" at bounding box center [515, 411] width 54 height 21
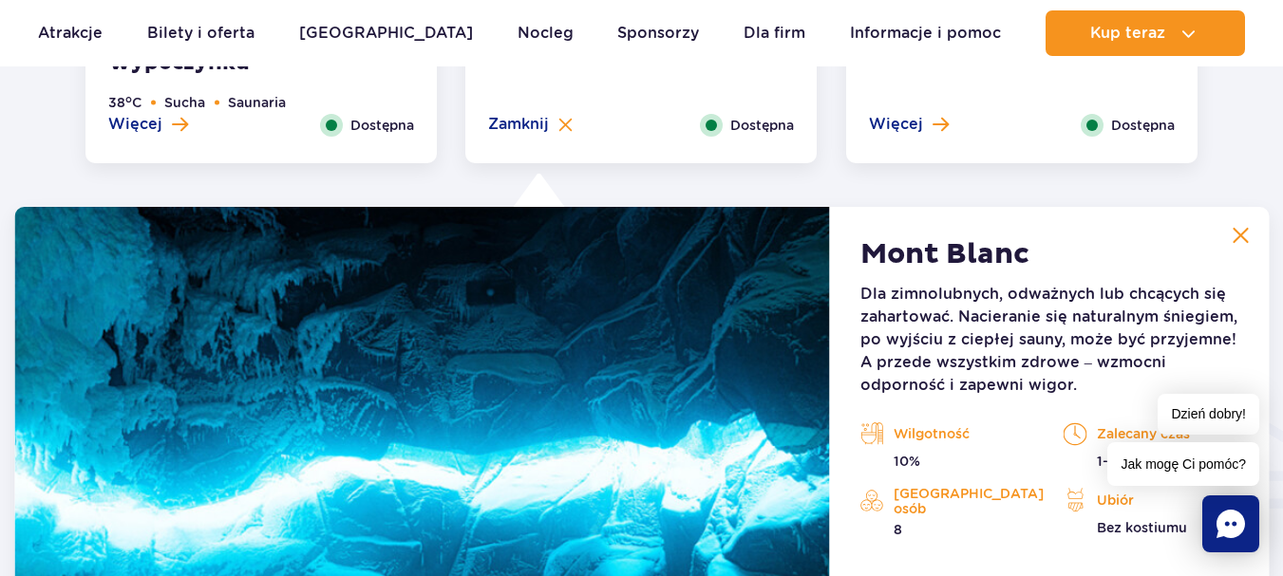
scroll to position [2018, 0]
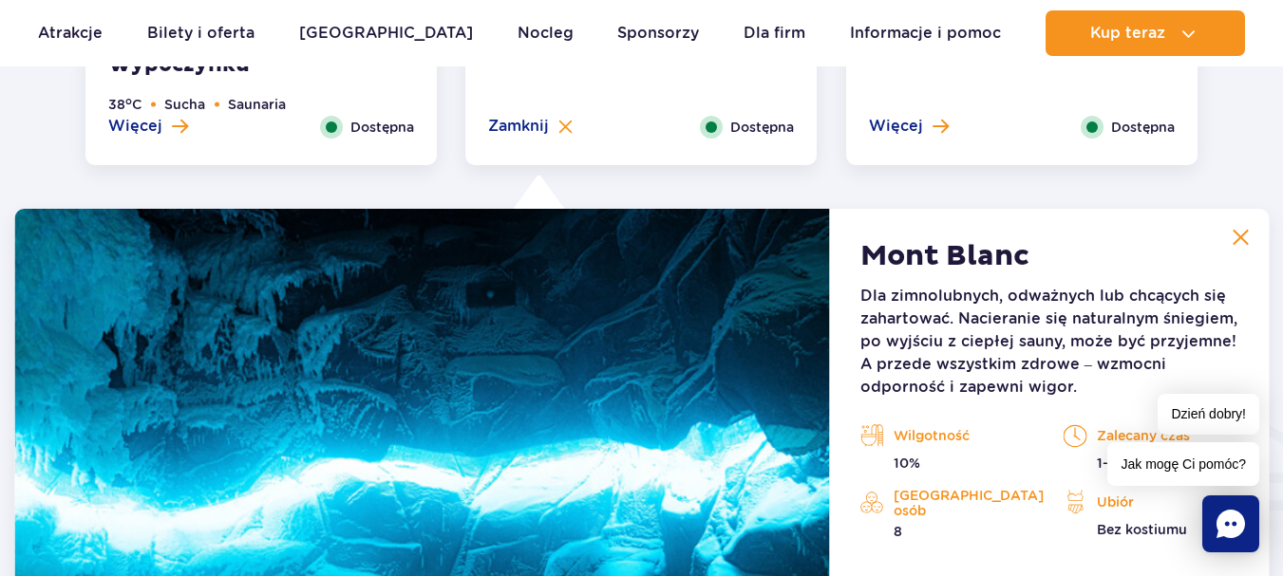
click at [1249, 235] on img at bounding box center [1240, 237] width 17 height 17
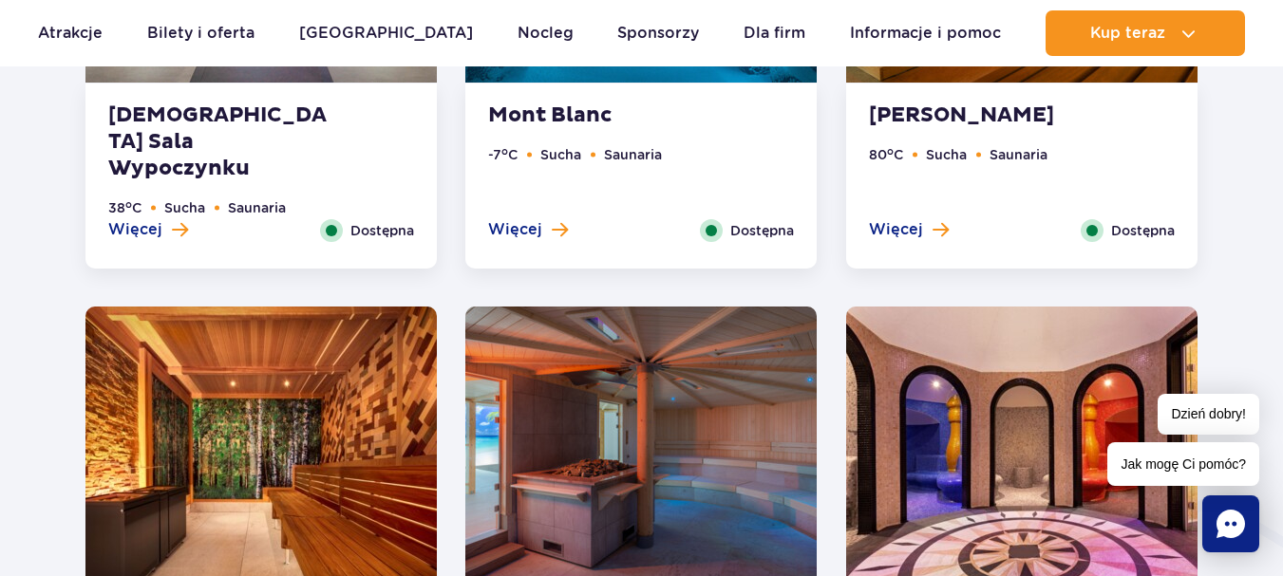
scroll to position [1828, 0]
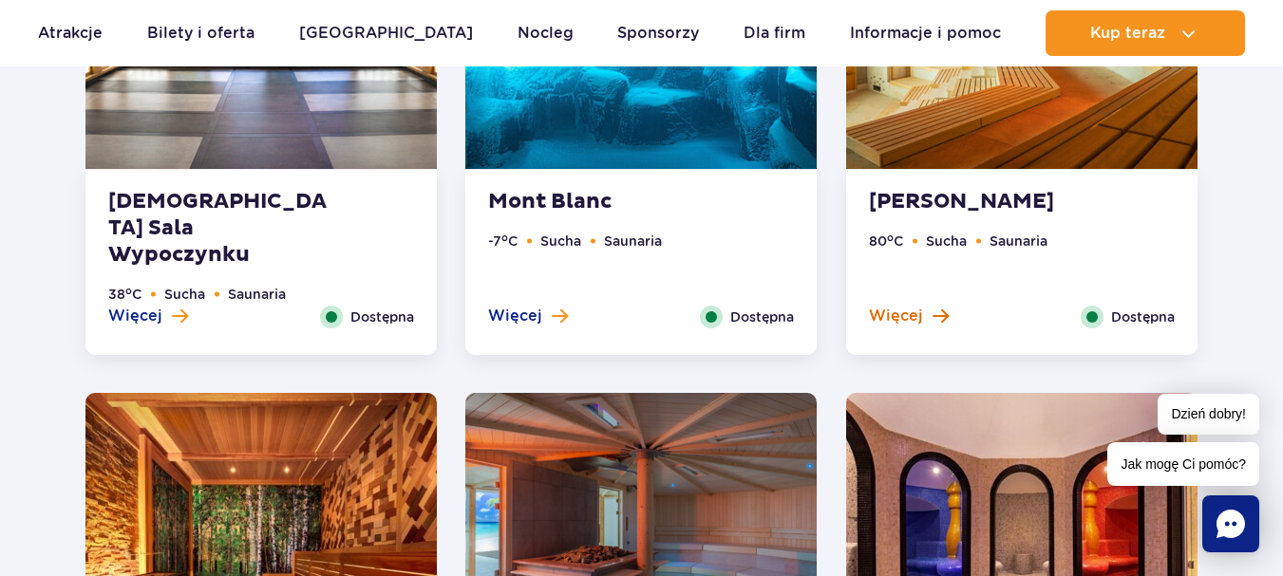
click at [915, 314] on span "Więcej" at bounding box center [896, 316] width 54 height 21
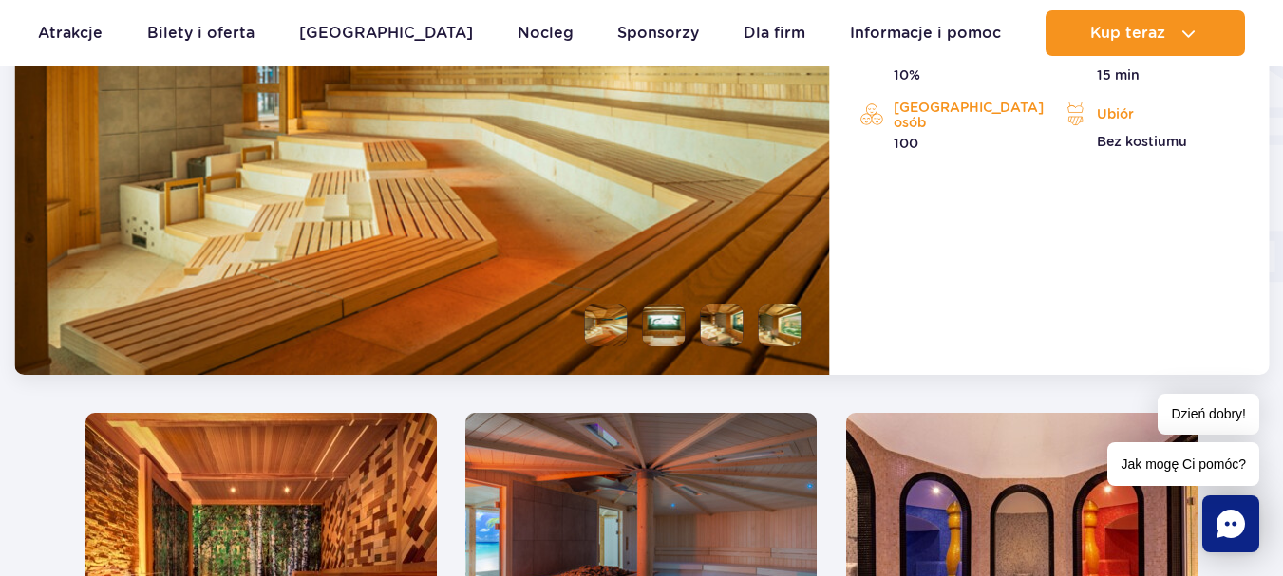
scroll to position [2398, 0]
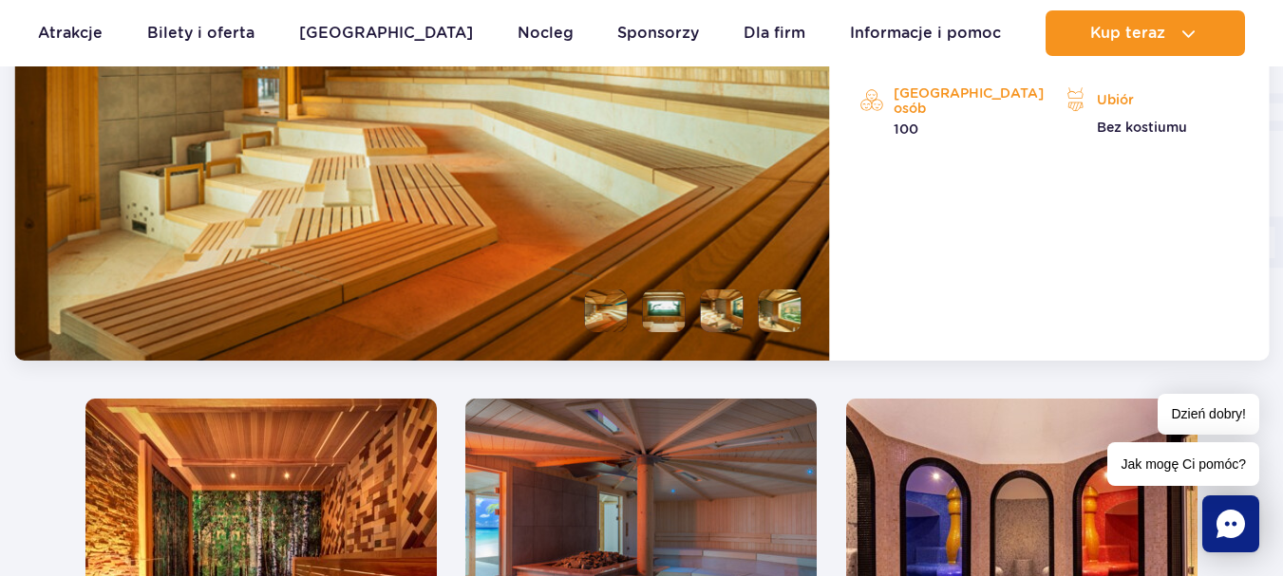
click at [669, 313] on li at bounding box center [664, 311] width 43 height 43
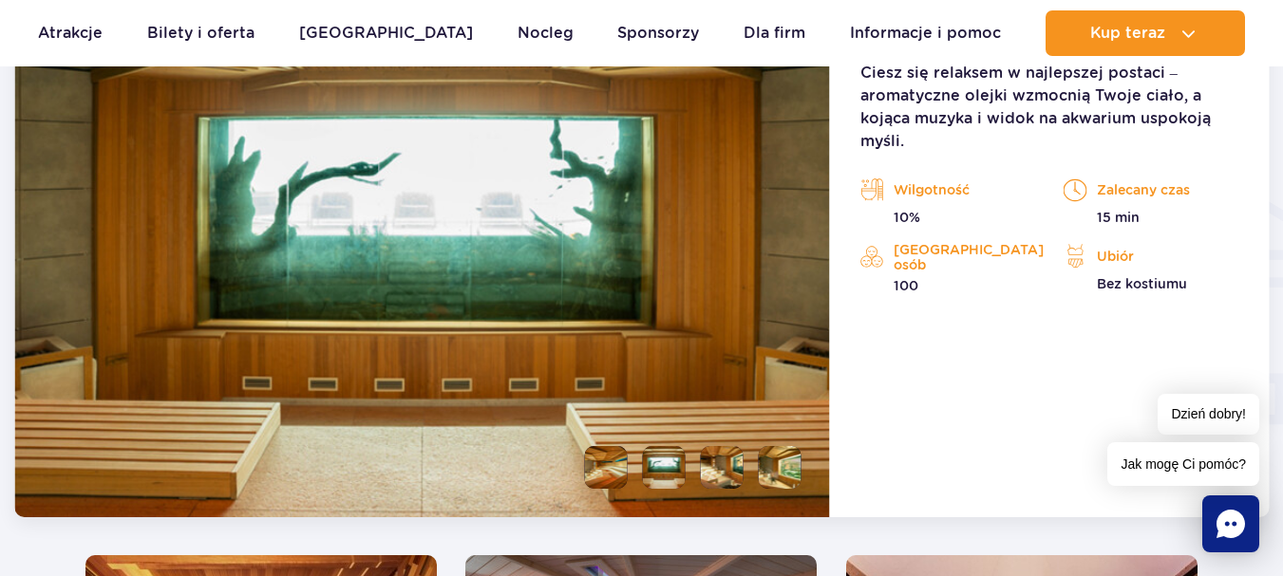
scroll to position [2208, 0]
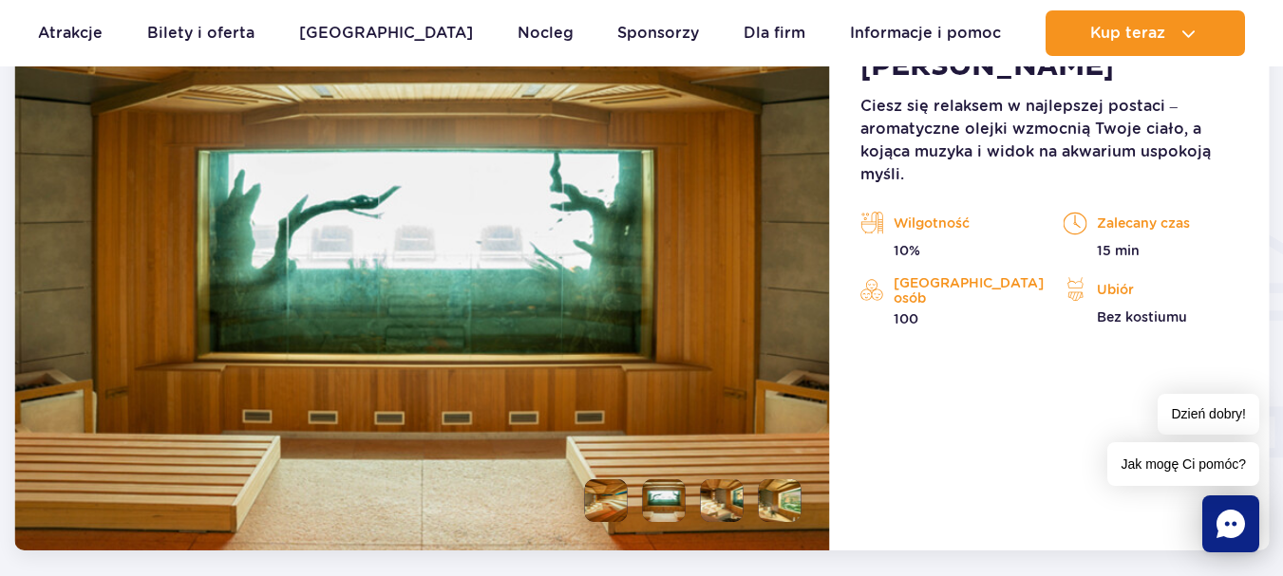
click at [735, 487] on li at bounding box center [722, 501] width 43 height 43
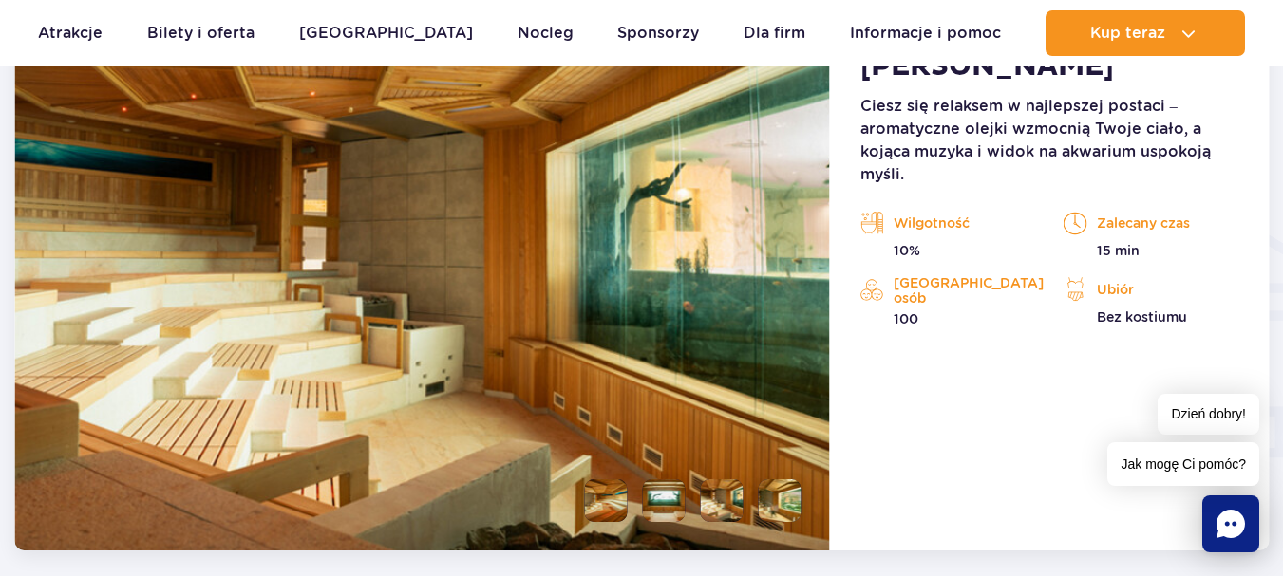
click at [777, 506] on li at bounding box center [780, 501] width 43 height 43
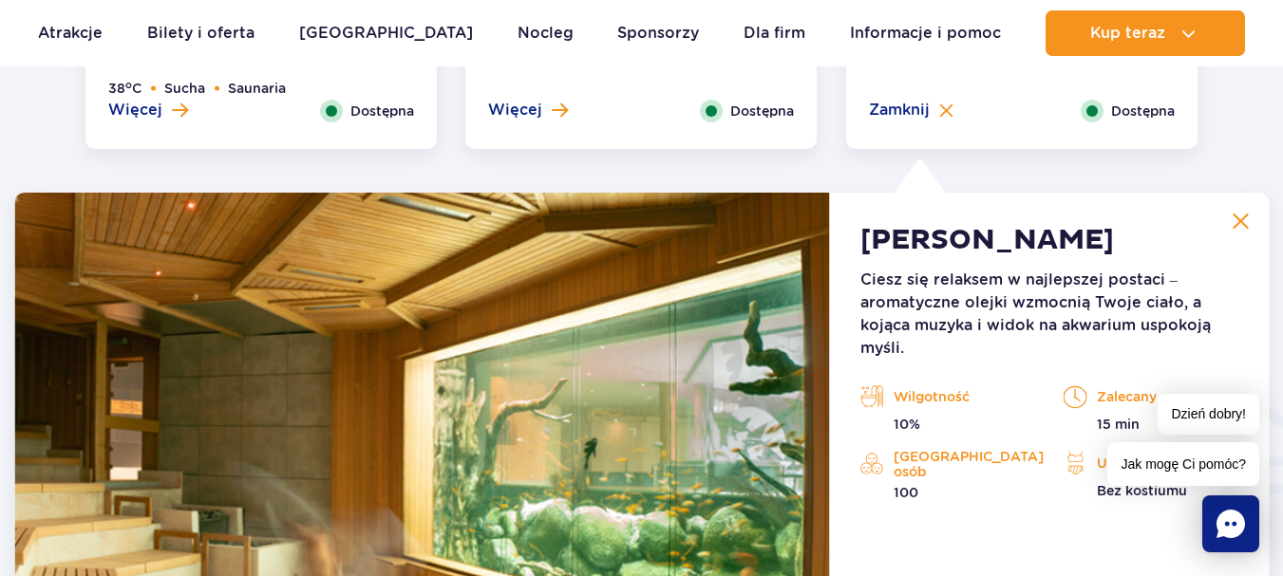
scroll to position [2018, 0]
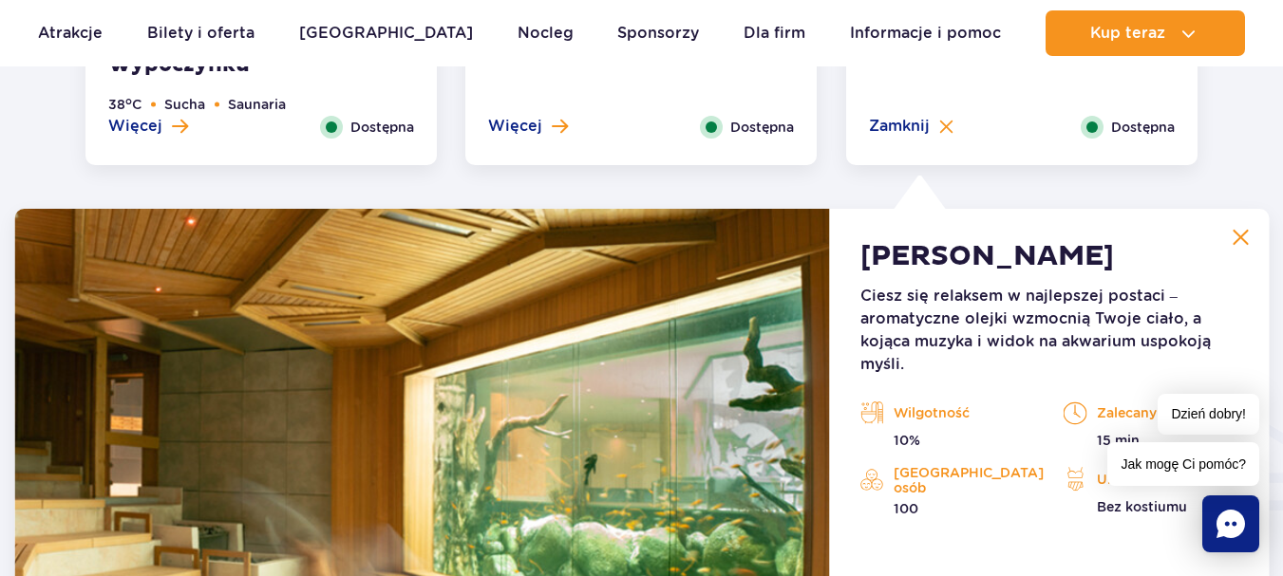
click at [1248, 238] on img at bounding box center [1240, 237] width 17 height 17
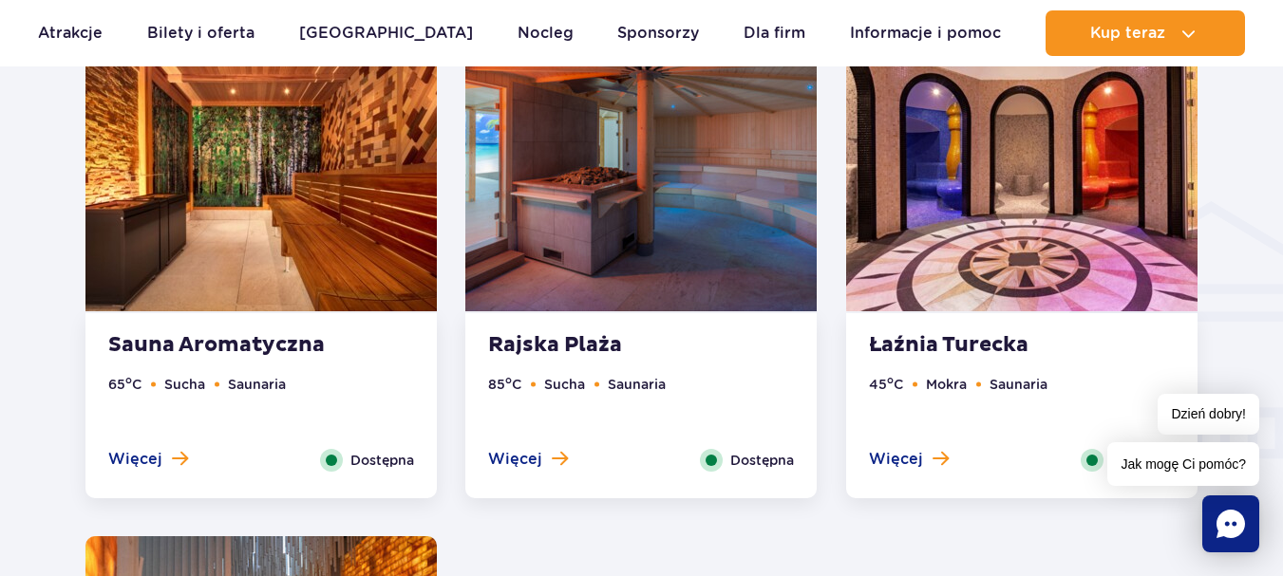
scroll to position [2208, 0]
click at [152, 454] on span "Więcej" at bounding box center [135, 458] width 54 height 21
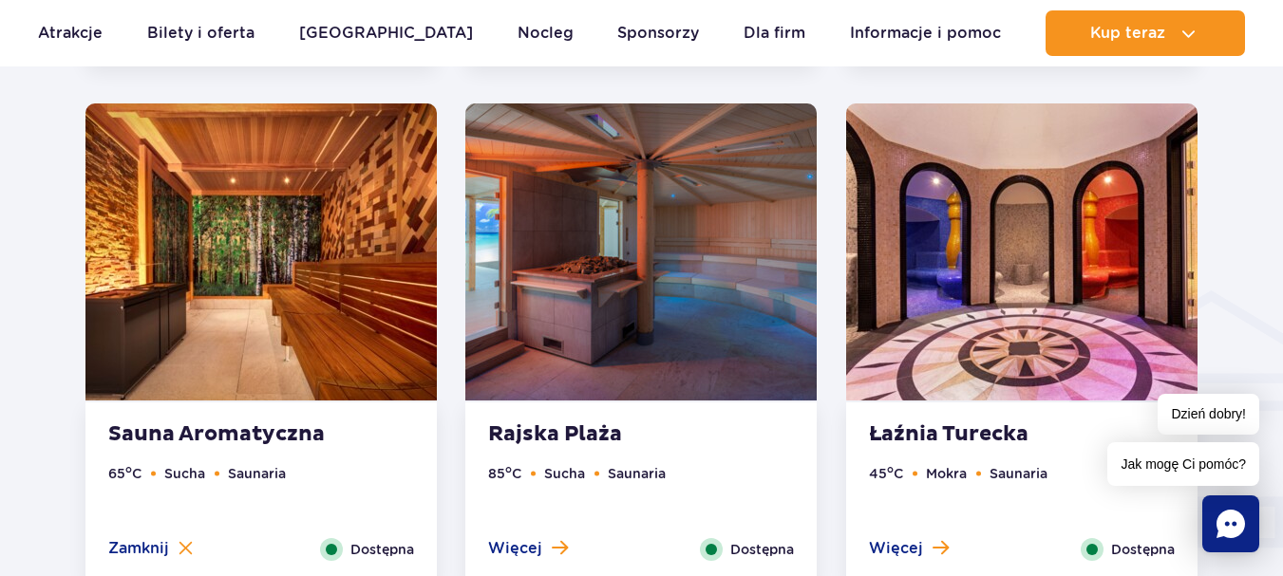
scroll to position [2159, 0]
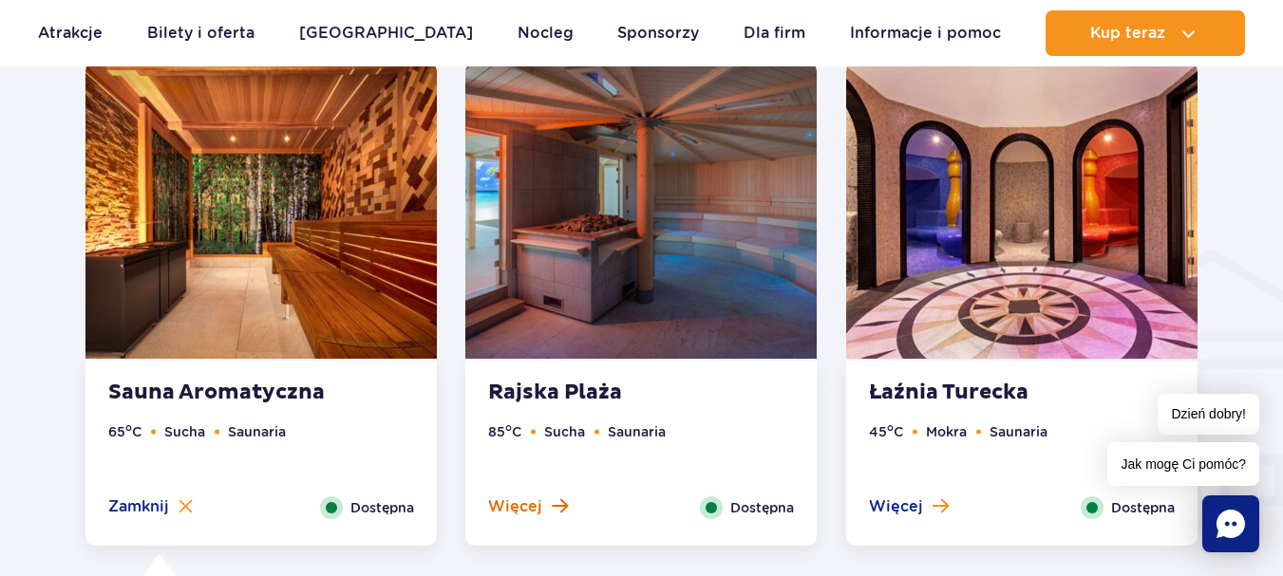
click at [524, 507] on span "Więcej" at bounding box center [515, 507] width 54 height 21
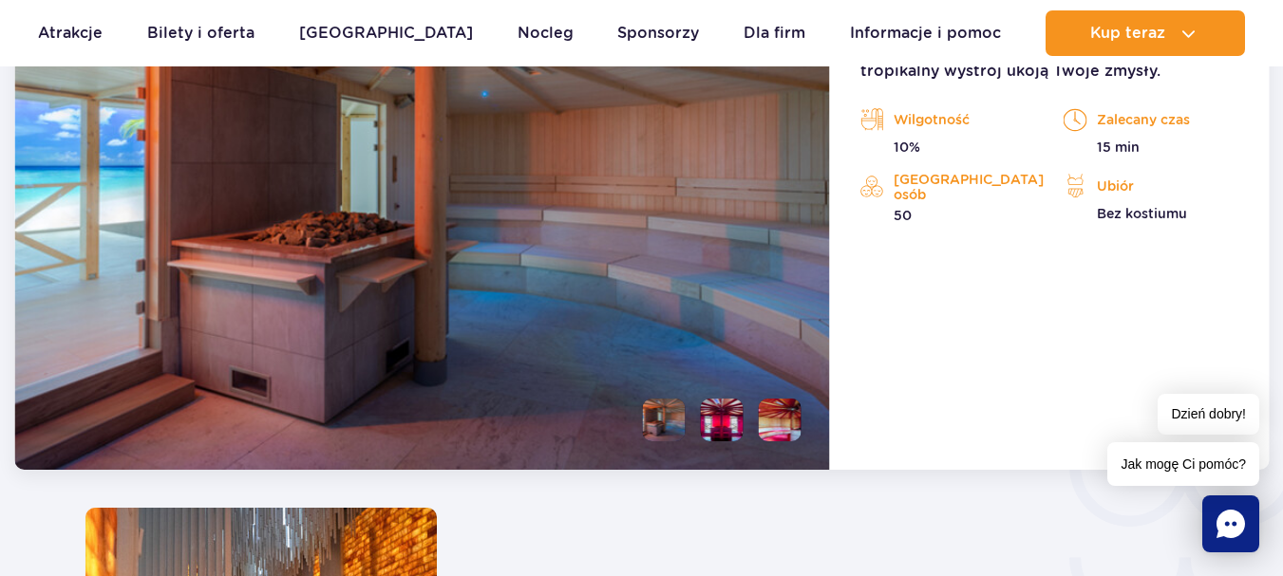
scroll to position [2824, 0]
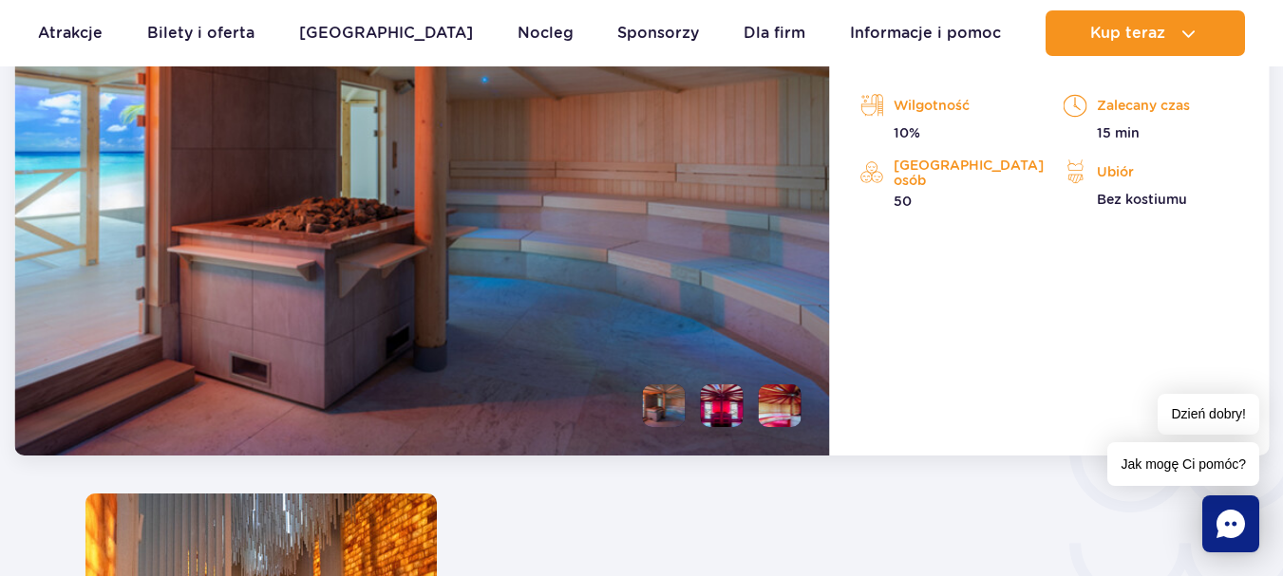
click at [726, 411] on li at bounding box center [722, 406] width 43 height 43
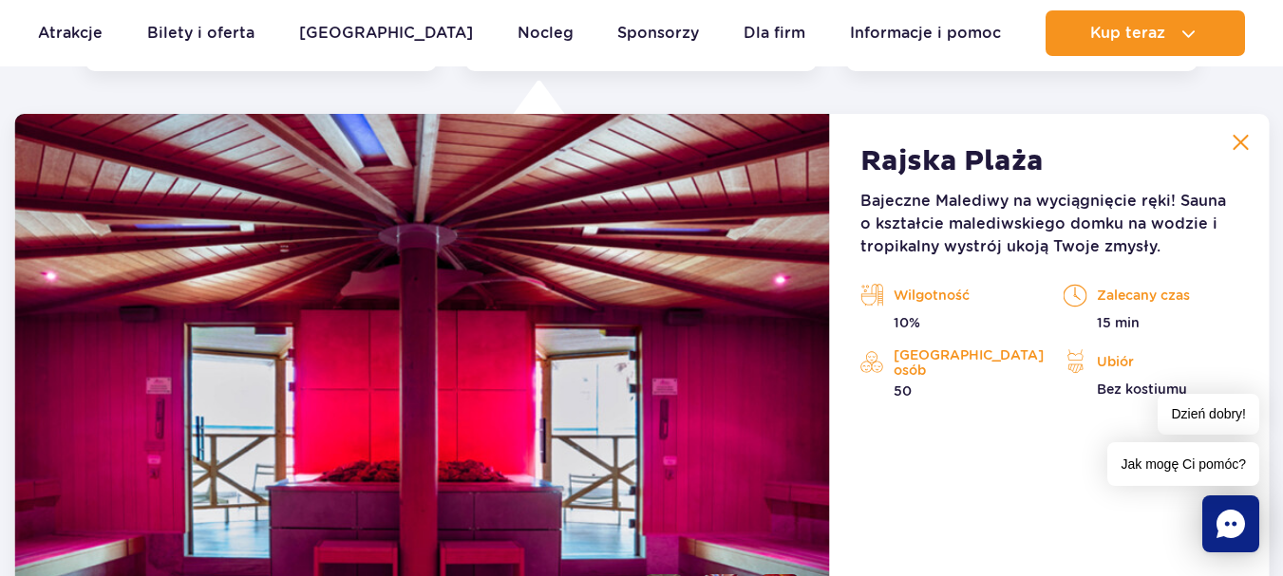
scroll to position [2729, 0]
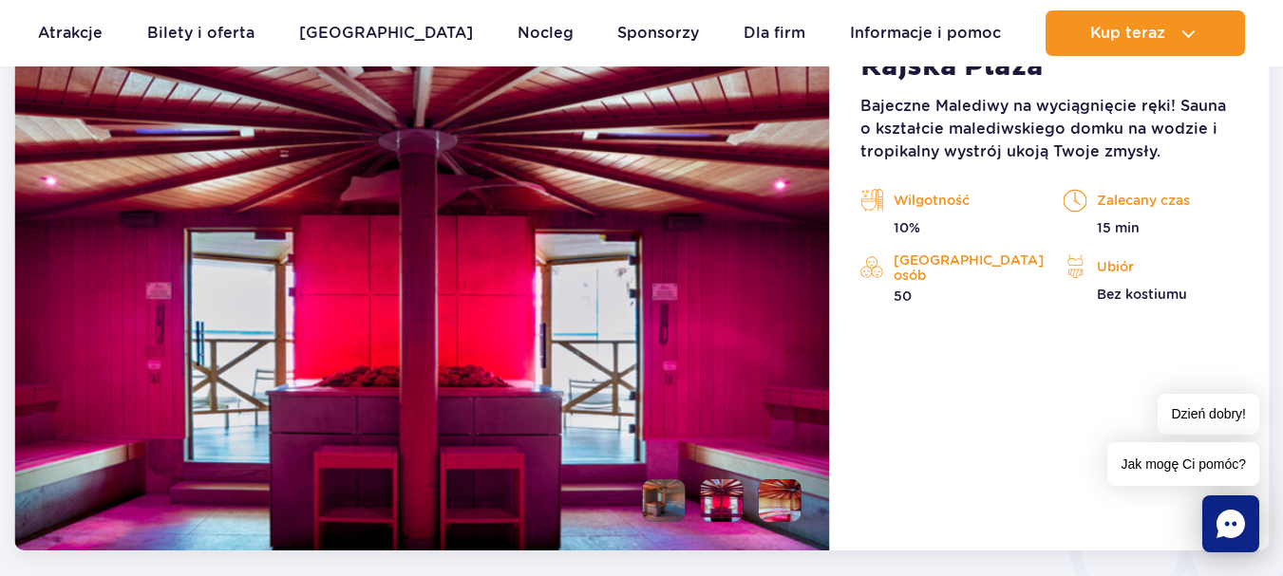
click at [777, 496] on li at bounding box center [780, 501] width 43 height 43
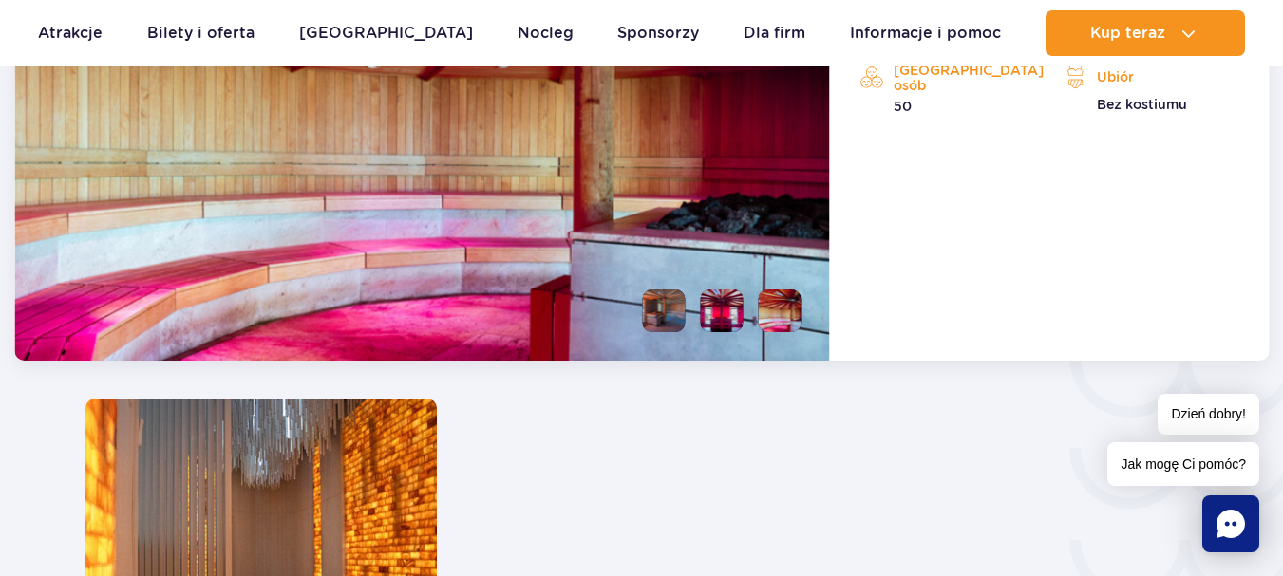
scroll to position [2824, 0]
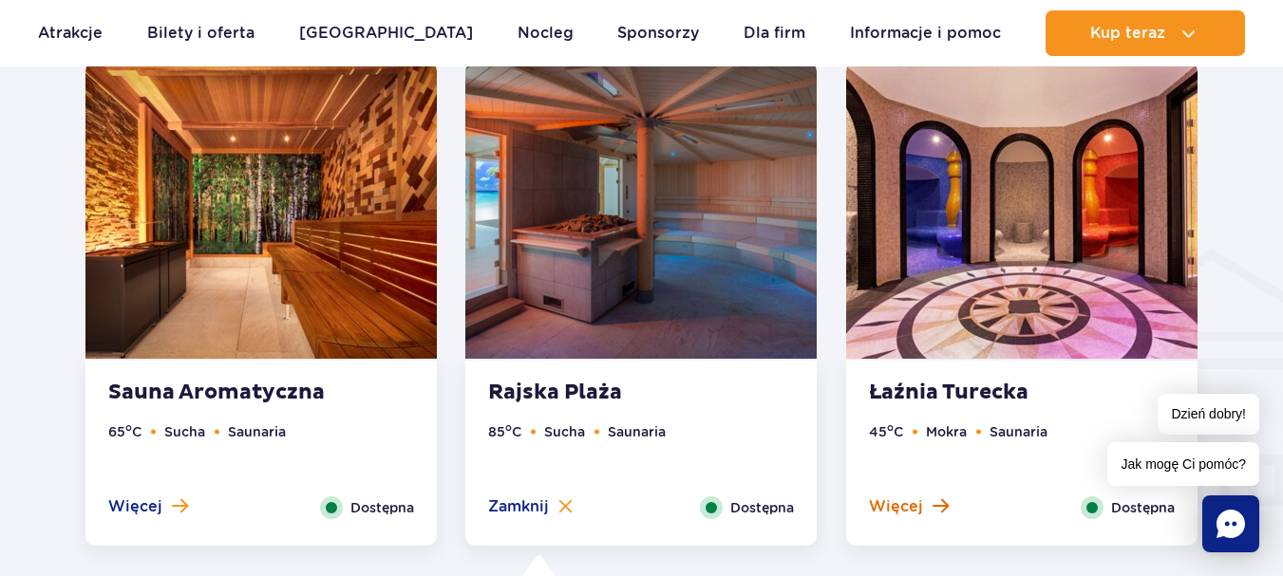
click at [914, 506] on span "Więcej" at bounding box center [896, 507] width 54 height 21
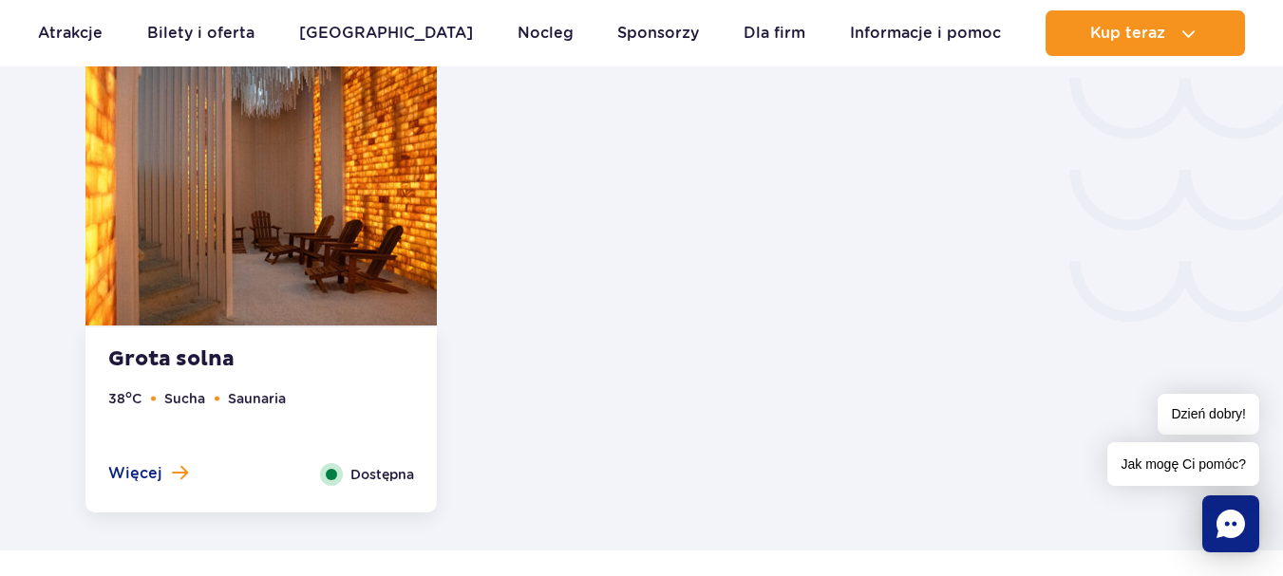
scroll to position [3299, 0]
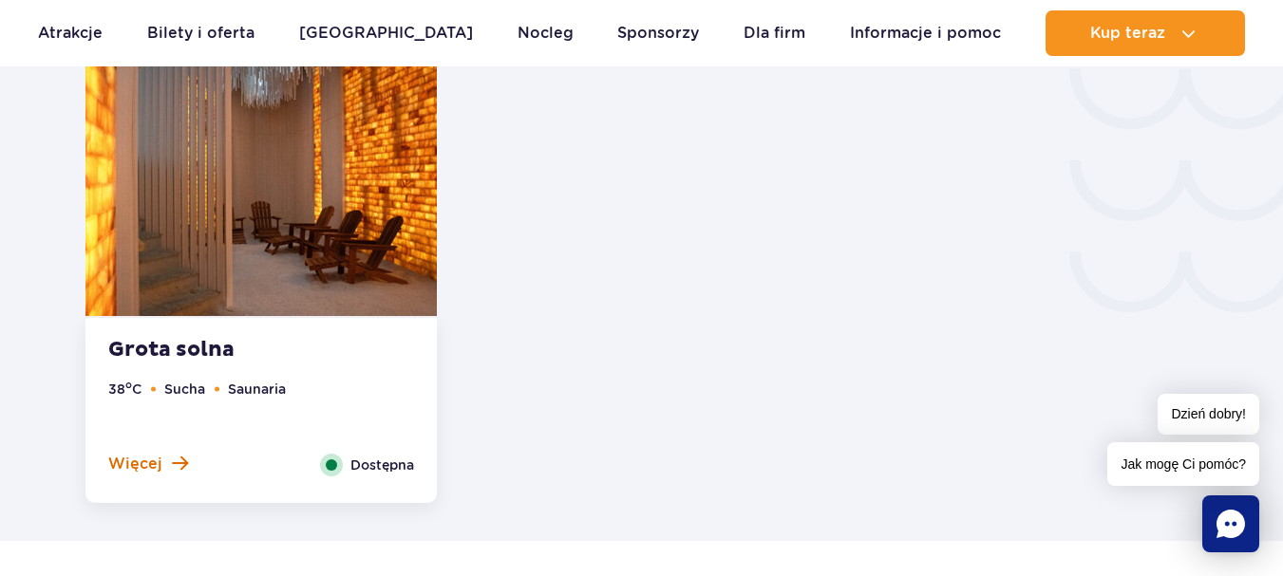
click at [147, 466] on span "Więcej" at bounding box center [135, 464] width 54 height 21
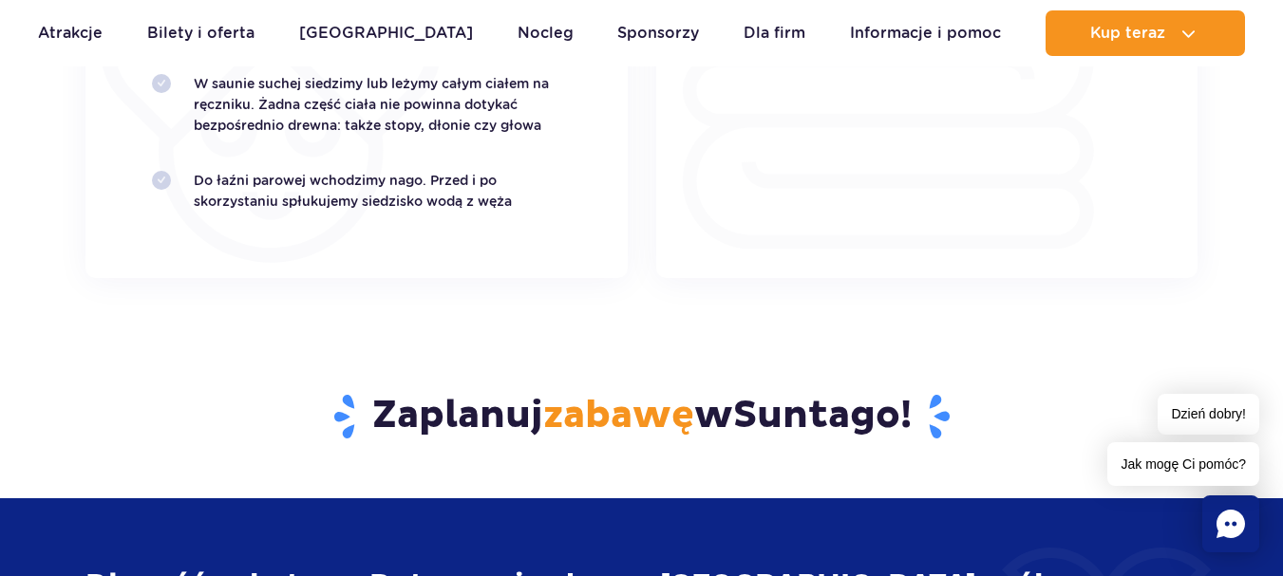
scroll to position [4486, 0]
